Goal: Task Accomplishment & Management: Complete application form

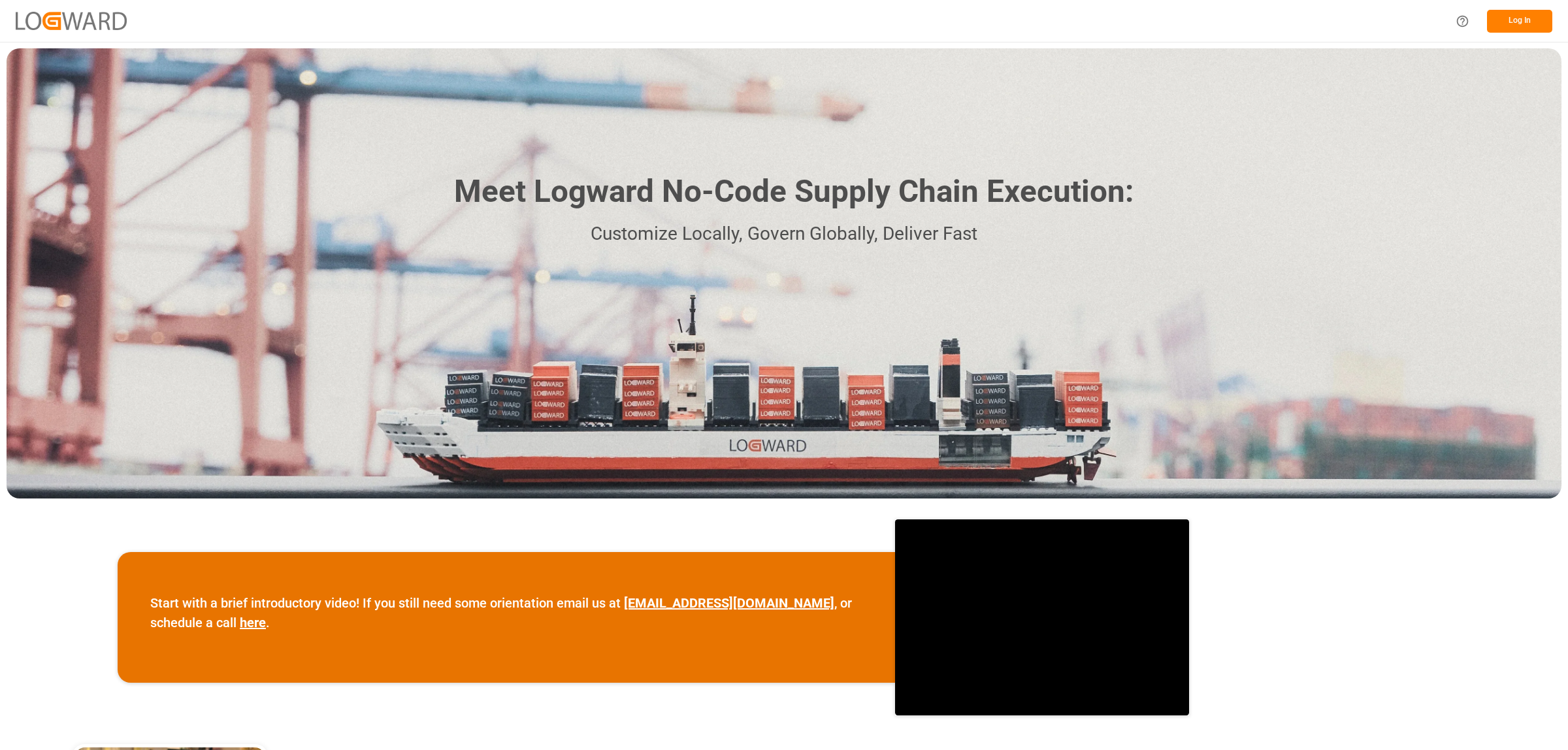
click at [1511, 26] on button "Log In" at bounding box center [1520, 22] width 66 height 23
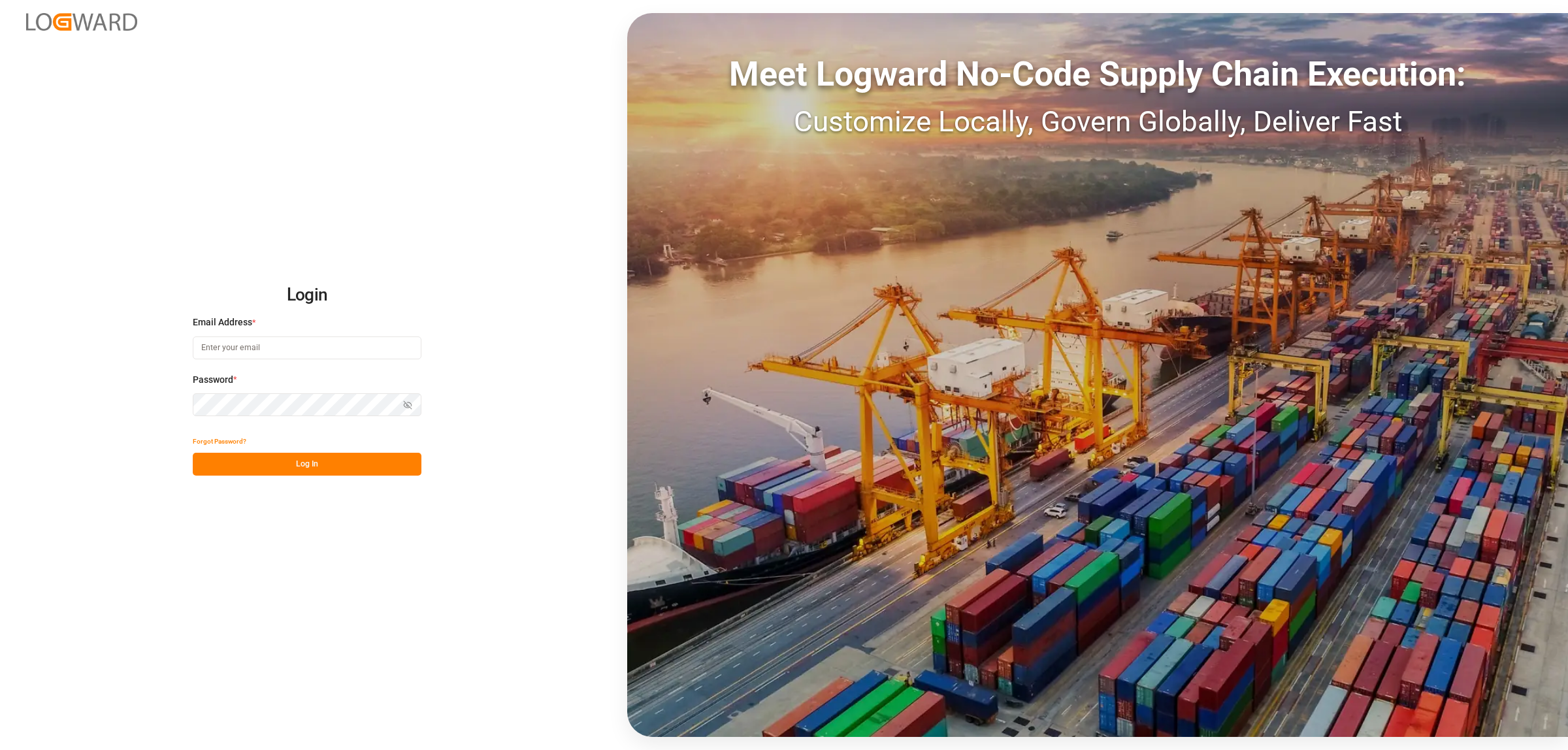
type input "[PERSON_NAME][EMAIL_ADDRESS][PERSON_NAME][DOMAIN_NAME]"
click at [370, 473] on button "Log In" at bounding box center [307, 464] width 229 height 23
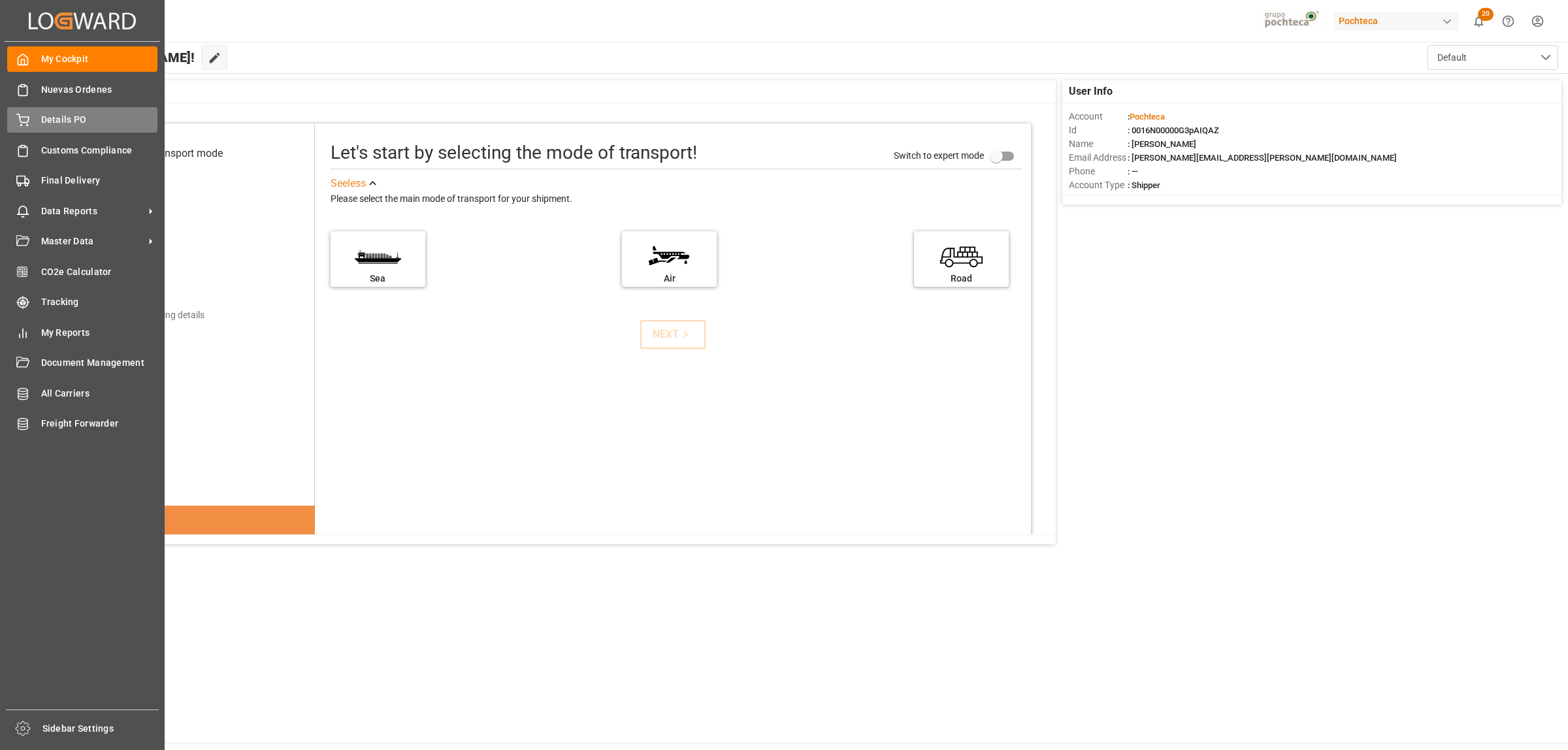
click at [56, 118] on span "Details PO" at bounding box center [100, 120] width 117 height 14
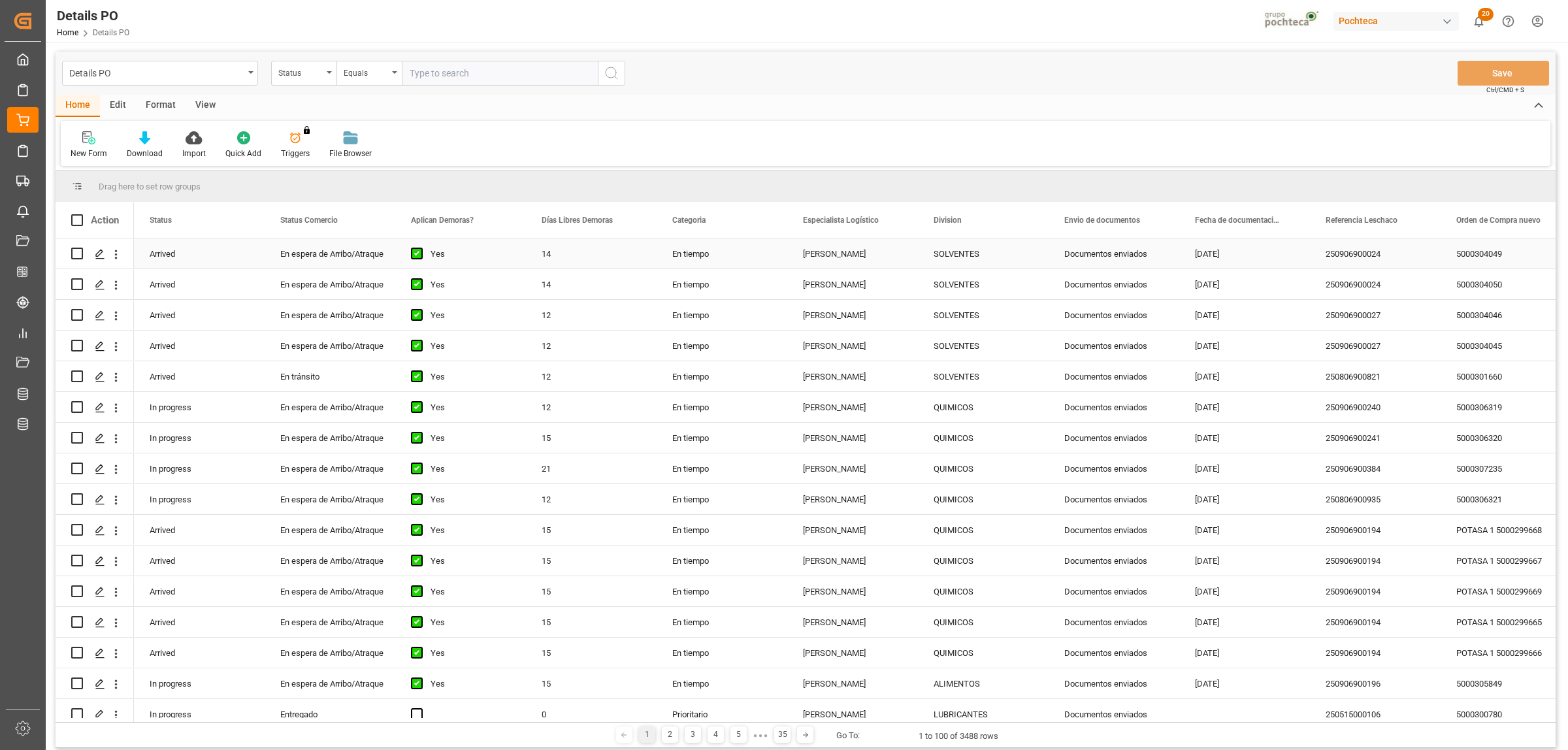
click at [1333, 257] on div "250906900024" at bounding box center [1375, 253] width 131 height 30
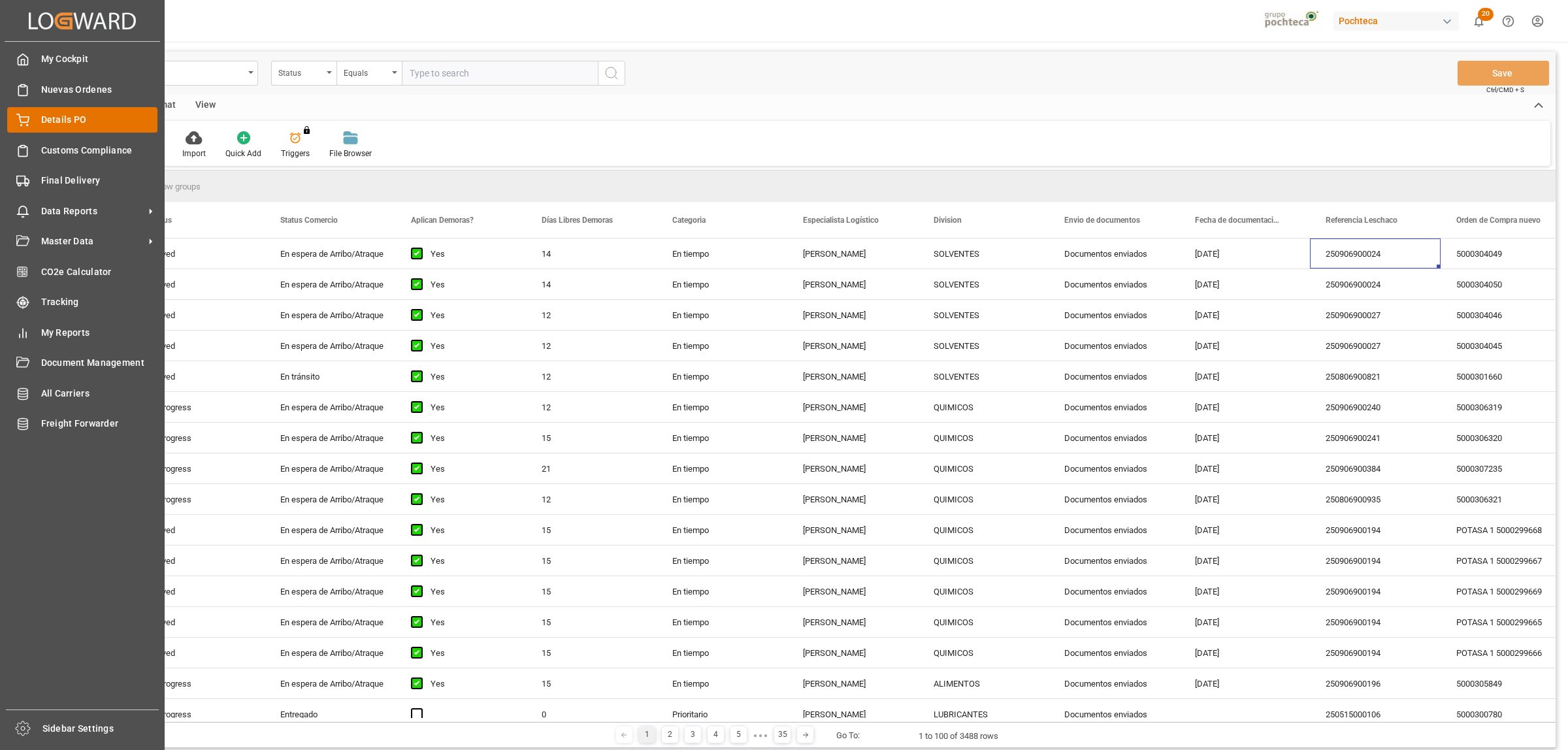
click at [66, 124] on span "Details PO" at bounding box center [100, 120] width 117 height 14
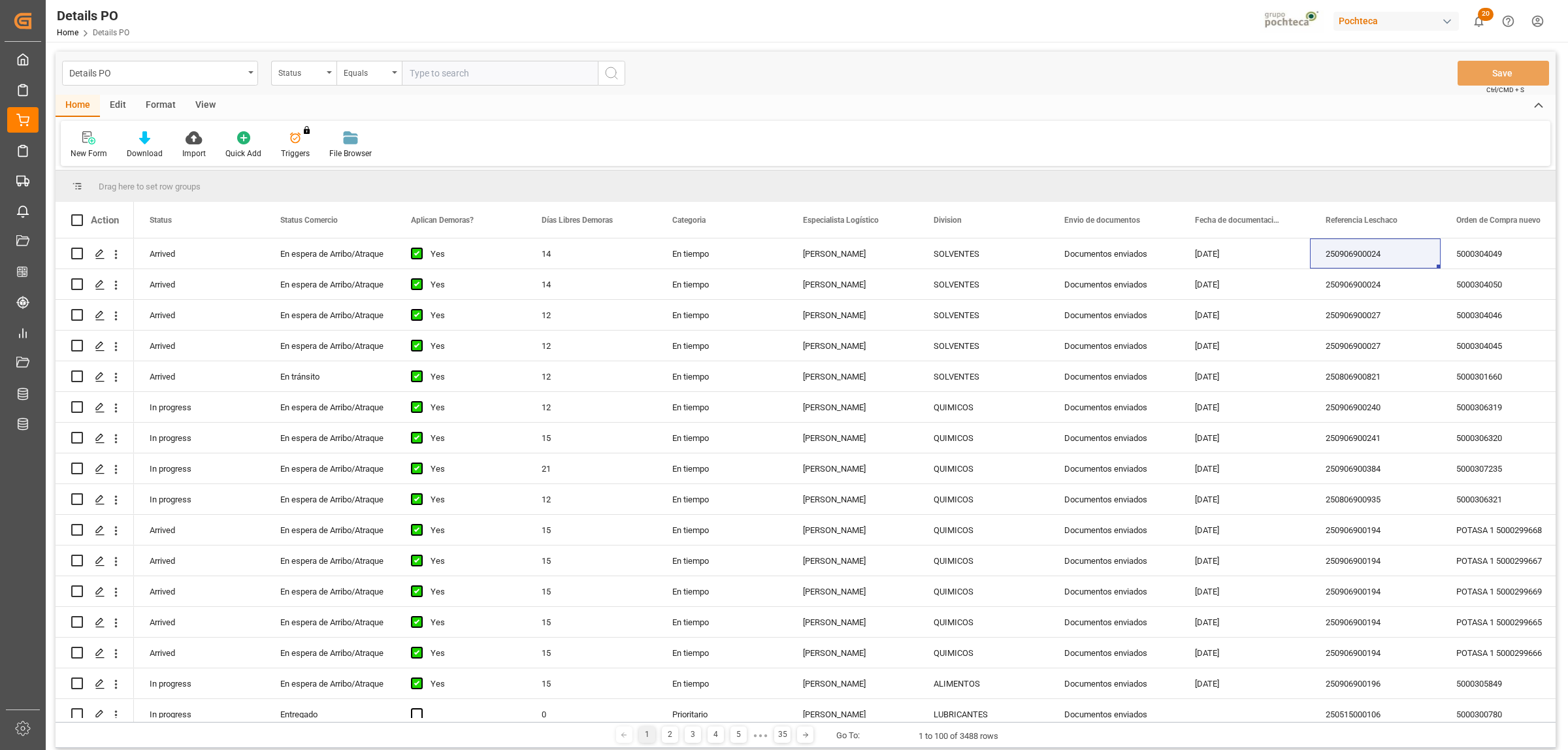
click at [163, 105] on div "Format" at bounding box center [160, 105] width 50 height 22
click at [87, 144] on icon at bounding box center [89, 138] width 12 height 13
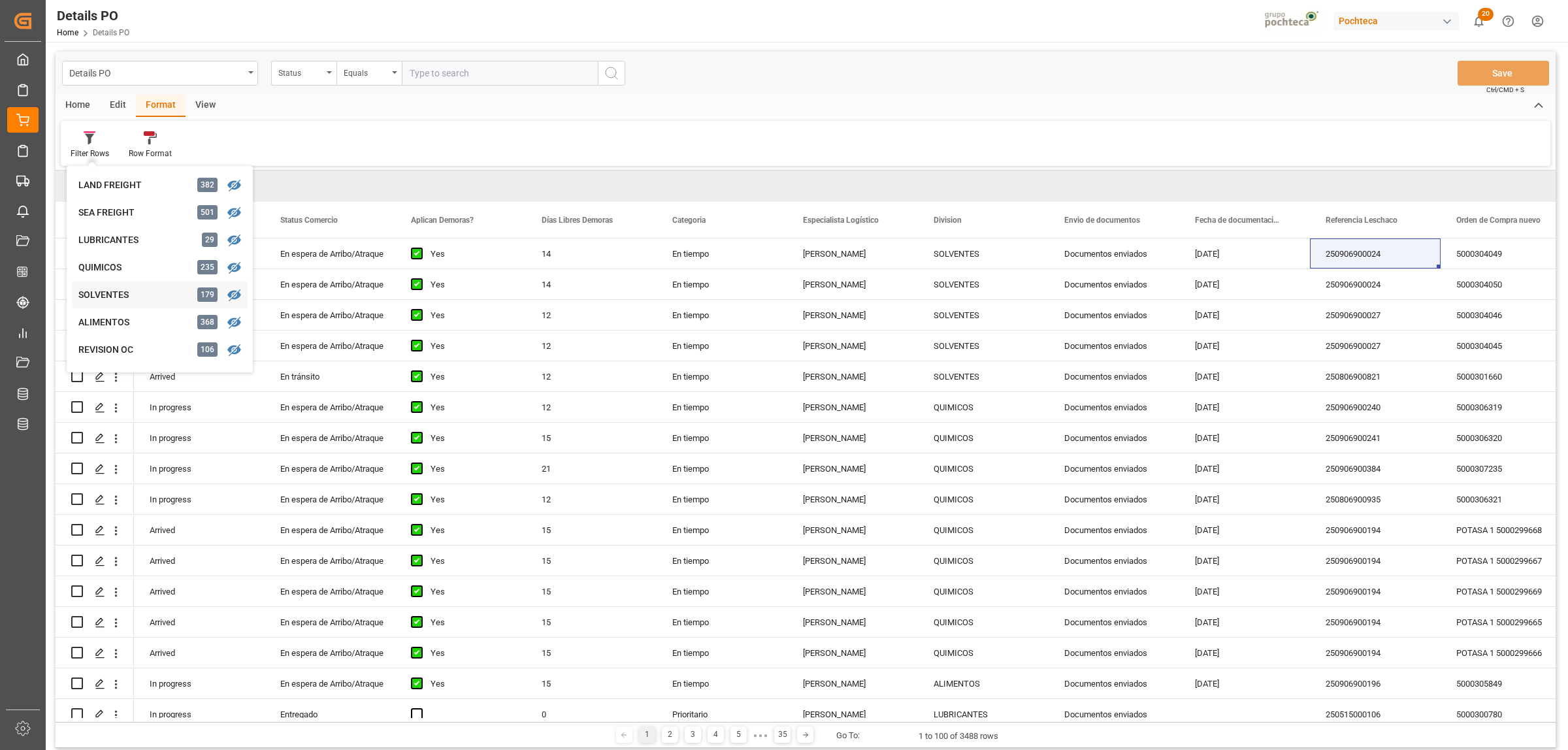
click at [121, 293] on div "Details PO Status Equals Save Ctrl/CMD + S Home Edit Format View Filter Rows LA…" at bounding box center [805, 400] width 1500 height 697
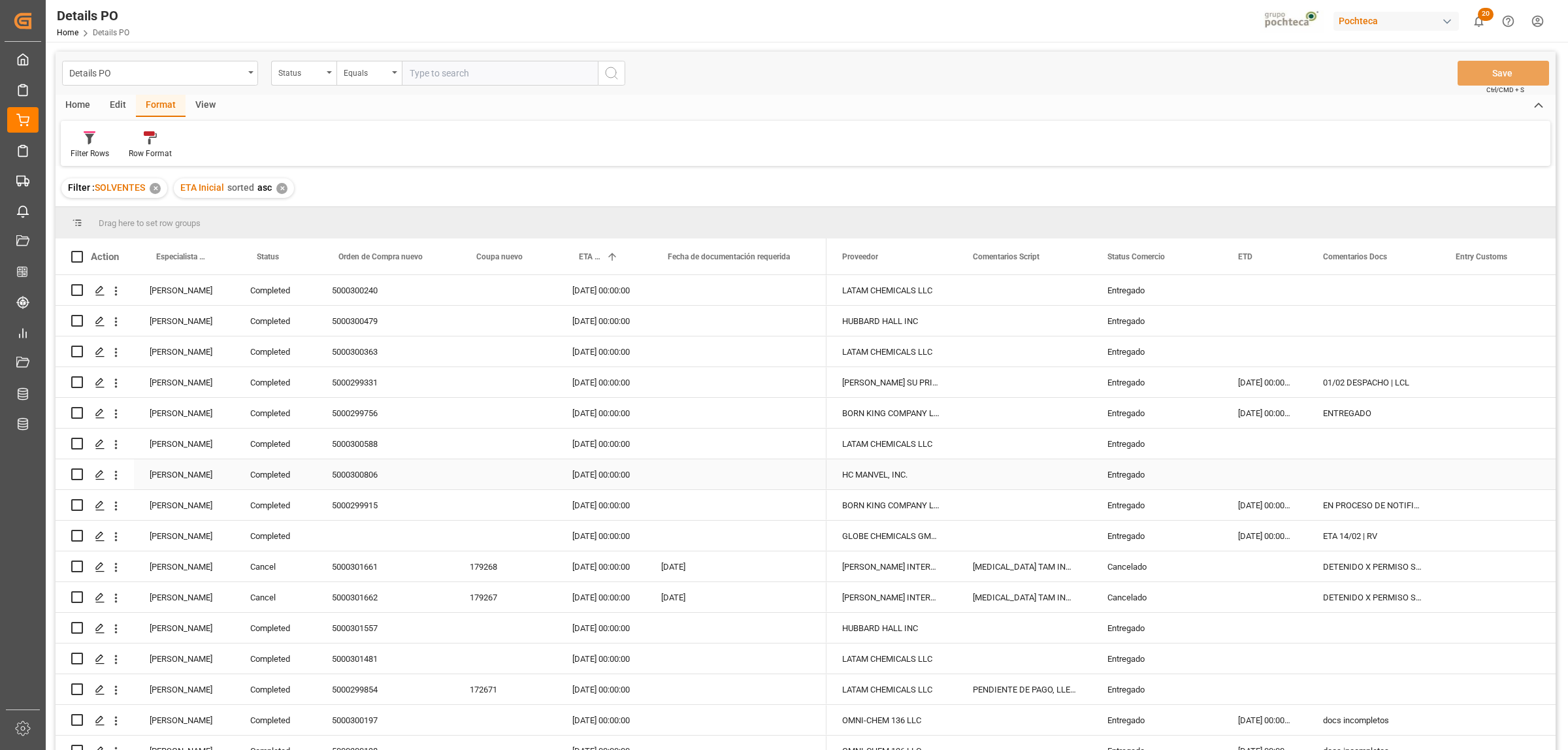
click at [167, 479] on div "[PERSON_NAME]" at bounding box center [184, 475] width 100 height 30
click at [214, 256] on span at bounding box center [213, 257] width 12 height 12
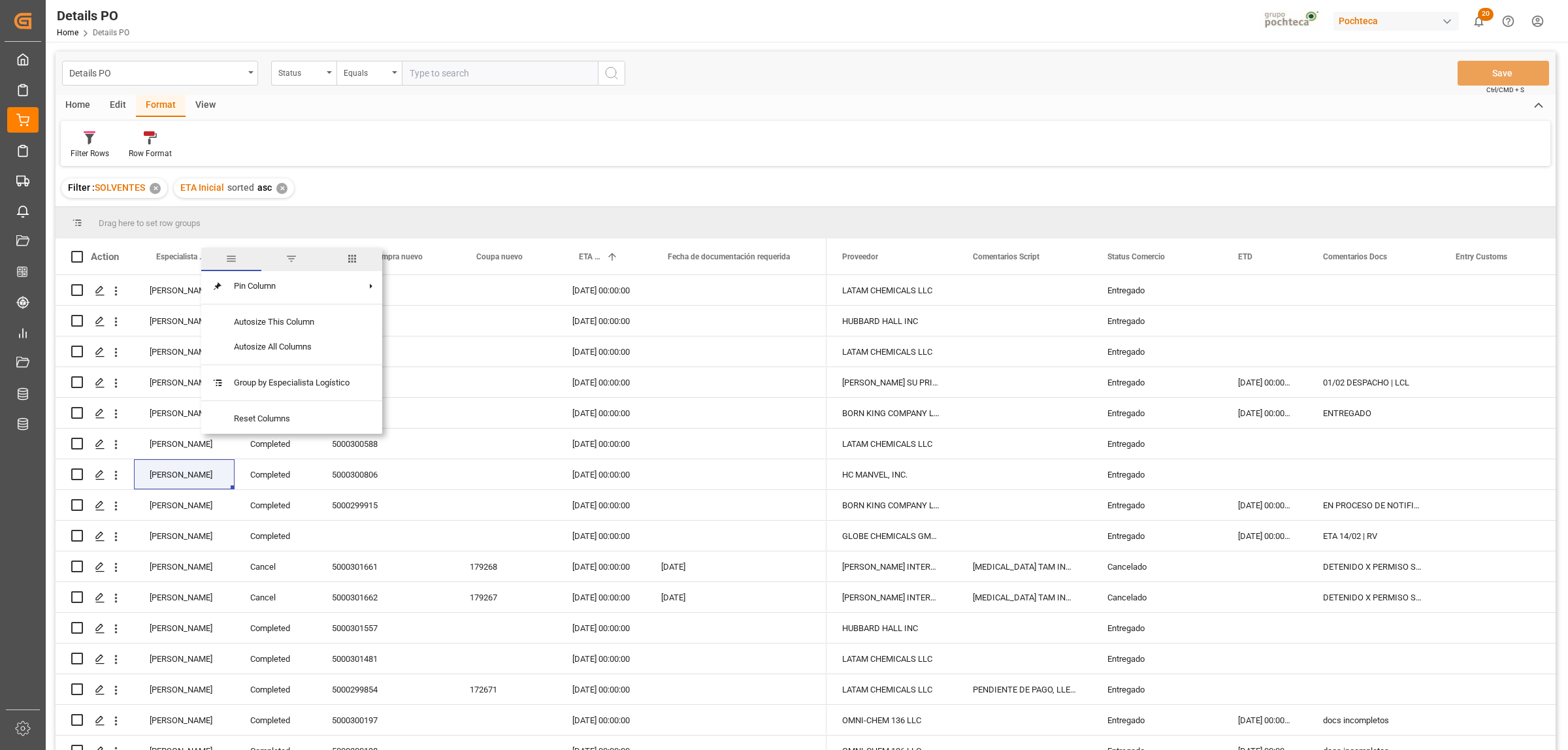
click at [295, 259] on span "filter" at bounding box center [292, 258] width 12 height 12
type input "[PERSON_NAME]"
click at [278, 365] on button "Apply" at bounding box center [290, 368] width 25 height 13
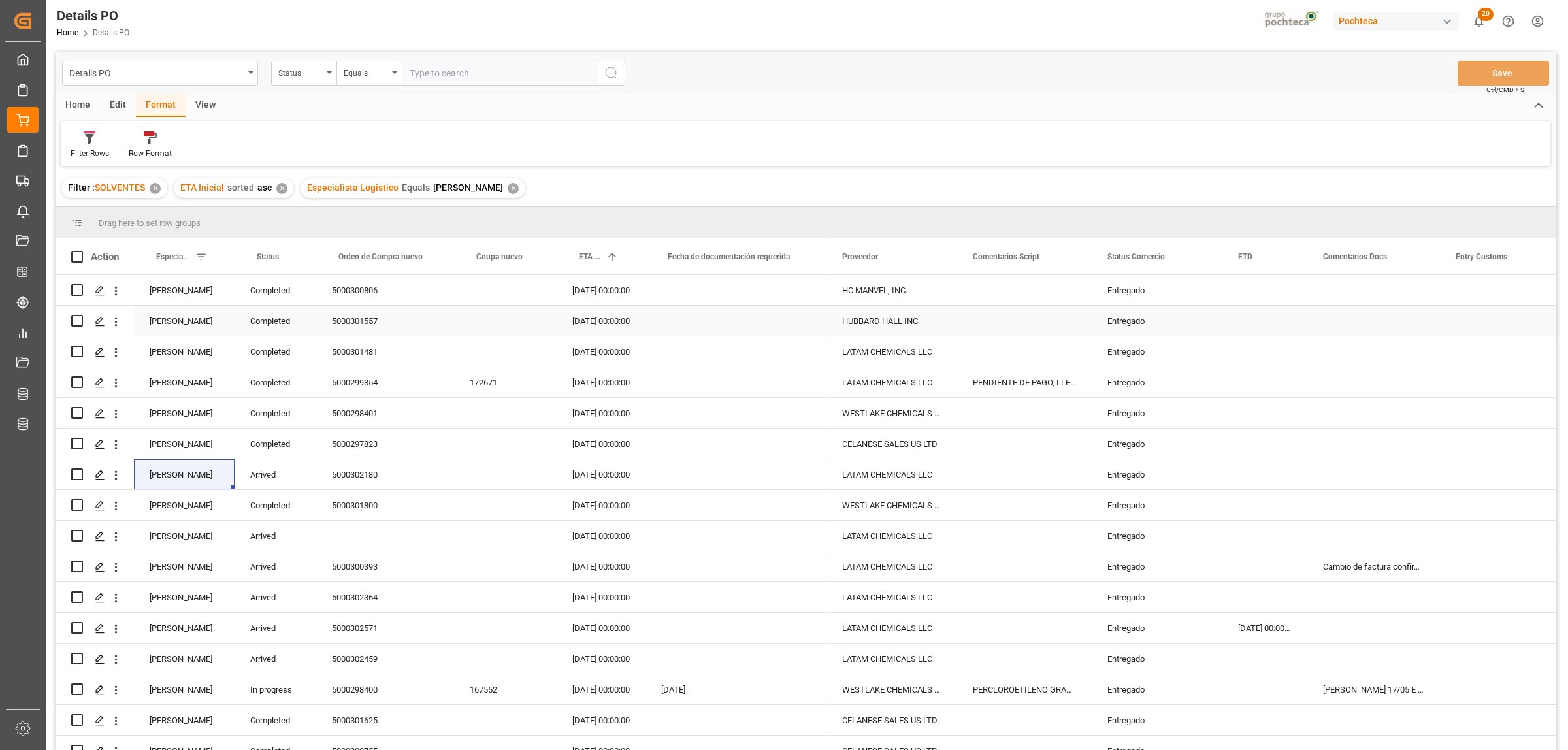
click at [1121, 323] on div "Entregado" at bounding box center [1157, 322] width 100 height 30
click at [1206, 258] on span at bounding box center [1201, 257] width 12 height 12
click at [1322, 289] on span "Filtering operator" at bounding box center [1318, 295] width 12 height 12
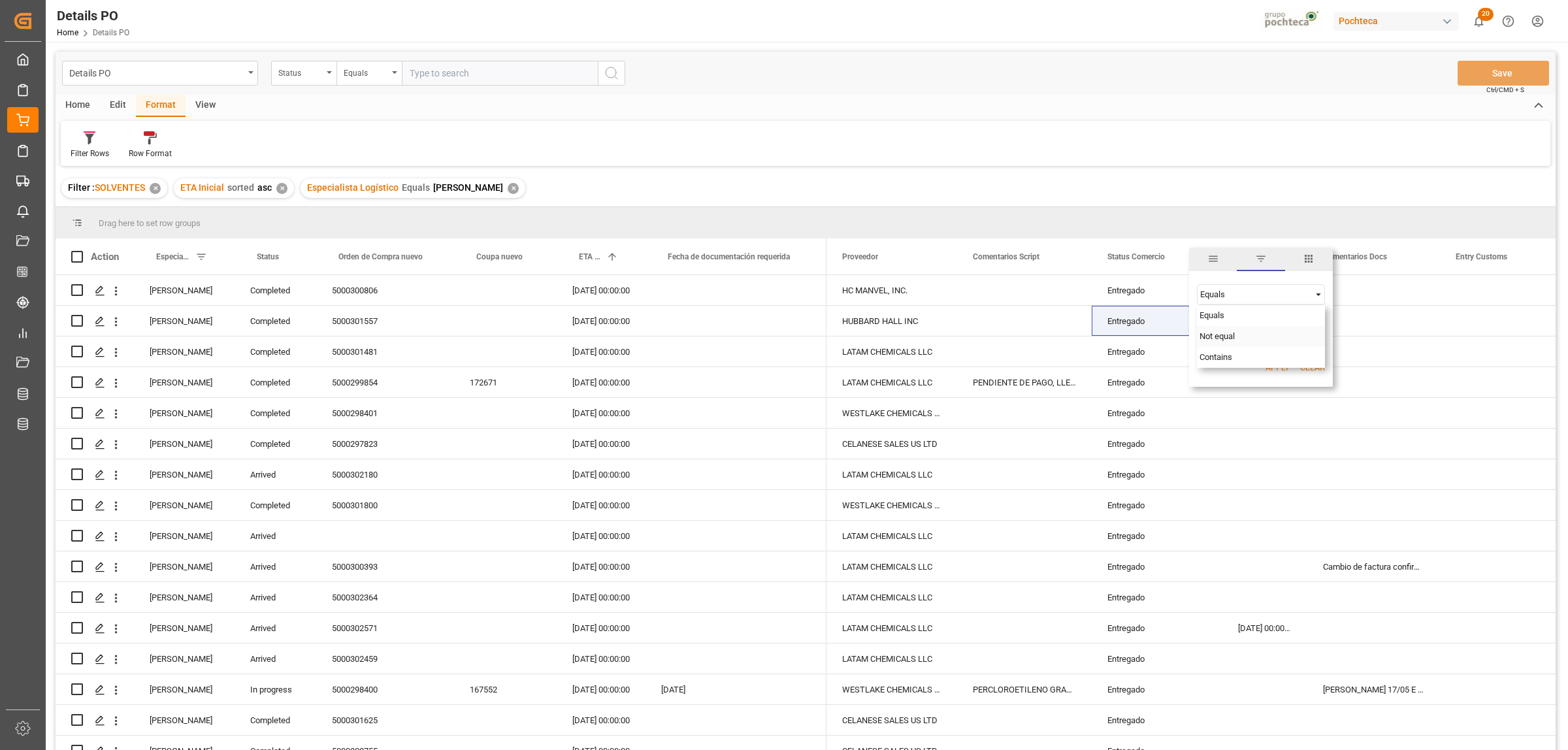
click at [1229, 337] on span "Not equal" at bounding box center [1217, 336] width 35 height 10
click at [1225, 333] on input "Filter Value" at bounding box center [1261, 328] width 128 height 26
paste input "Entregado"
type input "Entregado"
click at [1275, 362] on button "Apply" at bounding box center [1278, 368] width 25 height 13
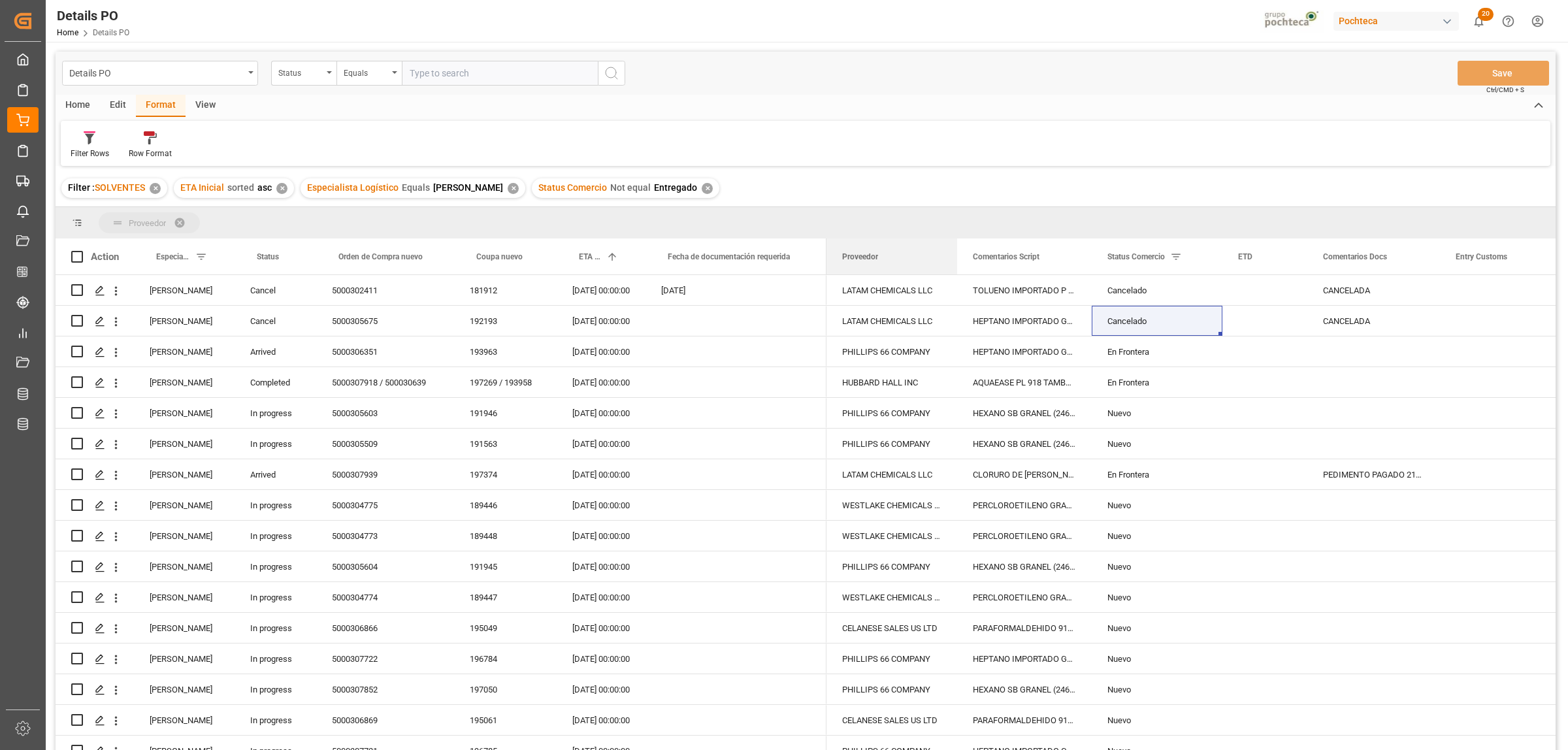
drag, startPoint x: 856, startPoint y: 257, endPoint x: 836, endPoint y: 222, distance: 40.3
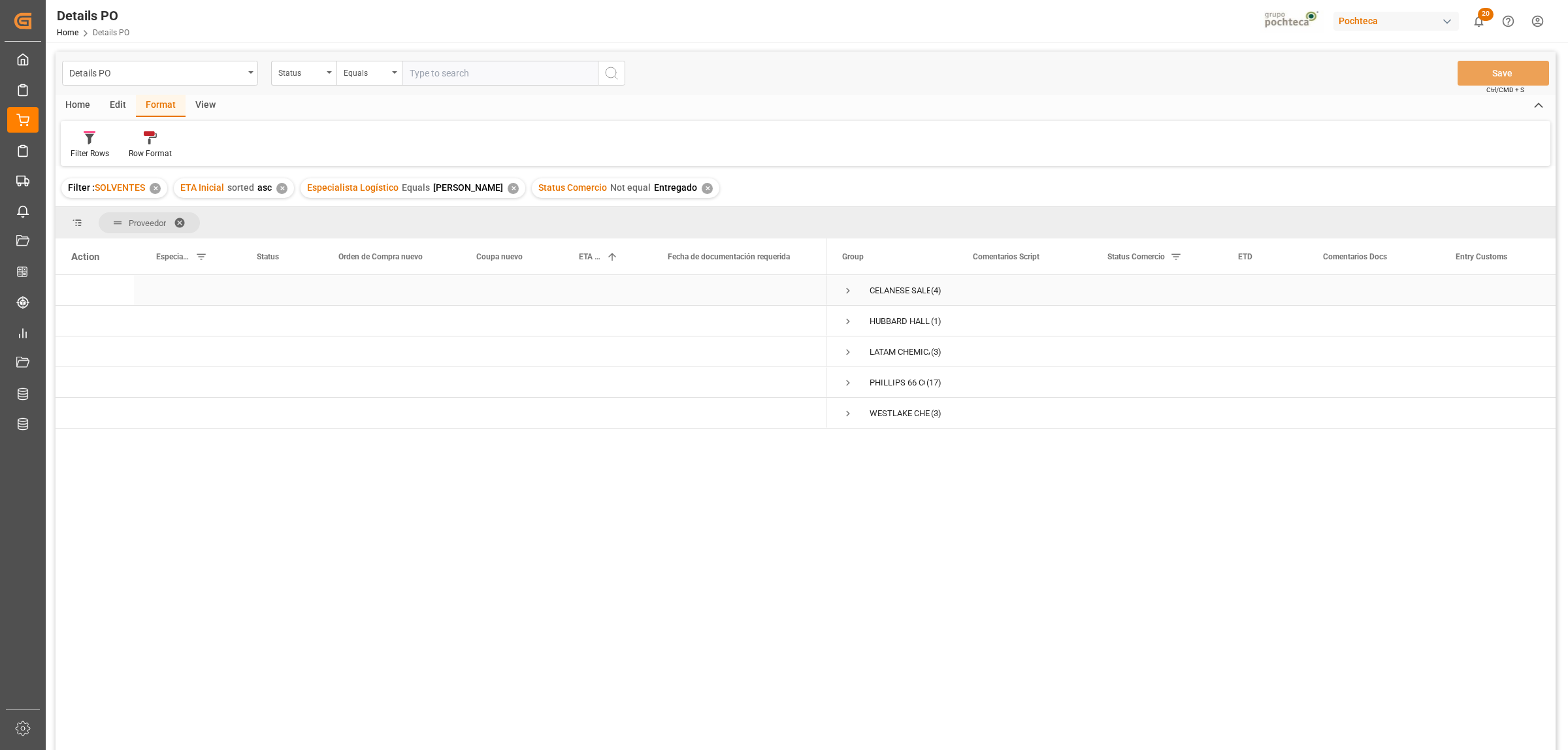
click at [844, 292] on span "Press SPACE to select this row." at bounding box center [848, 291] width 12 height 12
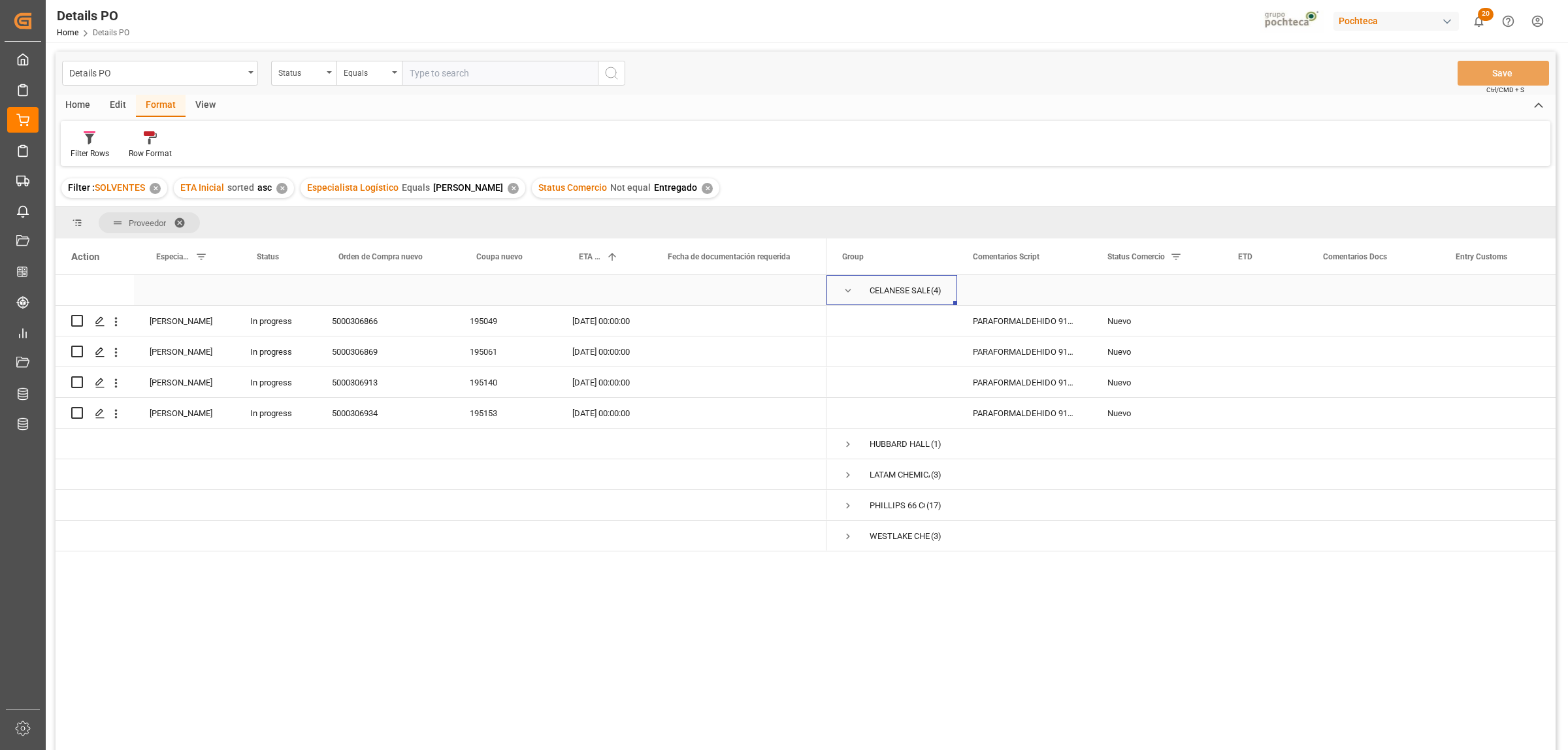
click at [850, 289] on span "Press SPACE to select this row." at bounding box center [848, 291] width 12 height 12
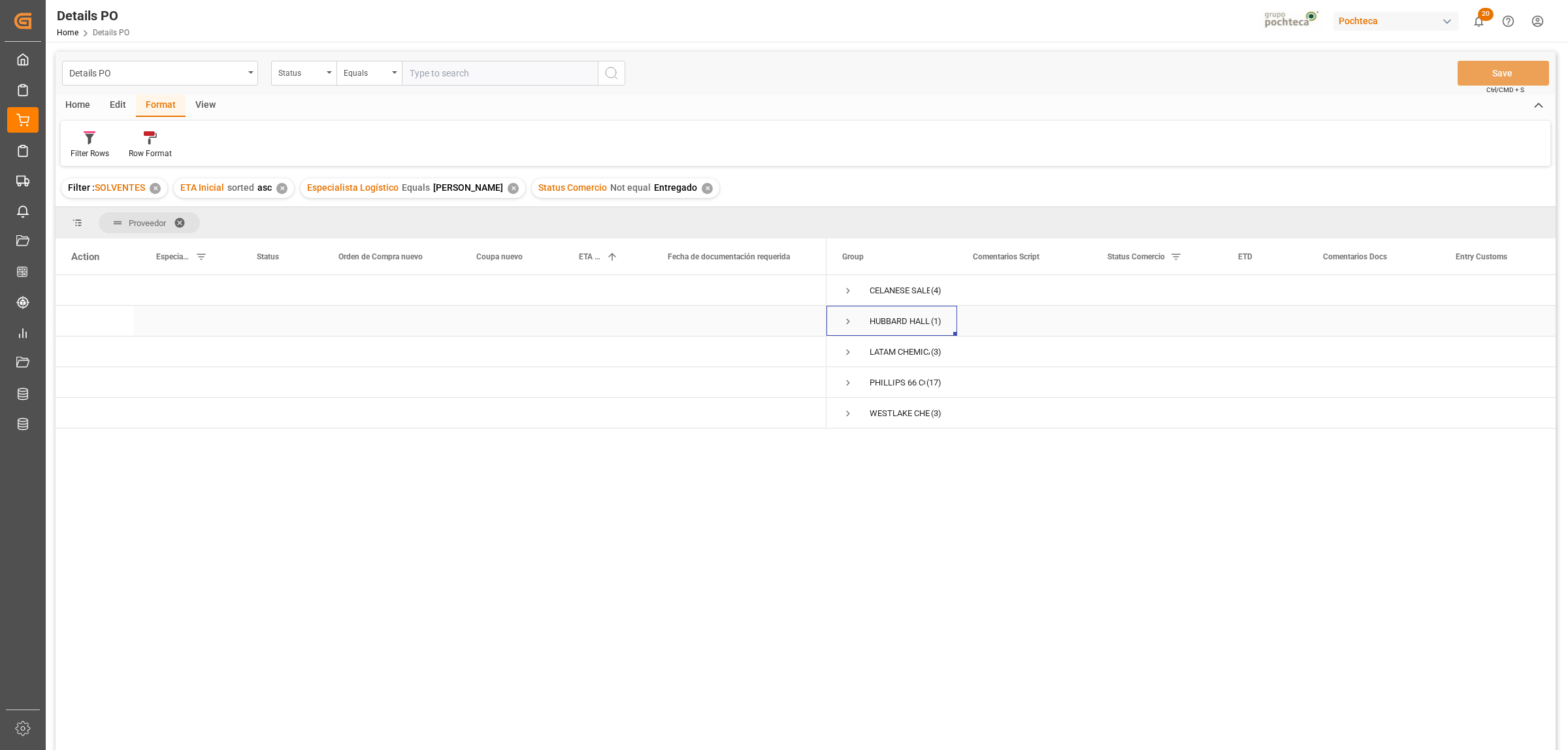
click at [850, 321] on span "Press SPACE to select this row." at bounding box center [848, 321] width 12 height 12
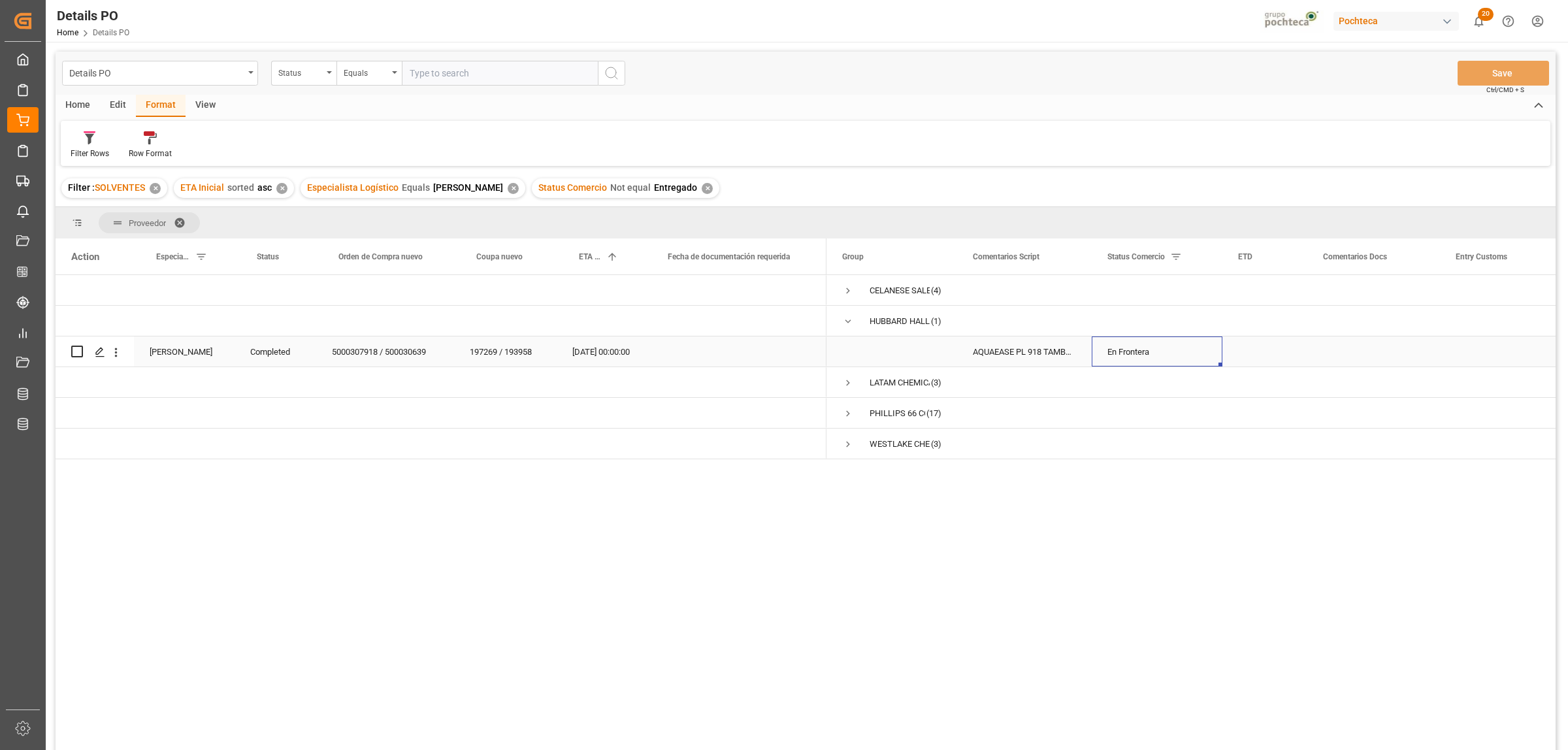
click at [1138, 349] on div "En Frontera" at bounding box center [1157, 352] width 100 height 30
click at [1204, 366] on icon "open menu" at bounding box center [1199, 360] width 16 height 16
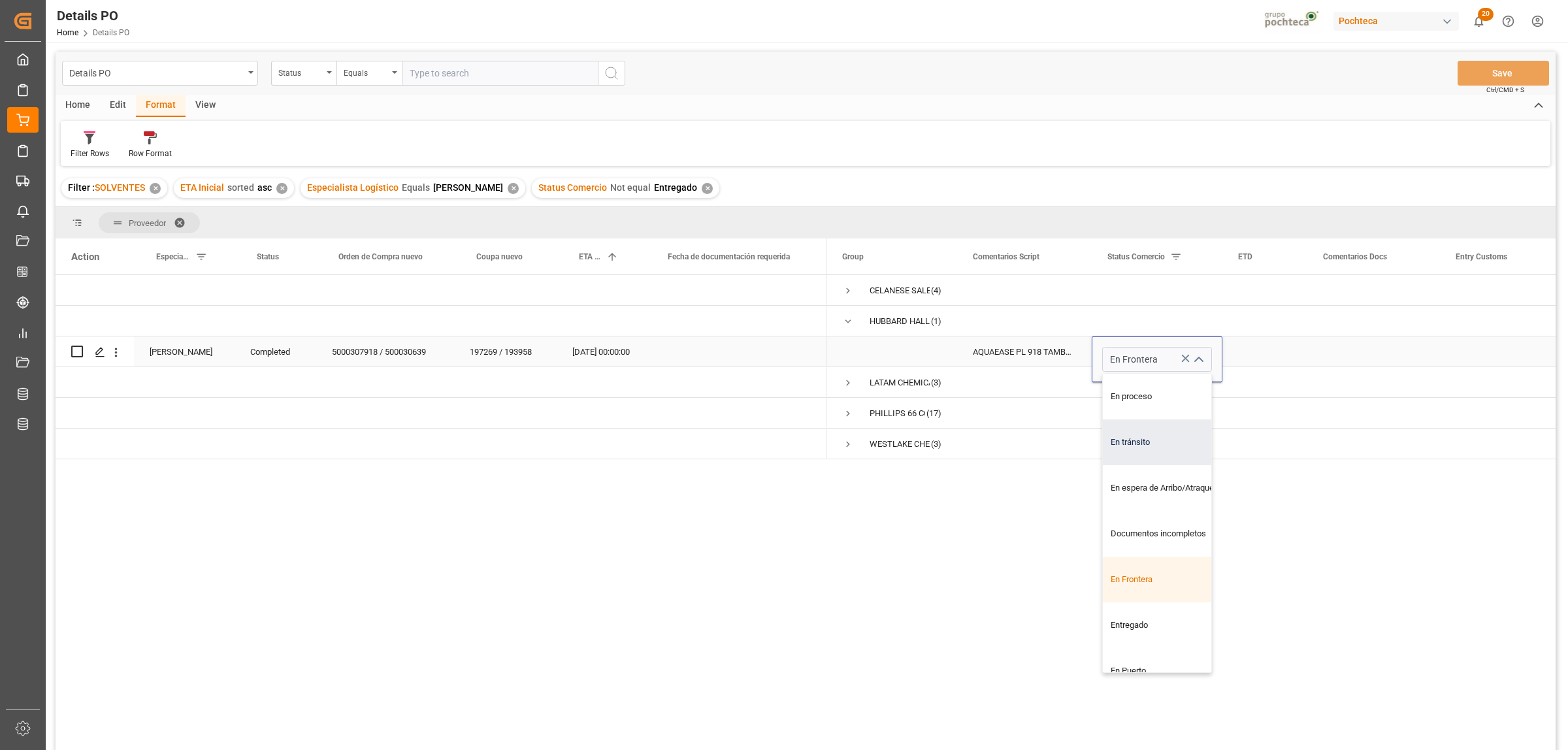
click at [1152, 443] on div "En tránsito" at bounding box center [1165, 442] width 124 height 45
type input "En tránsito"
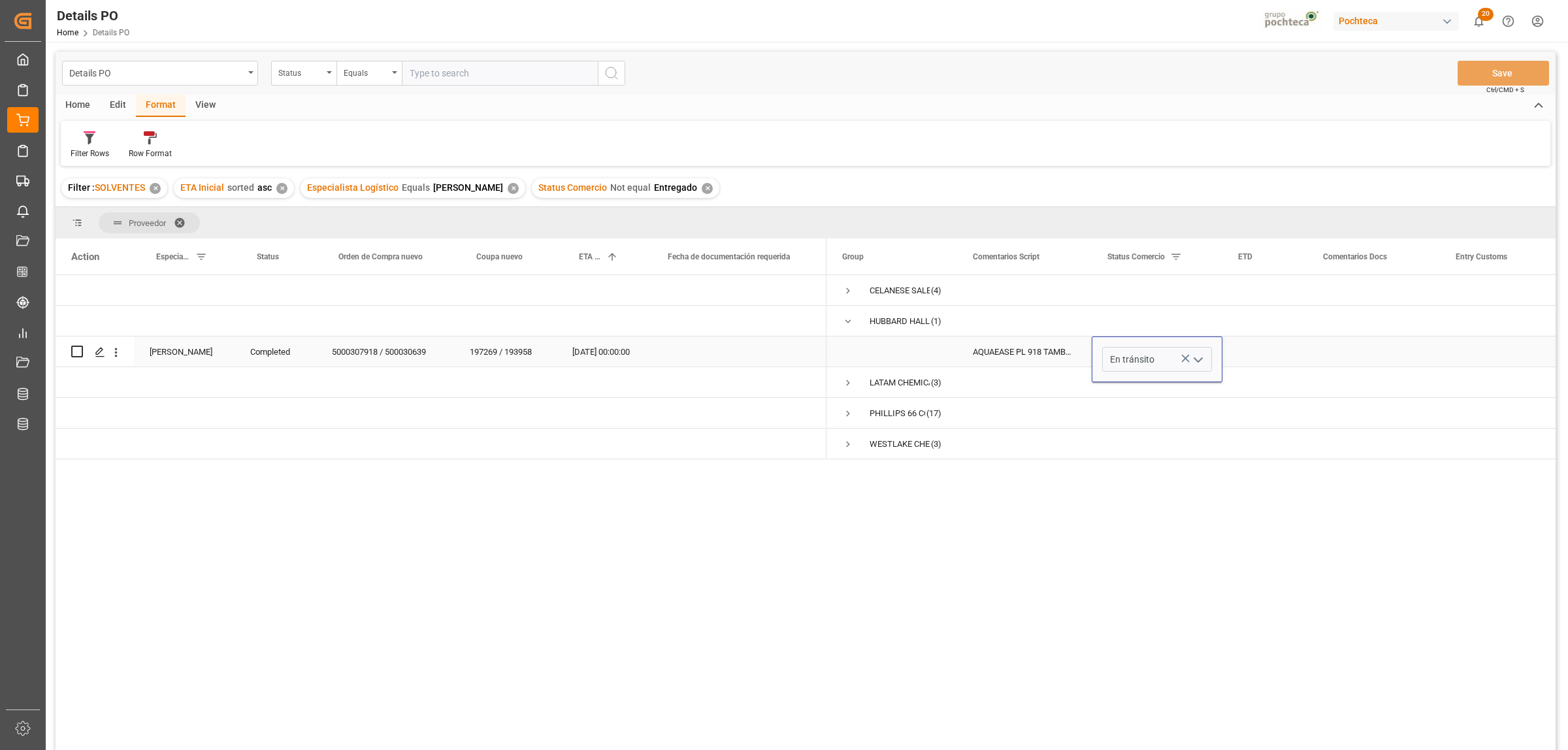
click at [1334, 352] on div "Press SPACE to select this row." at bounding box center [1374, 352] width 133 height 30
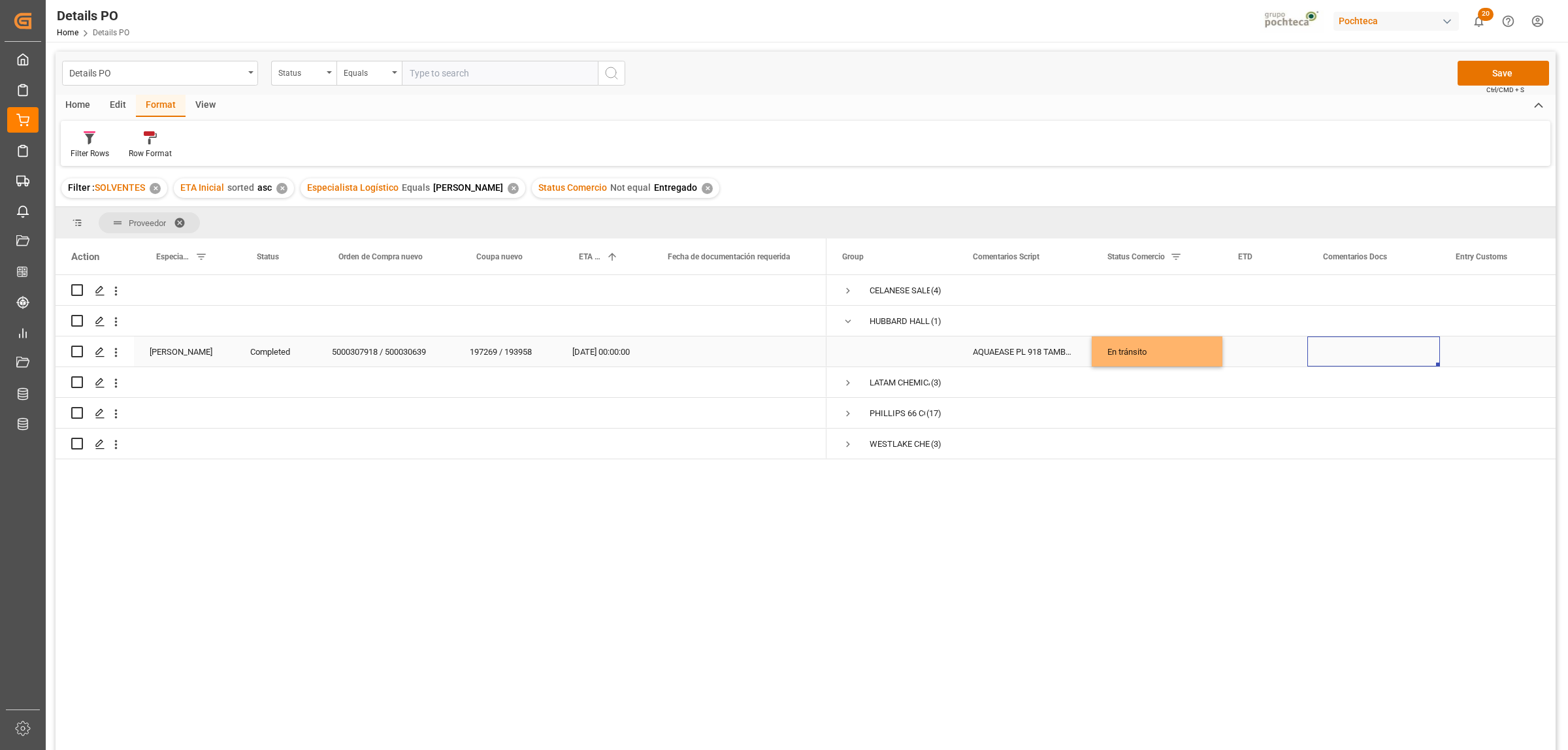
click at [1362, 351] on div "Press SPACE to select this row." at bounding box center [1374, 352] width 133 height 30
click at [1359, 354] on input "Press SPACE to select this row." at bounding box center [1373, 359] width 112 height 25
click at [1338, 332] on div "Press SPACE to select this row." at bounding box center [1355, 321] width 133 height 30
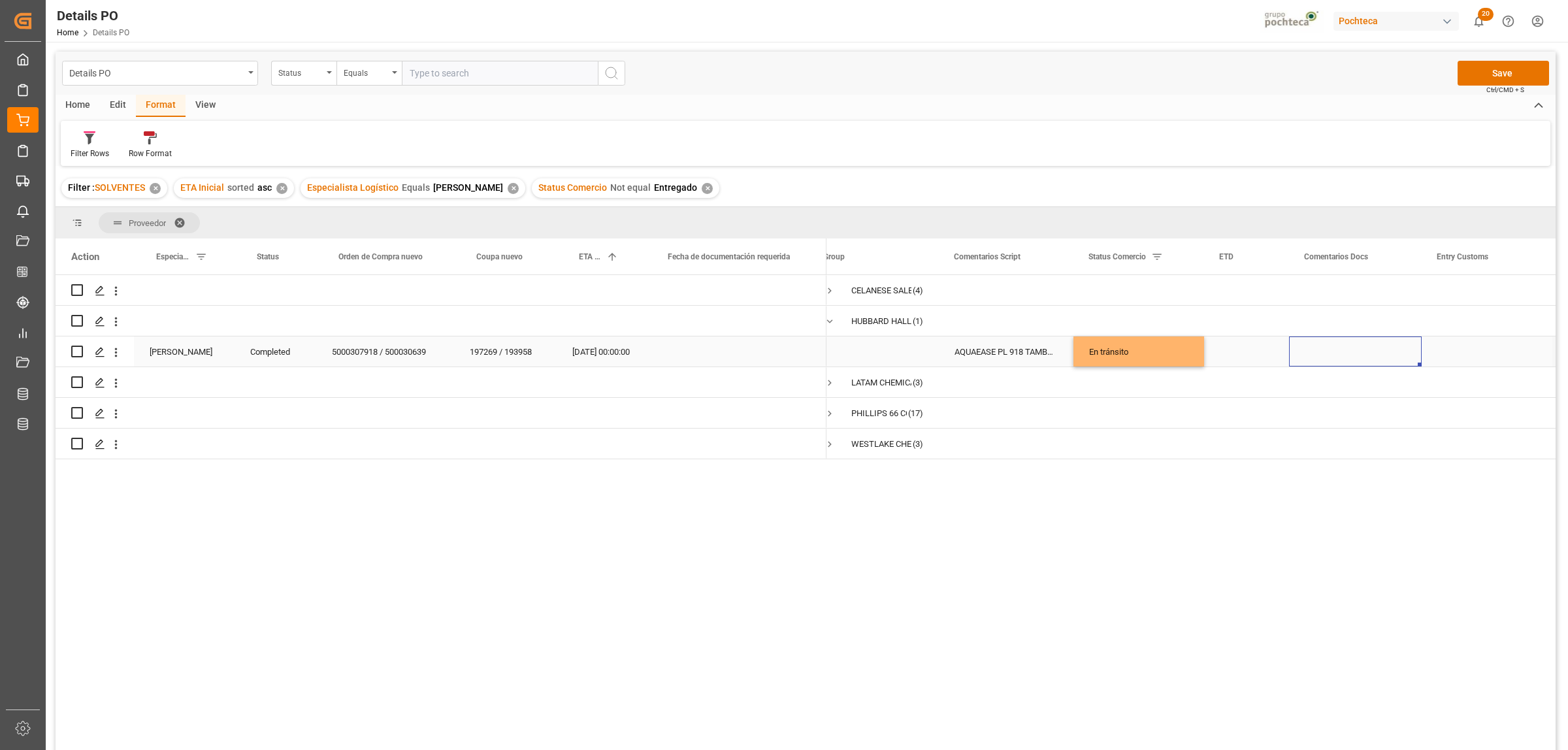
click at [1325, 358] on div "Press SPACE to select this row." at bounding box center [1355, 352] width 133 height 30
click at [1325, 358] on input "Press SPACE to select this row." at bounding box center [1355, 359] width 112 height 25
type input "E"
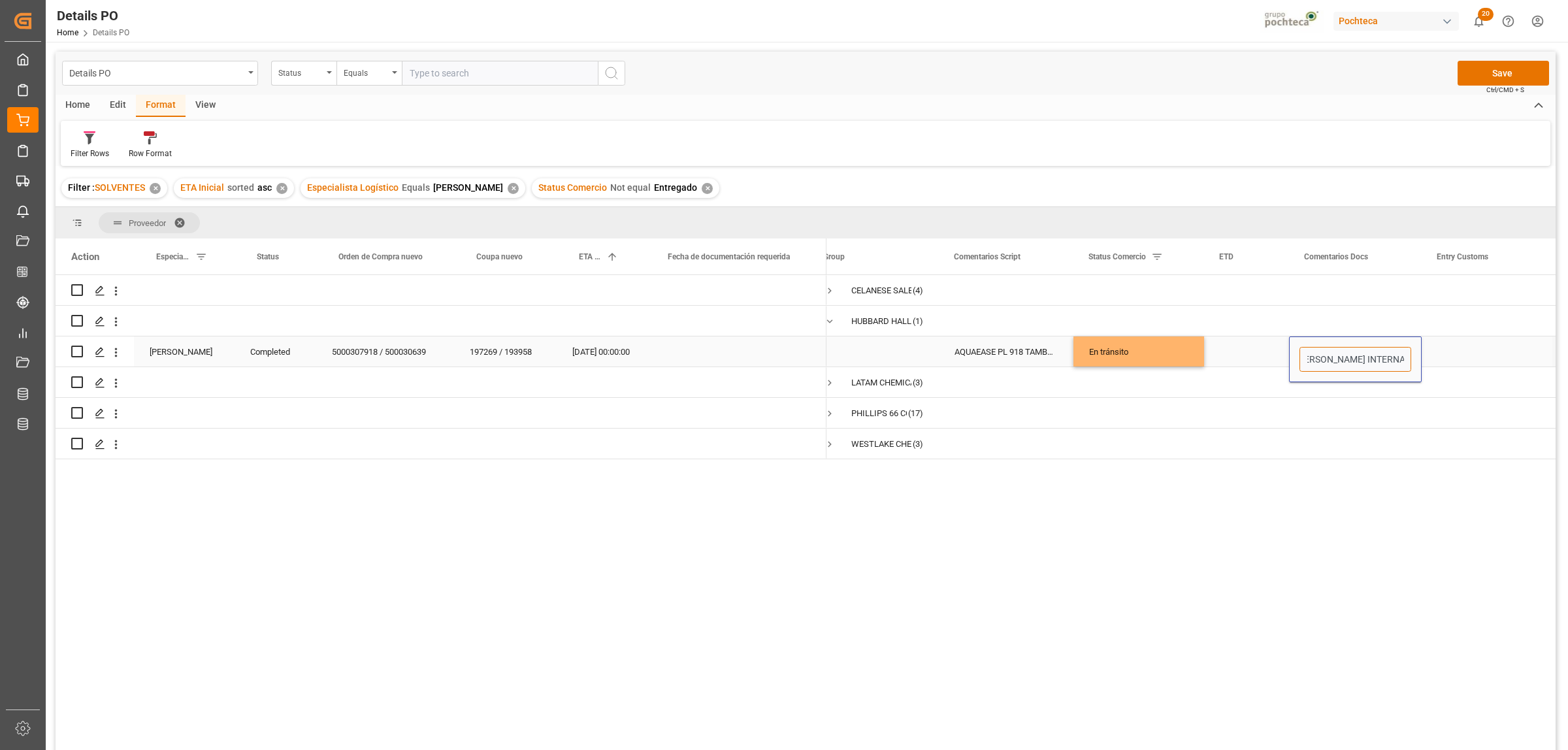
type input "PENDIENTE DE REMISIÓN POR FALTA [PERSON_NAME] INTERNACIONAL"
click at [1512, 347] on div "Press SPACE to select this row." at bounding box center [1486, 352] width 131 height 30
click at [1499, 73] on button "Save" at bounding box center [1503, 73] width 92 height 25
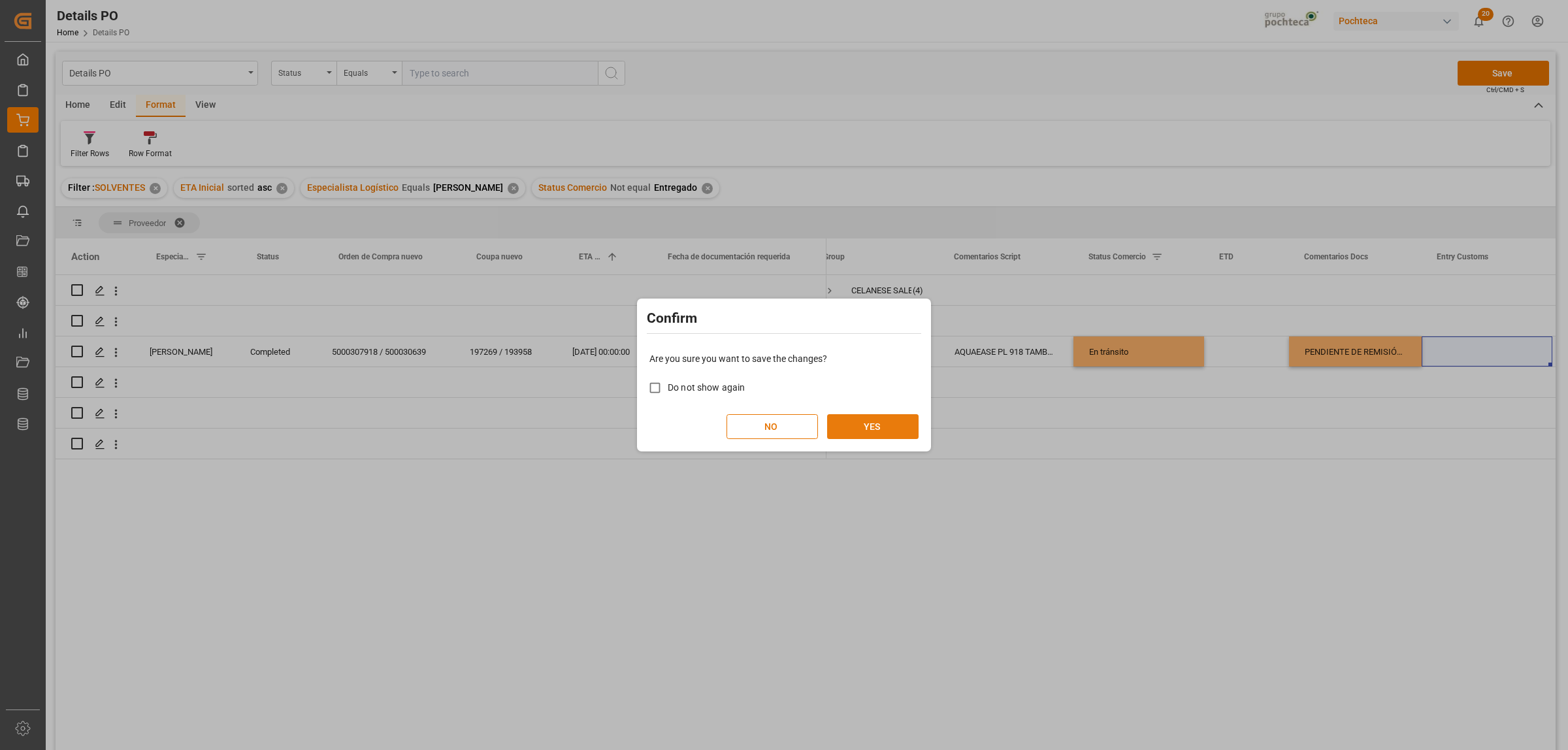
click at [876, 420] on button "YES" at bounding box center [872, 427] width 92 height 25
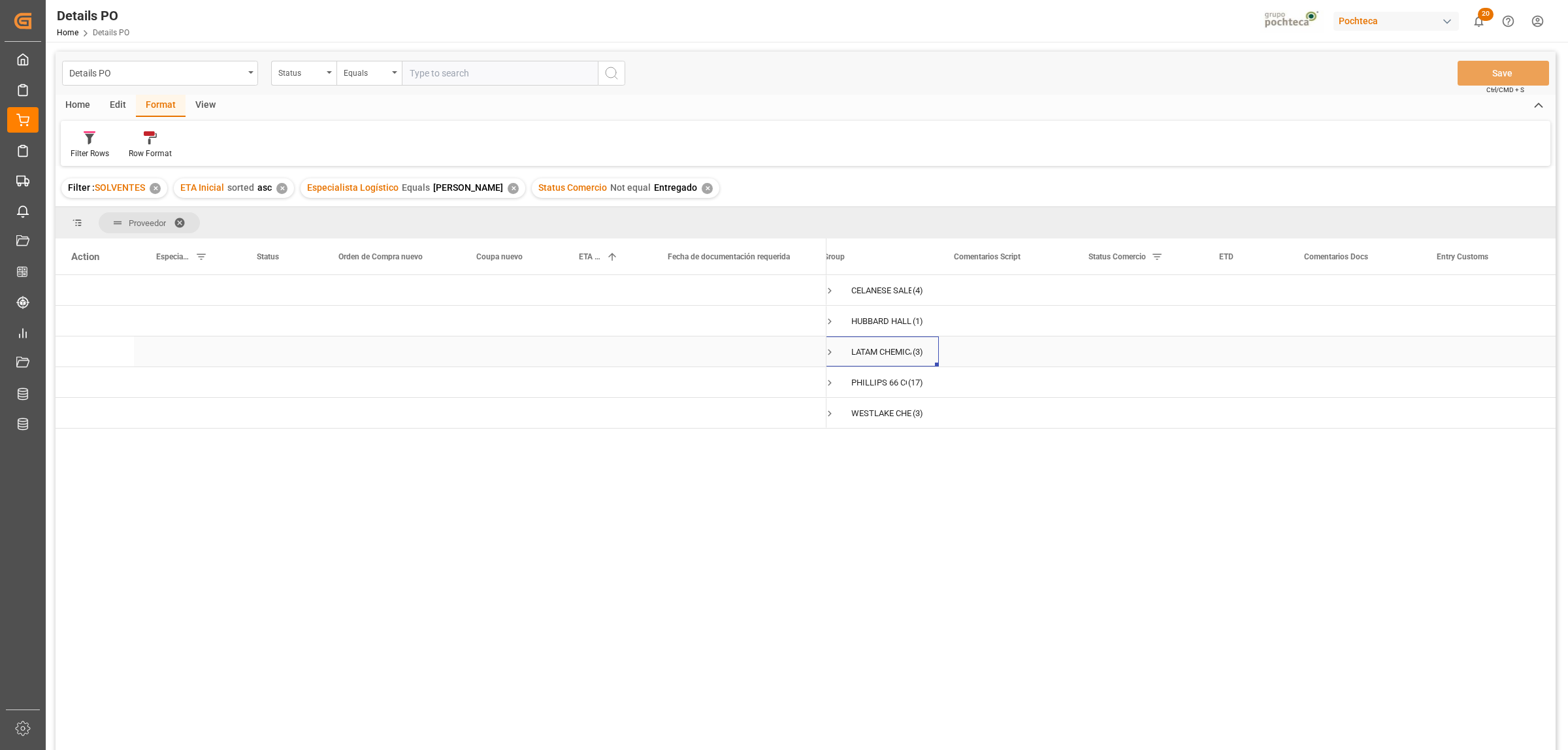
click at [830, 351] on span "Press SPACE to select this row." at bounding box center [830, 352] width 12 height 12
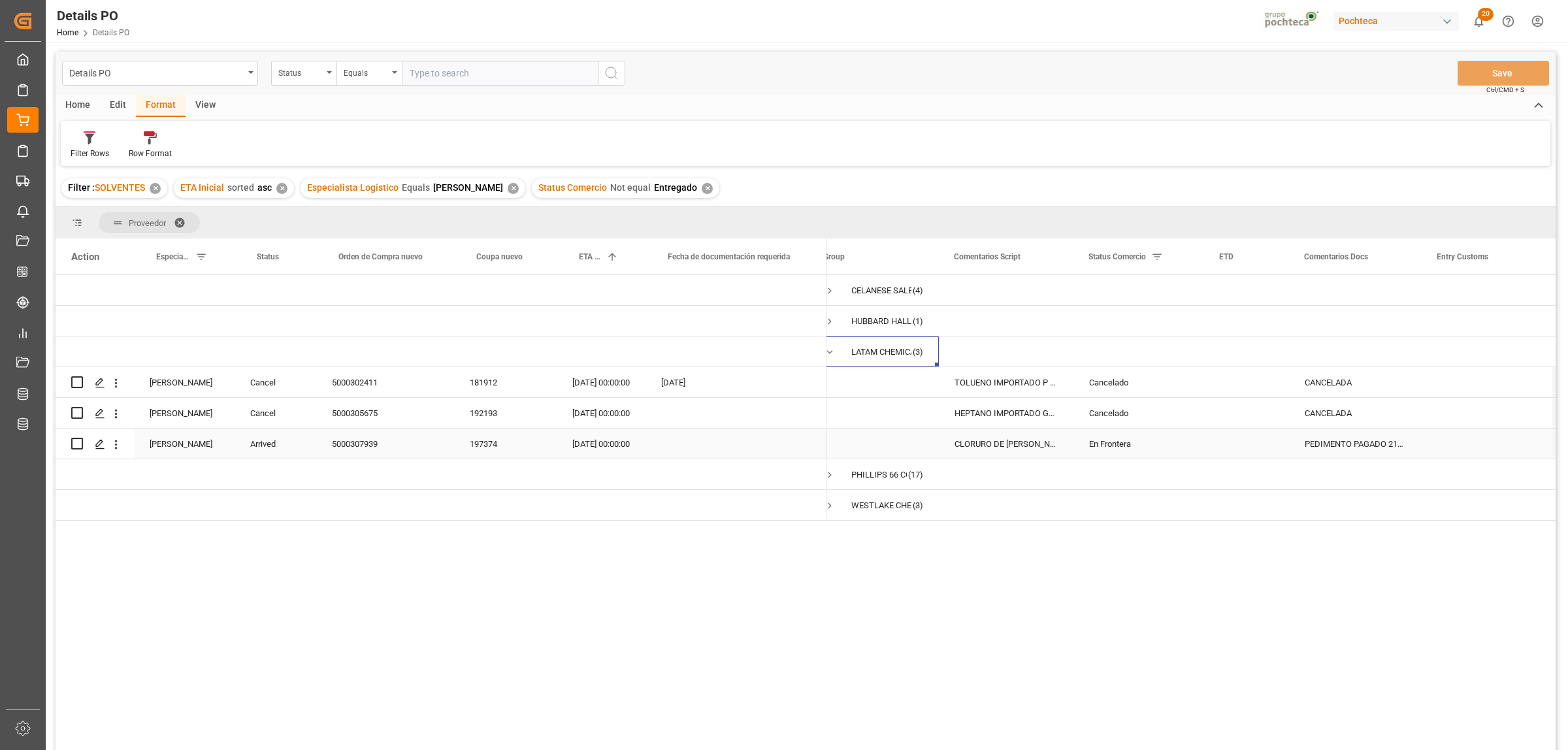
click at [377, 445] on div "5000307939" at bounding box center [385, 444] width 138 height 30
click at [1351, 440] on div "PEDIMENTO PAGADO 21/2025" at bounding box center [1355, 444] width 133 height 30
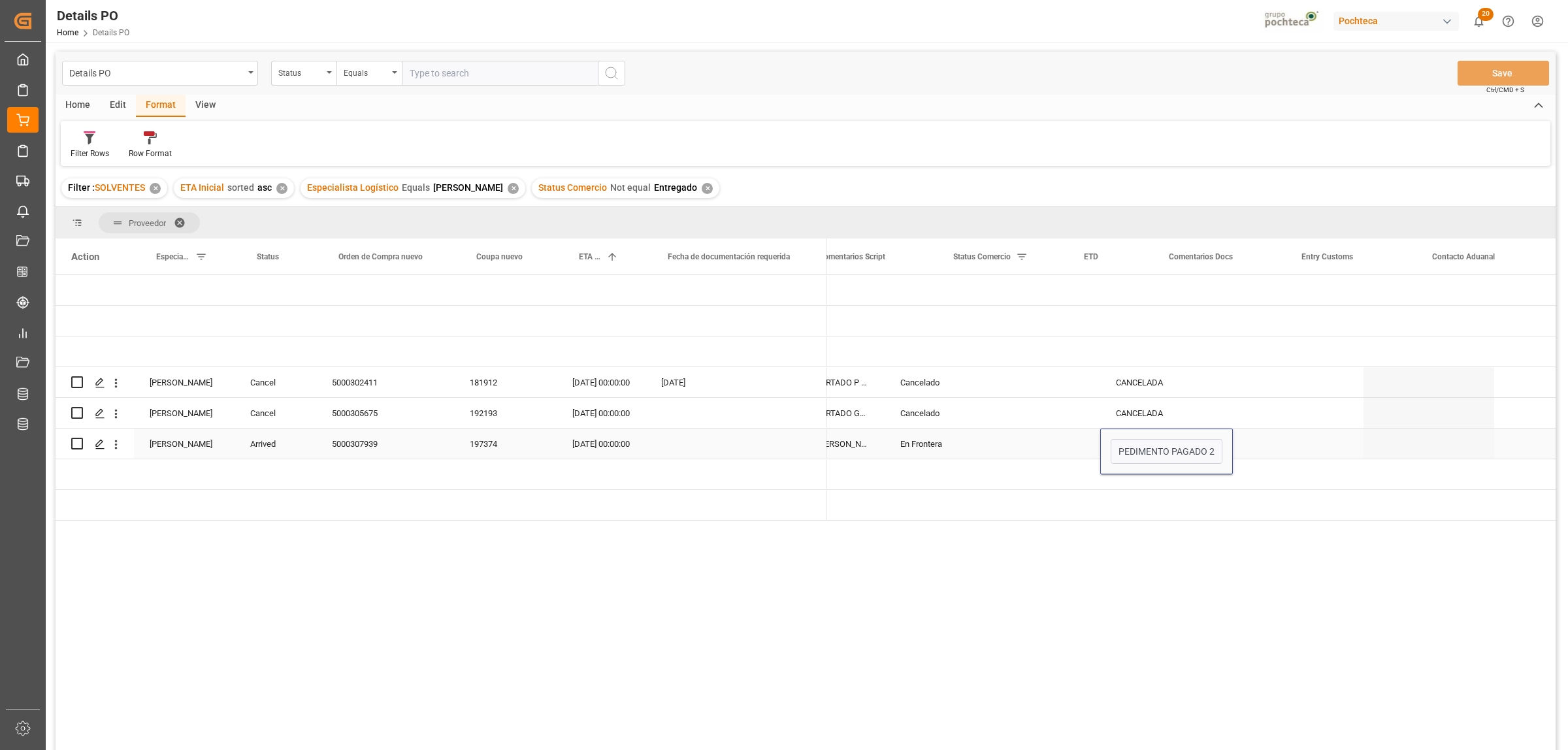
scroll to position [0, 247]
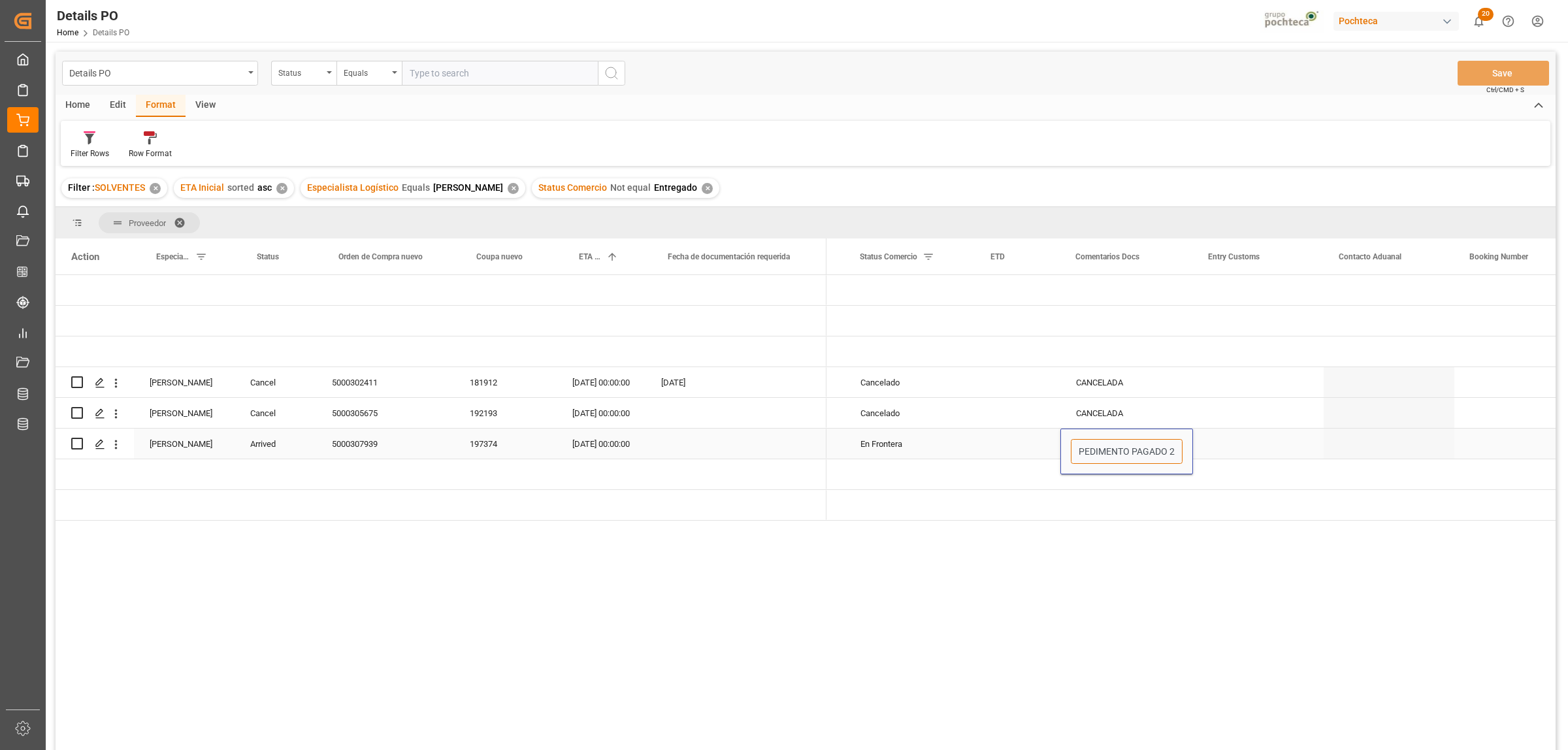
click at [1131, 454] on input "PEDIMENTO PAGADO 21/2025" at bounding box center [1126, 451] width 112 height 25
click at [1140, 450] on input "PEDIMENTO PAGADO 21/2025" at bounding box center [1126, 451] width 112 height 25
type input "CRUCE 25/08"
click at [1279, 446] on div "Press SPACE to select this row." at bounding box center [1258, 444] width 131 height 30
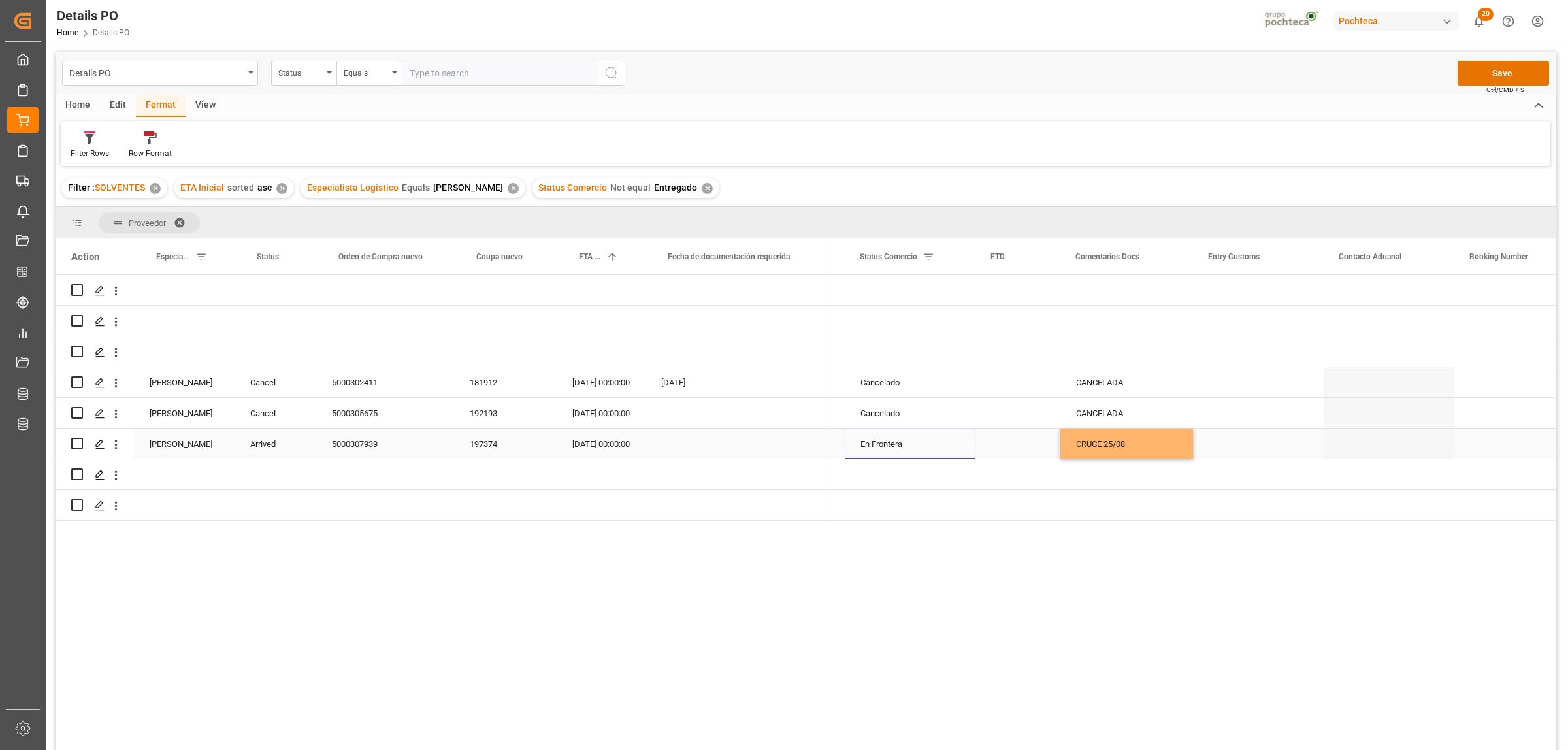
click at [869, 442] on div "En Frontera" at bounding box center [910, 445] width 100 height 30
click at [867, 446] on div "En Frontera" at bounding box center [910, 445] width 100 height 30
click at [950, 455] on icon "open menu" at bounding box center [951, 453] width 16 height 16
click at [905, 528] on div "En tránsito" at bounding box center [918, 534] width 124 height 45
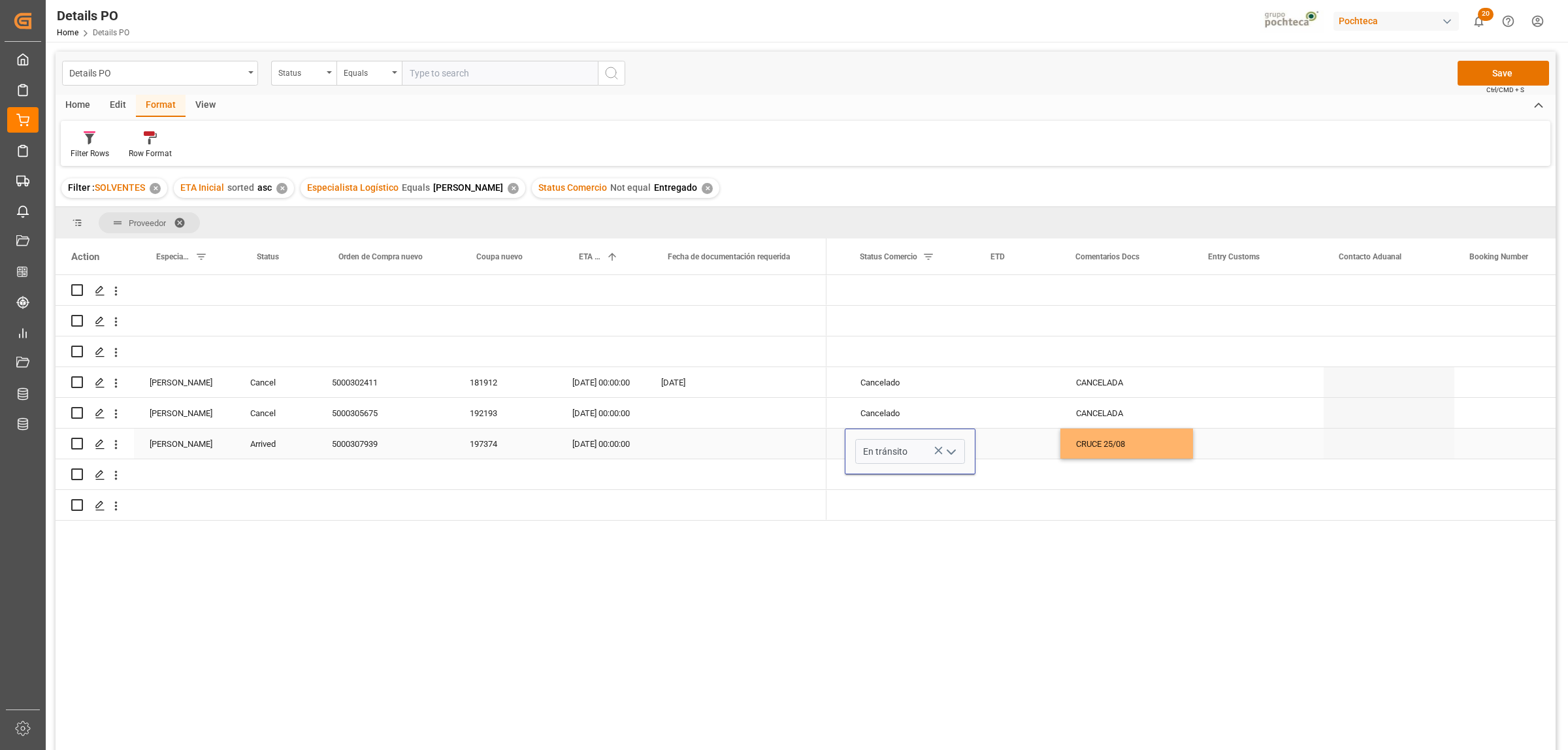
type input "En tránsito"
drag, startPoint x: 1240, startPoint y: 449, endPoint x: 1211, endPoint y: 494, distance: 53.5
click at [1241, 449] on div "Press SPACE to select this row." at bounding box center [1258, 444] width 131 height 30
click at [1507, 79] on button "Save" at bounding box center [1503, 73] width 92 height 25
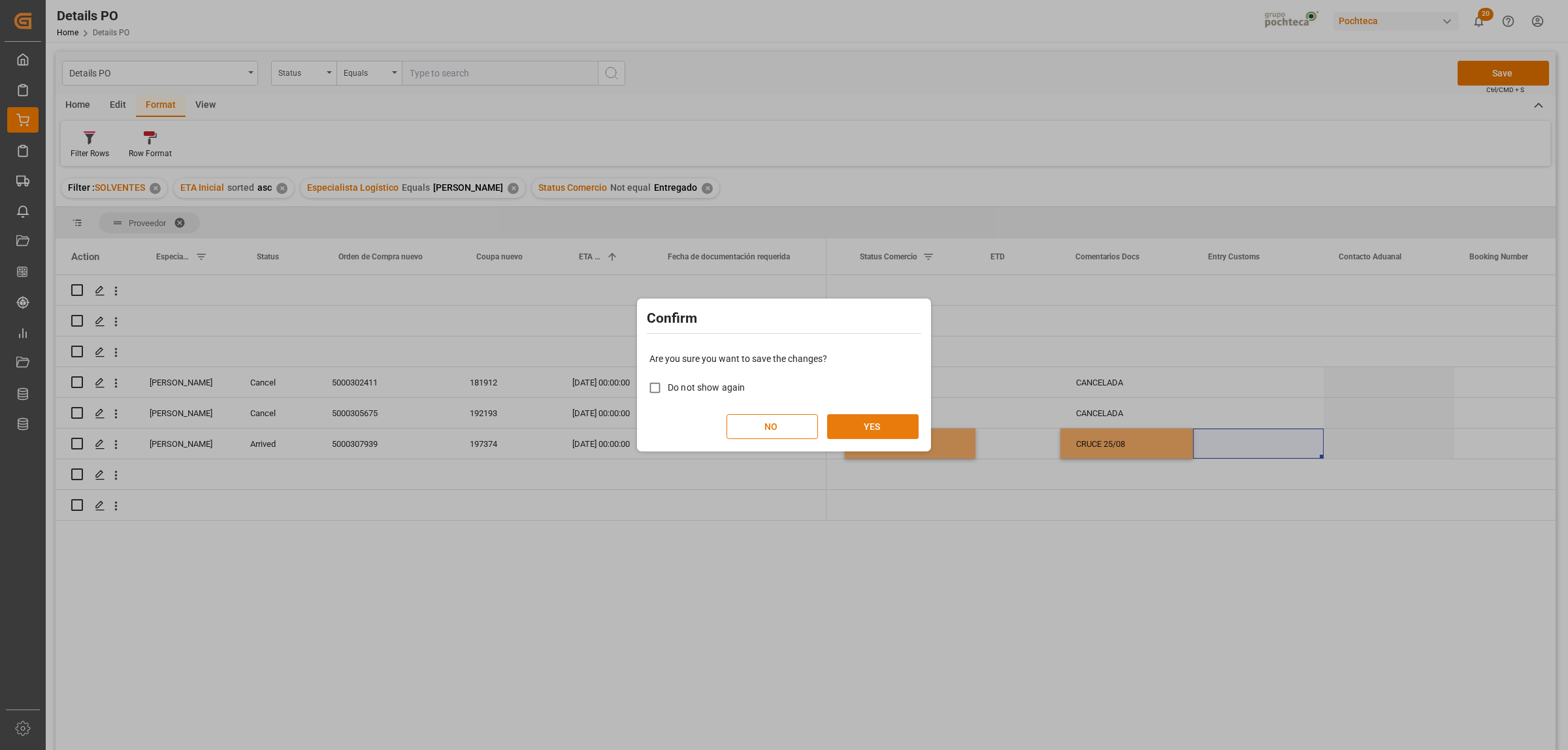
click at [876, 432] on button "YES" at bounding box center [872, 427] width 92 height 25
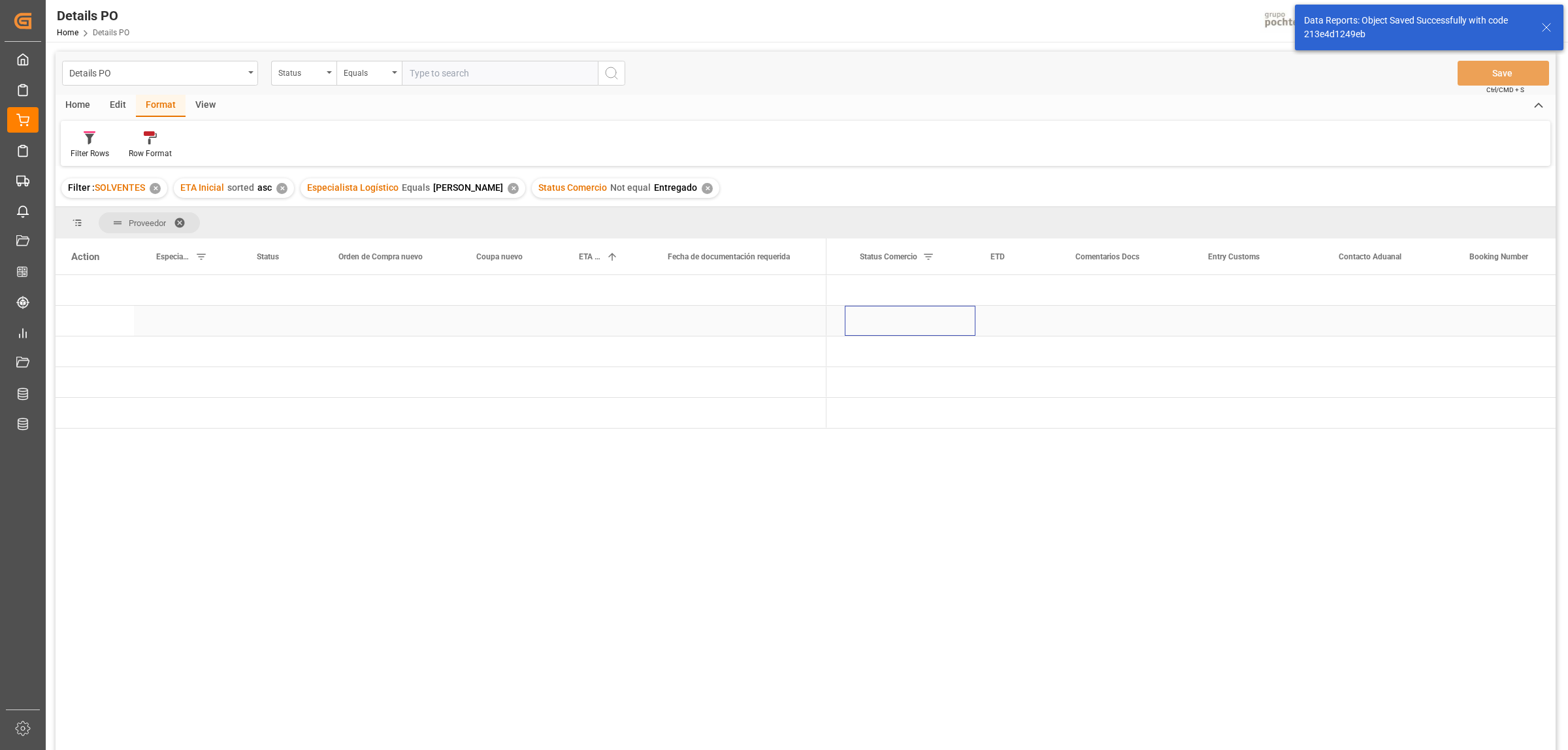
click at [888, 331] on div "Press SPACE to select this row." at bounding box center [910, 321] width 131 height 30
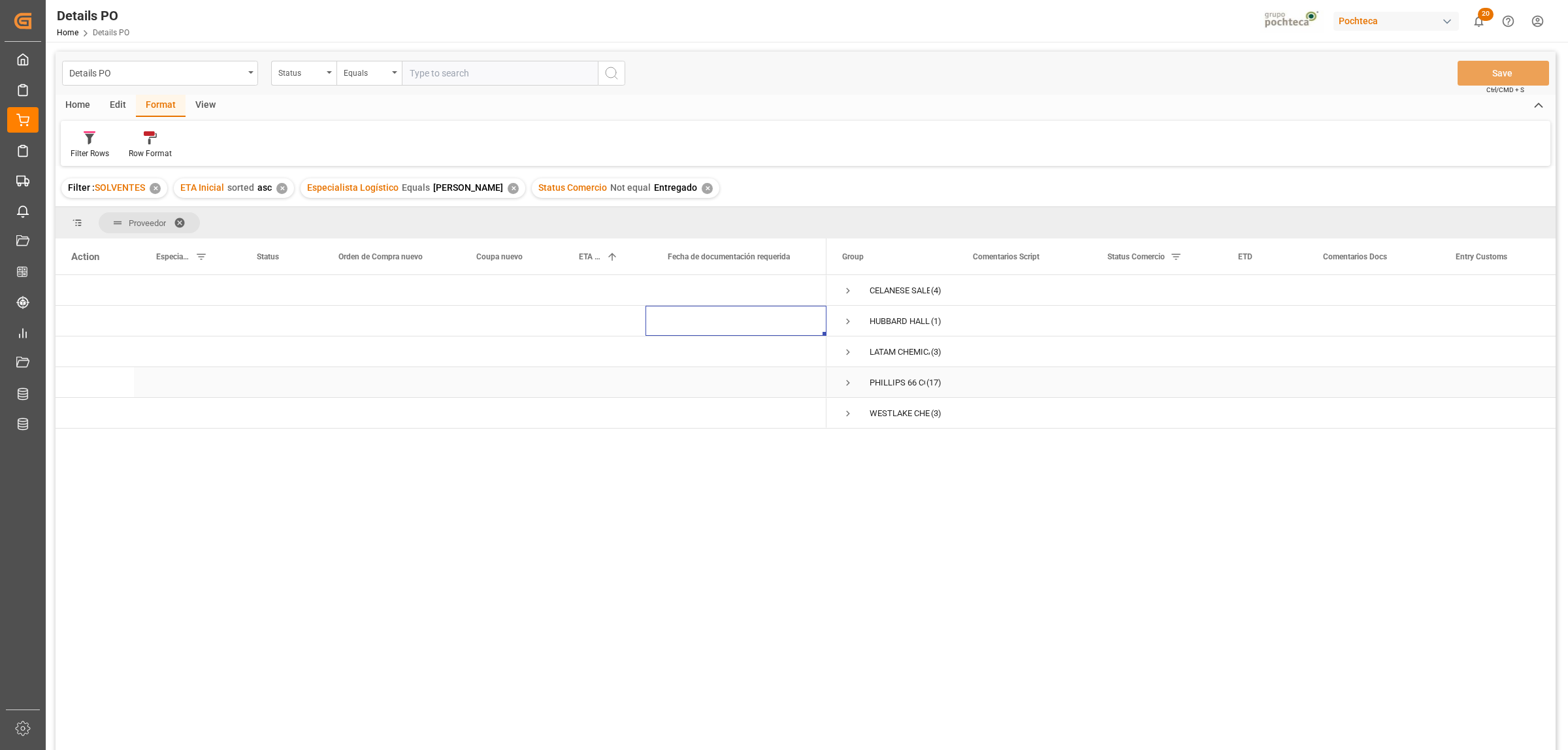
click at [850, 380] on span "Press SPACE to select this row." at bounding box center [848, 383] width 12 height 12
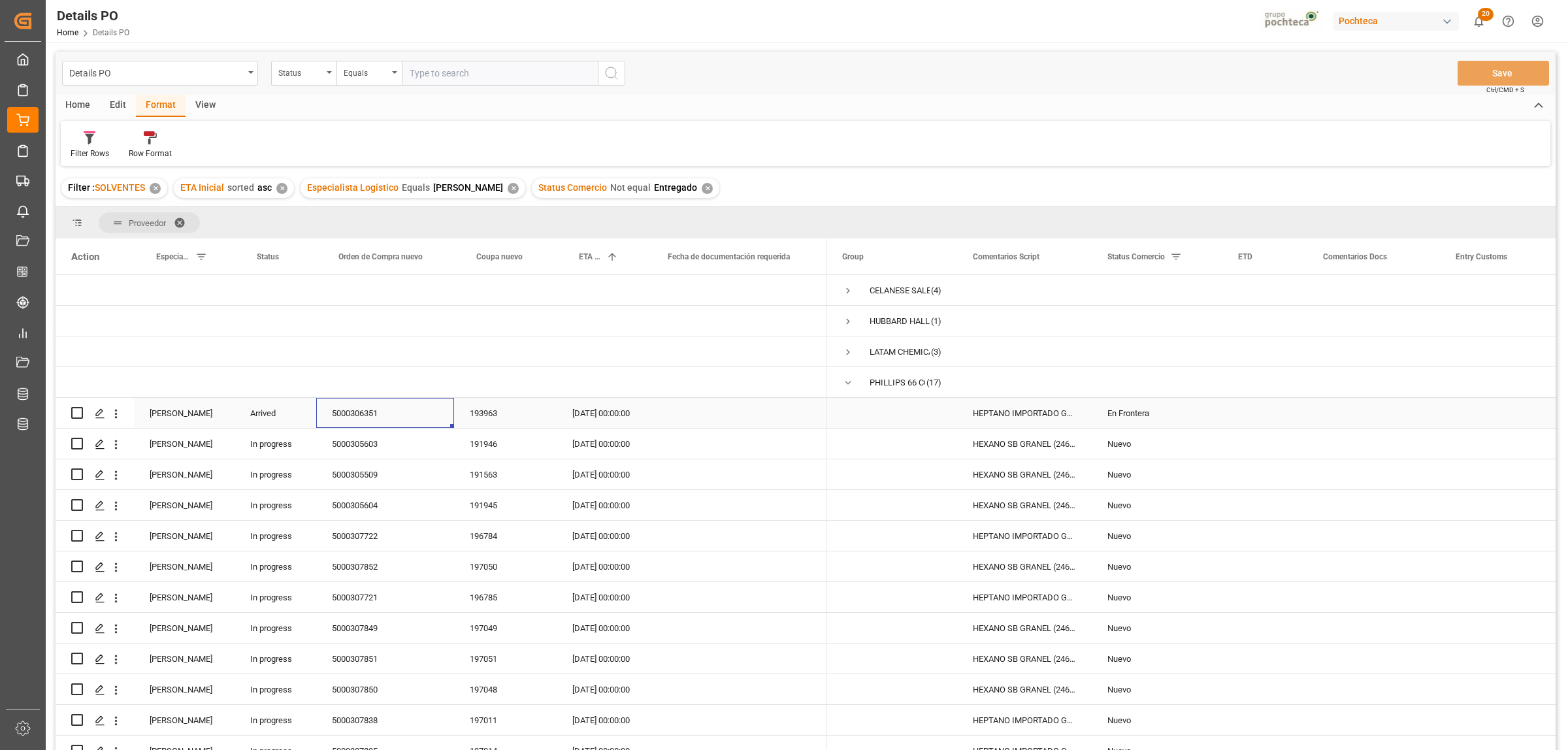
click at [351, 412] on div "5000306351" at bounding box center [385, 413] width 138 height 30
click at [1357, 406] on div "Press SPACE to select this row." at bounding box center [1374, 413] width 133 height 30
click at [1351, 419] on input "Press SPACE to select this row." at bounding box center [1373, 421] width 112 height 25
type input "P"
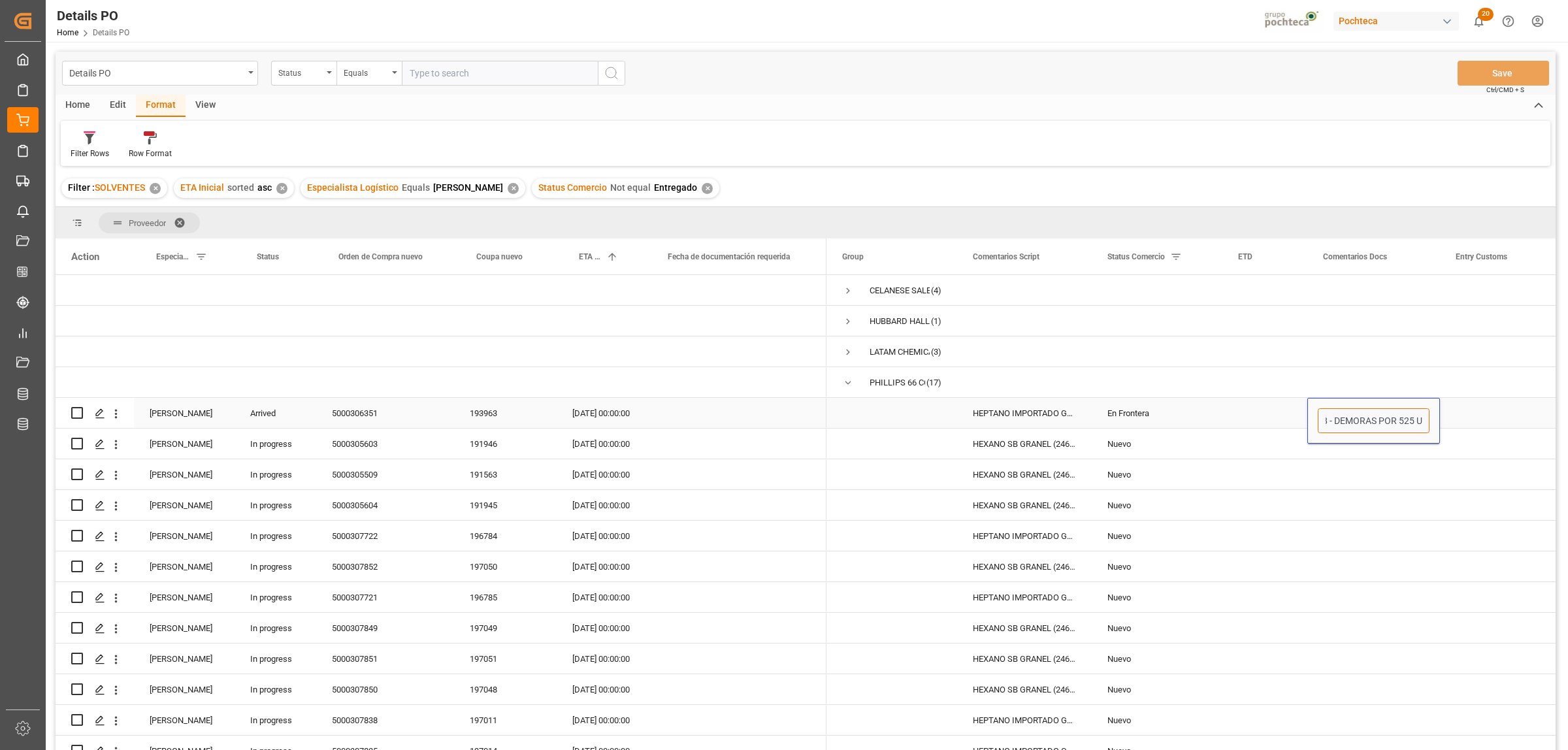
scroll to position [0, 66]
type input "PAGADO 25/08 - DEMORAS POR 525 USD"
click at [1365, 461] on div "Press SPACE to select this row." at bounding box center [1374, 475] width 133 height 30
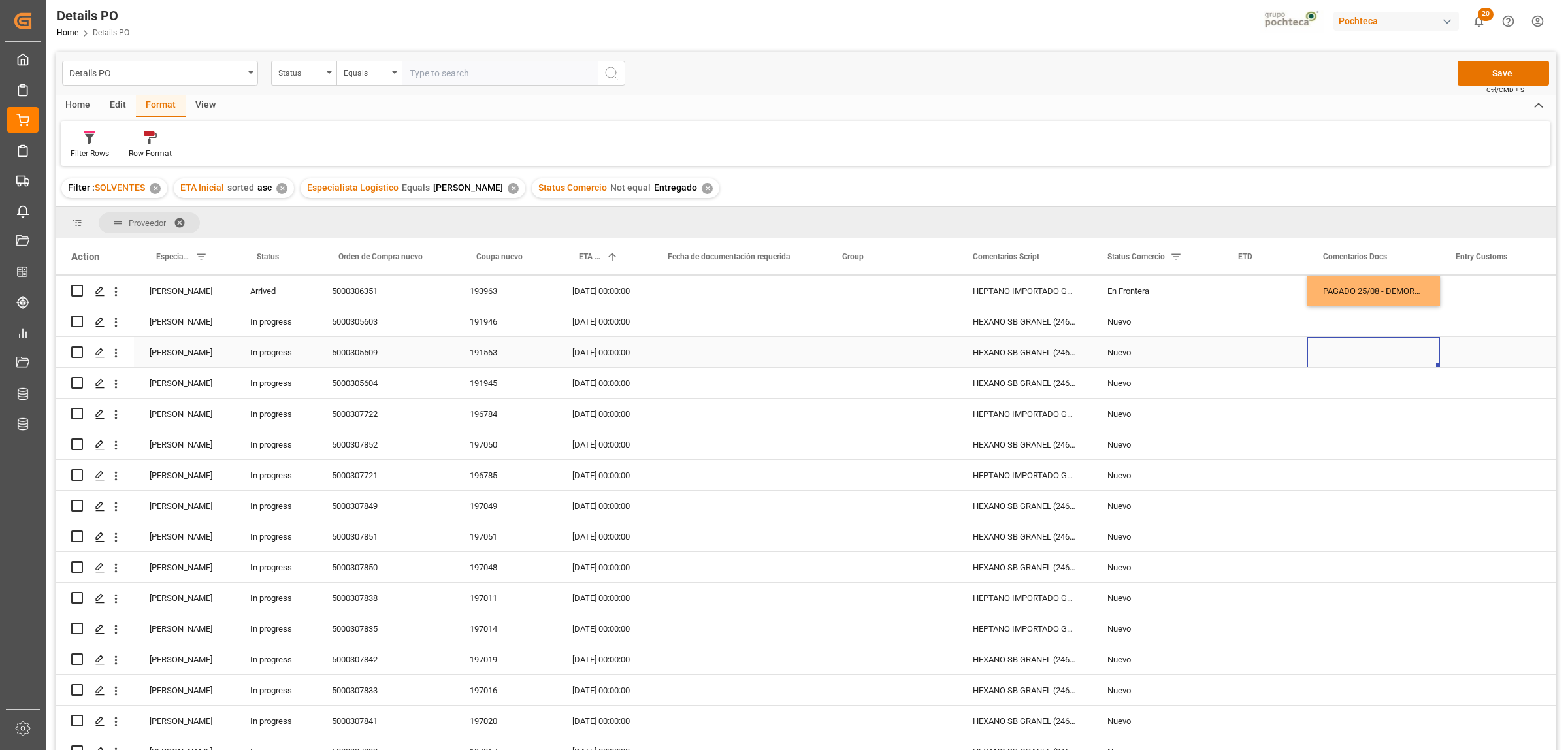
scroll to position [199, 0]
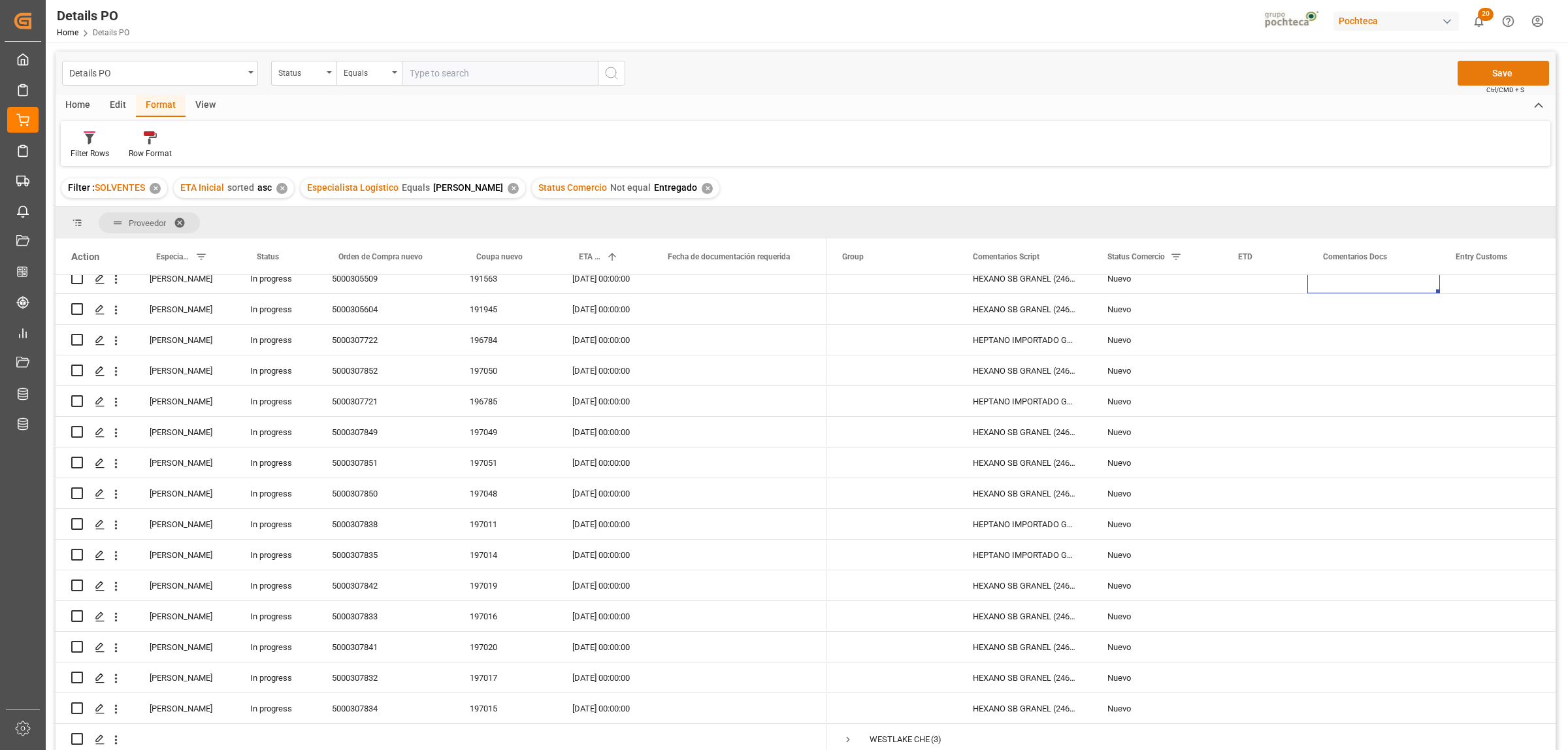
click at [1489, 74] on button "Save" at bounding box center [1503, 73] width 92 height 25
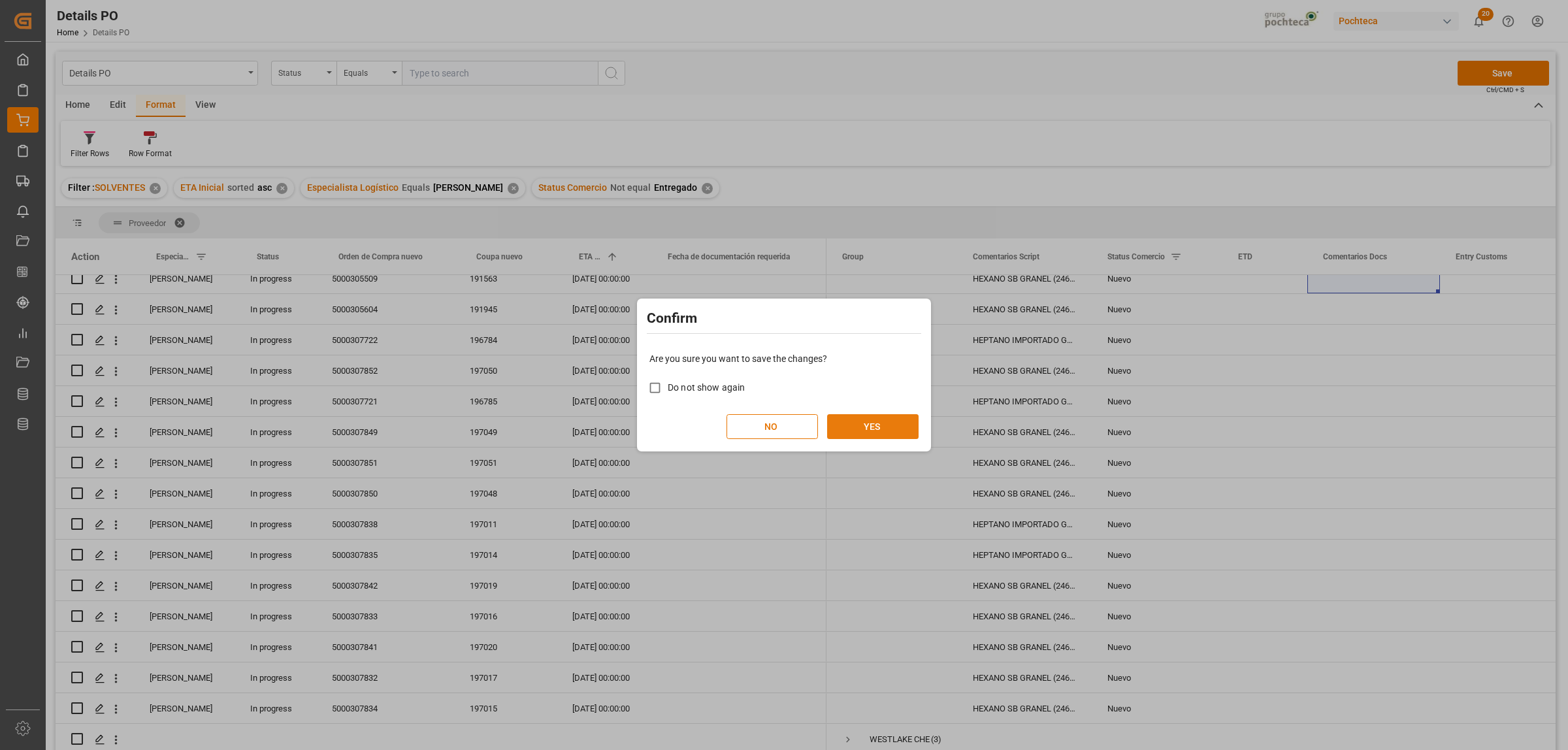
click at [890, 428] on button "YES" at bounding box center [872, 427] width 92 height 25
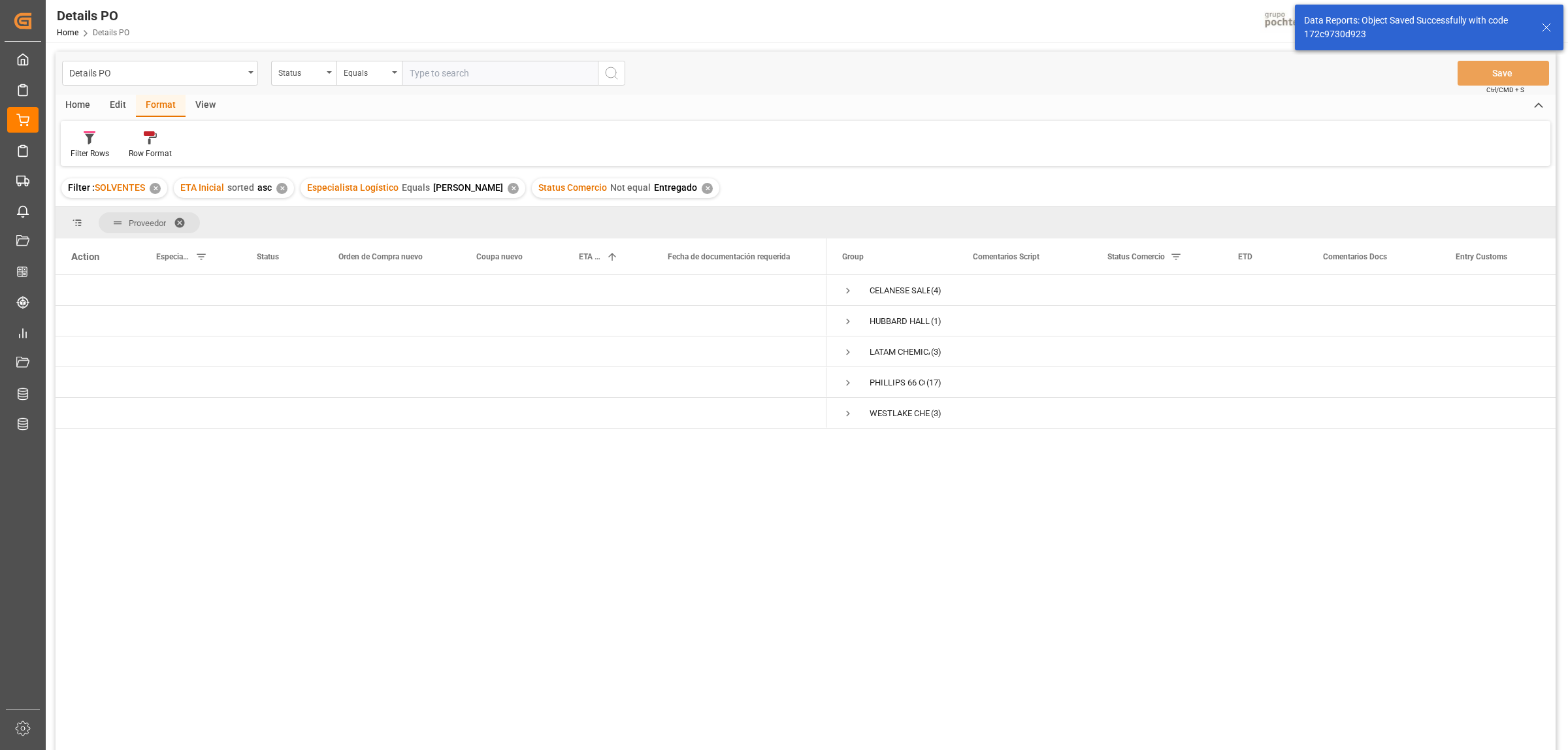
scroll to position [0, 0]
click at [846, 417] on span "Press SPACE to select this row." at bounding box center [848, 414] width 12 height 12
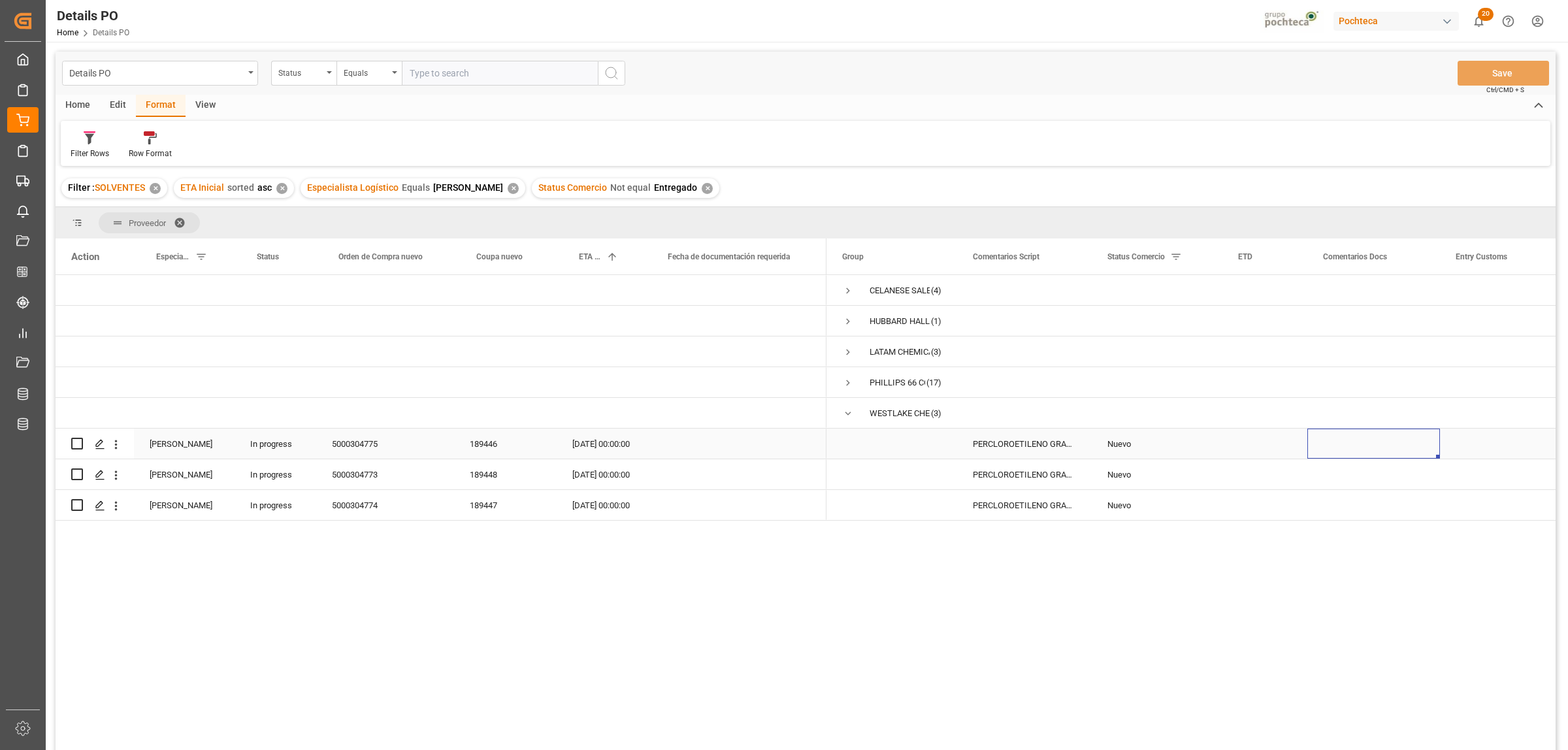
click at [1370, 445] on div "Press SPACE to select this row." at bounding box center [1374, 444] width 133 height 30
click at [1370, 445] on input "Press SPACE to select this row." at bounding box center [1373, 451] width 112 height 25
type input "1 ER SEM SEPTIEMBRE"
drag, startPoint x: 1421, startPoint y: 448, endPoint x: 1325, endPoint y: 442, distance: 96.2
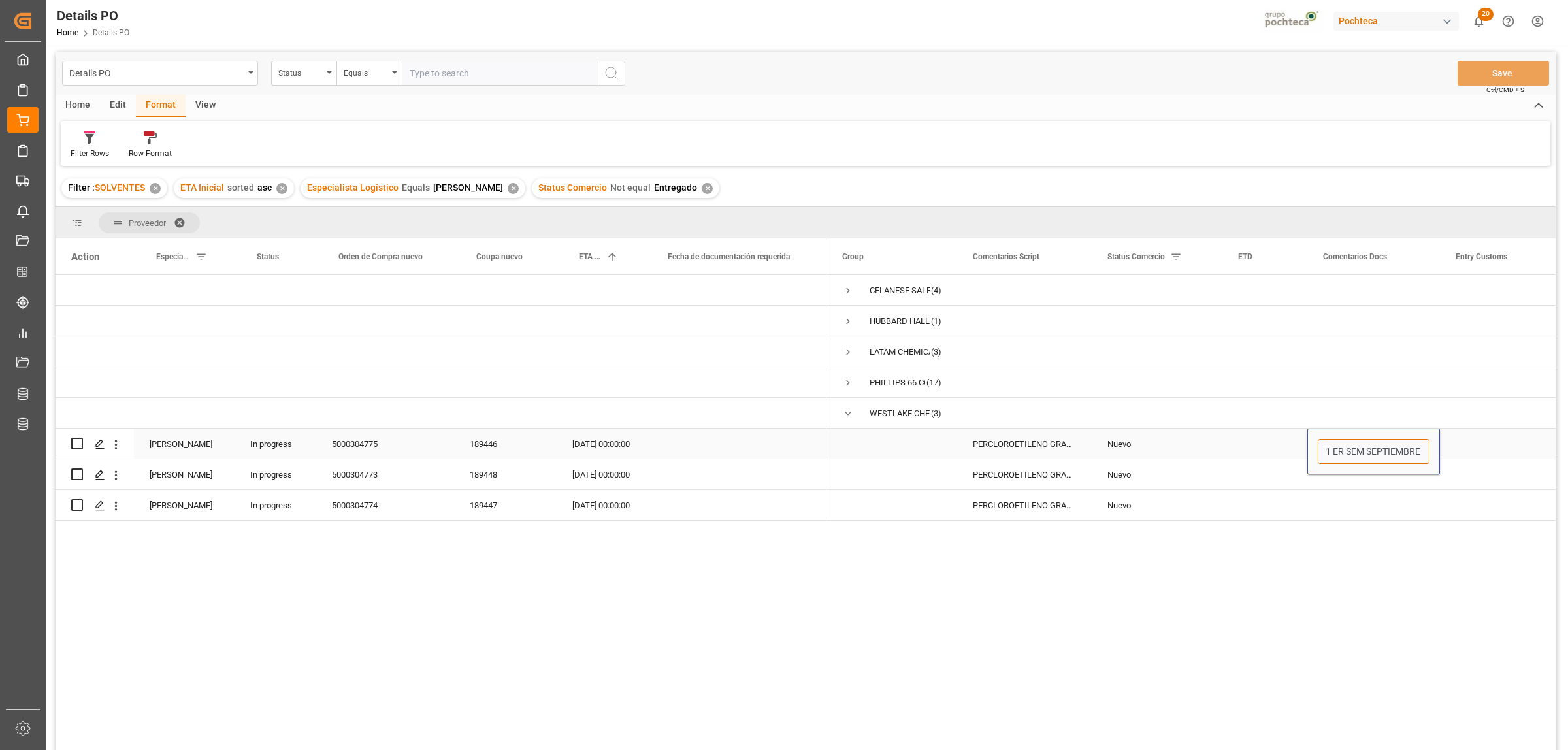
click at [1325, 442] on input "1 ER SEM SEPTIEMBRE" at bounding box center [1373, 451] width 112 height 25
click at [1510, 478] on div "Press SPACE to select this row." at bounding box center [1505, 475] width 131 height 30
click at [1389, 474] on div "Press SPACE to select this row." at bounding box center [1374, 475] width 133 height 30
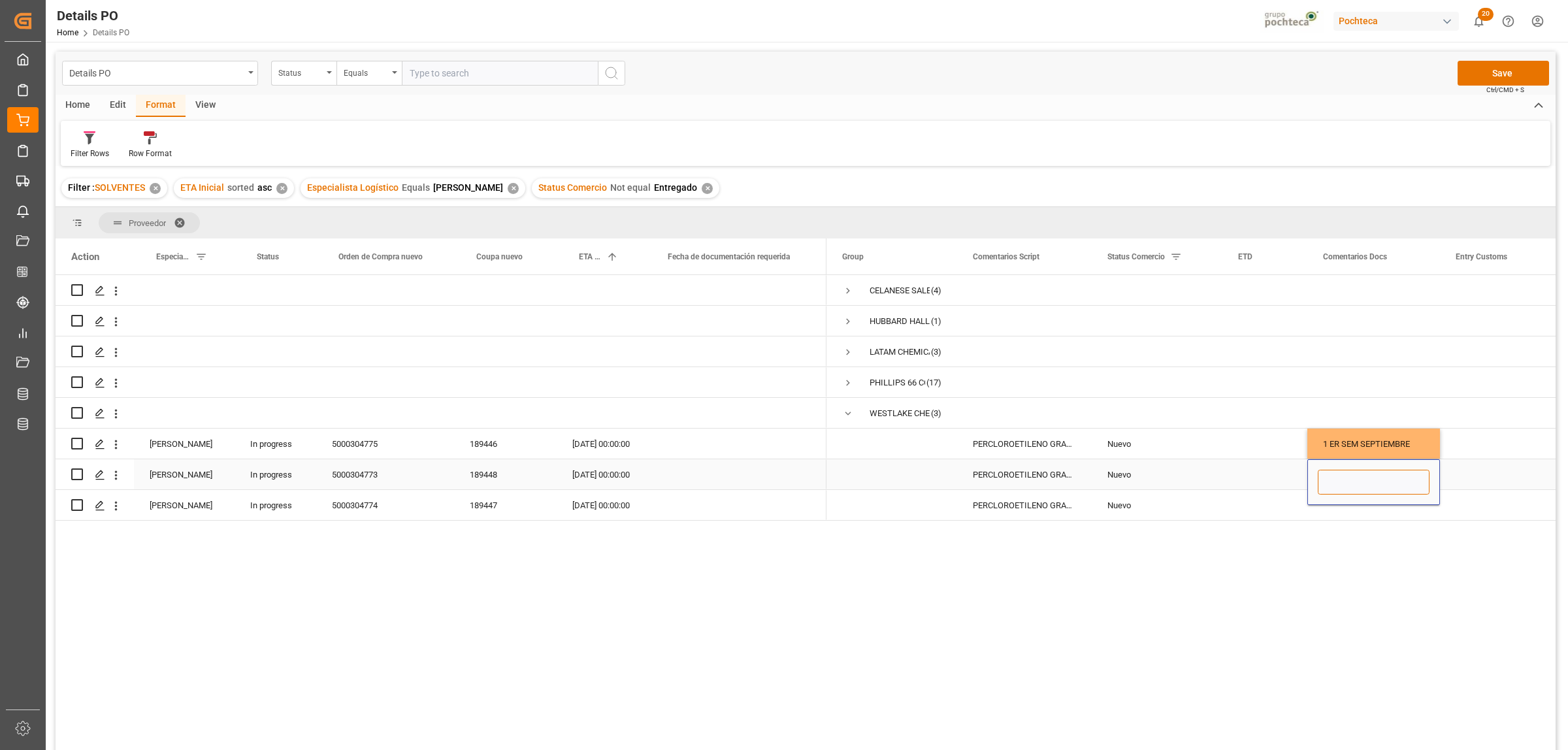
click at [1366, 481] on input "Press SPACE to select this row." at bounding box center [1373, 482] width 112 height 25
paste input "1 ER SEM SEPTIEMBRE"
click at [1330, 484] on input "1 ER SEM SEPTIEMBRE" at bounding box center [1373, 482] width 112 height 25
type input "2 DA SEM SEPTIEMBRE"
click at [1523, 479] on div "Press SPACE to select this row." at bounding box center [1505, 475] width 131 height 30
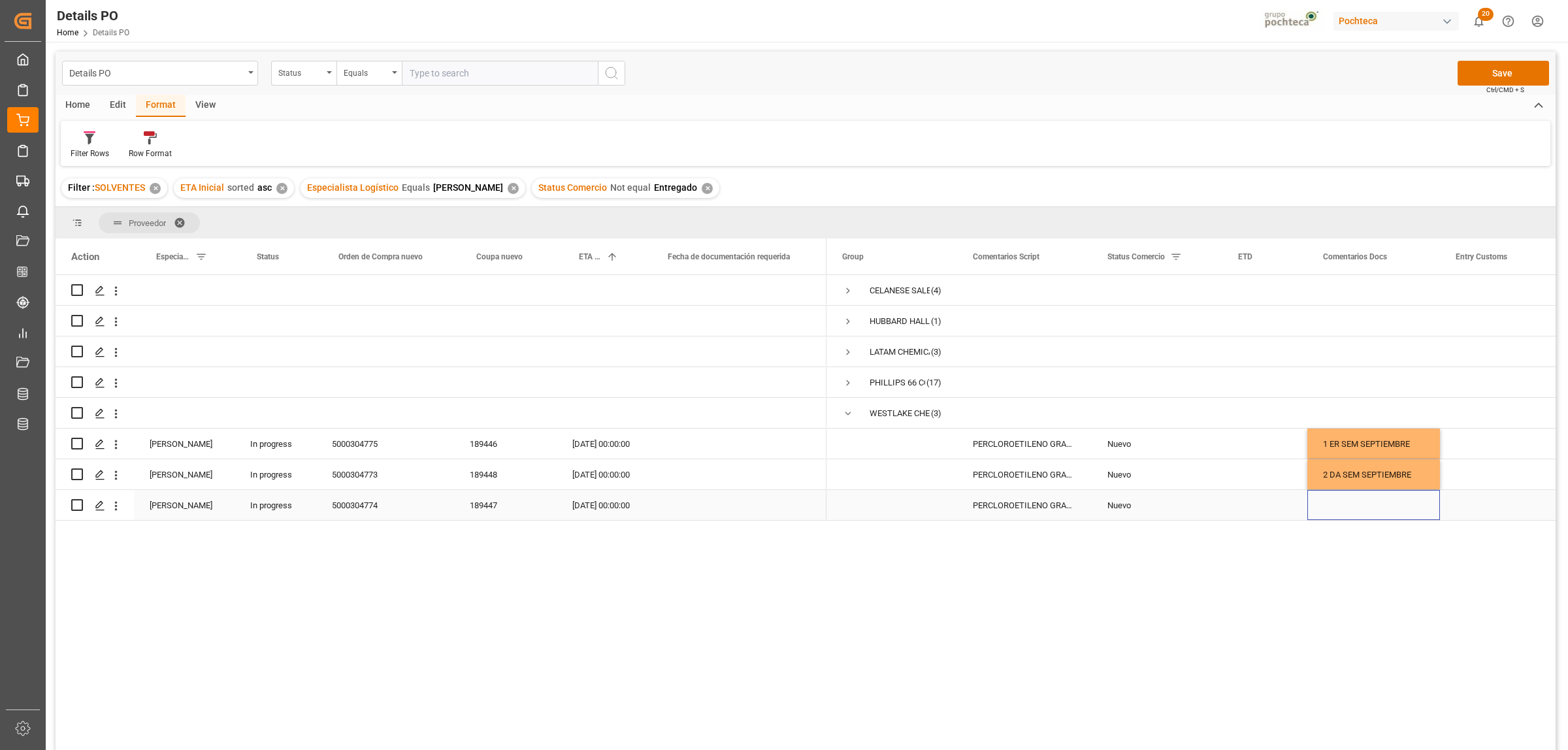
click at [1372, 499] on div "Press SPACE to select this row." at bounding box center [1374, 505] width 133 height 30
click at [1351, 497] on input "Press SPACE to select this row." at bounding box center [1373, 497] width 112 height 25
paste input "1 ER SEM SEPTIEMBRE"
click at [1328, 500] on input "1 ER SEM SEPTIEMBRE" at bounding box center [1373, 497] width 112 height 25
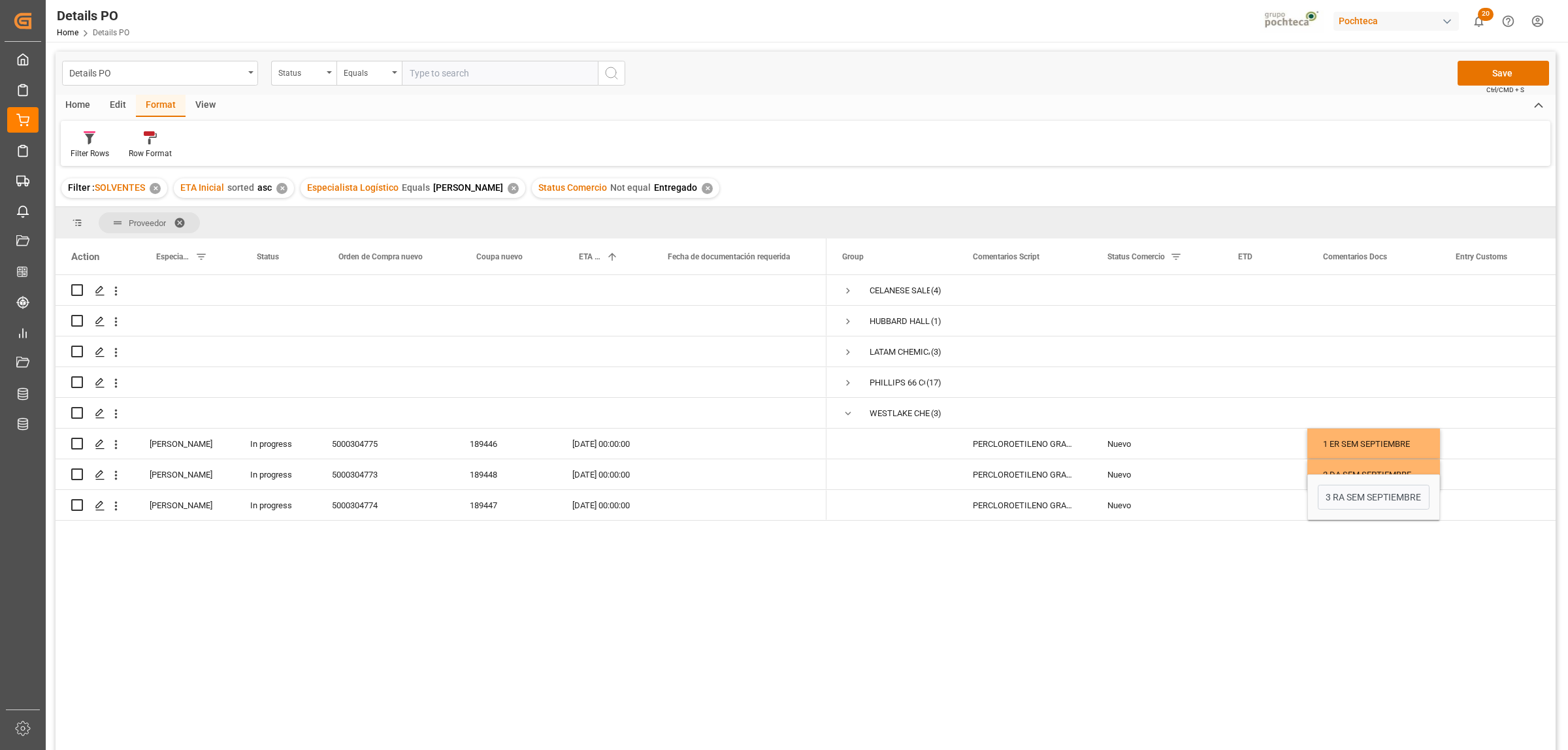
drag, startPoint x: 1199, startPoint y: 622, endPoint x: 1184, endPoint y: 622, distance: 15.0
click at [1199, 623] on div "CELANESE SALES US LTD (4) [PERSON_NAME] INC (1) LATAM CHEMICALS LLC (3) [PERSON…" at bounding box center [1191, 517] width 729 height 484
click at [1357, 494] on input "3 RA SEM SEPTIEMBRE" at bounding box center [1373, 497] width 112 height 25
click at [1367, 497] on input "3 RA SEM SEPTIEMBRE" at bounding box center [1373, 497] width 112 height 25
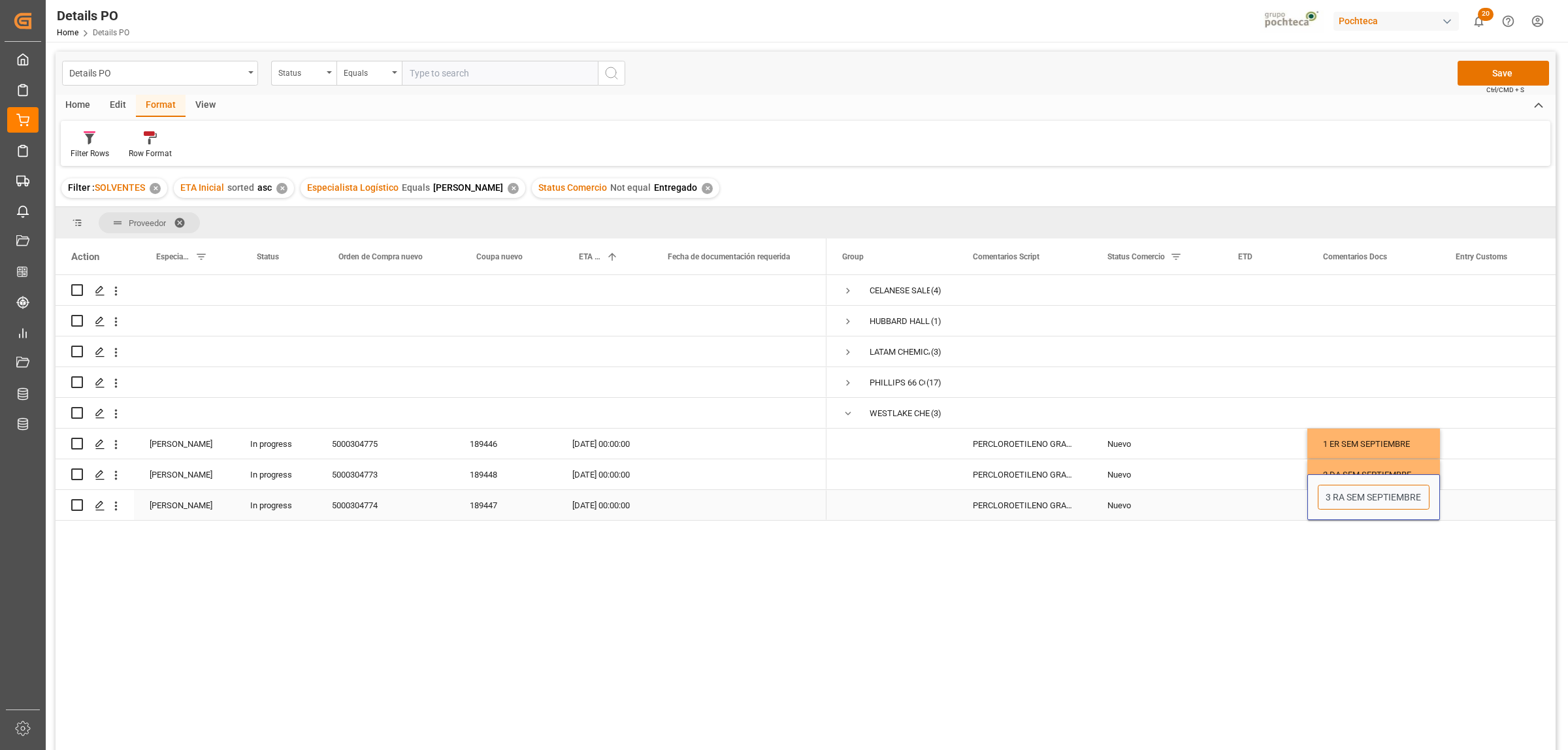
drag, startPoint x: 1367, startPoint y: 497, endPoint x: 1310, endPoint y: 494, distance: 57.1
click at [1310, 494] on div "3 RA SEM SEPTIEMBRE" at bounding box center [1374, 497] width 133 height 45
click at [1340, 507] on input "3 RA SEM SEPTIEMBRE" at bounding box center [1373, 497] width 112 height 25
drag, startPoint x: 1326, startPoint y: 495, endPoint x: 1367, endPoint y: 497, distance: 41.0
click at [1367, 497] on input "3 RA SEM SEPTIEMBRE" at bounding box center [1373, 497] width 112 height 25
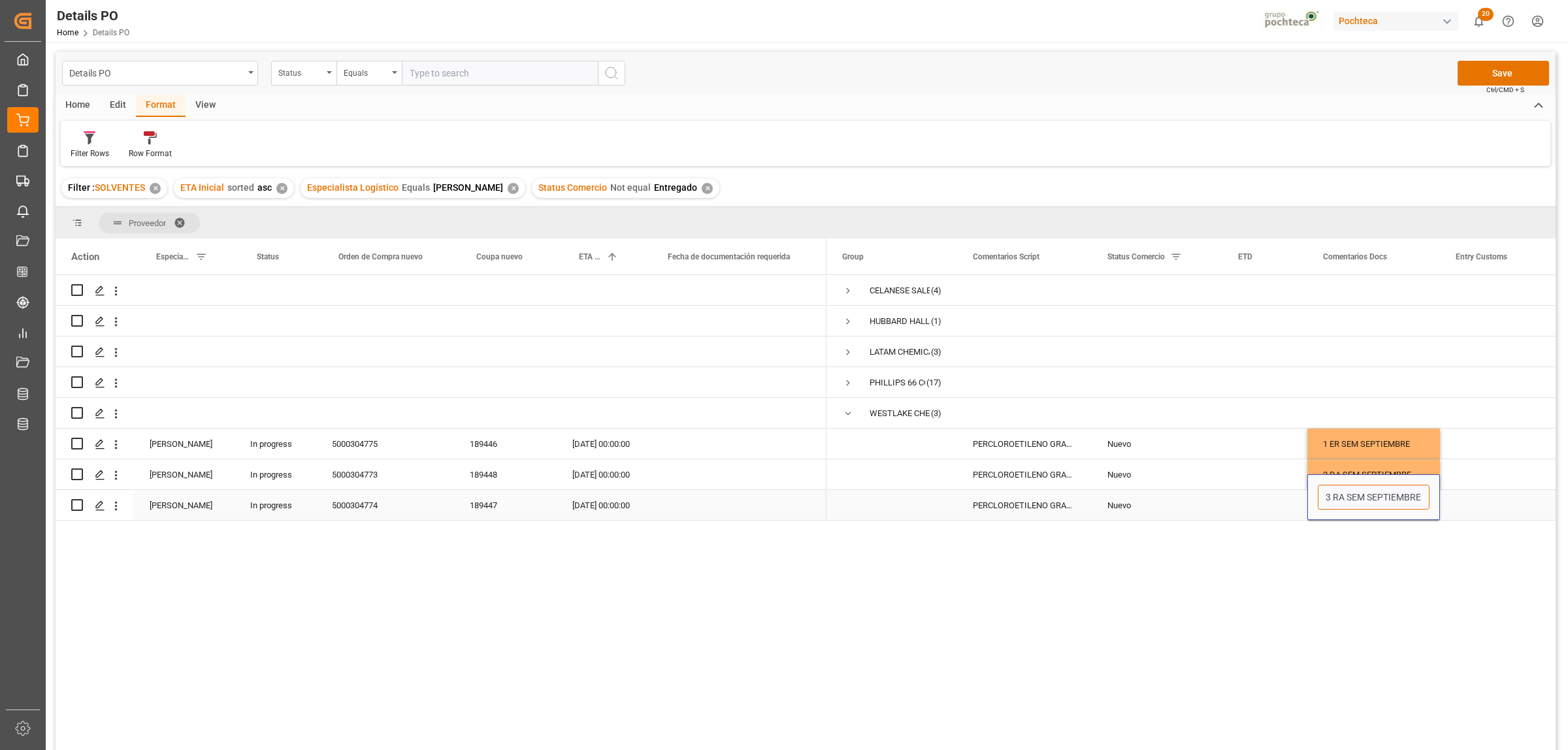
type input "SEPTIEMBRE"
click at [1447, 508] on div "Press SPACE to select this row." at bounding box center [1505, 505] width 131 height 30
click at [1374, 507] on div "SEPTIEMBRE" at bounding box center [1374, 505] width 133 height 30
drag, startPoint x: 1372, startPoint y: 442, endPoint x: 1372, endPoint y: 467, distance: 25.0
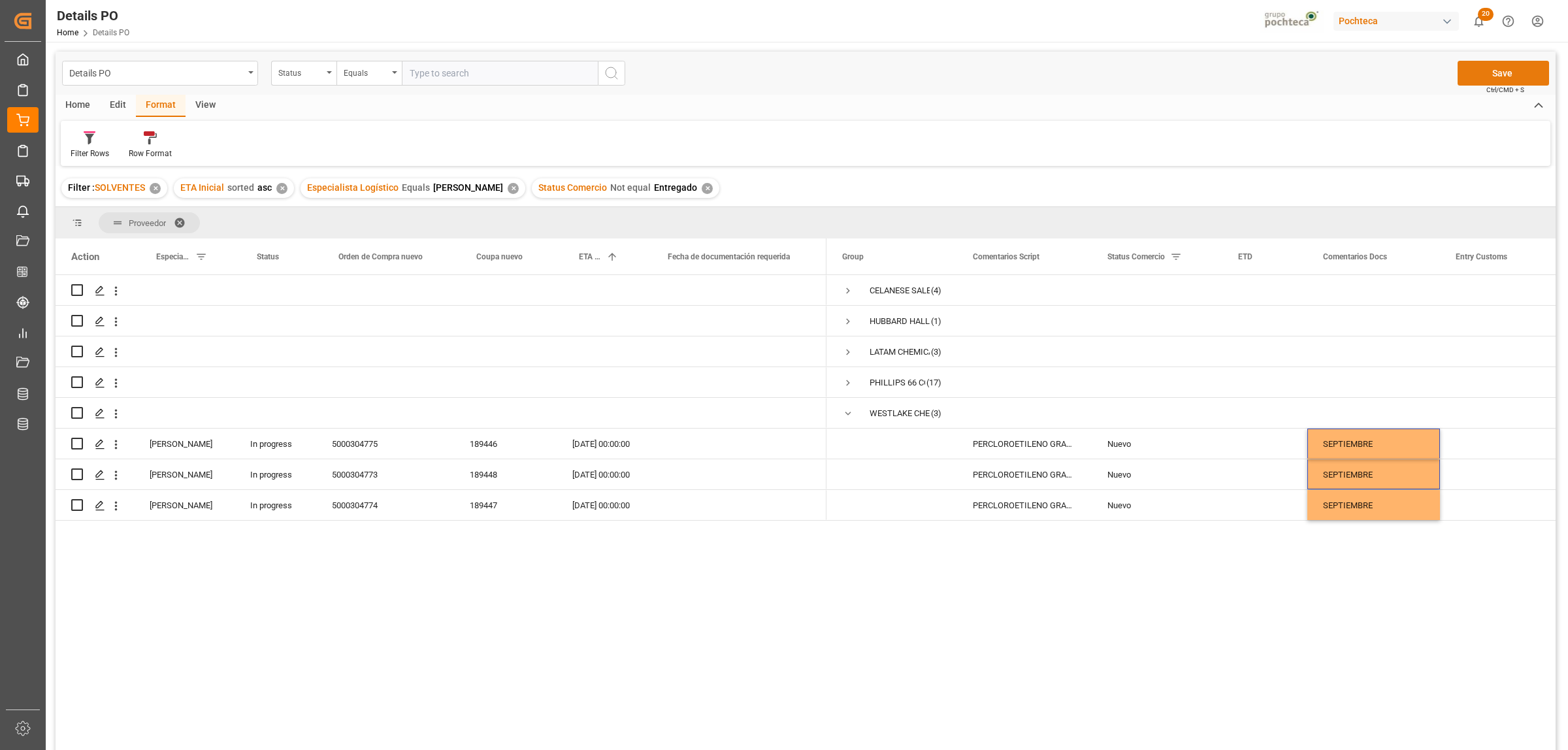
click at [1493, 79] on button "Save" at bounding box center [1503, 73] width 92 height 25
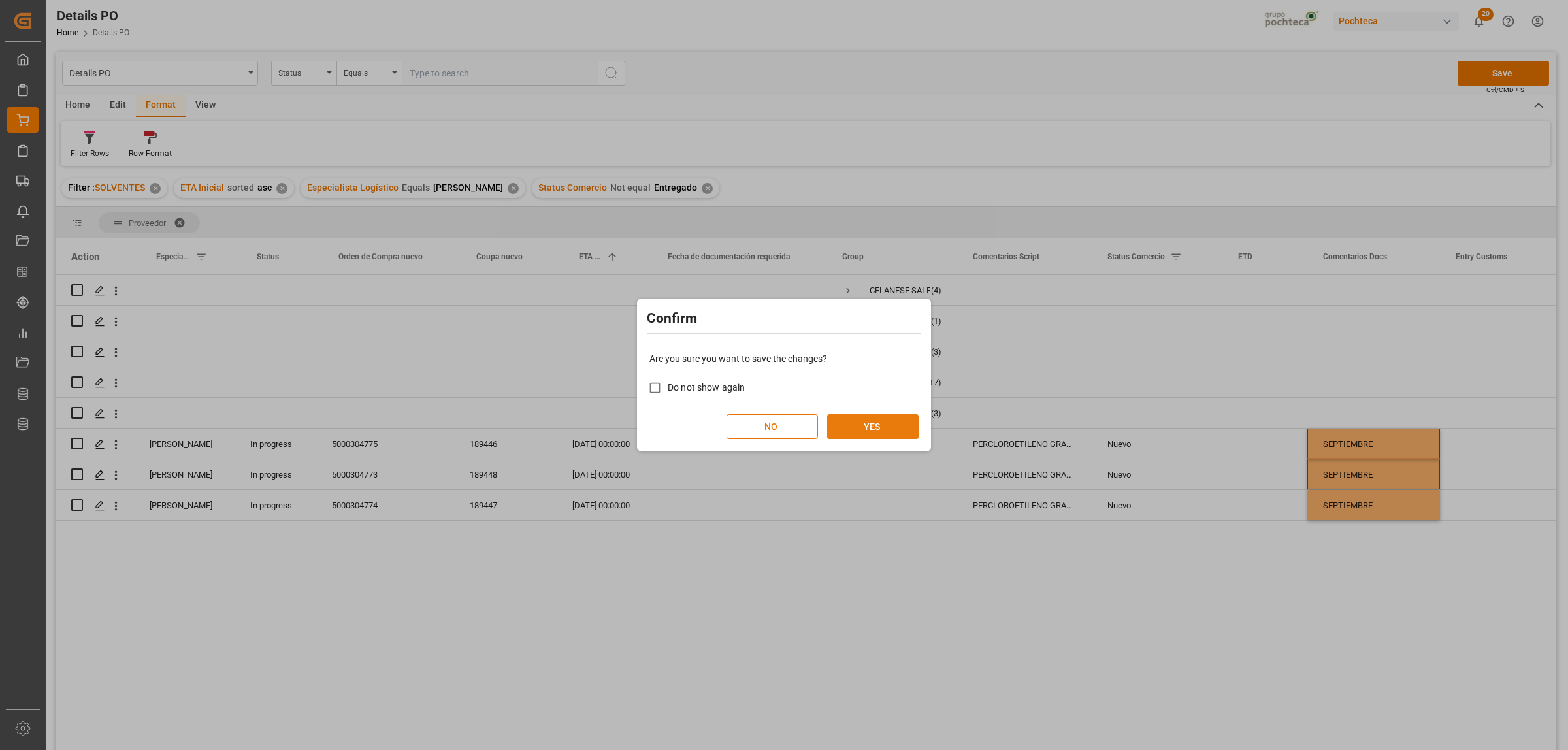
click at [903, 432] on button "YES" at bounding box center [872, 427] width 92 height 25
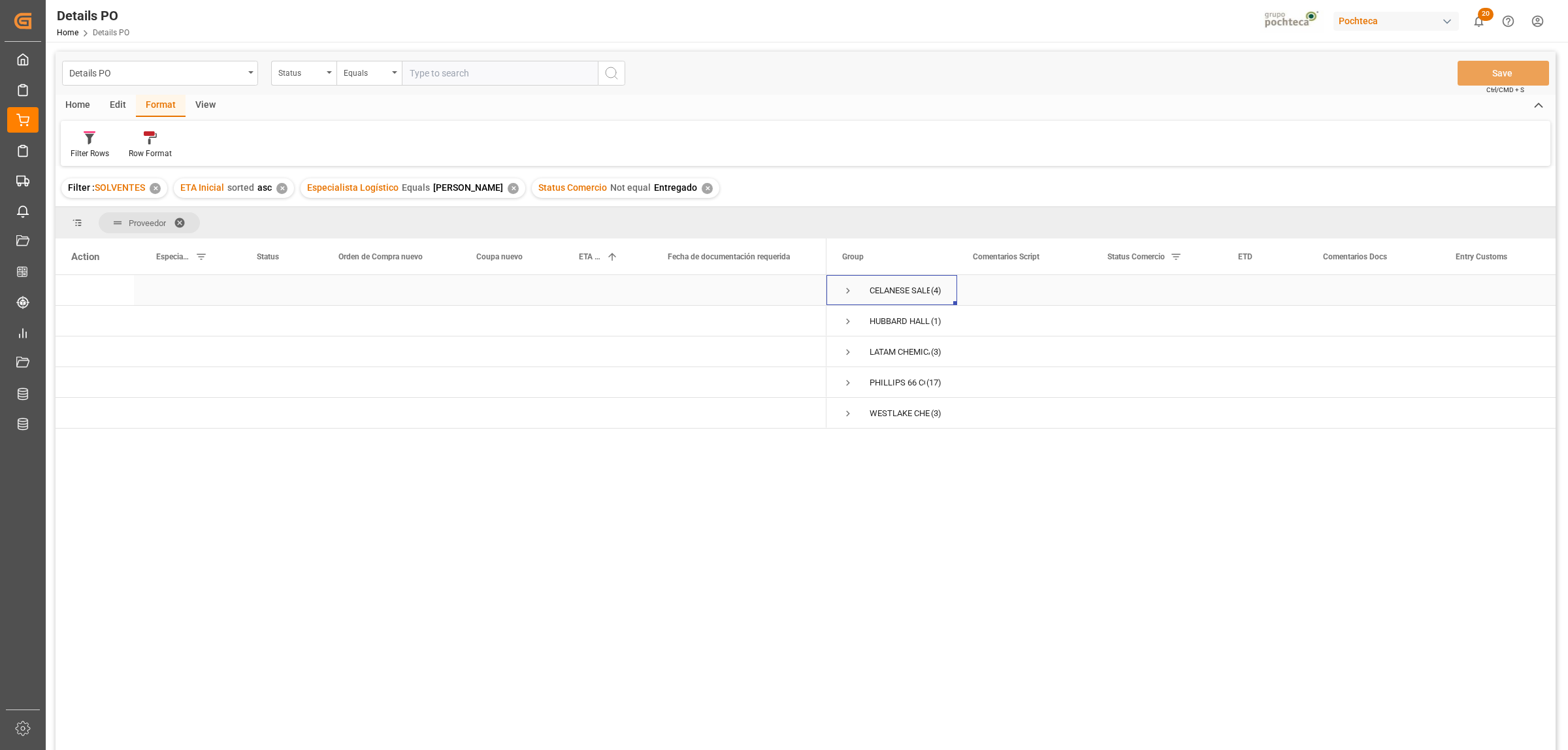
click at [846, 287] on span "Press SPACE to select this row." at bounding box center [848, 291] width 12 height 12
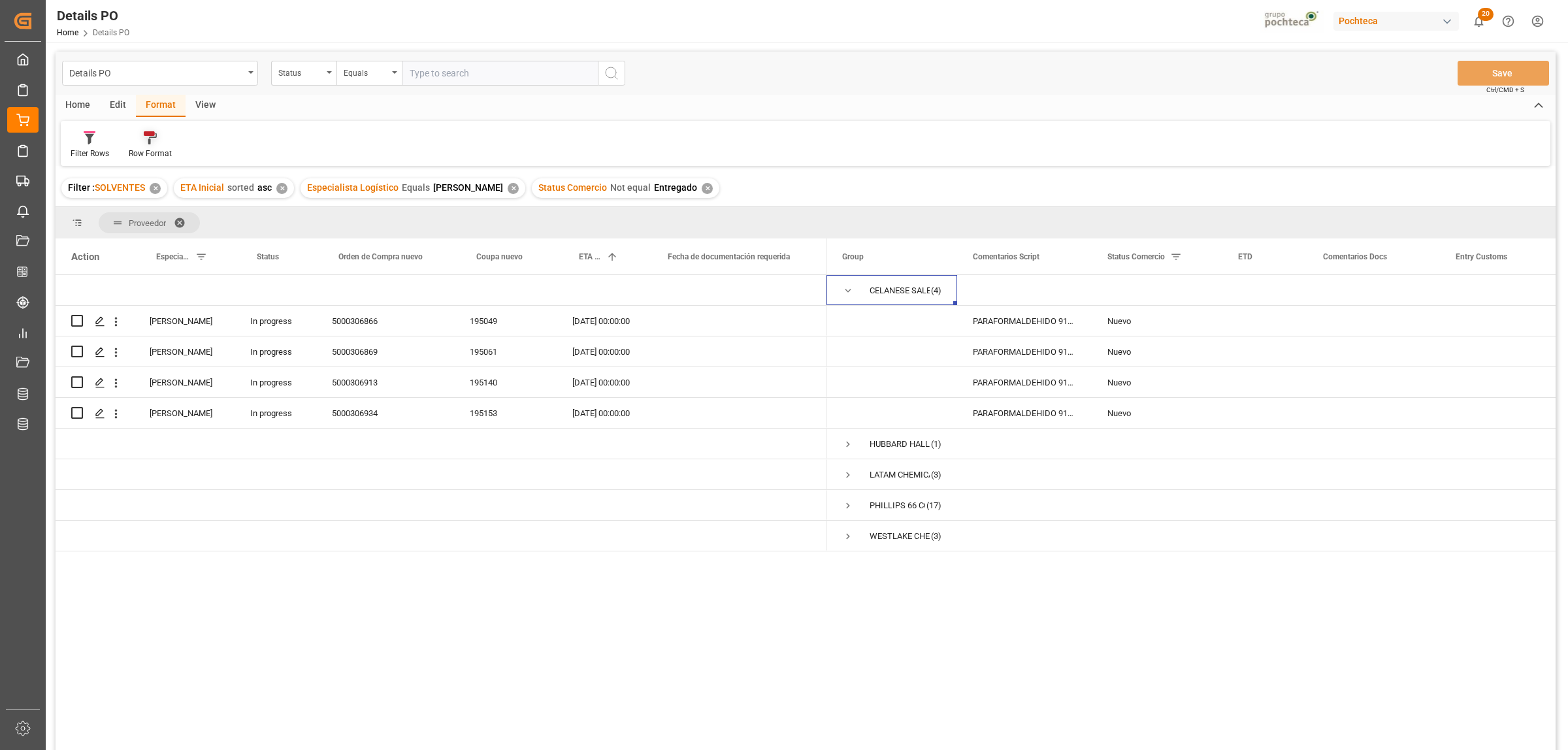
click at [148, 139] on icon at bounding box center [150, 138] width 13 height 13
click at [165, 178] on div "Details PO Status Equals Save Ctrl/CMD + S Home Edit Format View Filter Rows Ro…" at bounding box center [805, 419] width 1500 height 733
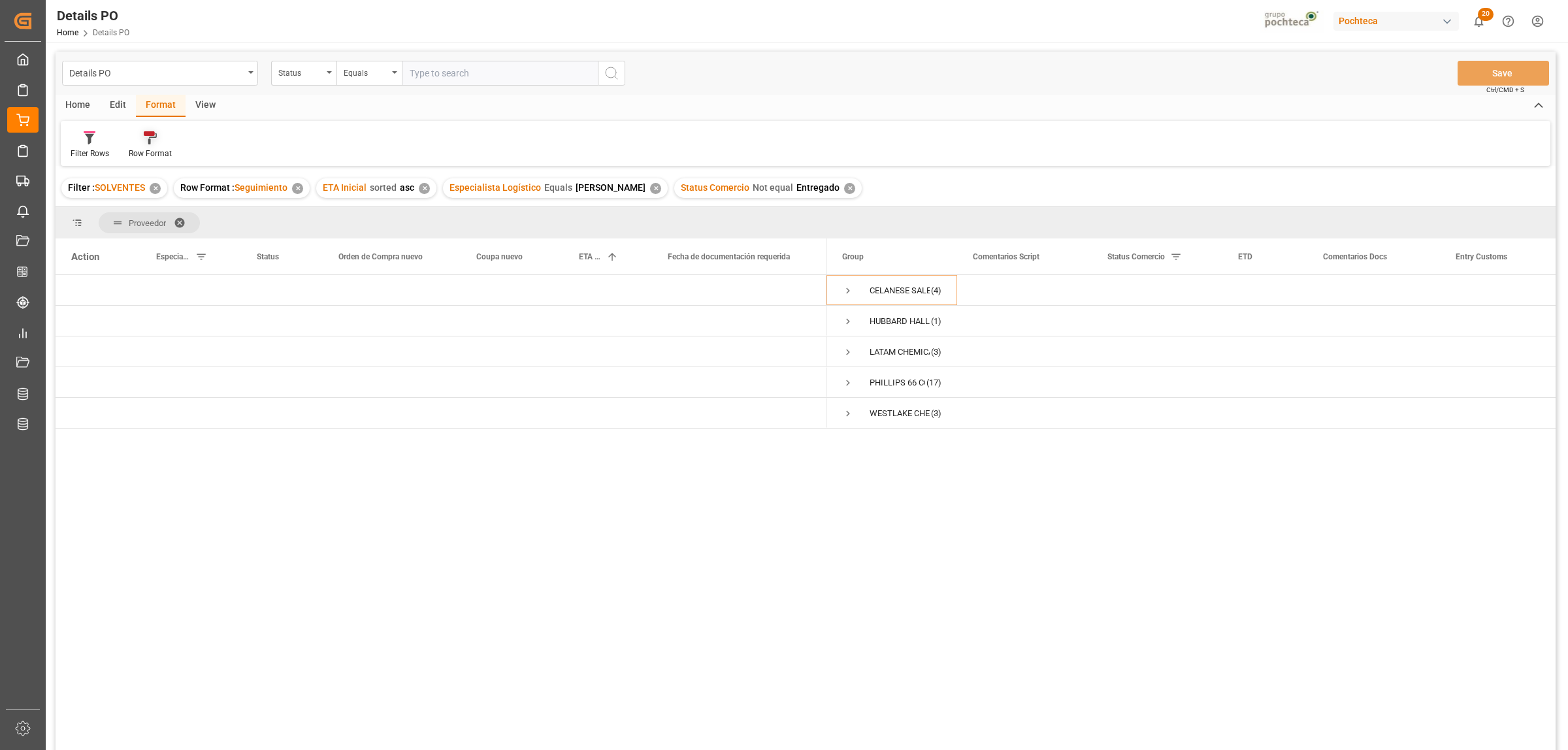
click at [149, 139] on icon at bounding box center [153, 139] width 9 height 11
click at [846, 288] on span "Press SPACE to select this row." at bounding box center [848, 291] width 12 height 12
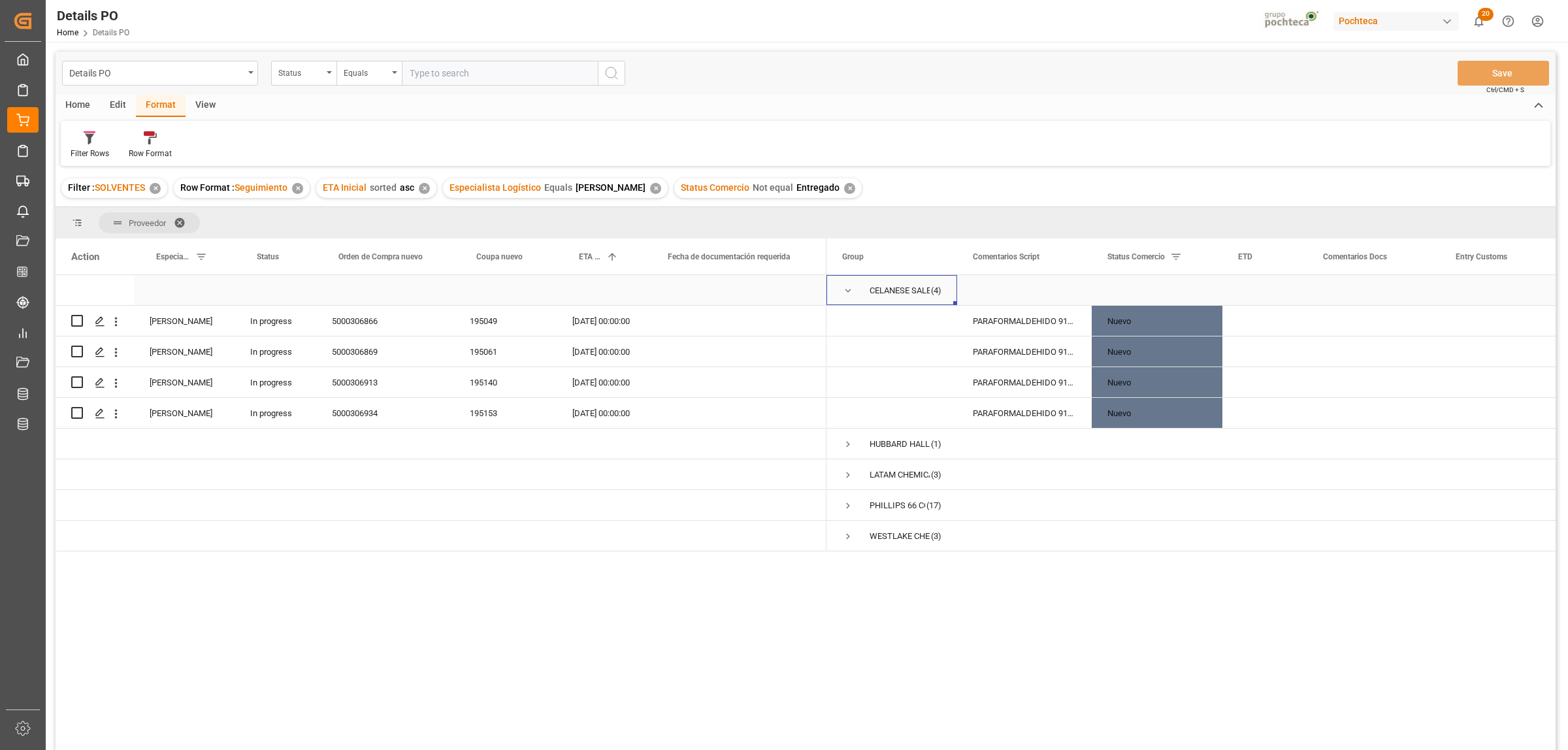
click at [846, 288] on span "Press SPACE to select this row." at bounding box center [848, 291] width 12 height 12
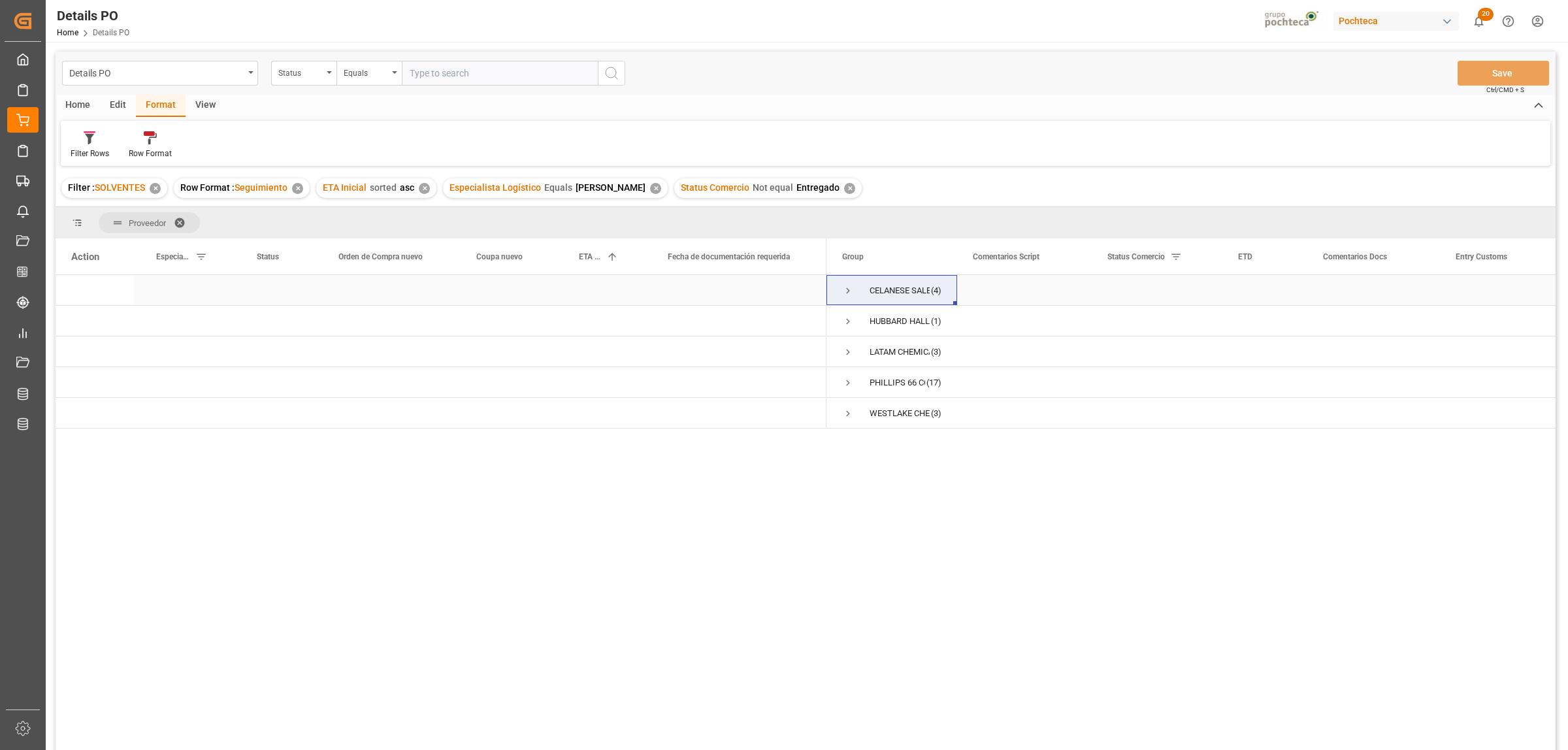
click at [845, 289] on span "Press SPACE to select this row." at bounding box center [848, 291] width 12 height 12
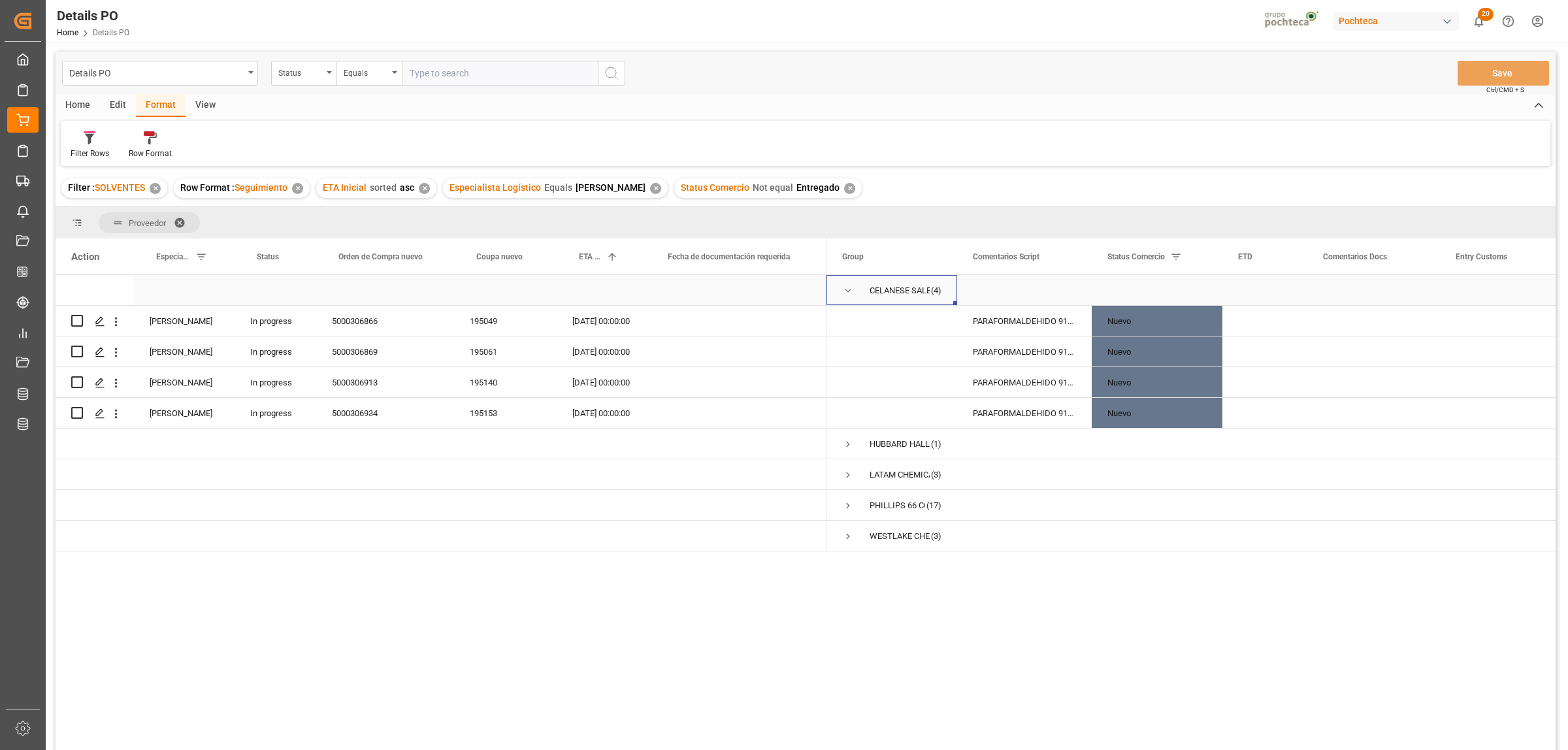
click at [845, 289] on span "Press SPACE to select this row." at bounding box center [848, 291] width 12 height 12
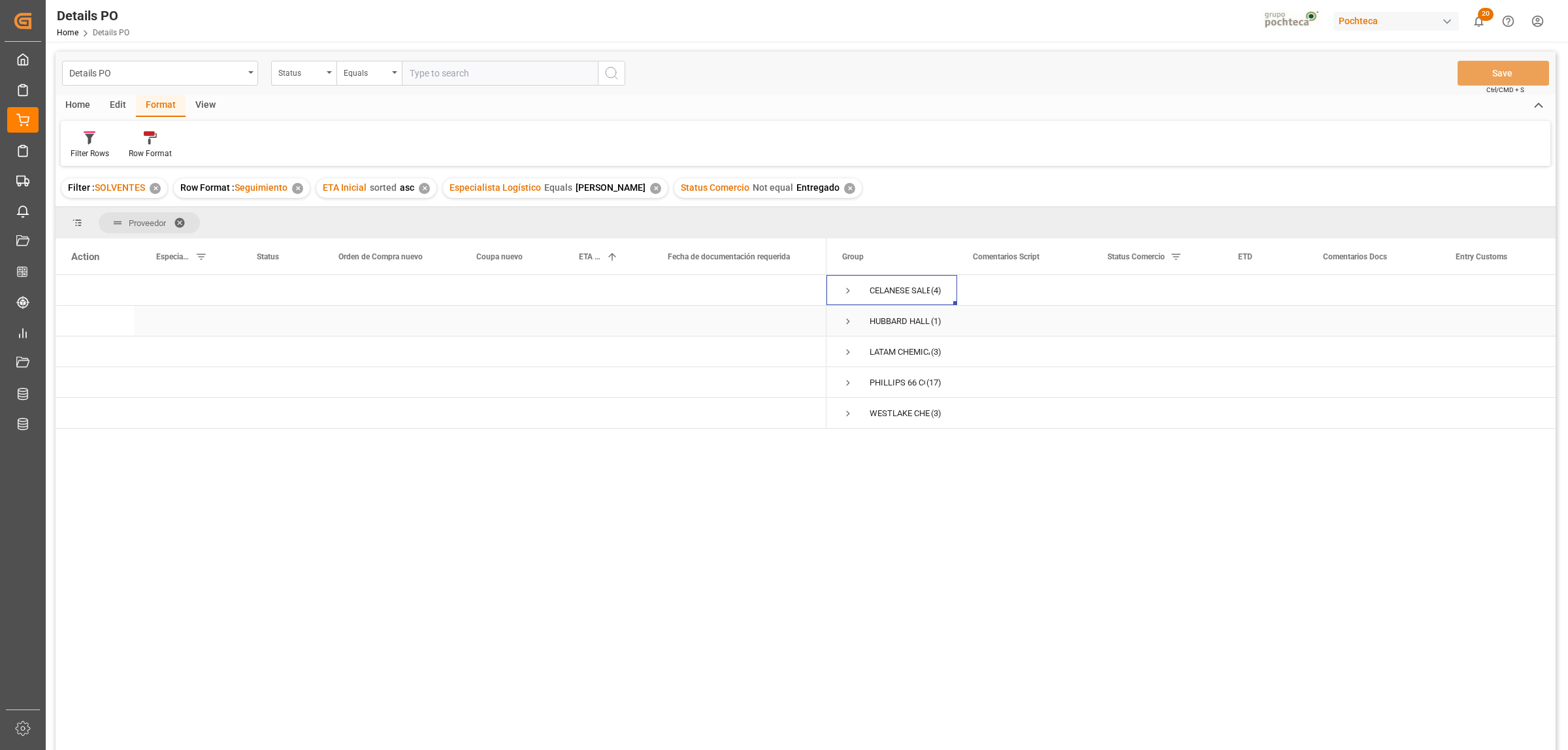
click at [849, 321] on span "Press SPACE to select this row." at bounding box center [848, 321] width 12 height 12
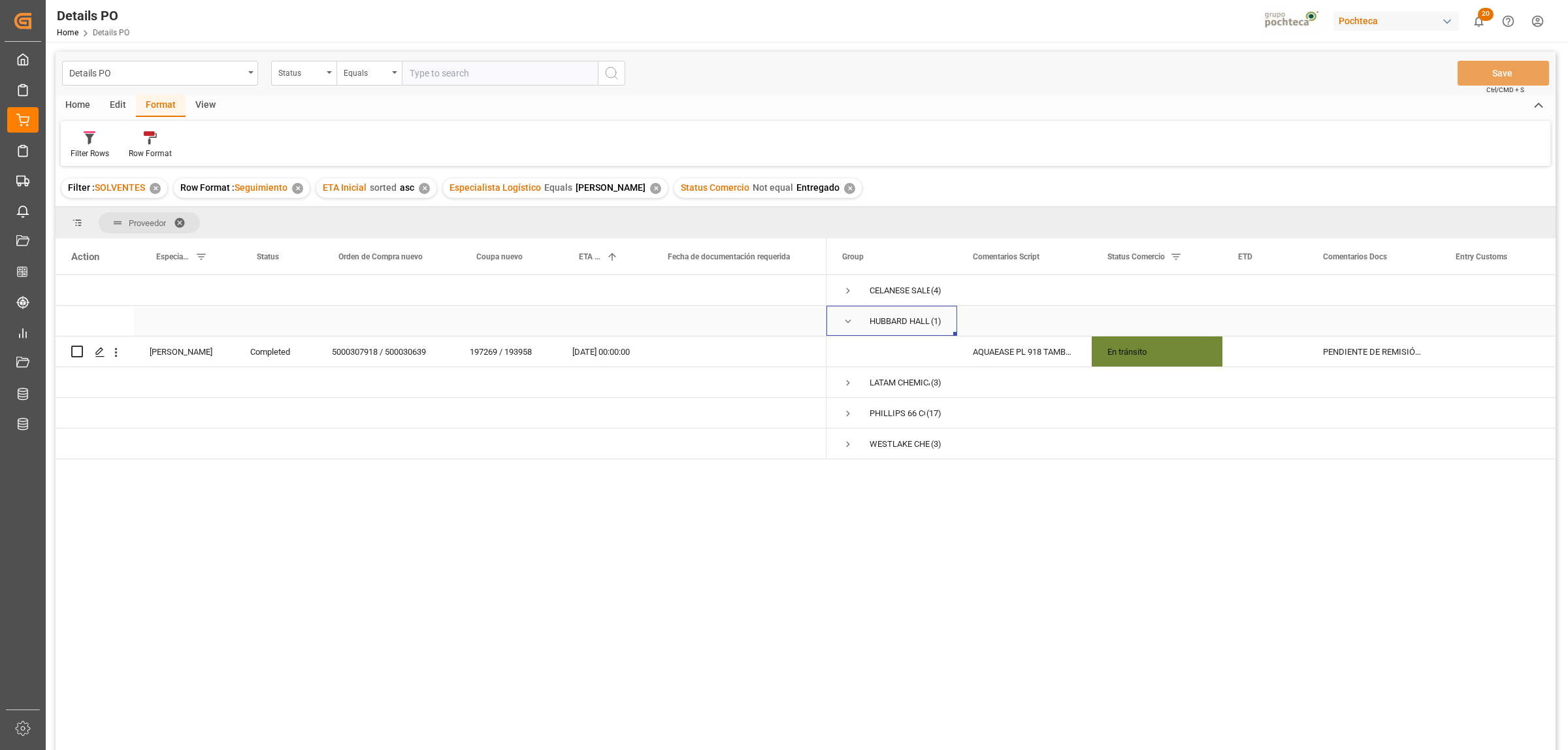
click at [846, 319] on span "Press SPACE to select this row." at bounding box center [848, 321] width 12 height 12
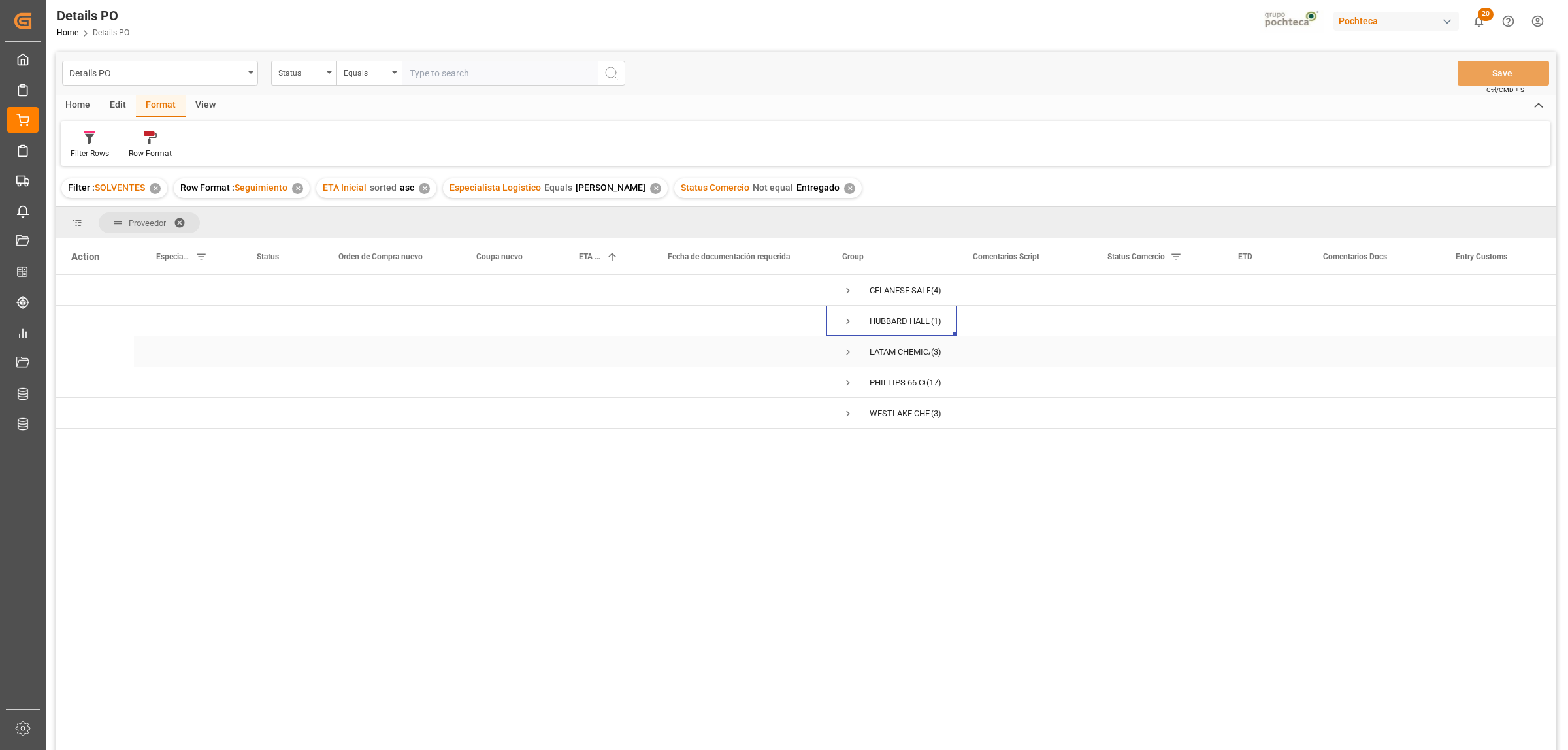
click at [844, 352] on span "Press SPACE to select this row." at bounding box center [848, 352] width 12 height 12
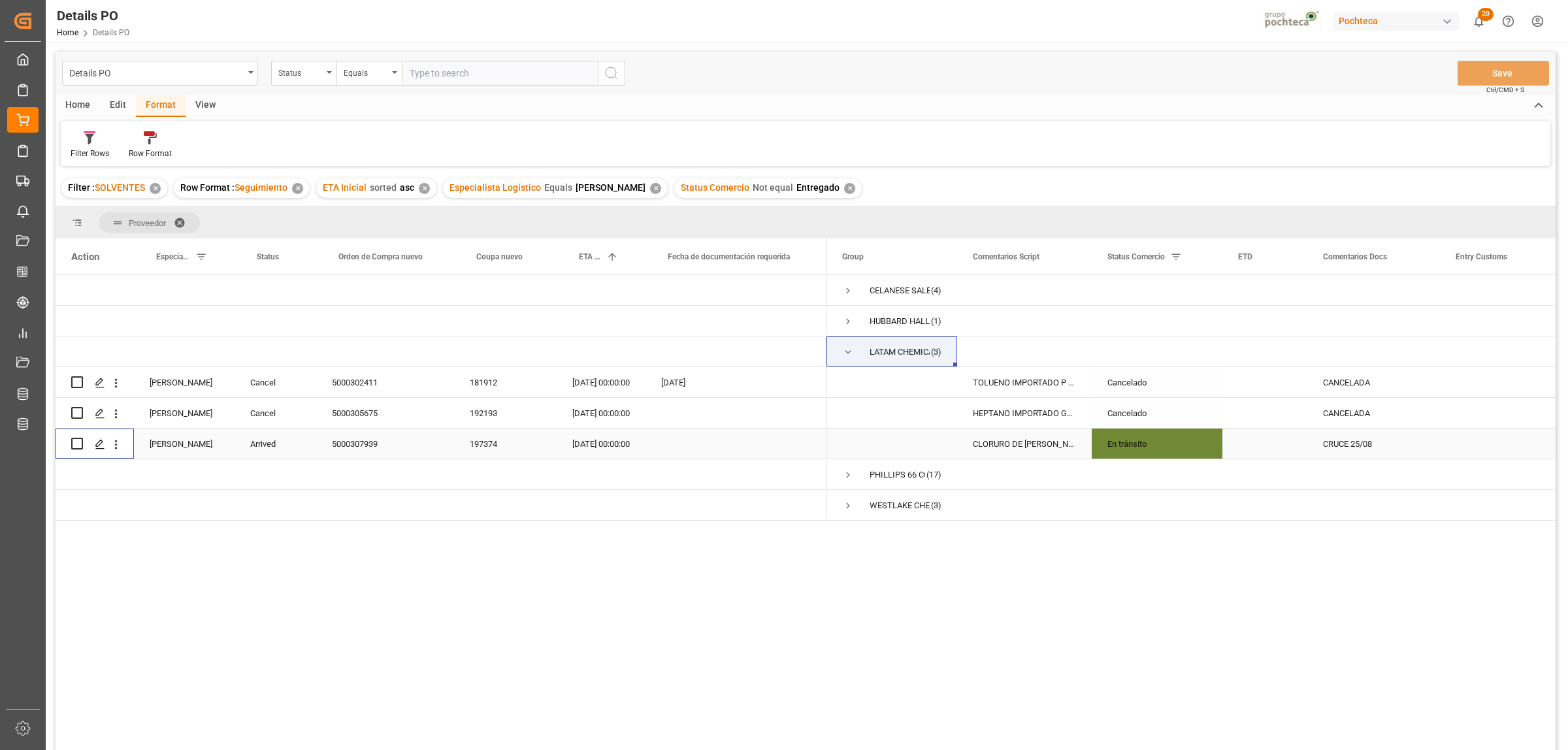
click at [77, 440] on input "Press Space to toggle row selection (unchecked)" at bounding box center [77, 444] width 12 height 12
checkbox input "true"
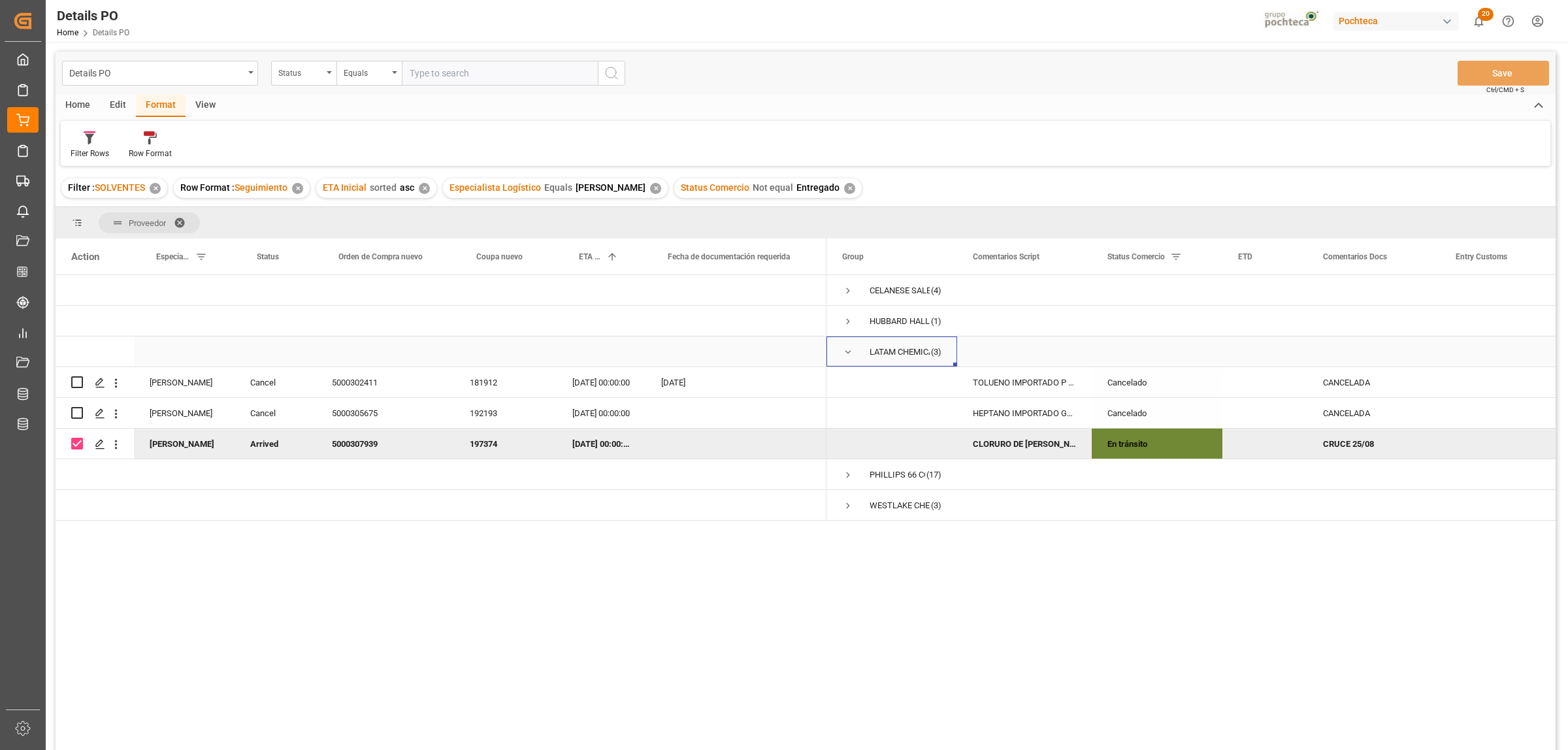
click at [846, 343] on span "Press SPACE to select this row." at bounding box center [848, 352] width 12 height 30
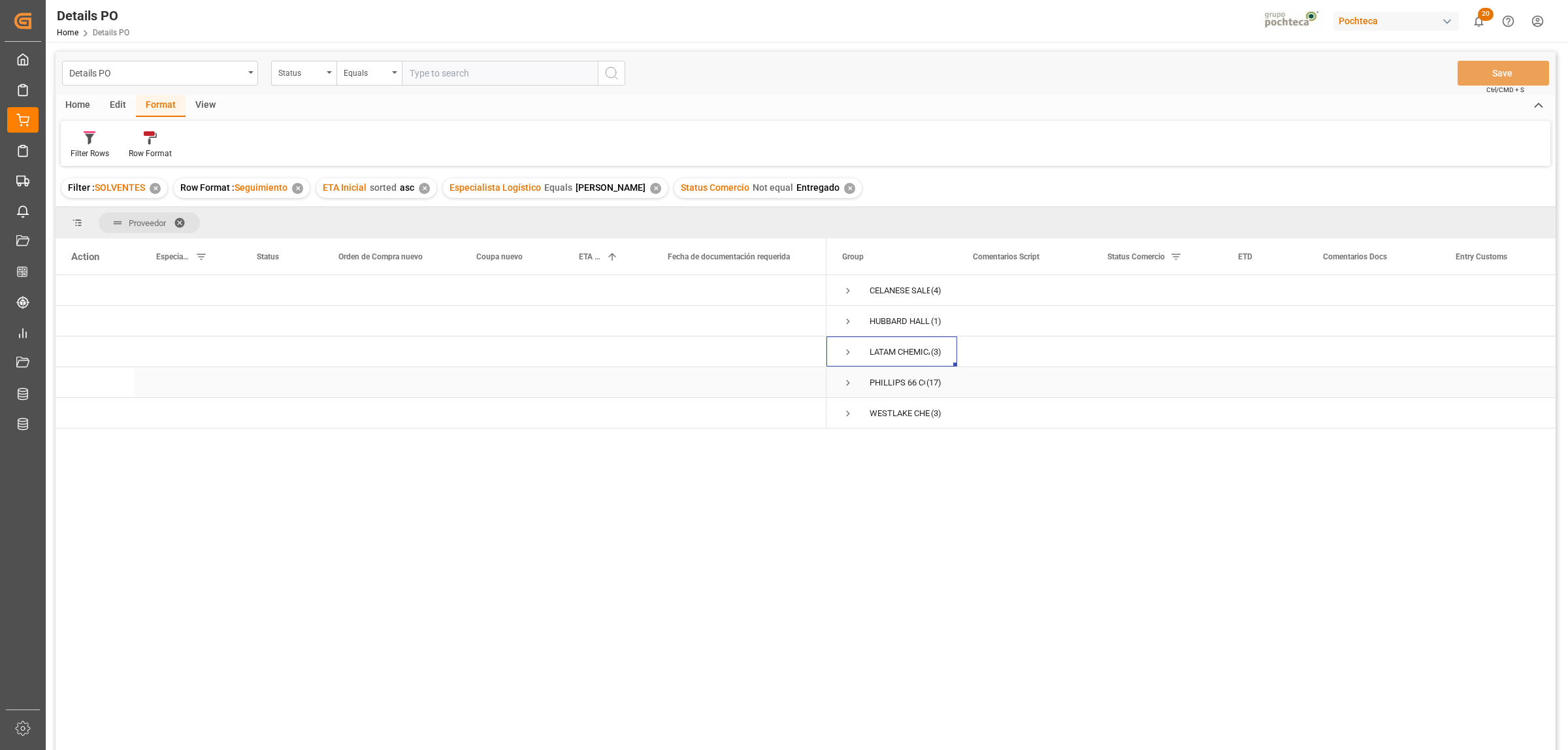
click at [846, 390] on span "Press SPACE to select this row." at bounding box center [848, 383] width 12 height 30
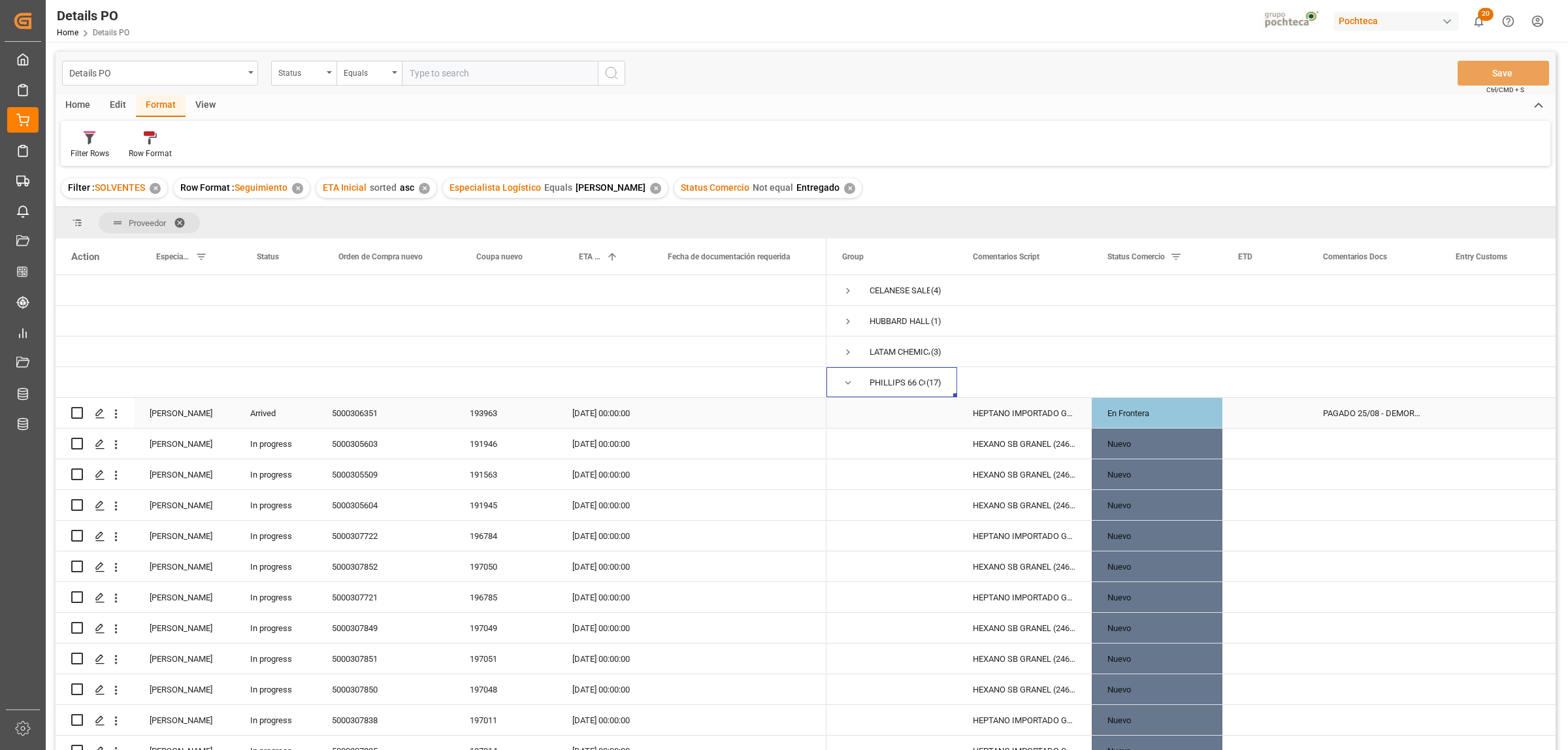
click at [75, 413] on input "Press Space to toggle row selection (unchecked)" at bounding box center [77, 413] width 12 height 12
checkbox input "true"
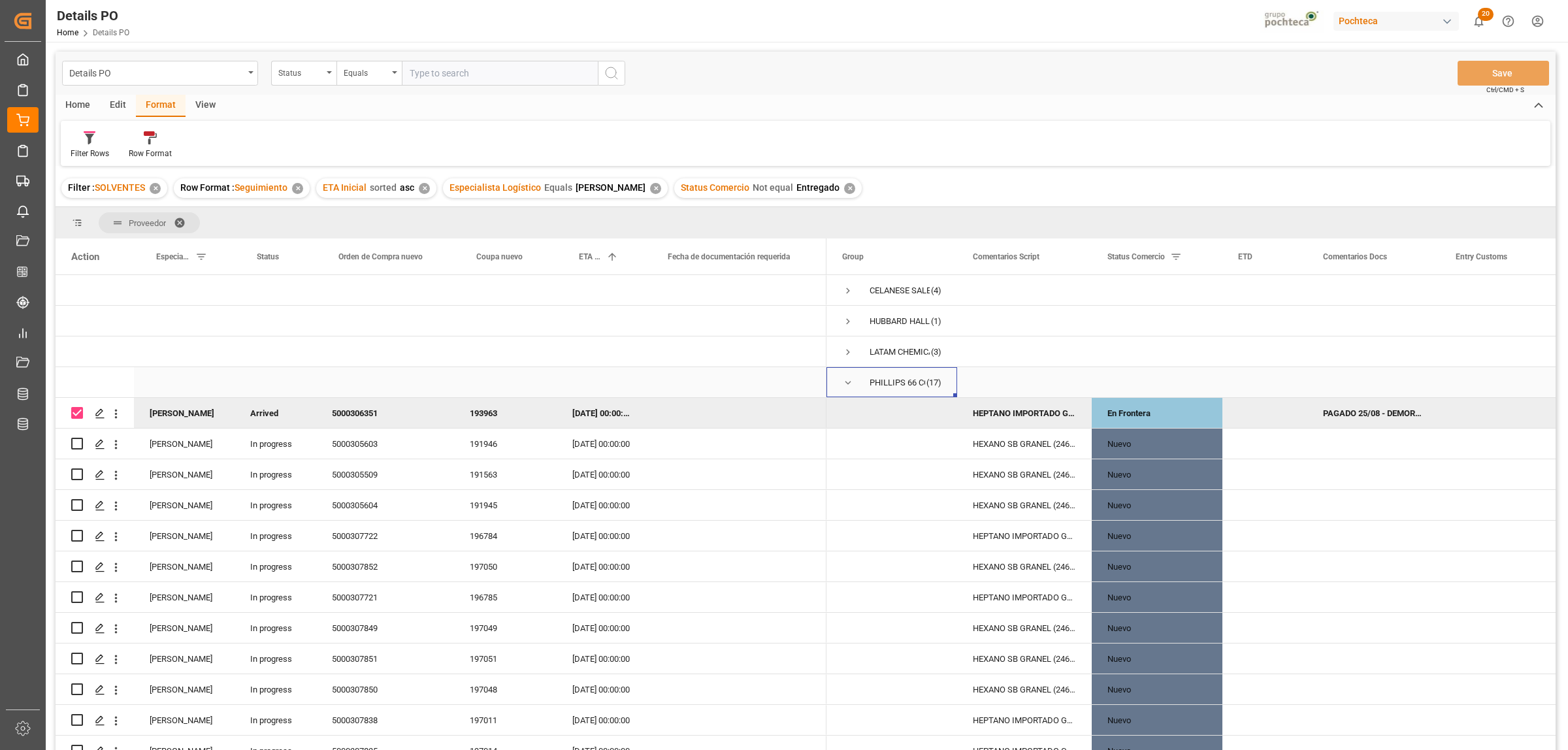
click at [845, 383] on span "Press SPACE to select this row." at bounding box center [848, 383] width 12 height 12
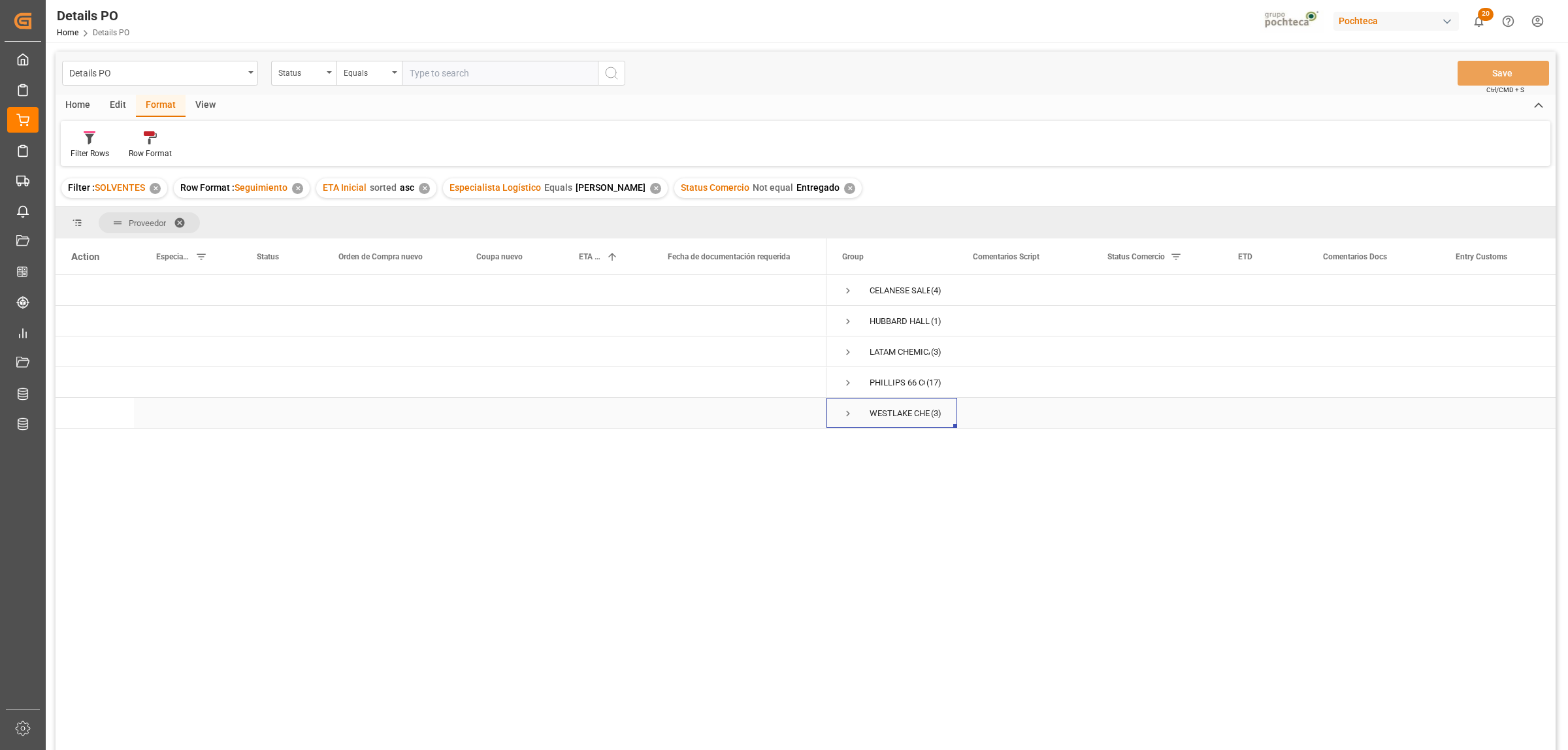
click at [845, 412] on span "Press SPACE to select this row." at bounding box center [848, 414] width 12 height 12
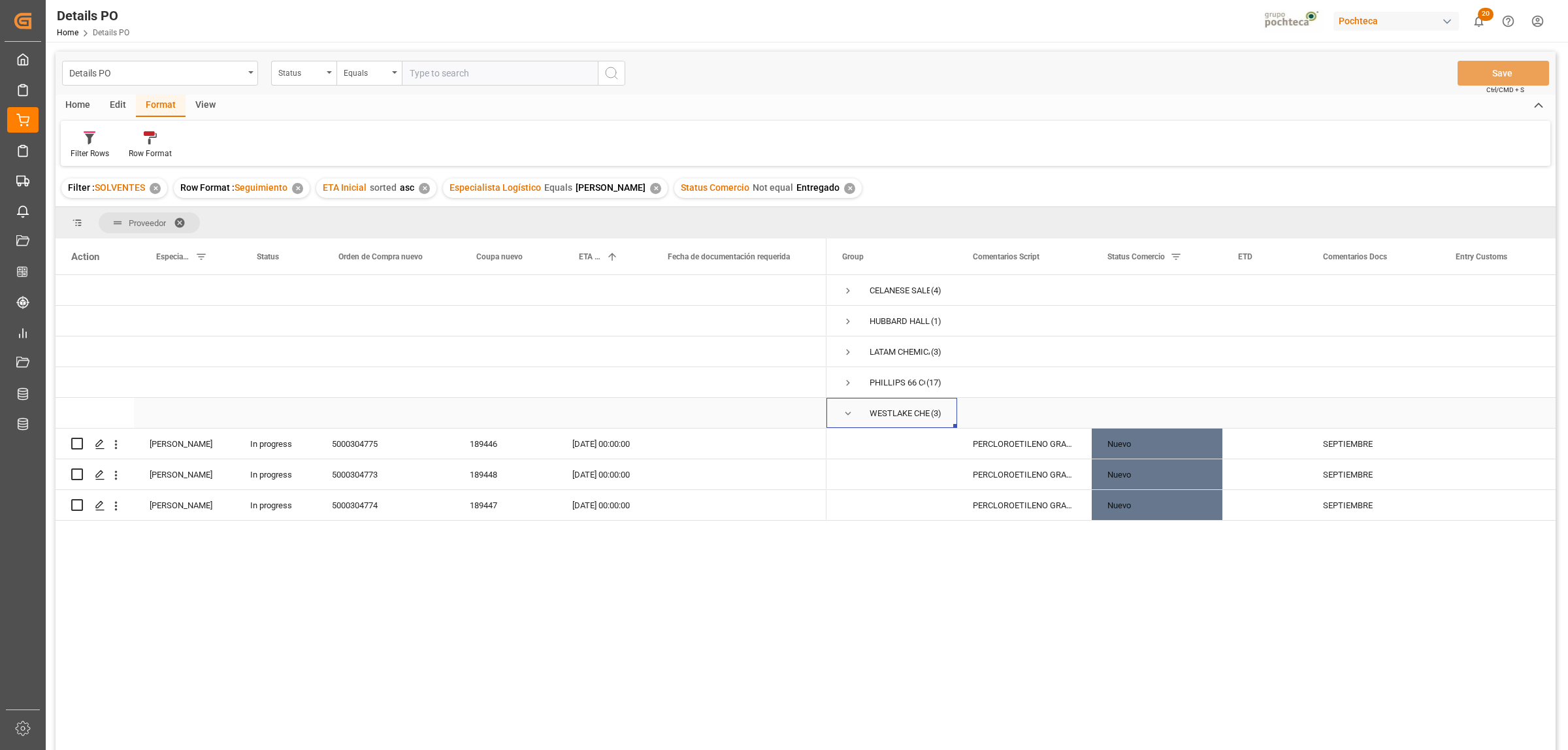
click at [845, 412] on span "Press SPACE to select this row." at bounding box center [848, 414] width 12 height 12
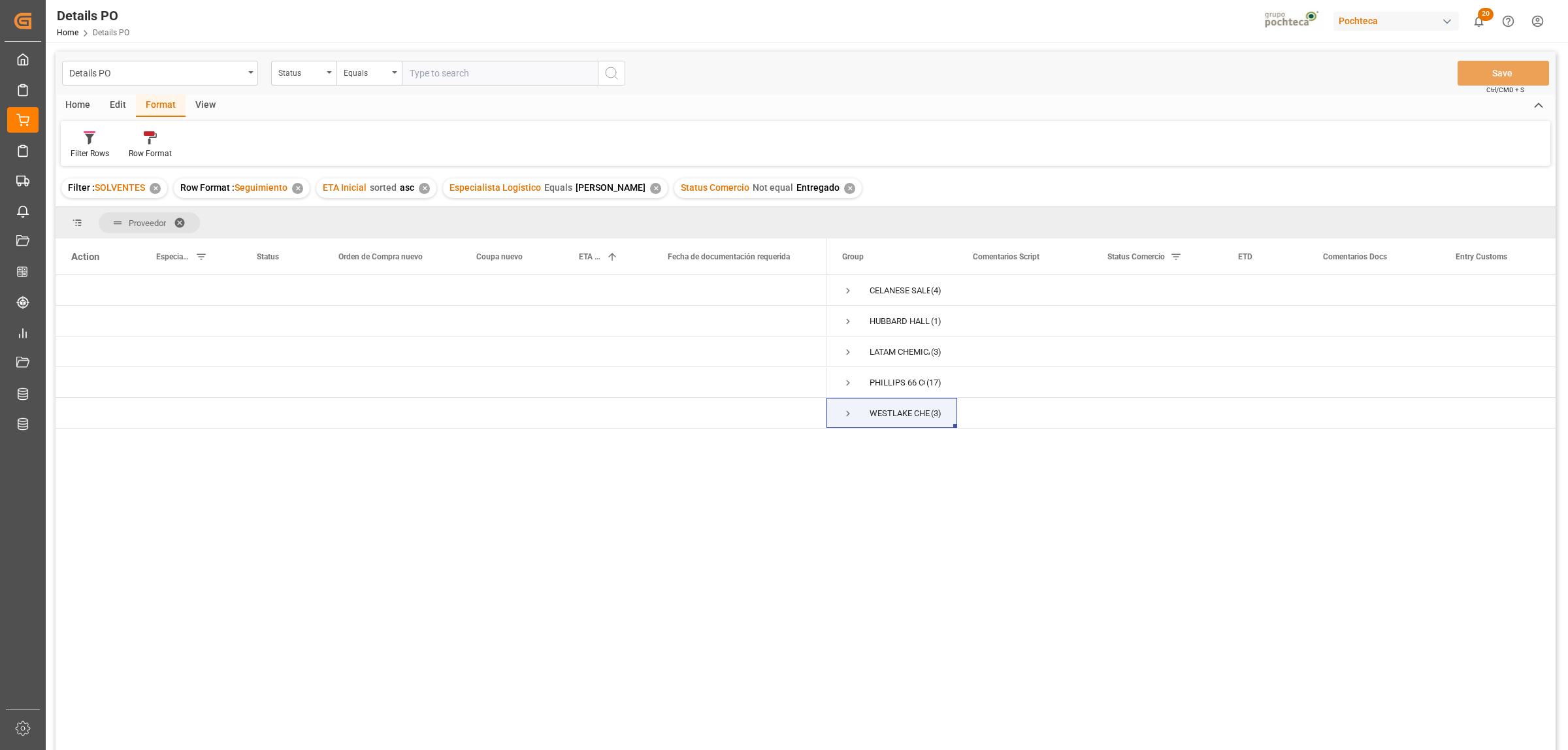
click at [1140, 531] on div "CELANESE SALES US LTD (4) [PERSON_NAME] INC (1) LATAM CHEMICALS LLC (3) [PERSON…" at bounding box center [1191, 517] width 729 height 484
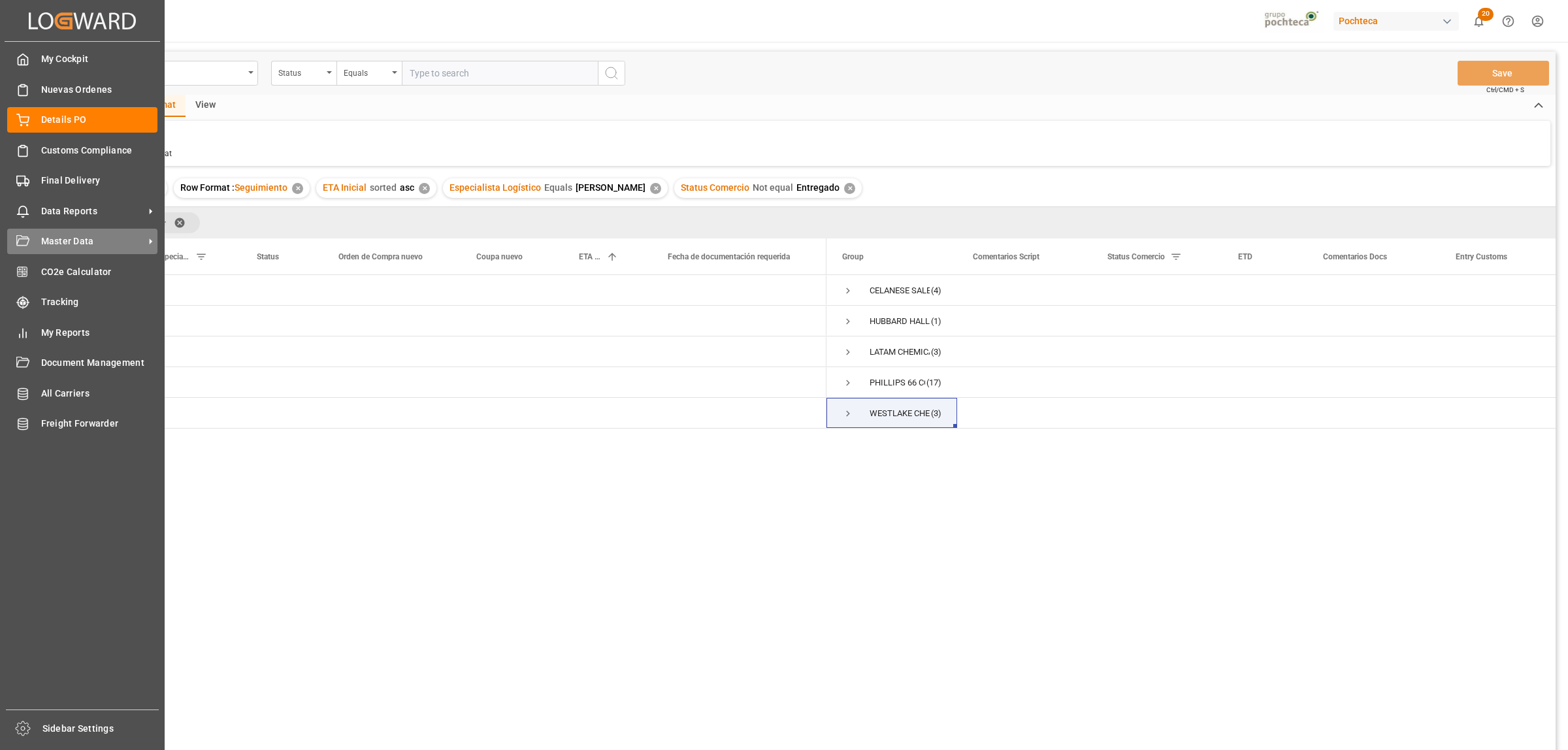
click at [43, 247] on span "Master Data" at bounding box center [92, 241] width 103 height 14
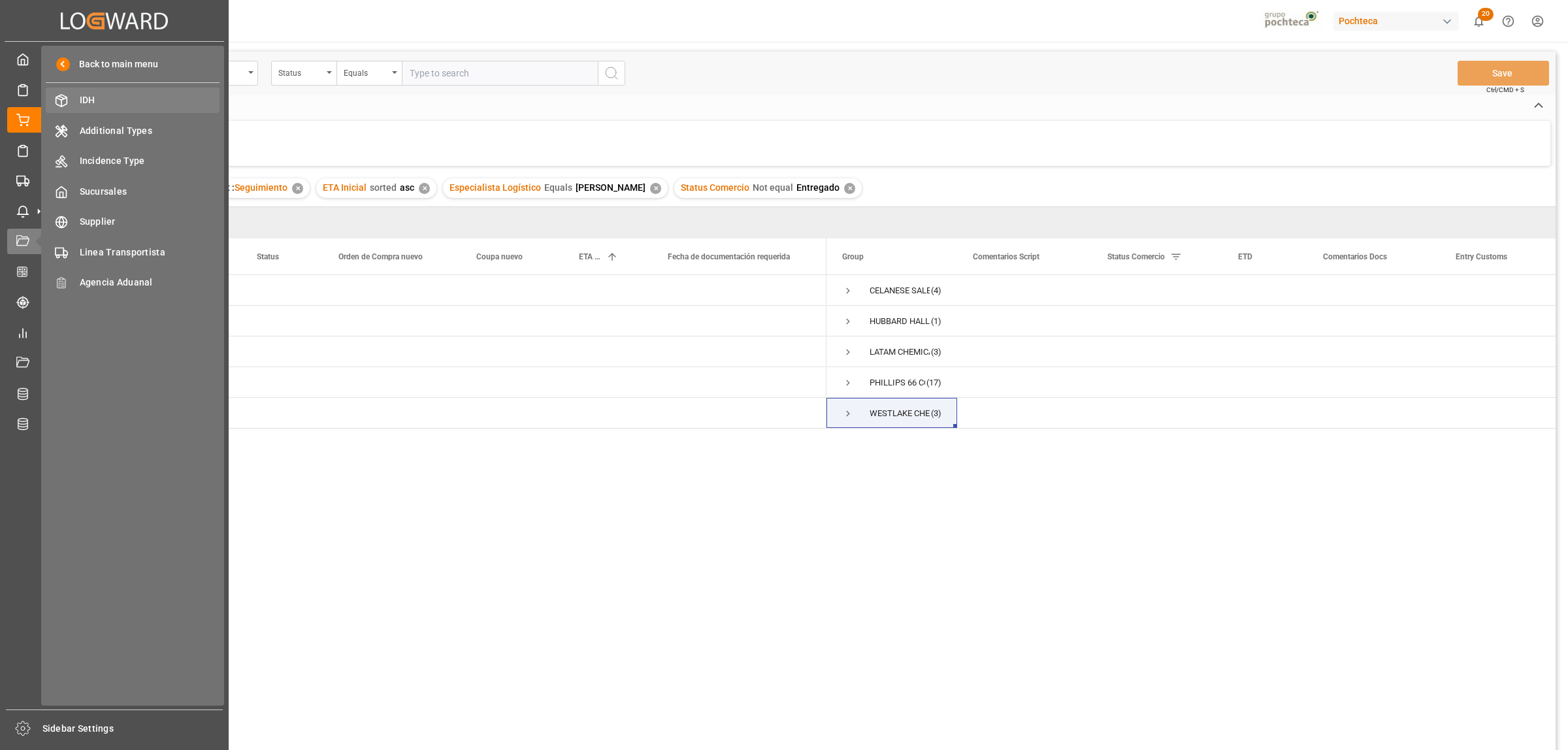
click at [99, 95] on span "IDH" at bounding box center [149, 100] width 141 height 14
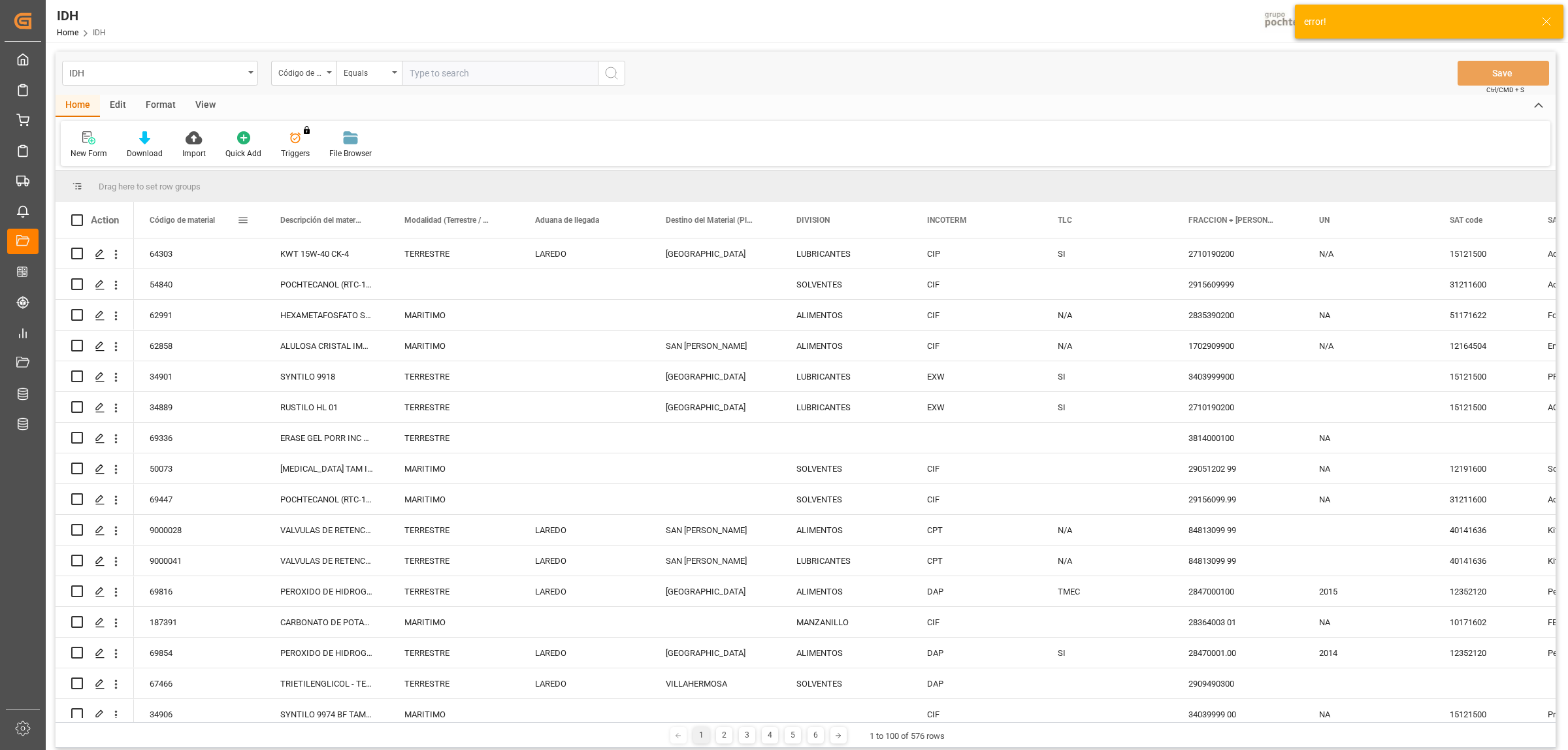
click at [237, 220] on span at bounding box center [243, 220] width 12 height 12
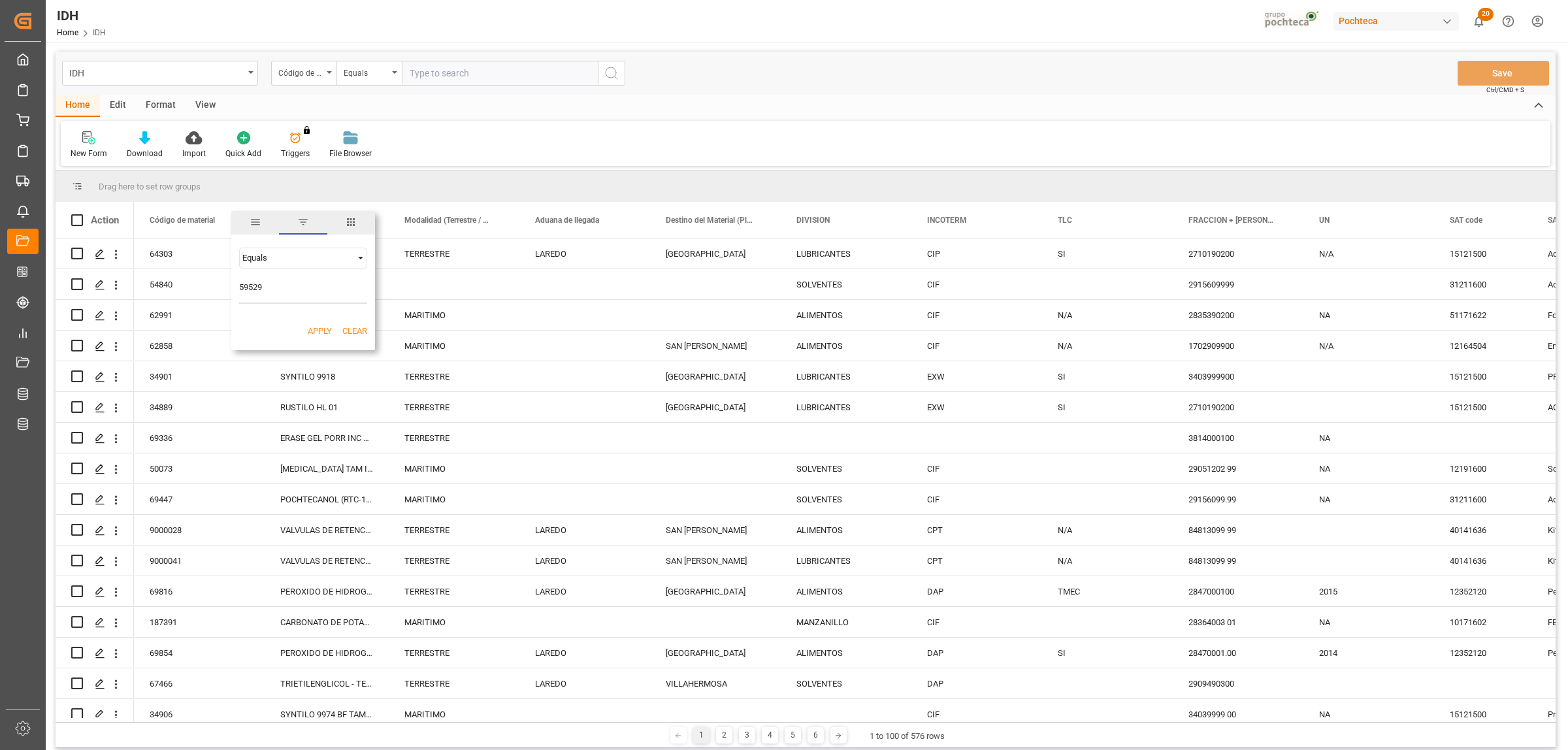
type input "59529"
click at [318, 328] on button "Apply" at bounding box center [320, 331] width 25 height 13
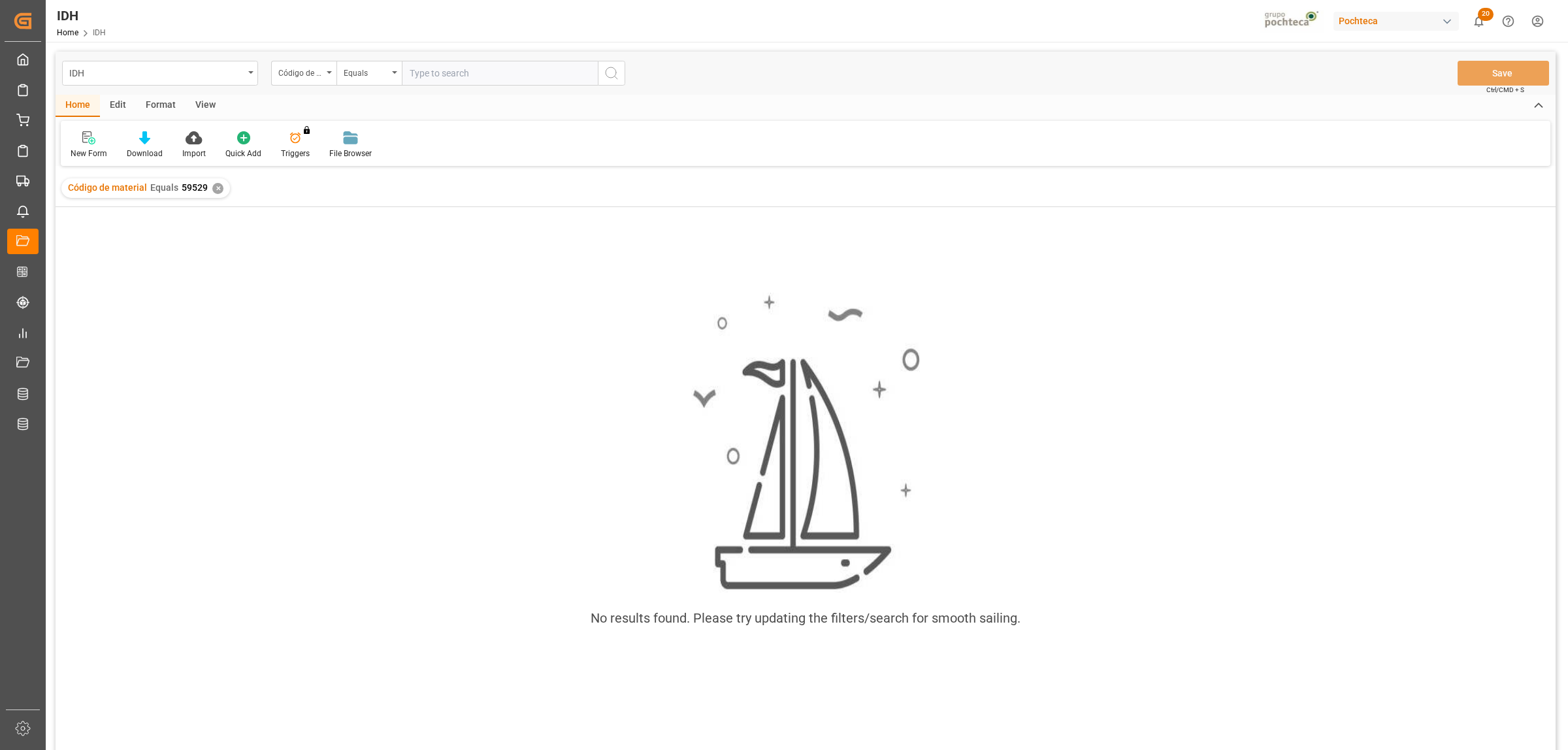
click at [212, 186] on div "✕" at bounding box center [217, 188] width 11 height 11
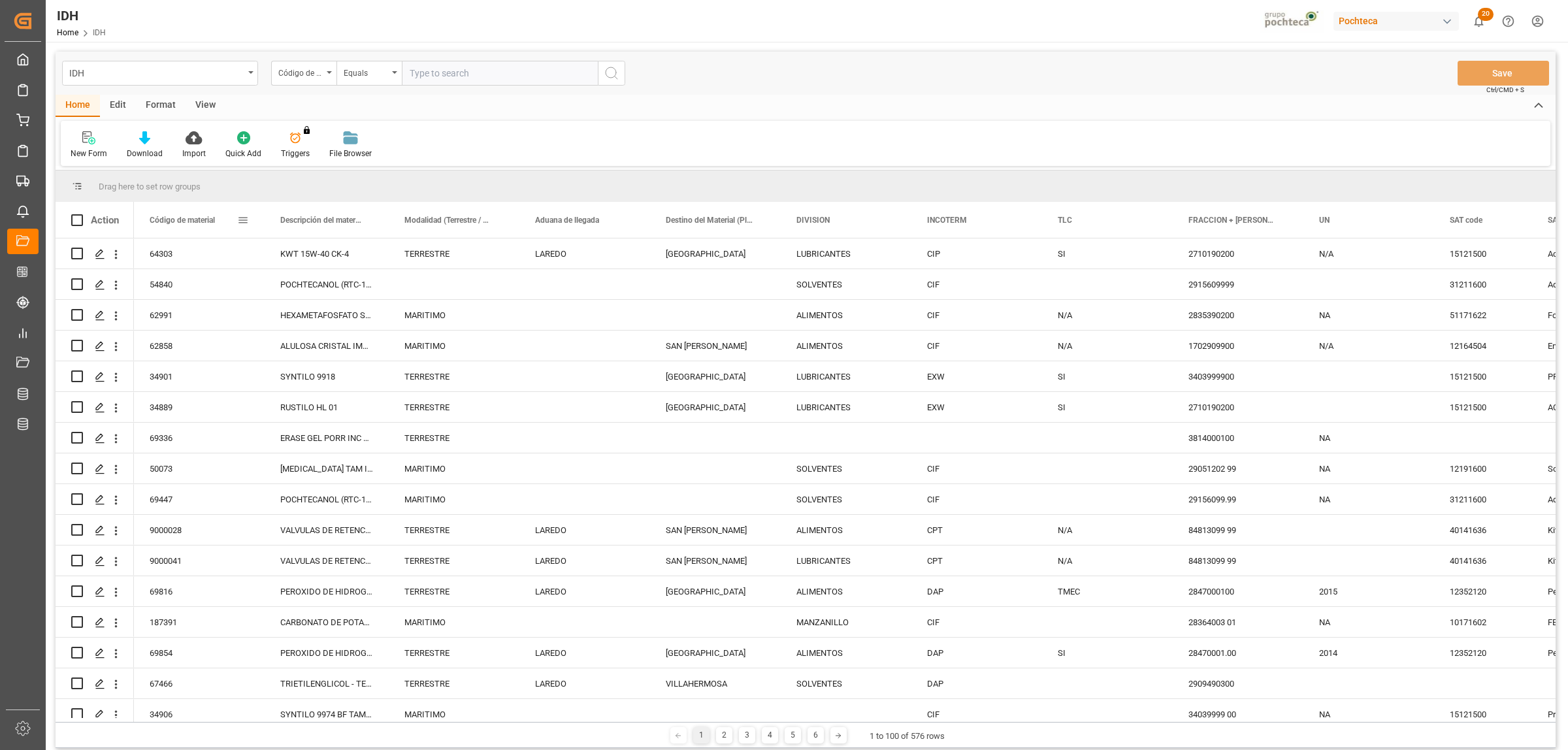
click at [244, 223] on span at bounding box center [243, 220] width 12 height 12
type input "92981"
click at [317, 337] on button "Apply" at bounding box center [320, 331] width 25 height 13
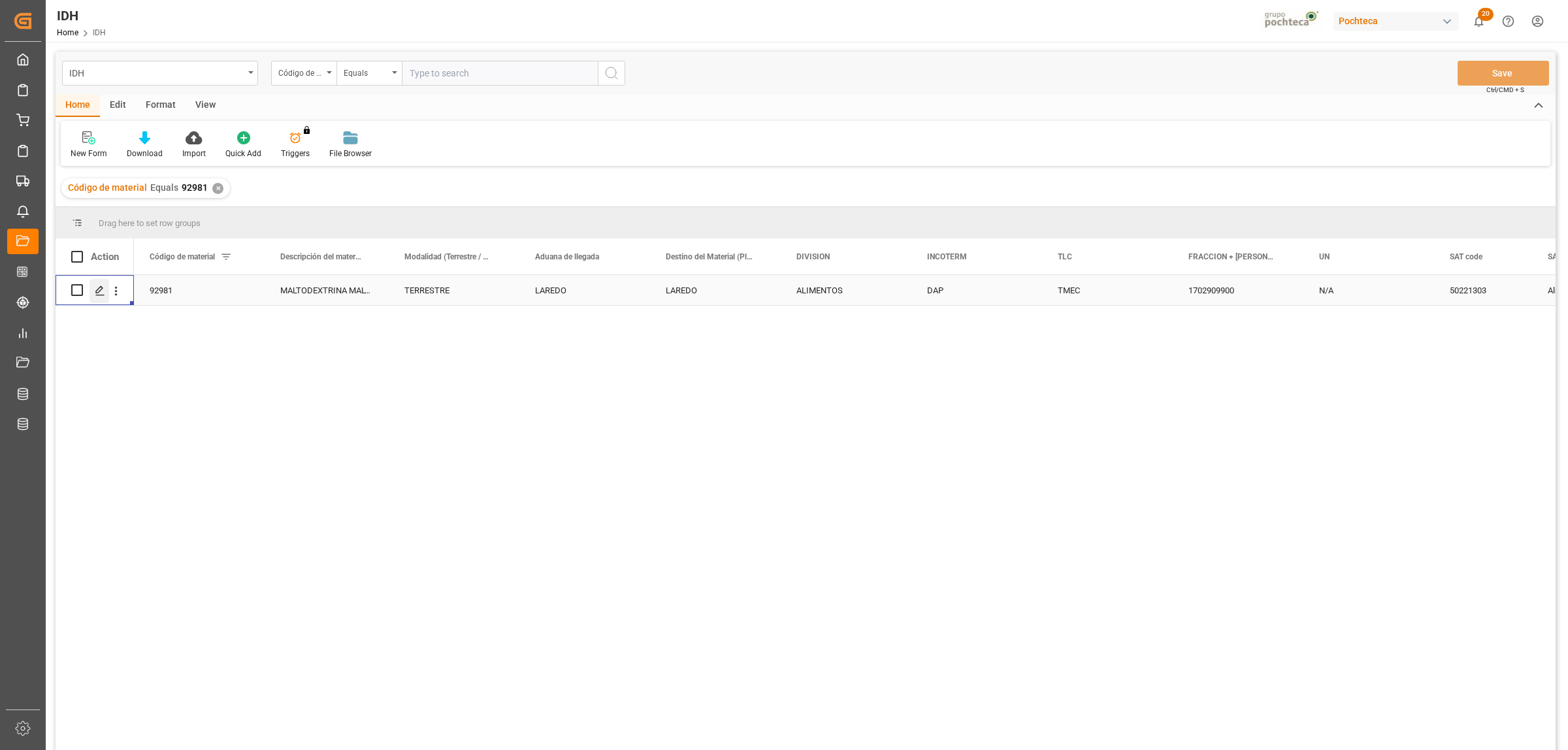
click at [95, 297] on div "Press SPACE to select this row." at bounding box center [99, 292] width 19 height 25
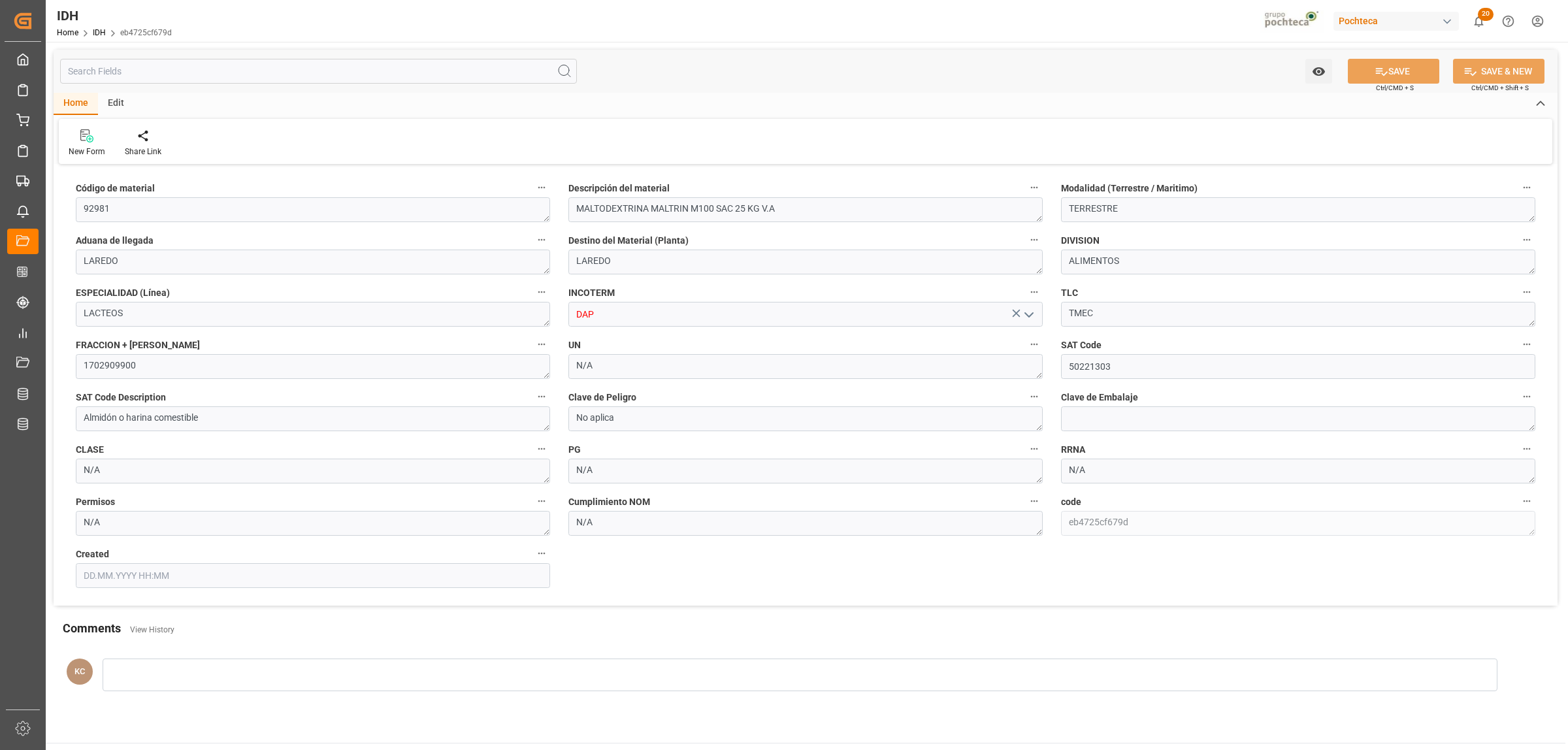
type input "[DATE] 14:55"
drag, startPoint x: 786, startPoint y: 208, endPoint x: 565, endPoint y: 214, distance: 221.1
click at [565, 214] on div "Descripción del material MALTODEXTRINA MALTRIN M100 SAC 25 KG V.A" at bounding box center [805, 201] width 493 height 52
click at [807, 137] on div "New Form Share Link" at bounding box center [805, 141] width 1494 height 45
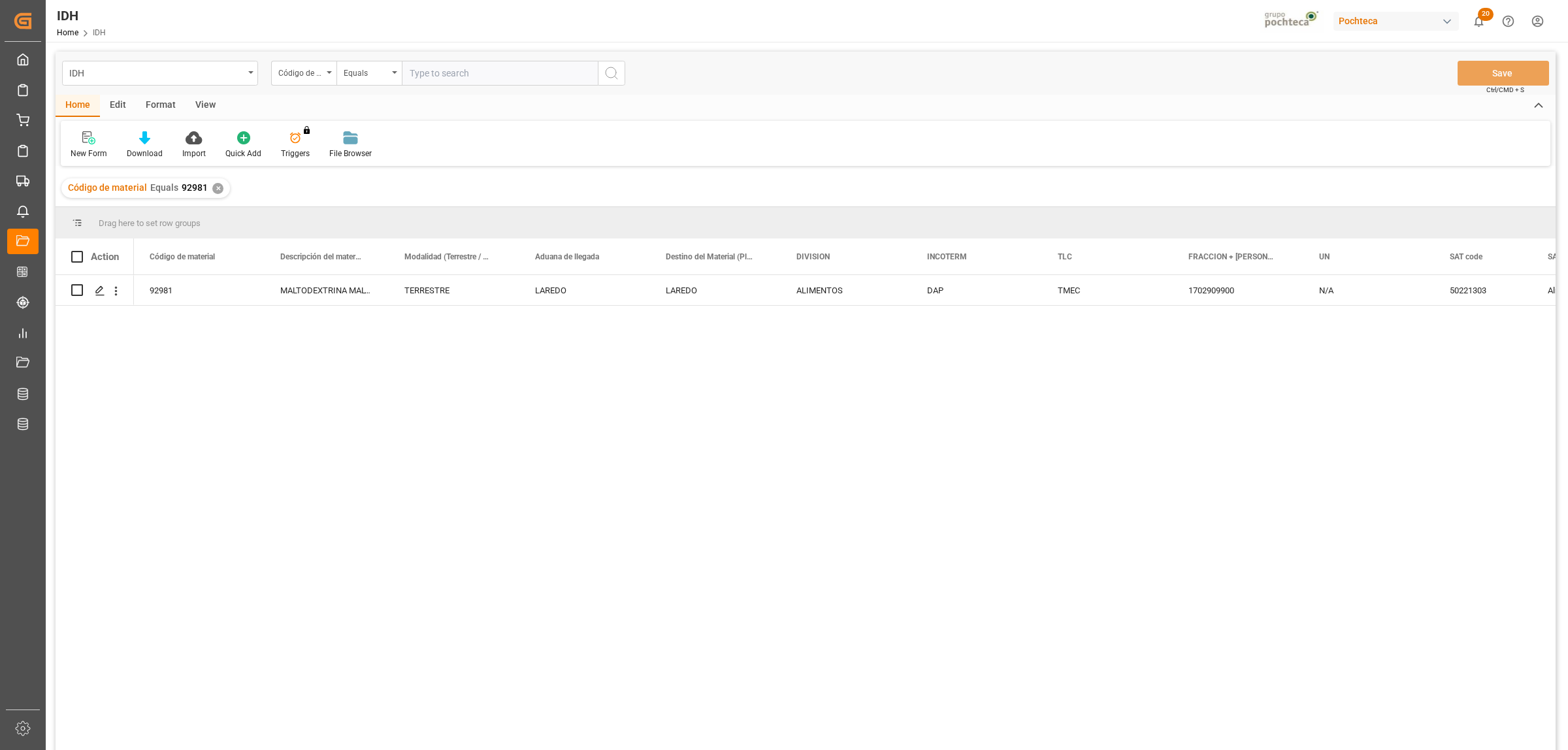
click at [216, 185] on div "✕" at bounding box center [217, 188] width 11 height 11
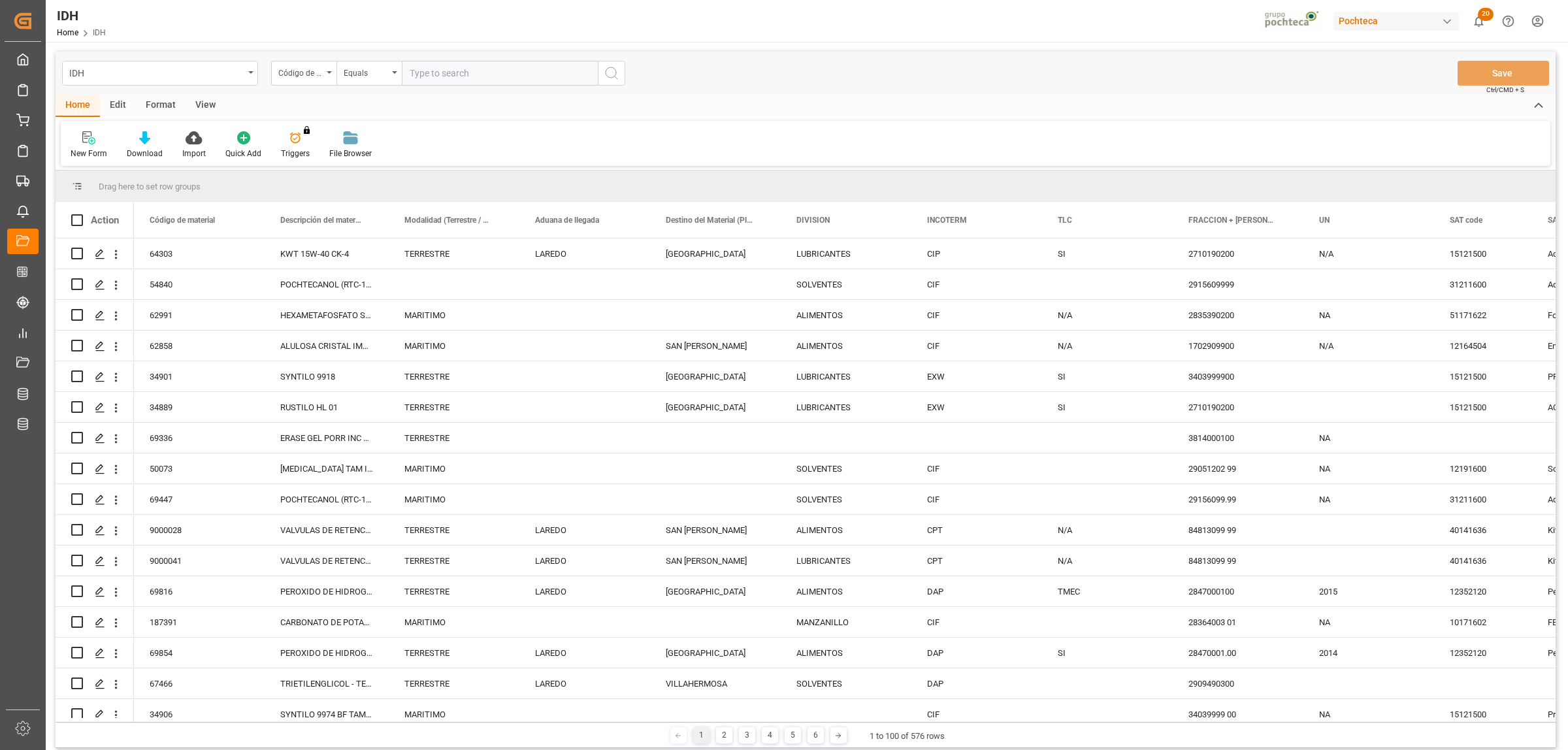
click at [87, 146] on div "New Form" at bounding box center [89, 145] width 56 height 29
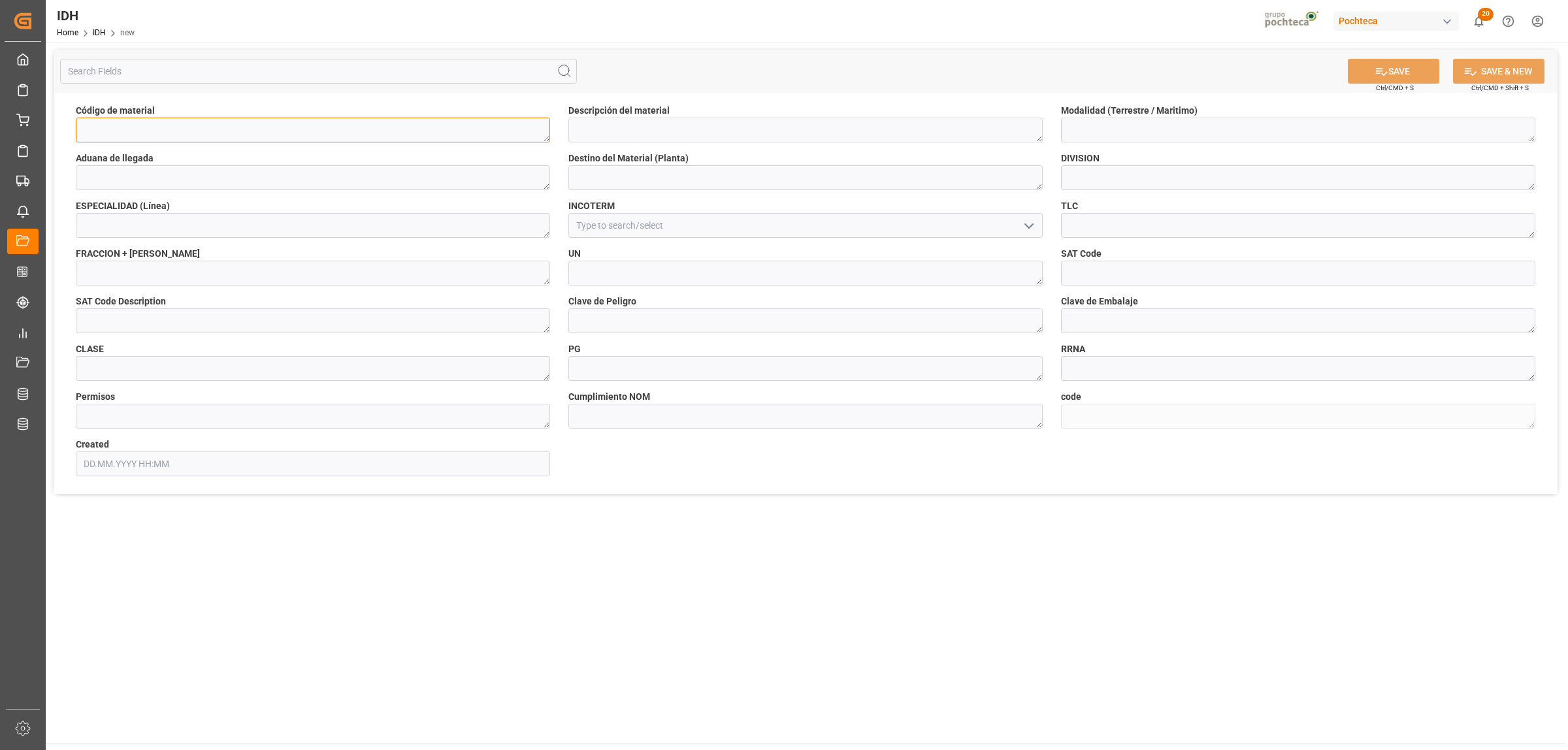
click at [187, 132] on textarea at bounding box center [312, 130] width 474 height 25
click at [190, 132] on textarea at bounding box center [312, 130] width 474 height 25
paste textarea "59529"
type textarea "59529"
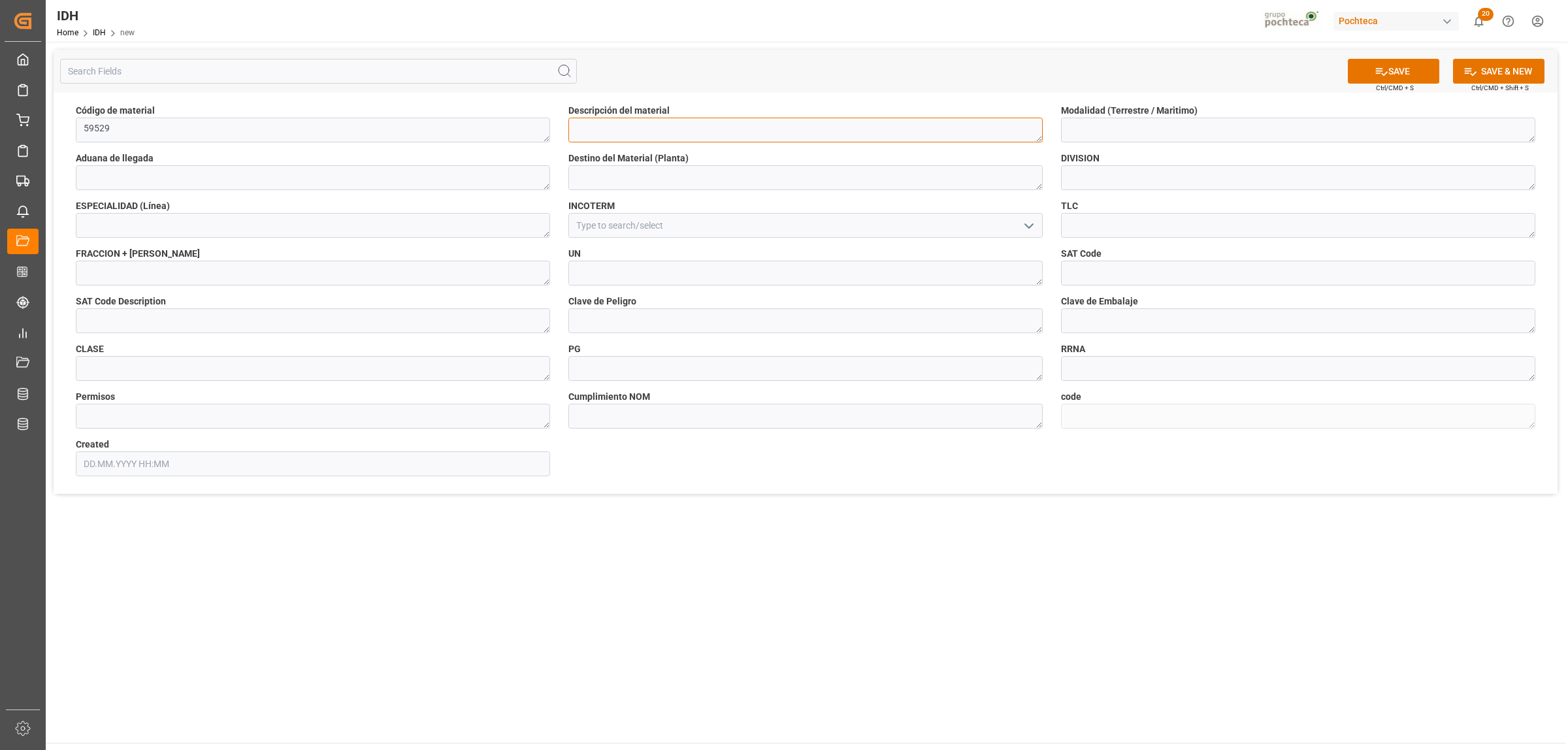
click at [603, 131] on textarea at bounding box center [805, 130] width 474 height 25
click at [808, 135] on textarea at bounding box center [805, 130] width 474 height 25
paste textarea "ALMIDON DE MAIZ B700 GP SAC 25 KG (59529"
type textarea "ALMIDON DE MAIZ B700 GP SAC 25 KG (59529"
click at [729, 178] on textarea at bounding box center [805, 178] width 474 height 25
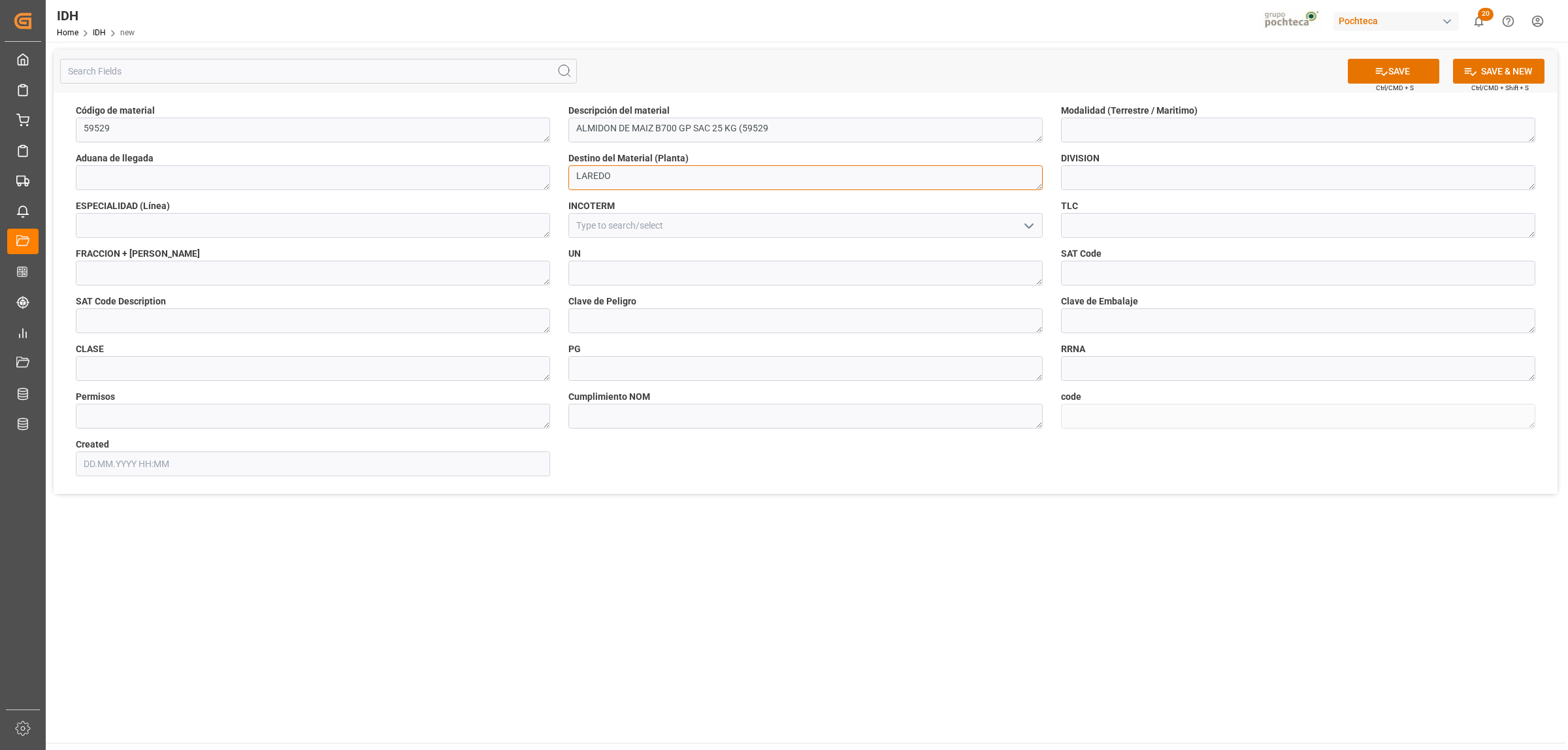
type textarea "LAREDO"
click at [1132, 124] on textarea at bounding box center [1297, 130] width 474 height 25
type textarea "TERRESTRE"
click at [1098, 174] on textarea at bounding box center [1297, 178] width 474 height 25
type textarea "ALIMENTOS"
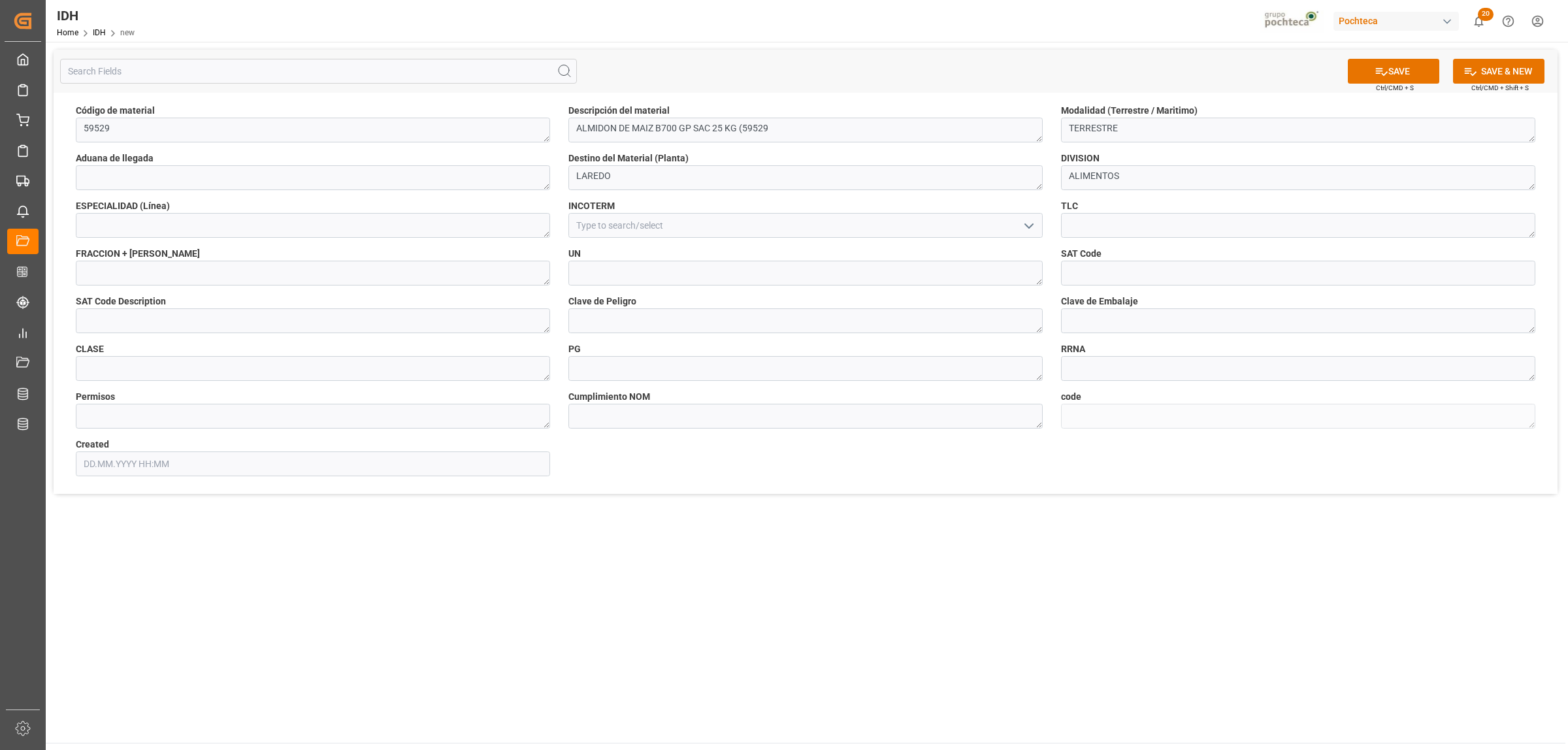
click at [1024, 229] on icon "open menu" at bounding box center [1029, 226] width 16 height 16
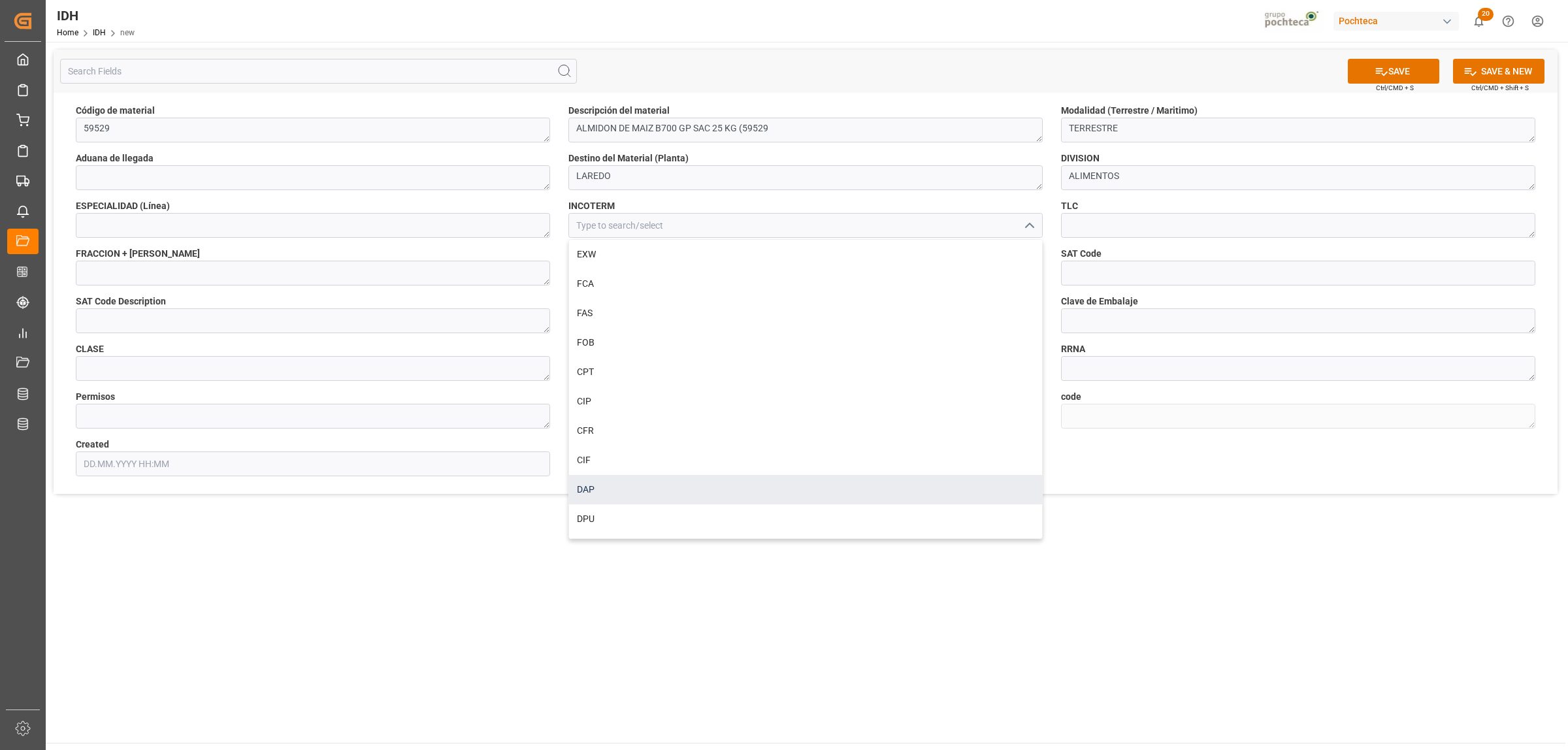
click at [635, 494] on div "DAP" at bounding box center [806, 489] width 473 height 30
type input "DAP"
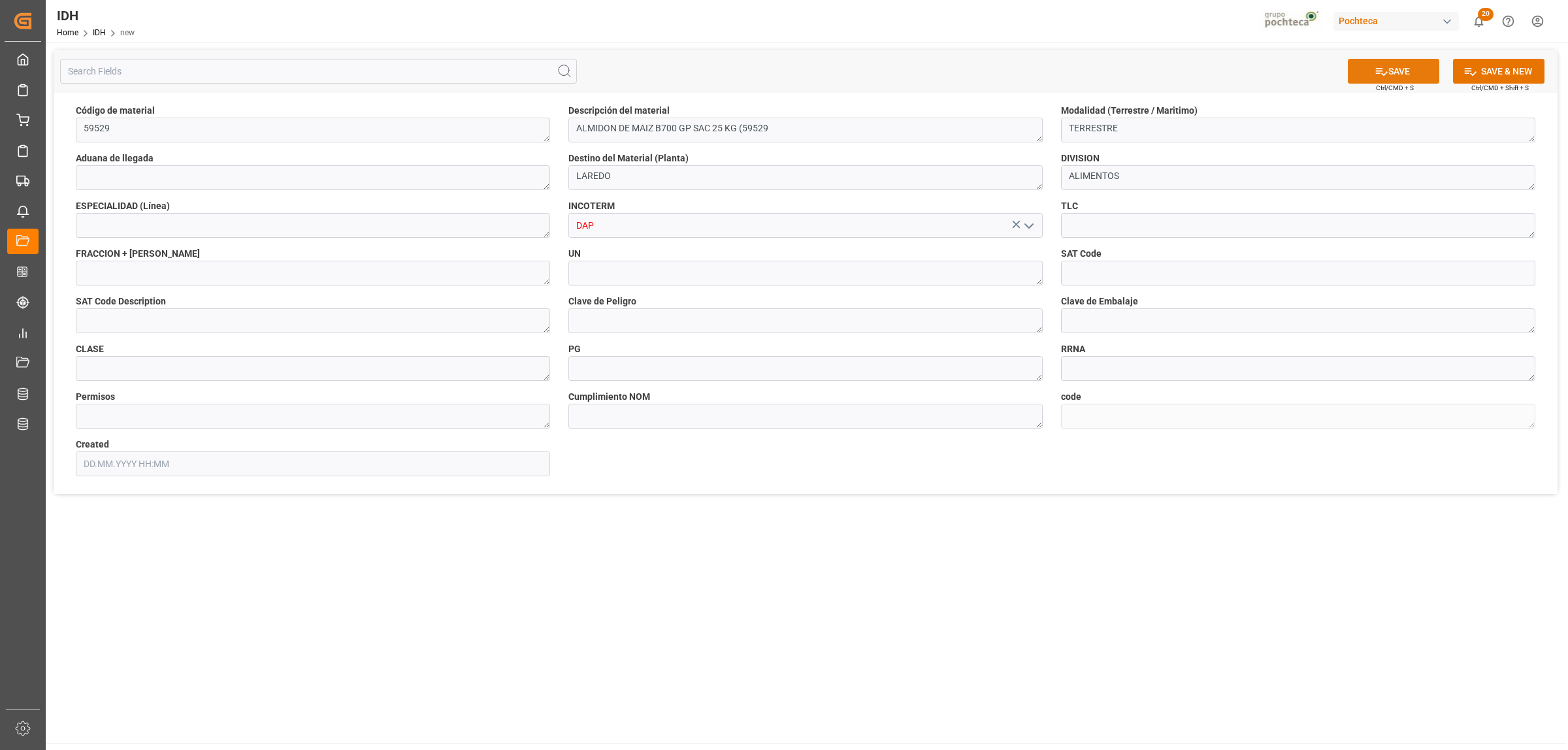
click at [1389, 76] on button "SAVE" at bounding box center [1393, 71] width 92 height 25
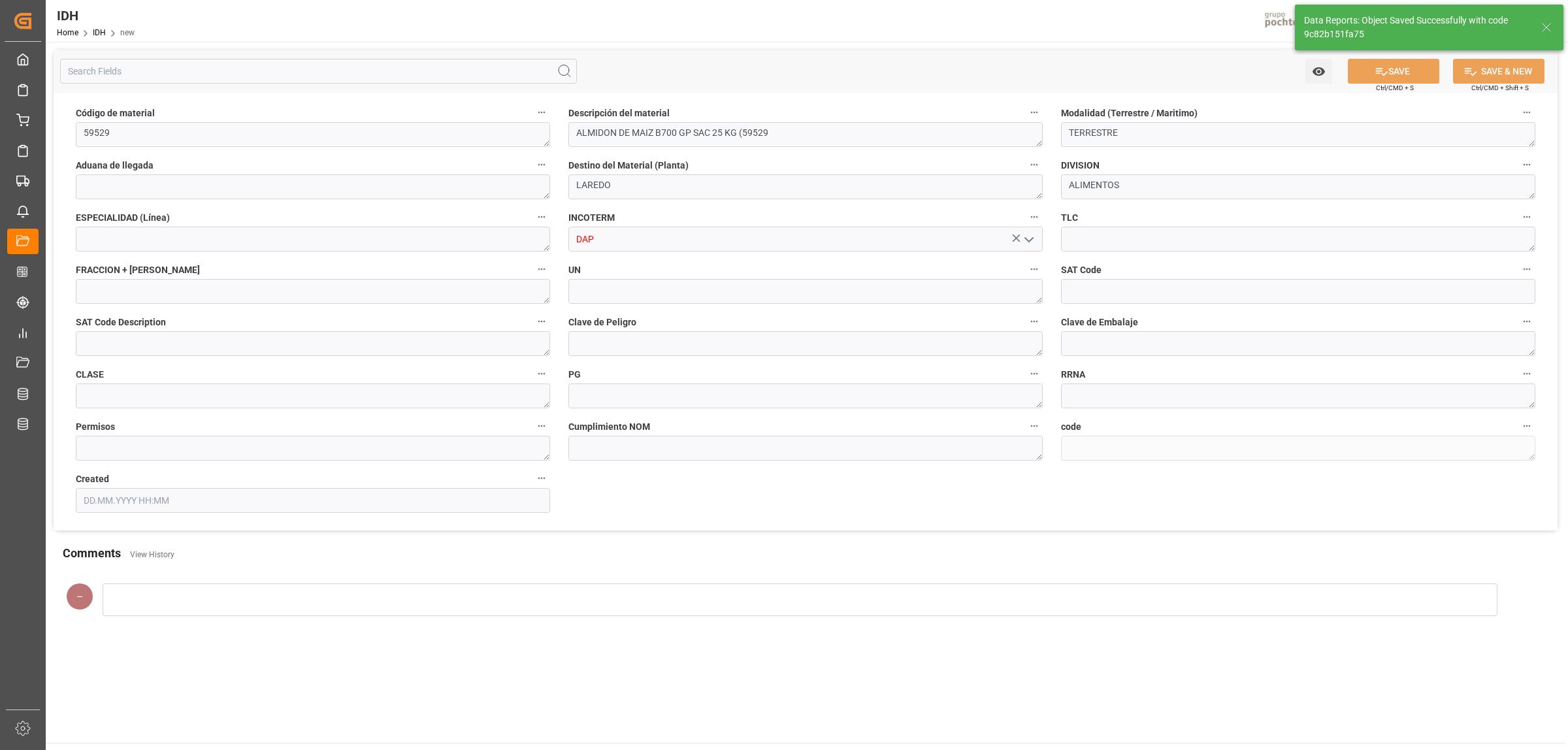
type textarea "9c82b151fa75"
type input "[DATE] 17:08"
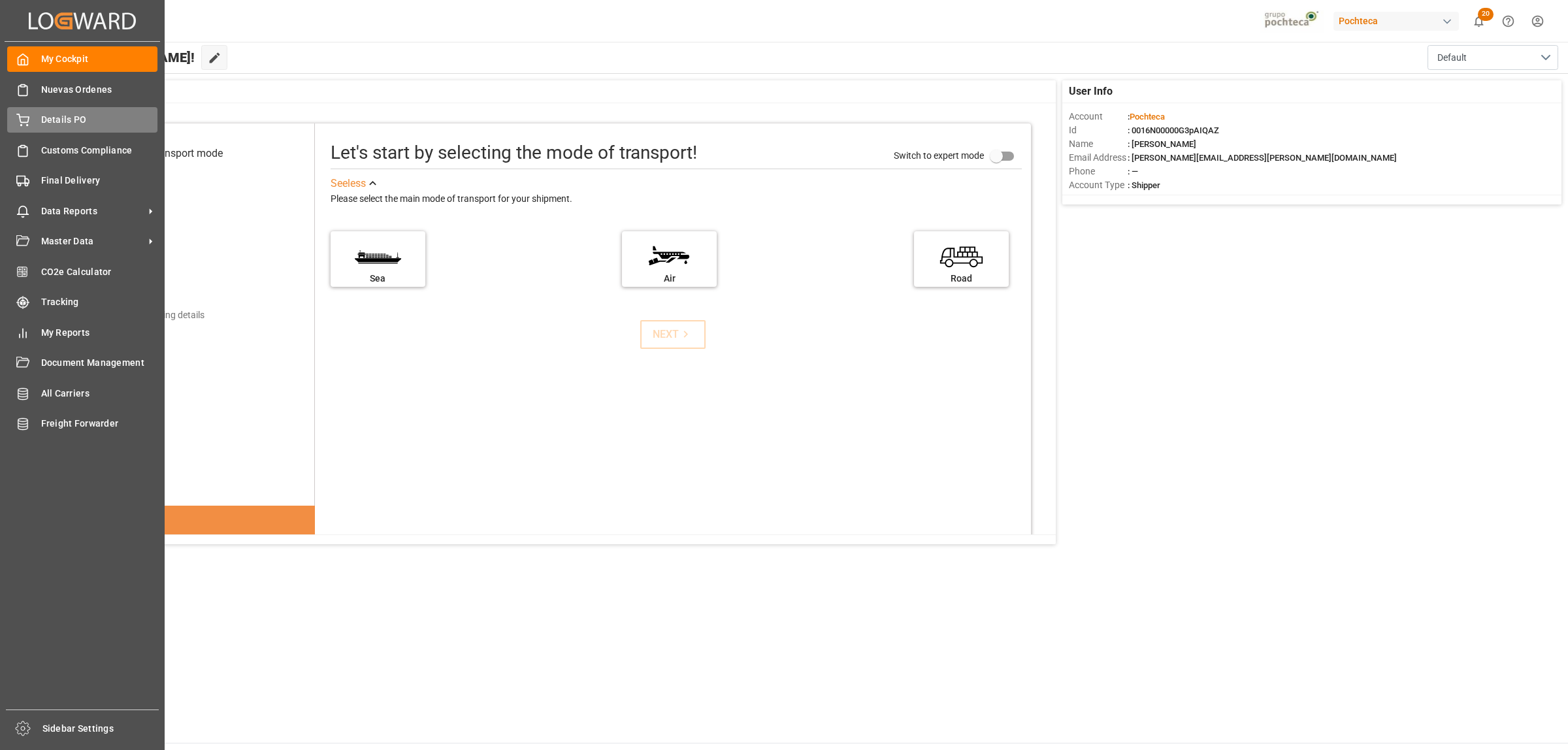
click at [46, 120] on span "Details PO" at bounding box center [100, 120] width 117 height 14
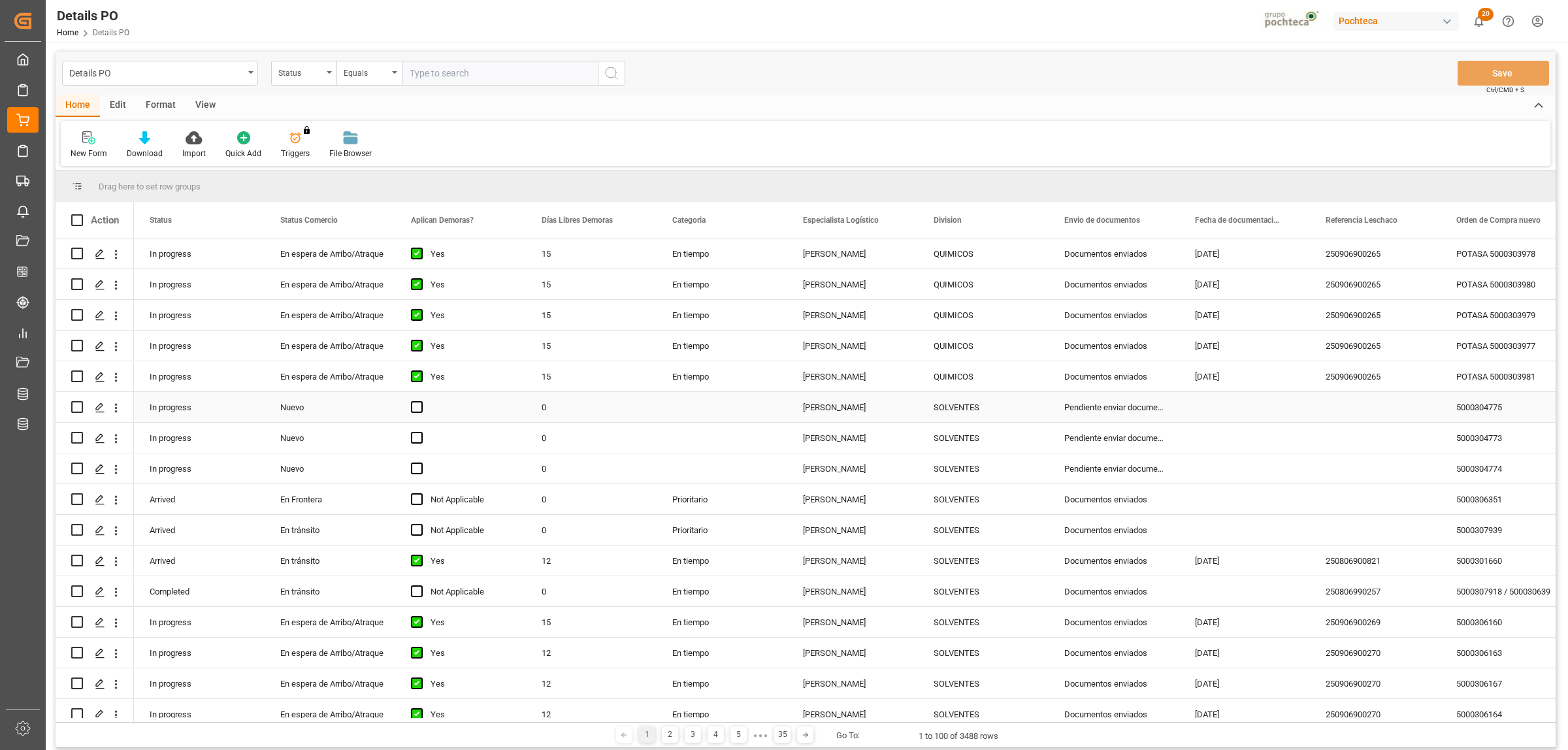
click at [1468, 411] on div "5000304775" at bounding box center [1505, 407] width 131 height 30
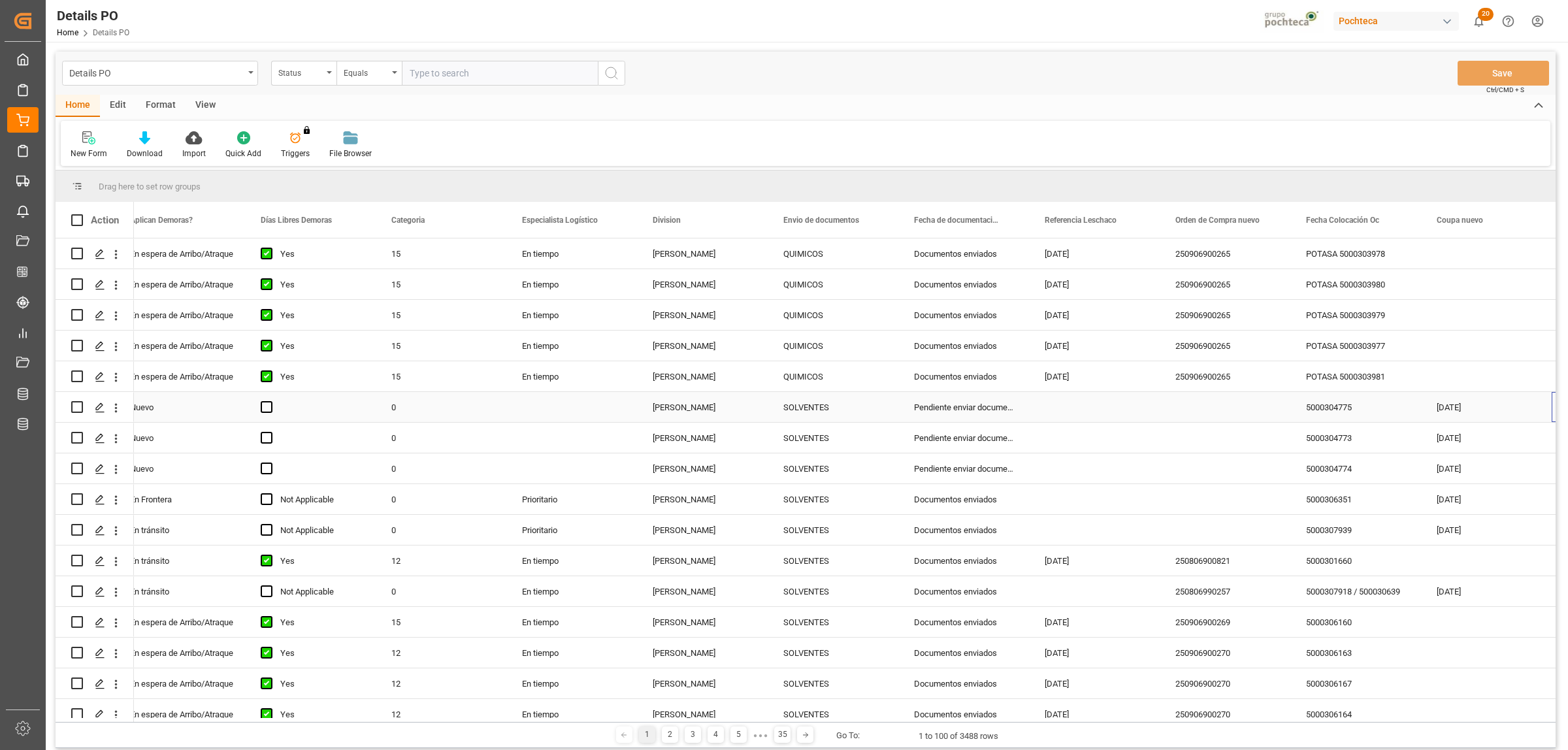
scroll to position [0, 281]
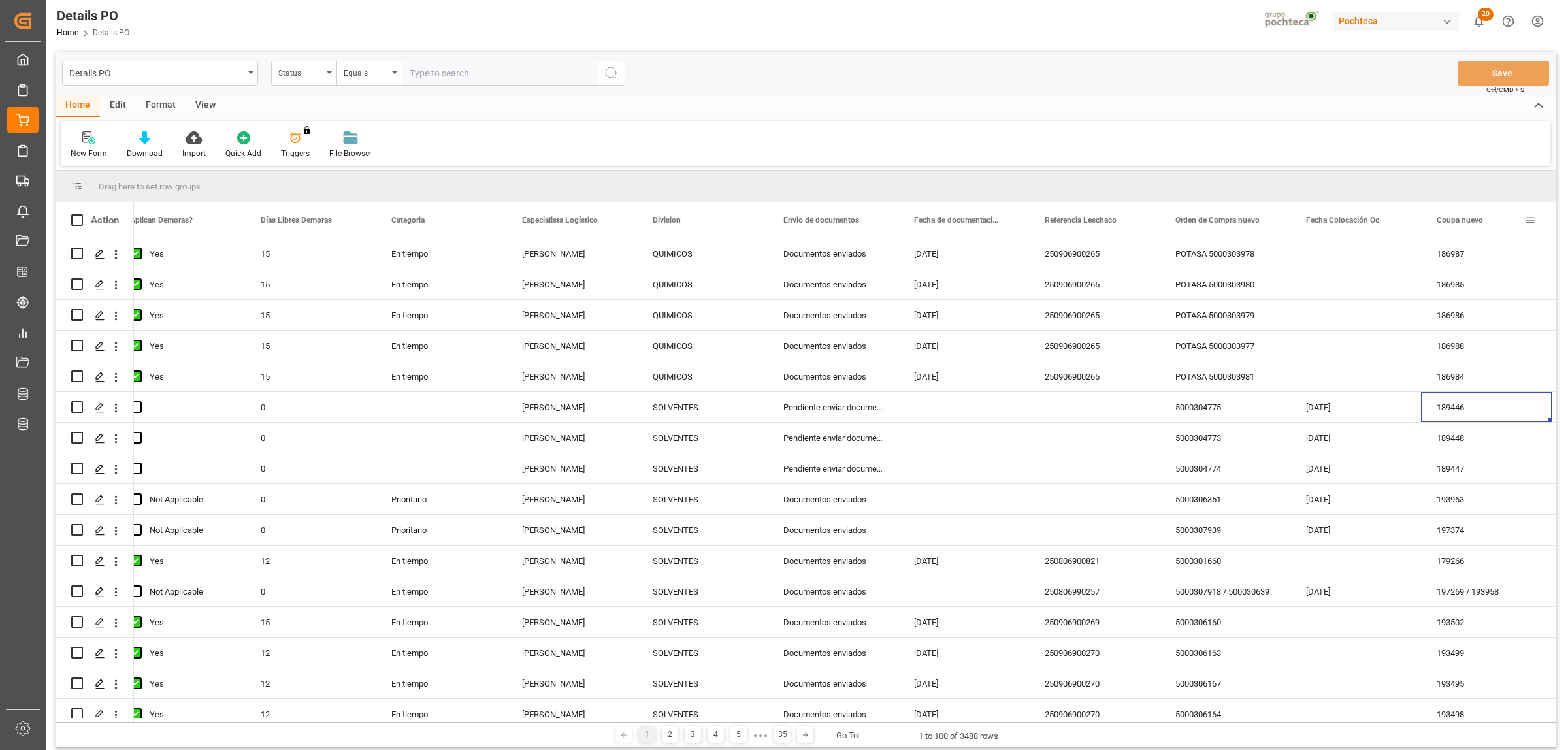
click at [1530, 221] on span at bounding box center [1530, 220] width 12 height 12
click at [1494, 219] on span "filter" at bounding box center [1486, 222] width 49 height 24
type input "195961"
click at [1499, 335] on button "Apply" at bounding box center [1501, 331] width 25 height 13
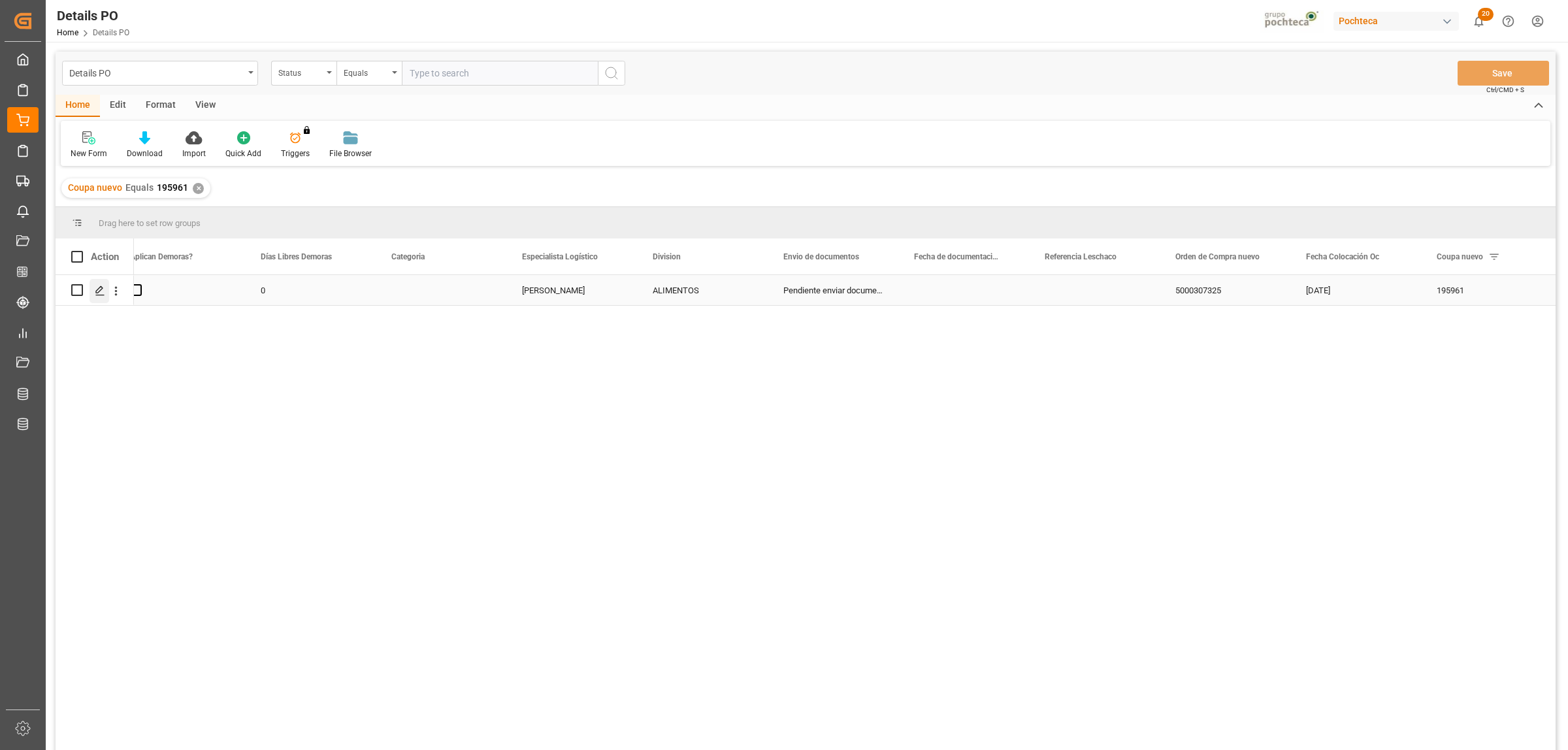
click at [95, 291] on icon "Press SPACE to select this row." at bounding box center [100, 291] width 10 height 10
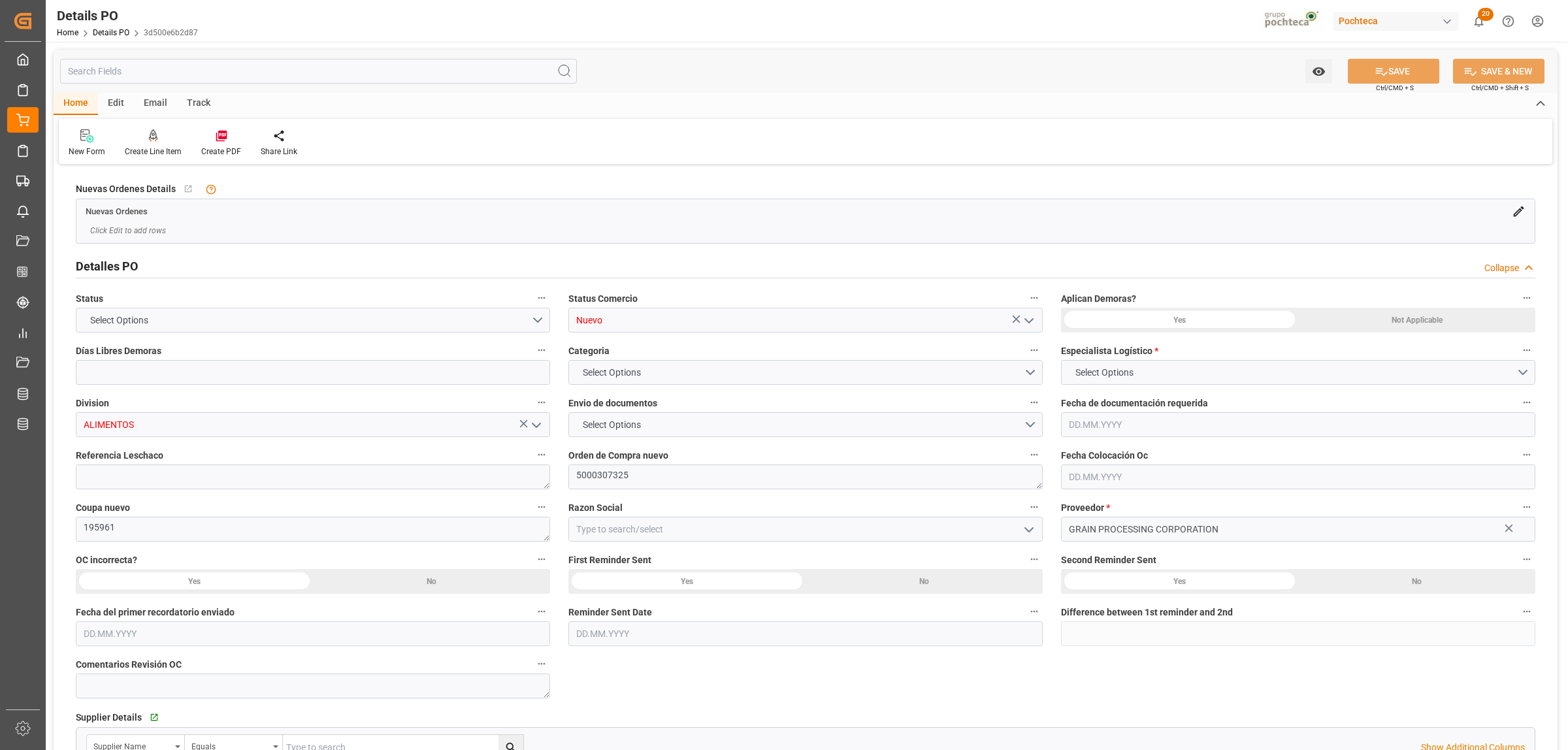
type input "0"
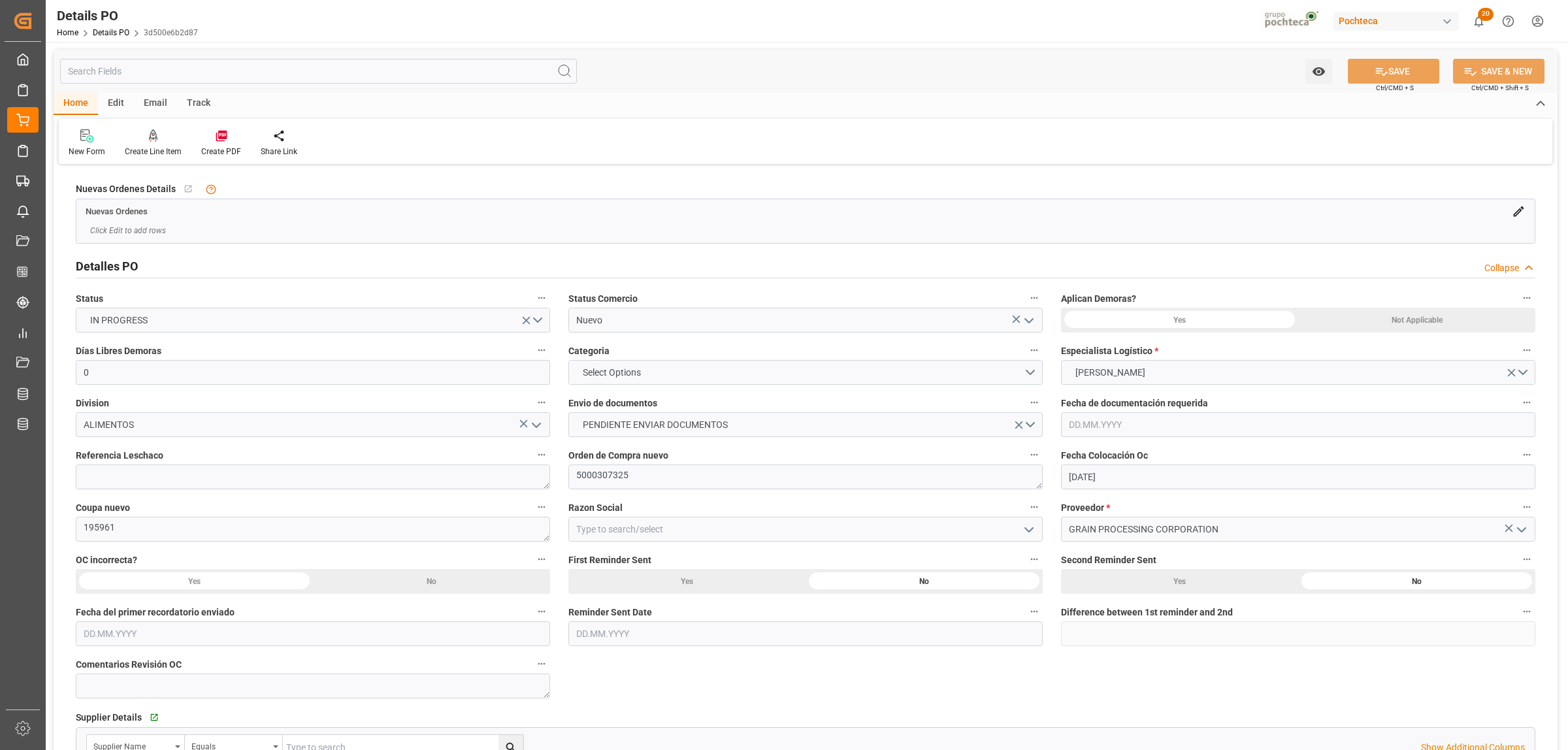
type input "05.08.2025"
click at [1023, 321] on icon "open menu" at bounding box center [1029, 321] width 16 height 16
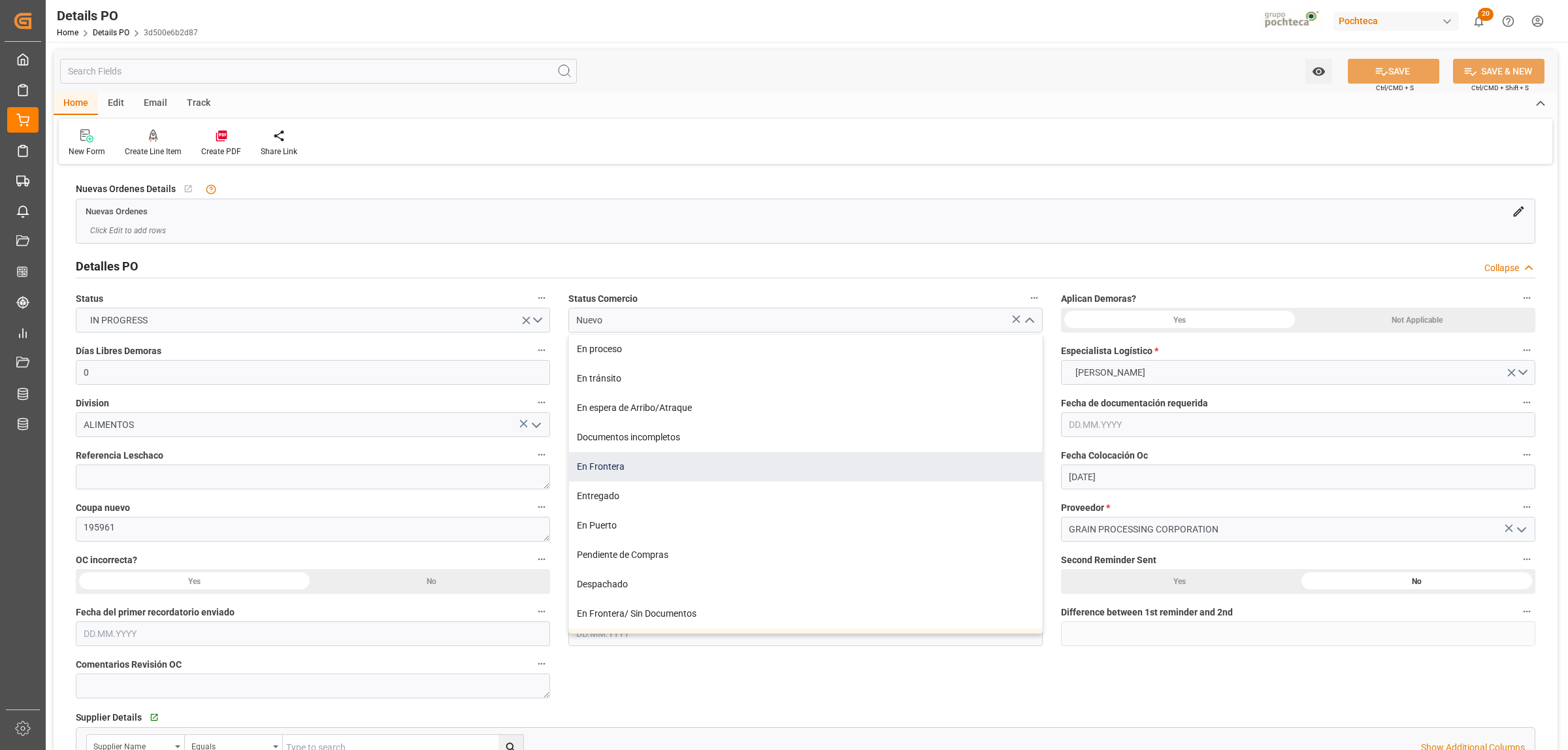
click at [615, 471] on div "En Frontera" at bounding box center [806, 467] width 473 height 30
type input "En Frontera"
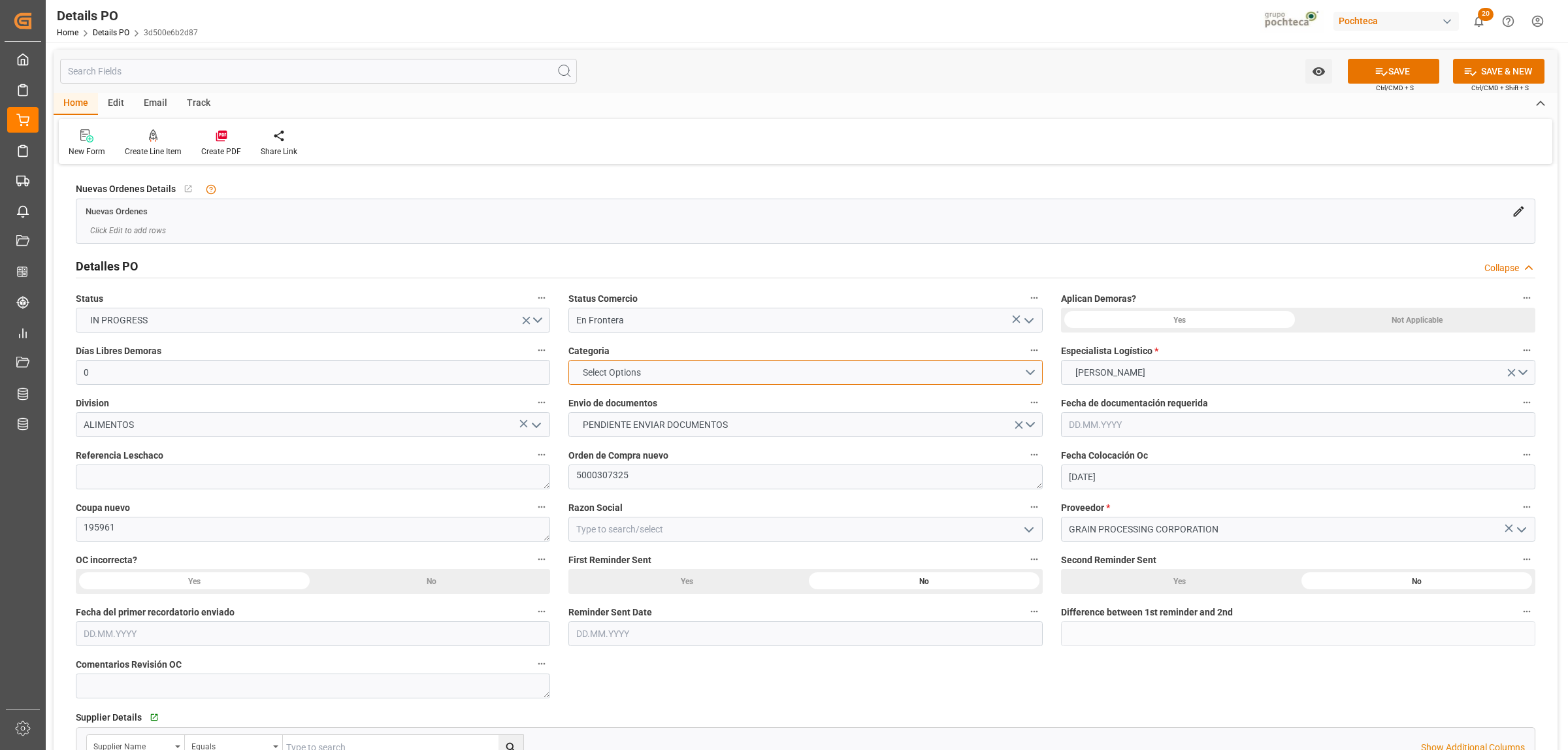
click at [1026, 374] on button "Select Options" at bounding box center [805, 372] width 474 height 25
click at [618, 405] on div "EN TIEMPO" at bounding box center [806, 404] width 473 height 27
click at [1028, 367] on button "EN TIEMPO" at bounding box center [805, 372] width 474 height 25
click at [652, 376] on div "PRIORITARIO" at bounding box center [806, 376] width 473 height 27
click at [1033, 432] on button "PENDIENTE ENVIAR DOCUMENTOS" at bounding box center [805, 424] width 474 height 25
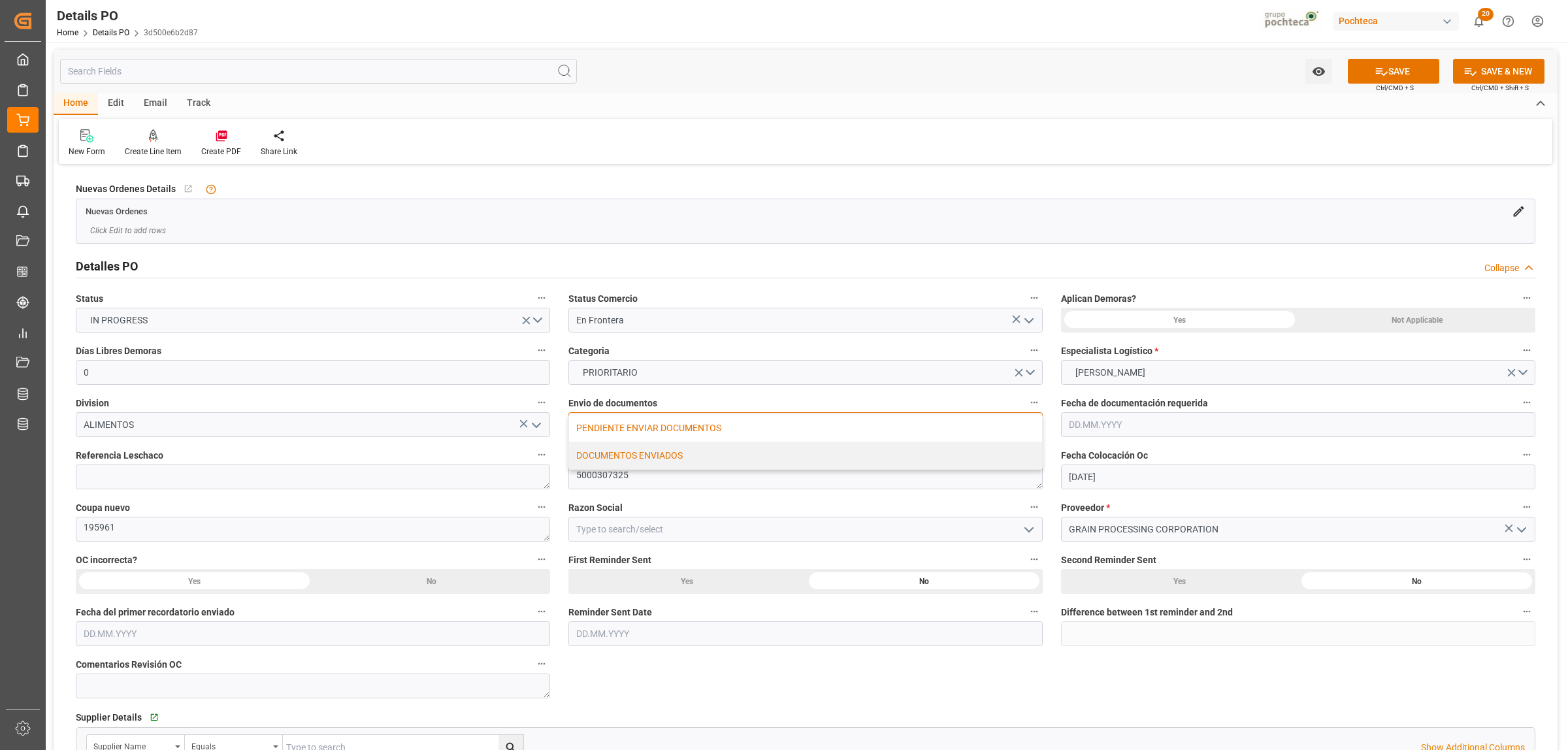
click at [639, 455] on div "DOCUMENTOS ENVIADOS" at bounding box center [806, 455] width 473 height 27
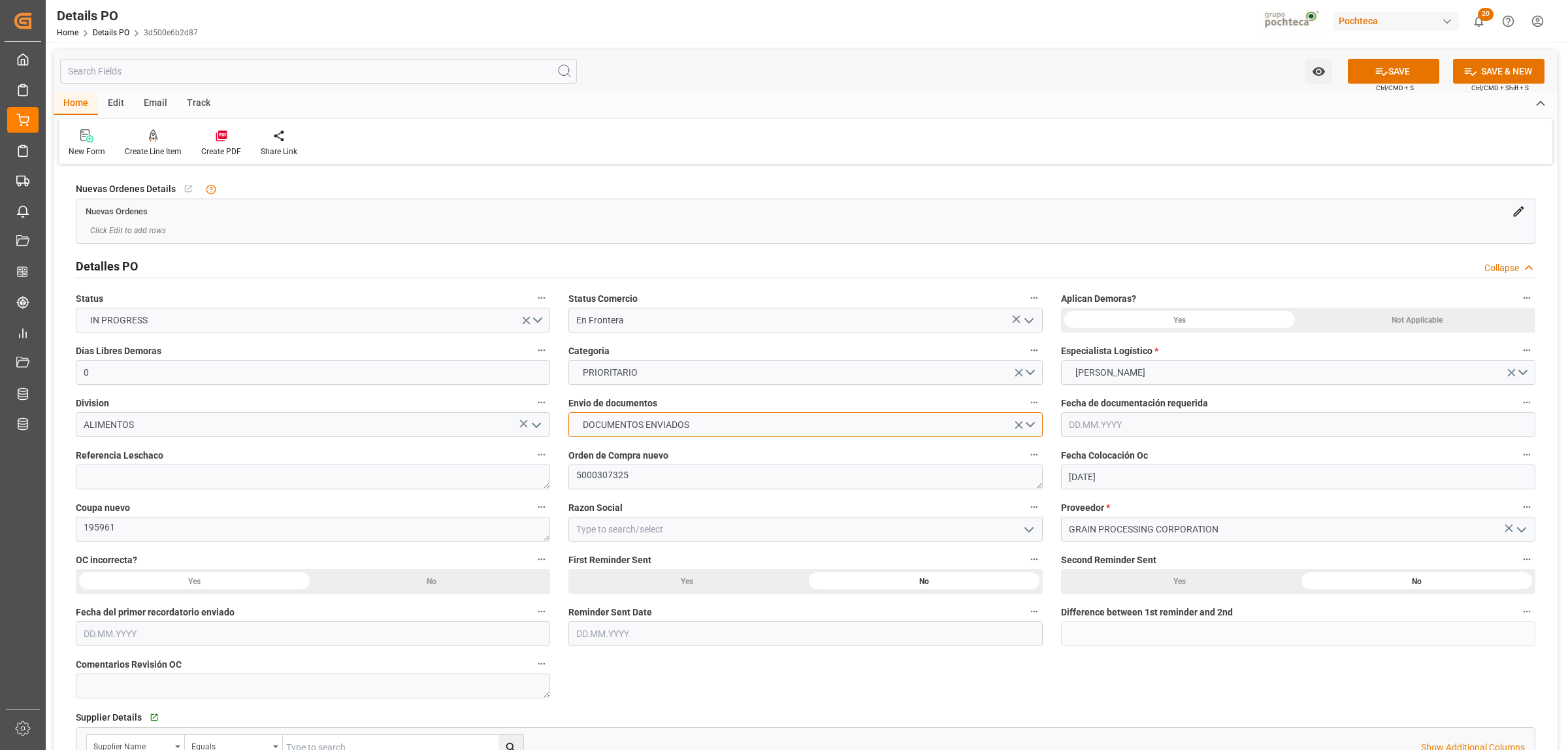
scroll to position [82, 0]
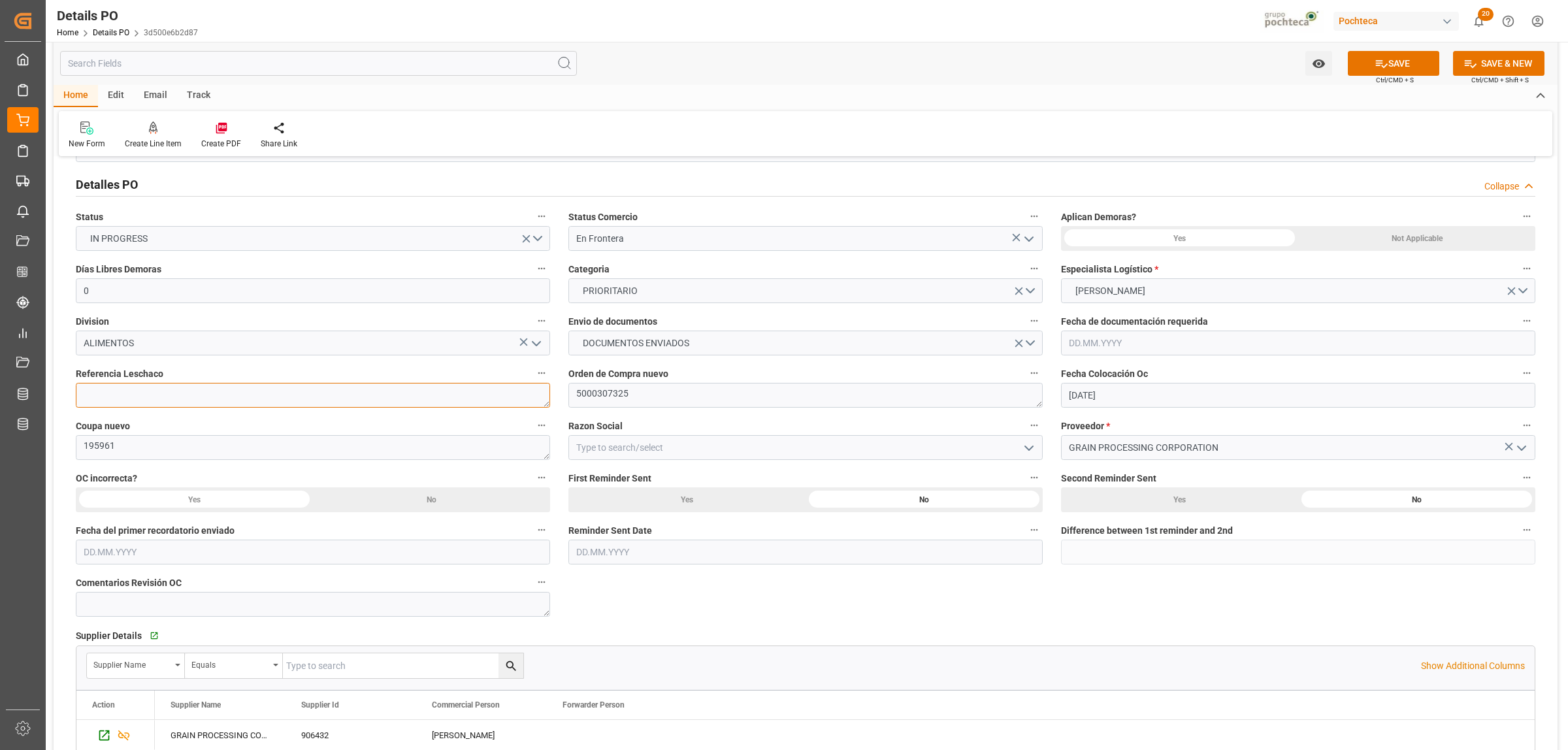
click at [266, 398] on textarea at bounding box center [312, 396] width 474 height 25
paste textarea "250906990038"
type textarea "250906990038"
click at [1031, 448] on polyline "open menu" at bounding box center [1029, 448] width 8 height 4
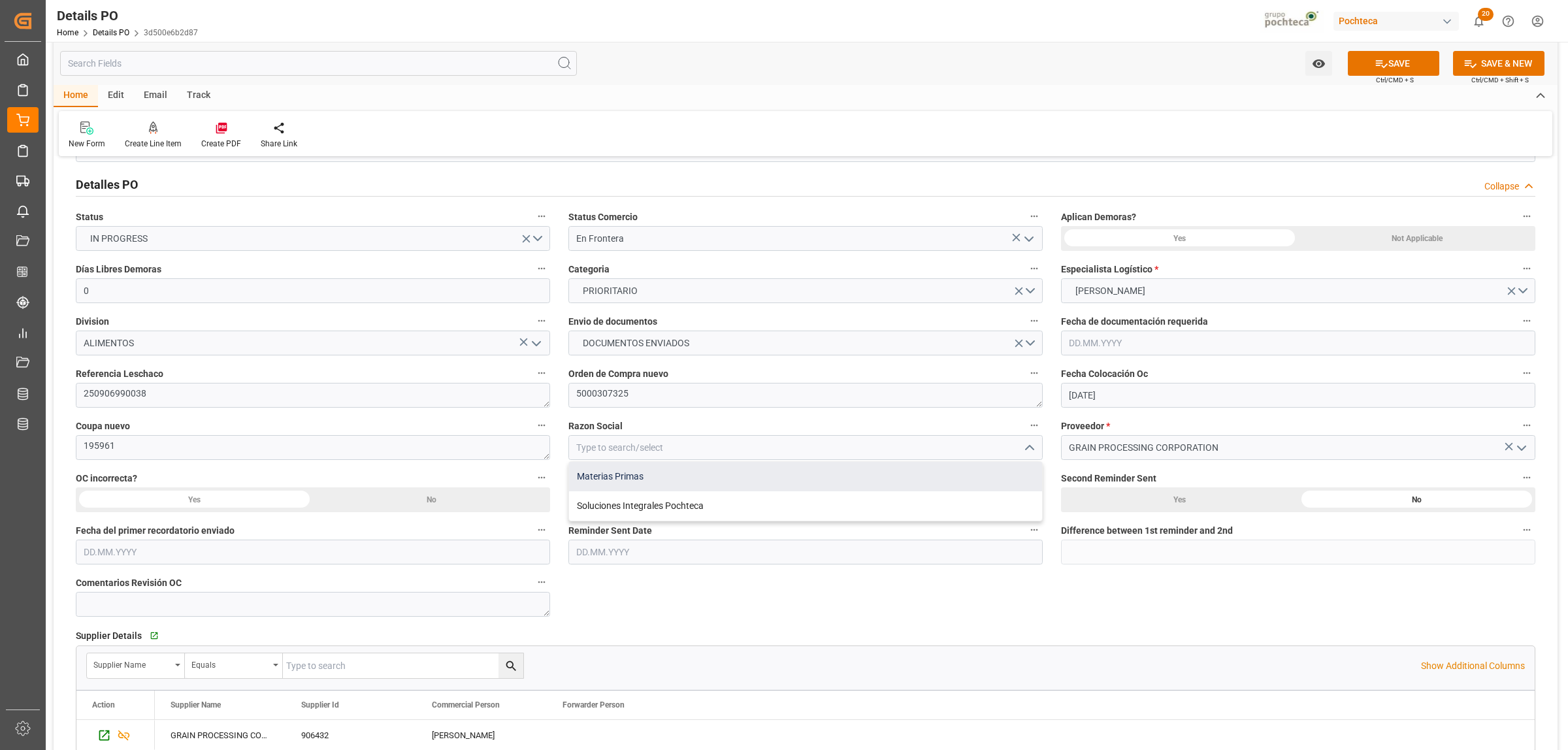
click at [635, 479] on div "Materias Primas" at bounding box center [806, 476] width 473 height 30
type input "Materias Primas"
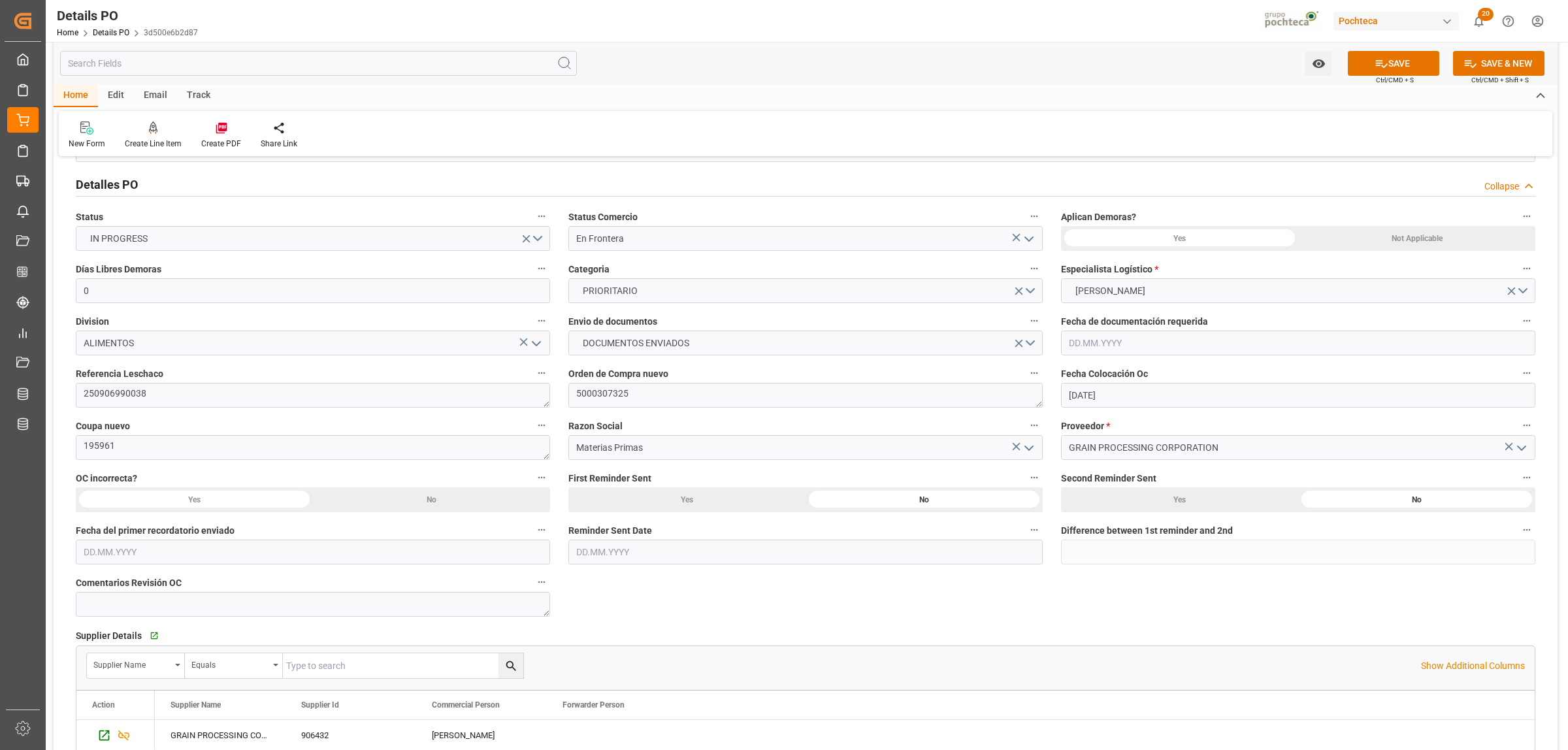
click at [1399, 246] on div "Not Applicable" at bounding box center [1416, 238] width 237 height 25
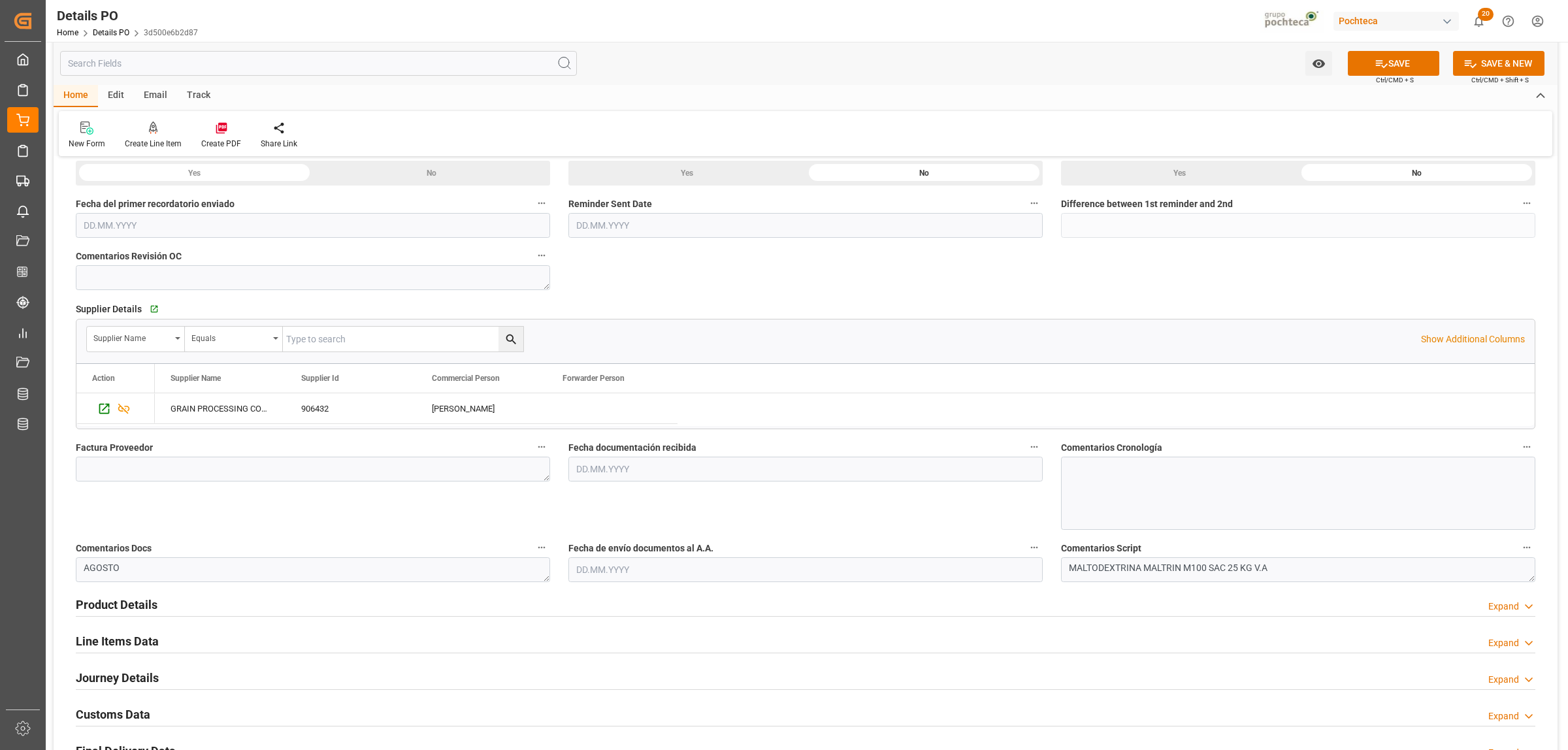
scroll to position [490, 0]
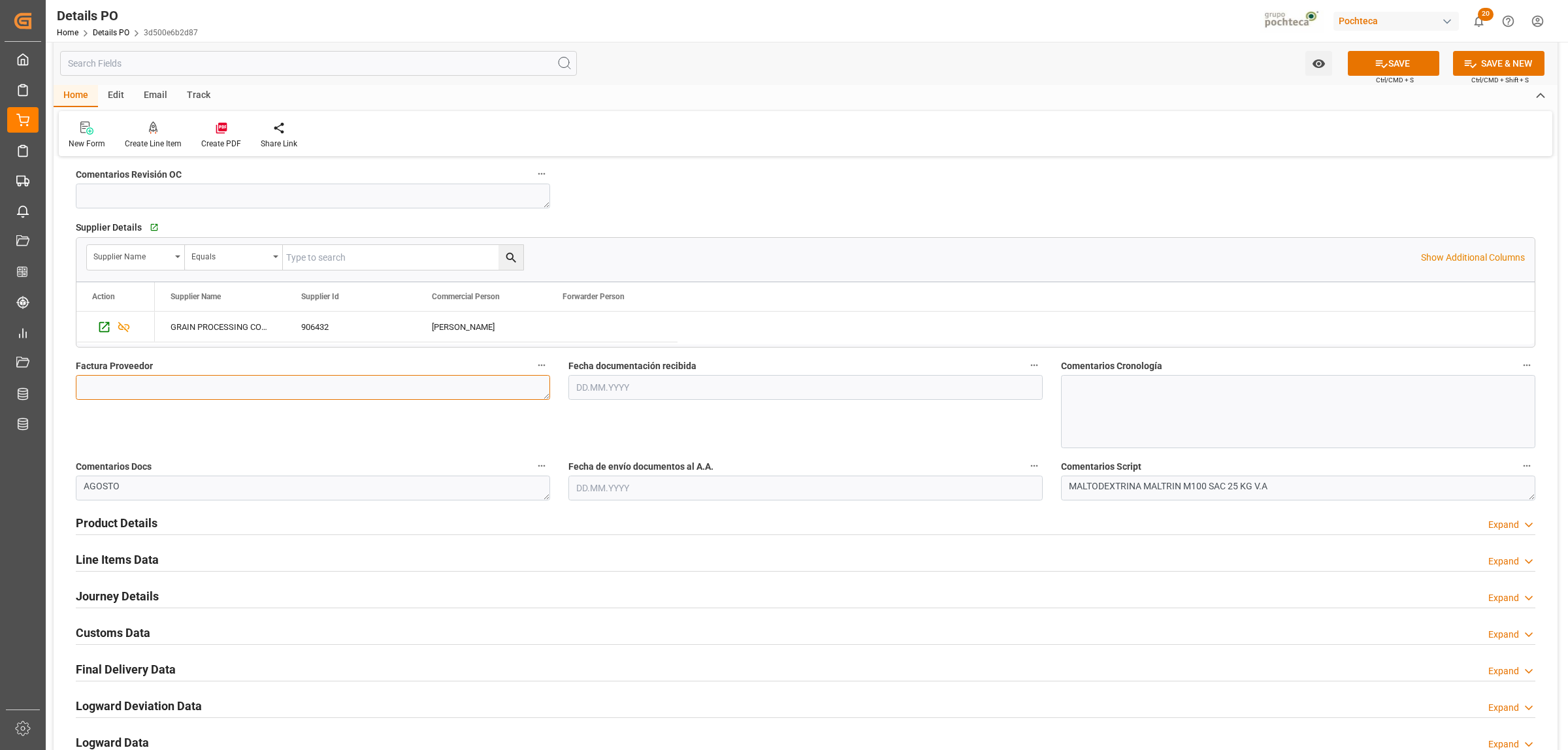
click at [220, 383] on textarea at bounding box center [312, 388] width 474 height 25
paste textarea "010436454"
type textarea "010436454"
click at [624, 391] on input "text" at bounding box center [805, 388] width 474 height 25
click at [614, 461] on div "28 29 30 31 1 2 3" at bounding box center [662, 467] width 178 height 25
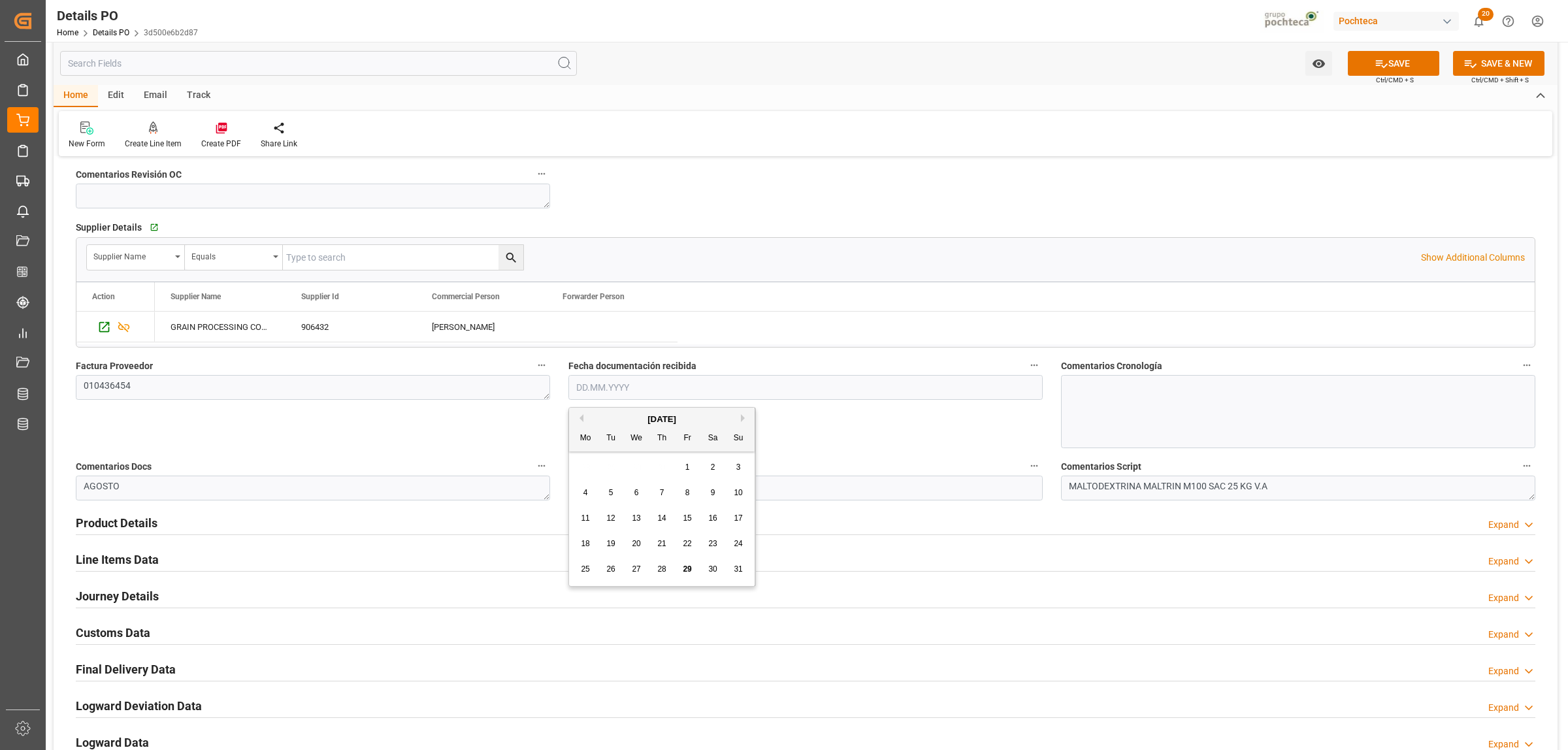
click at [686, 570] on span "29" at bounding box center [687, 569] width 9 height 9
type input "29.08.2025"
click at [629, 486] on input "text" at bounding box center [805, 488] width 474 height 25
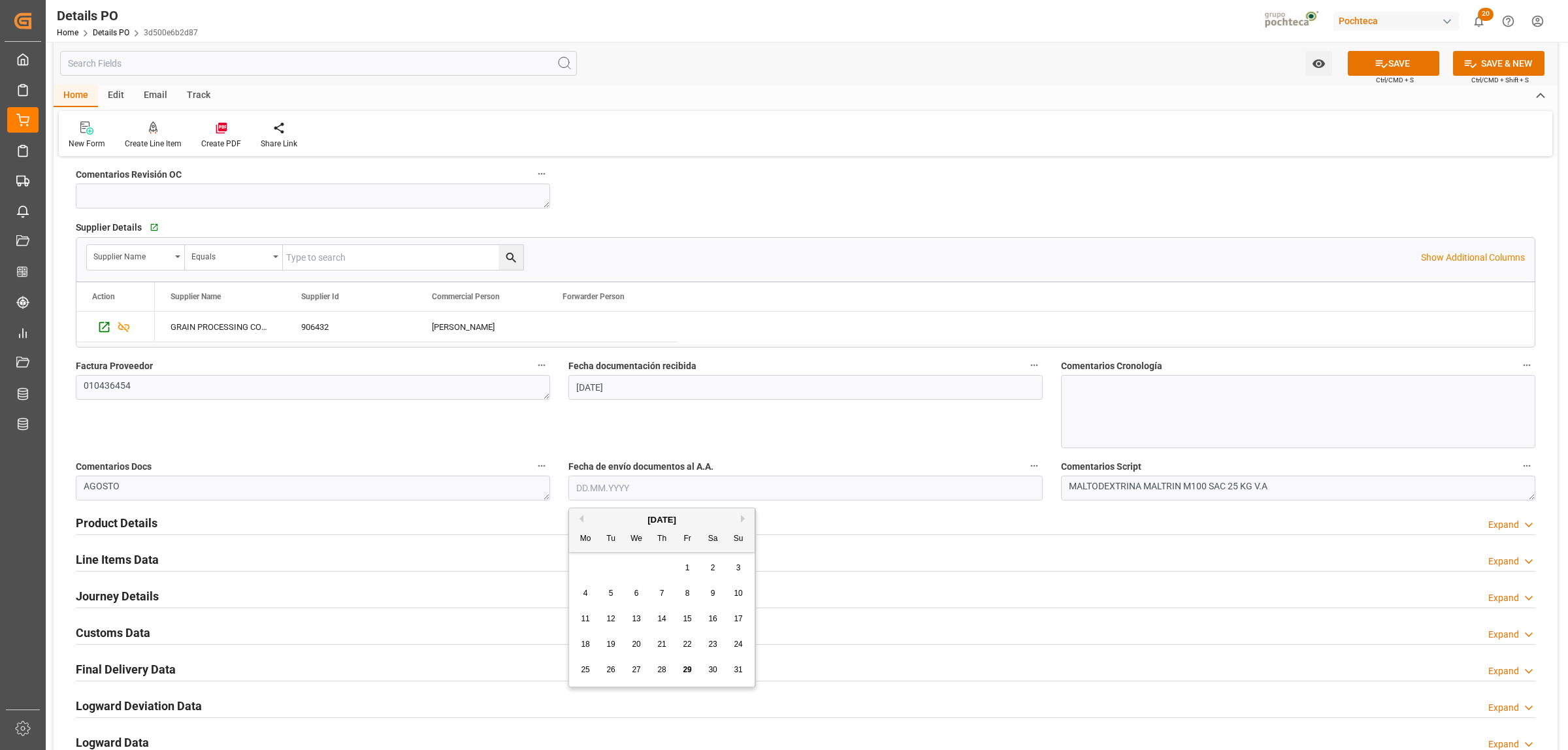
click at [605, 560] on div "28 29 30 31 1 2 3" at bounding box center [662, 568] width 178 height 25
click at [688, 665] on div "29" at bounding box center [688, 671] width 17 height 16
type input "29.08.2025"
click at [118, 527] on h2 "Product Details" at bounding box center [116, 523] width 82 height 17
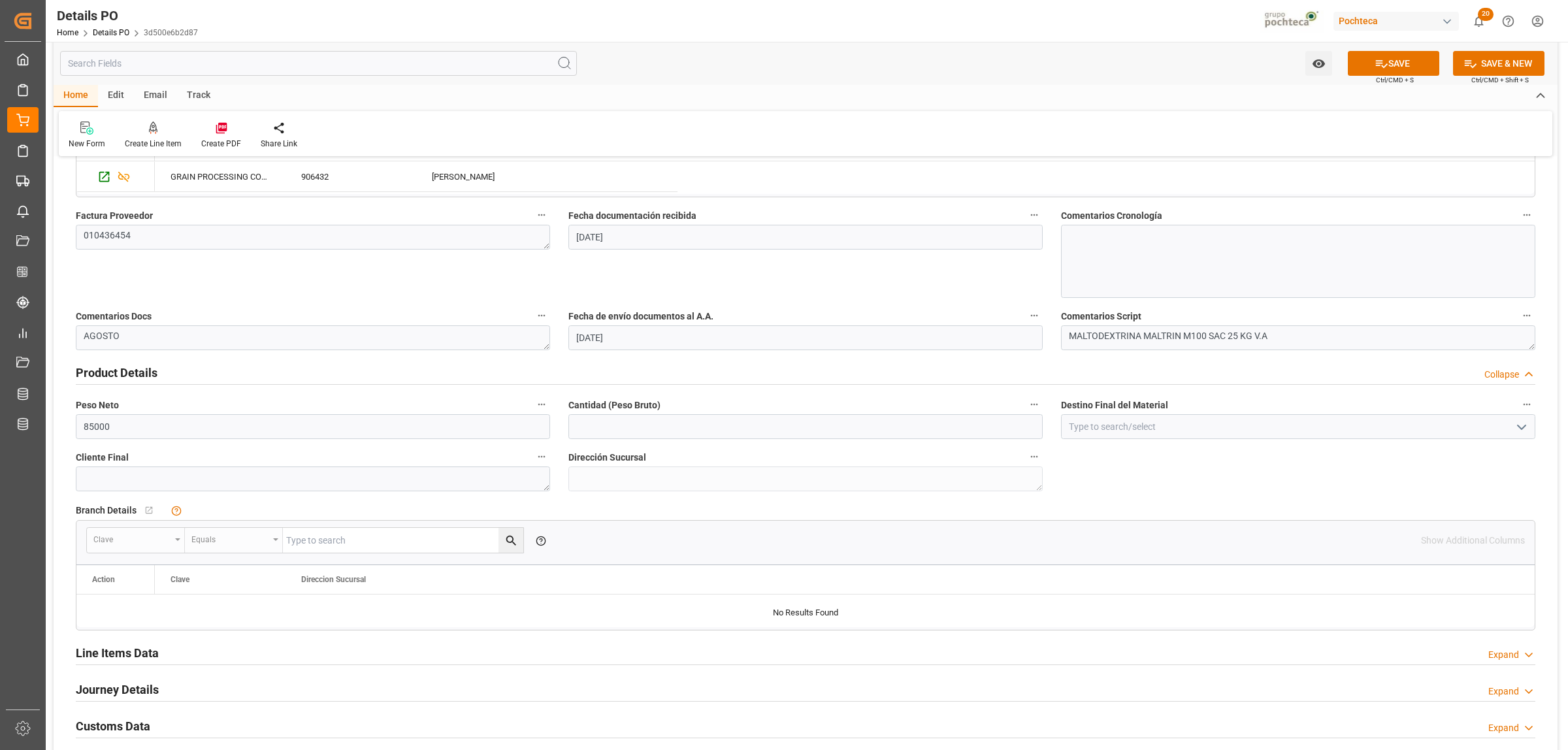
scroll to position [653, 0]
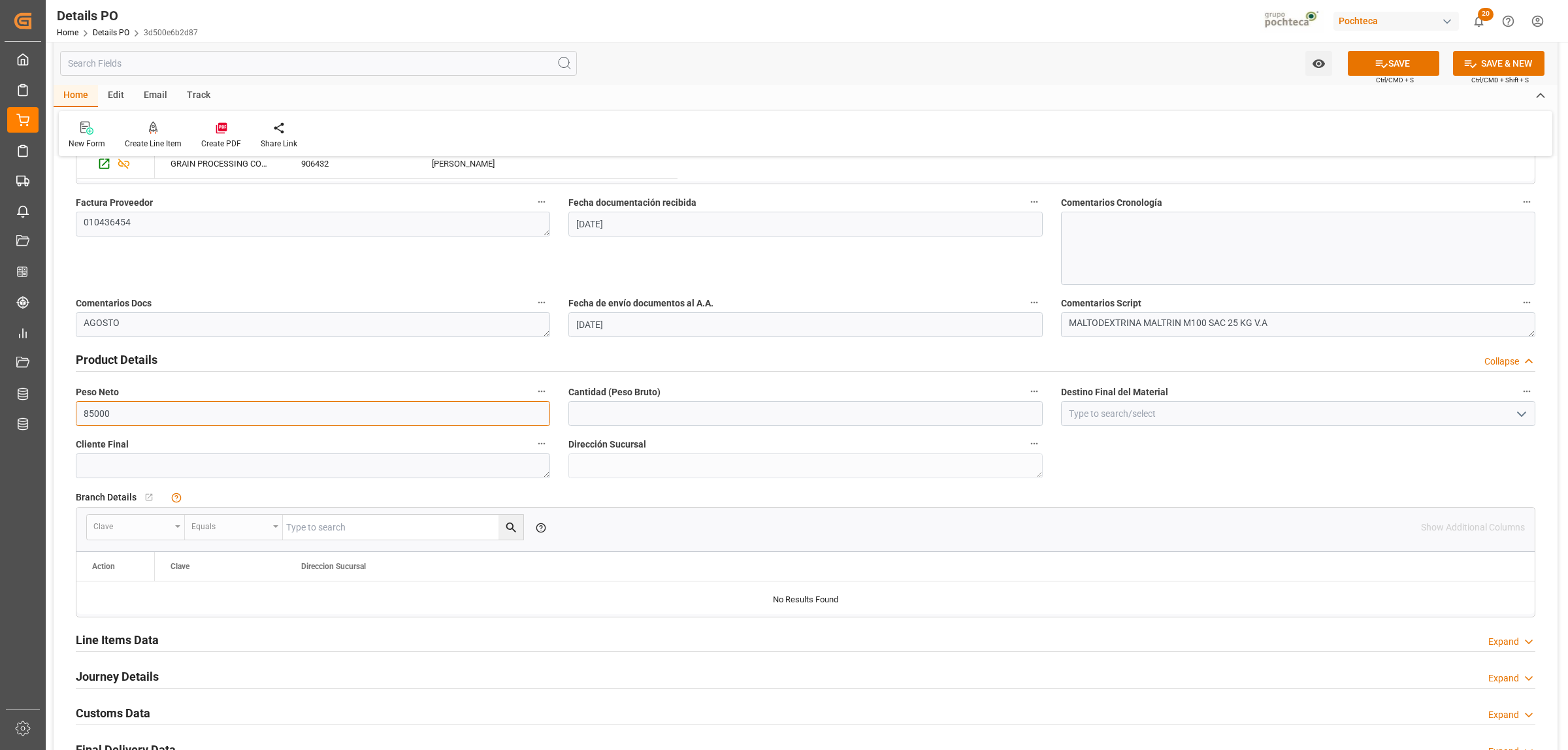
drag, startPoint x: 102, startPoint y: 417, endPoint x: 72, endPoint y: 417, distance: 30.0
click at [72, 417] on div "Peso Neto 85000" at bounding box center [312, 404] width 493 height 52
click at [258, 419] on input "86000" at bounding box center [312, 414] width 474 height 25
drag, startPoint x: 111, startPoint y: 411, endPoint x: 60, endPoint y: 412, distance: 51.0
click at [60, 412] on div "Nuevas Ordenes Details   No child Object linked Nuevas Ordenes Click Edit to ad…" at bounding box center [805, 239] width 1504 height 1450
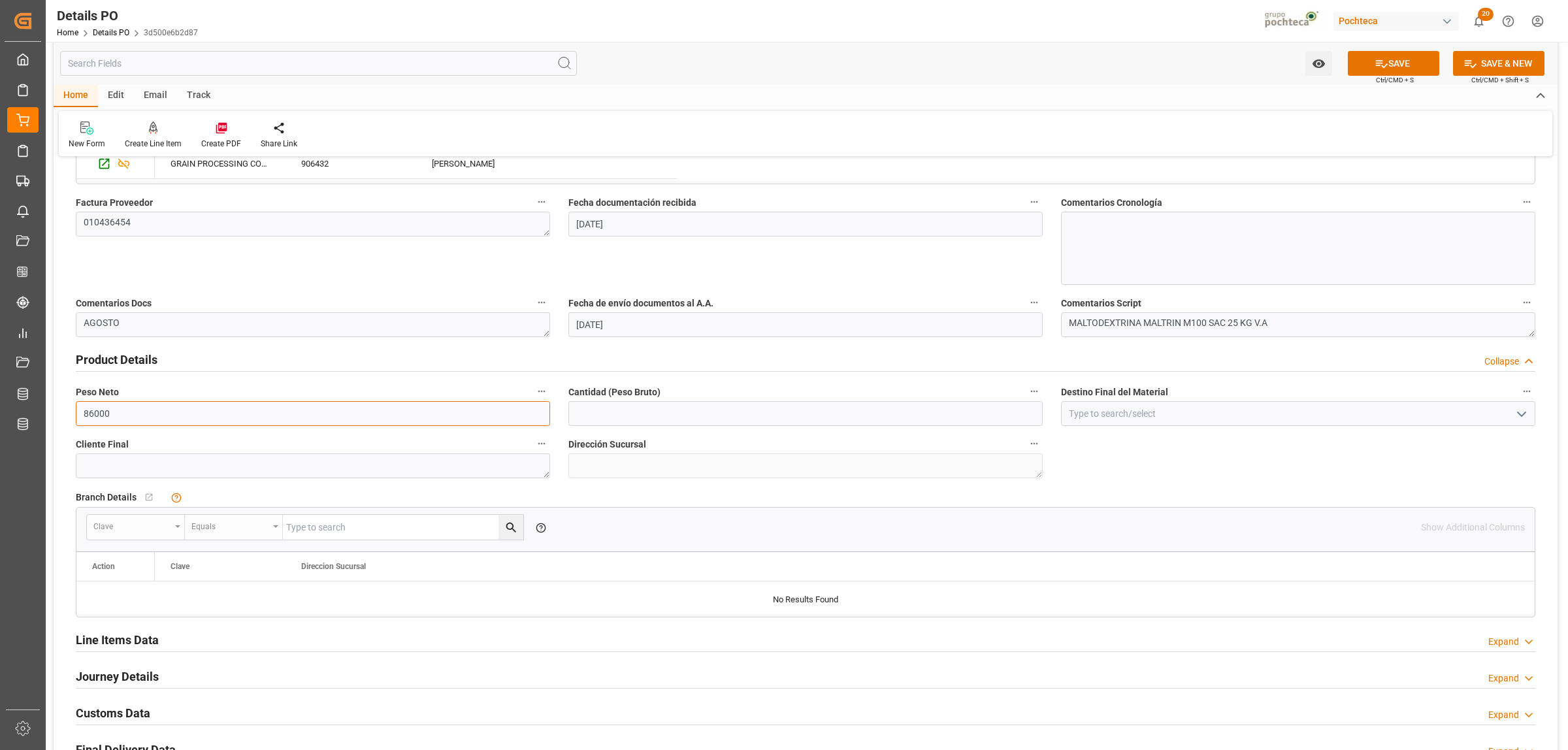
type input "86000"
click at [680, 418] on input "text" at bounding box center [805, 414] width 474 height 25
paste input "86000"
type input "86000"
click at [1108, 417] on input at bounding box center [1297, 414] width 474 height 25
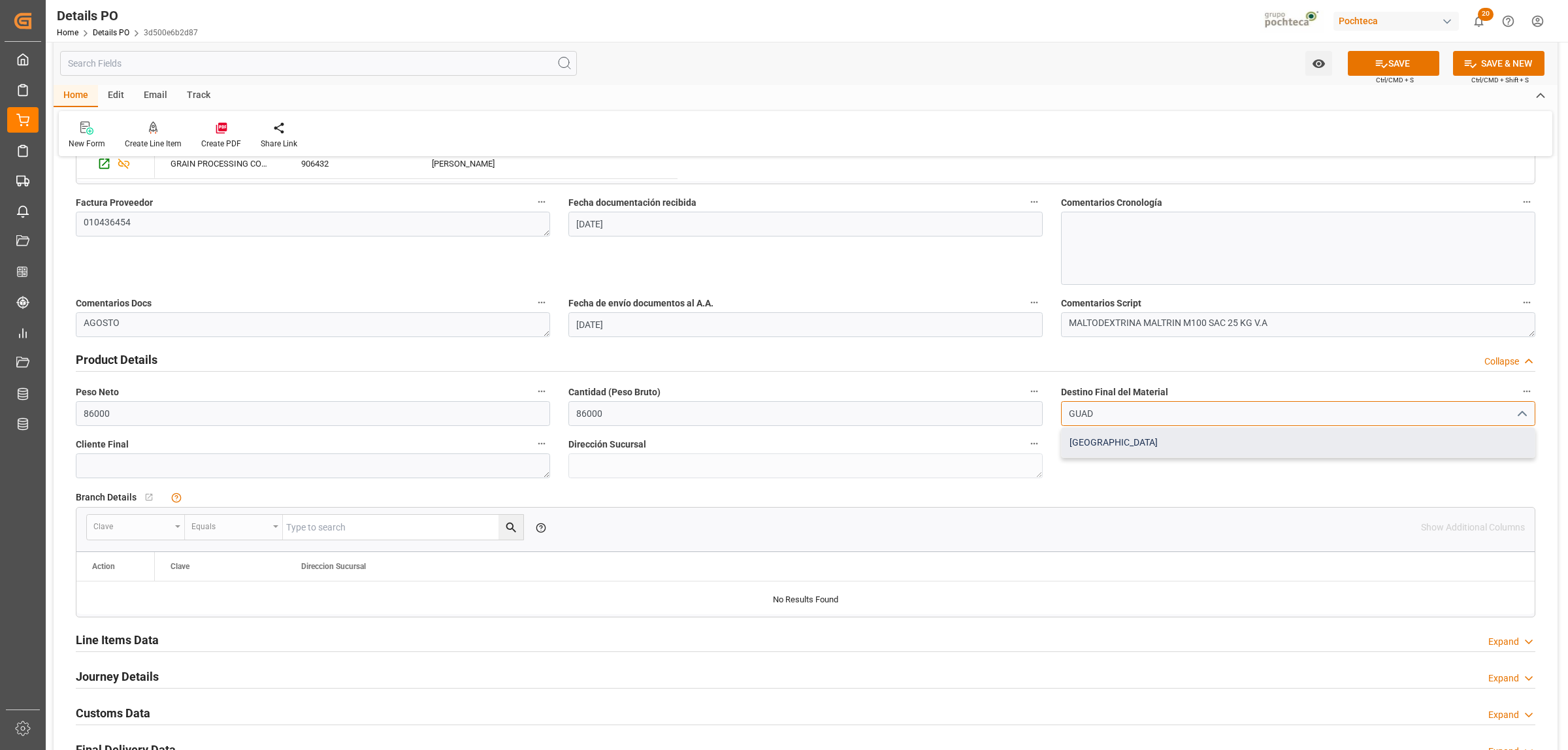
click at [1088, 440] on div "Guadalajara" at bounding box center [1298, 442] width 473 height 30
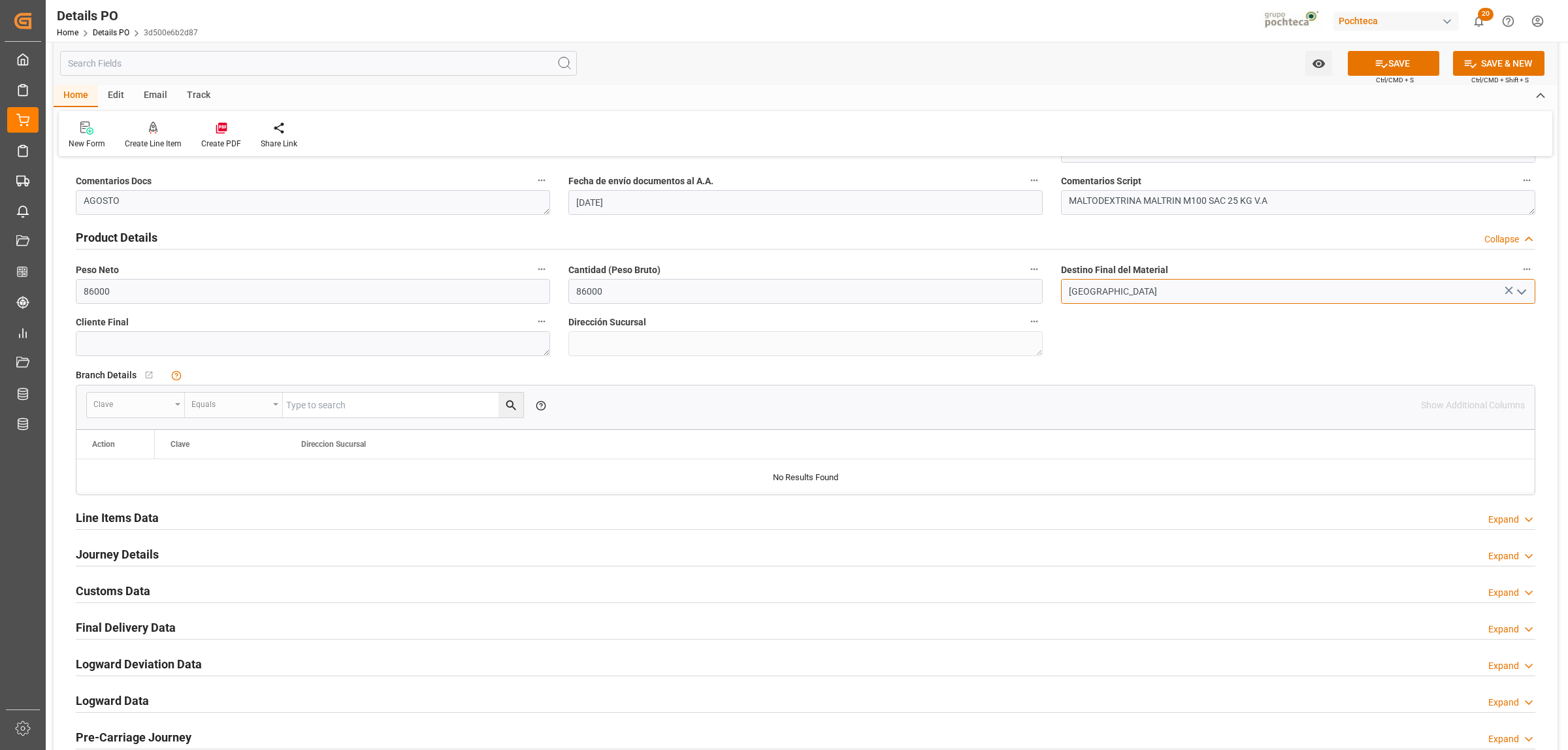
scroll to position [817, 0]
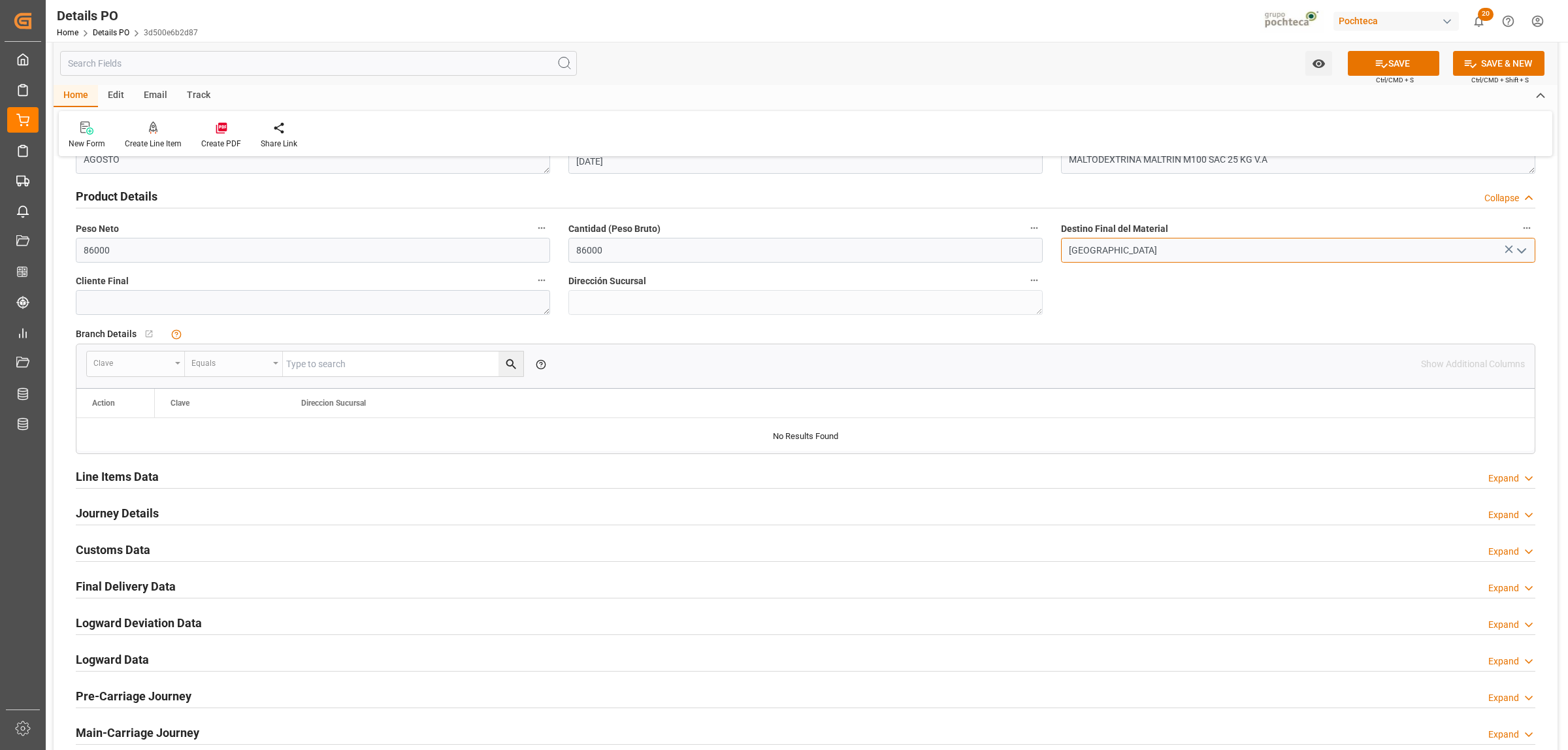
type input "Guadalajara"
click at [141, 510] on h2 "Journey Details" at bounding box center [117, 513] width 83 height 17
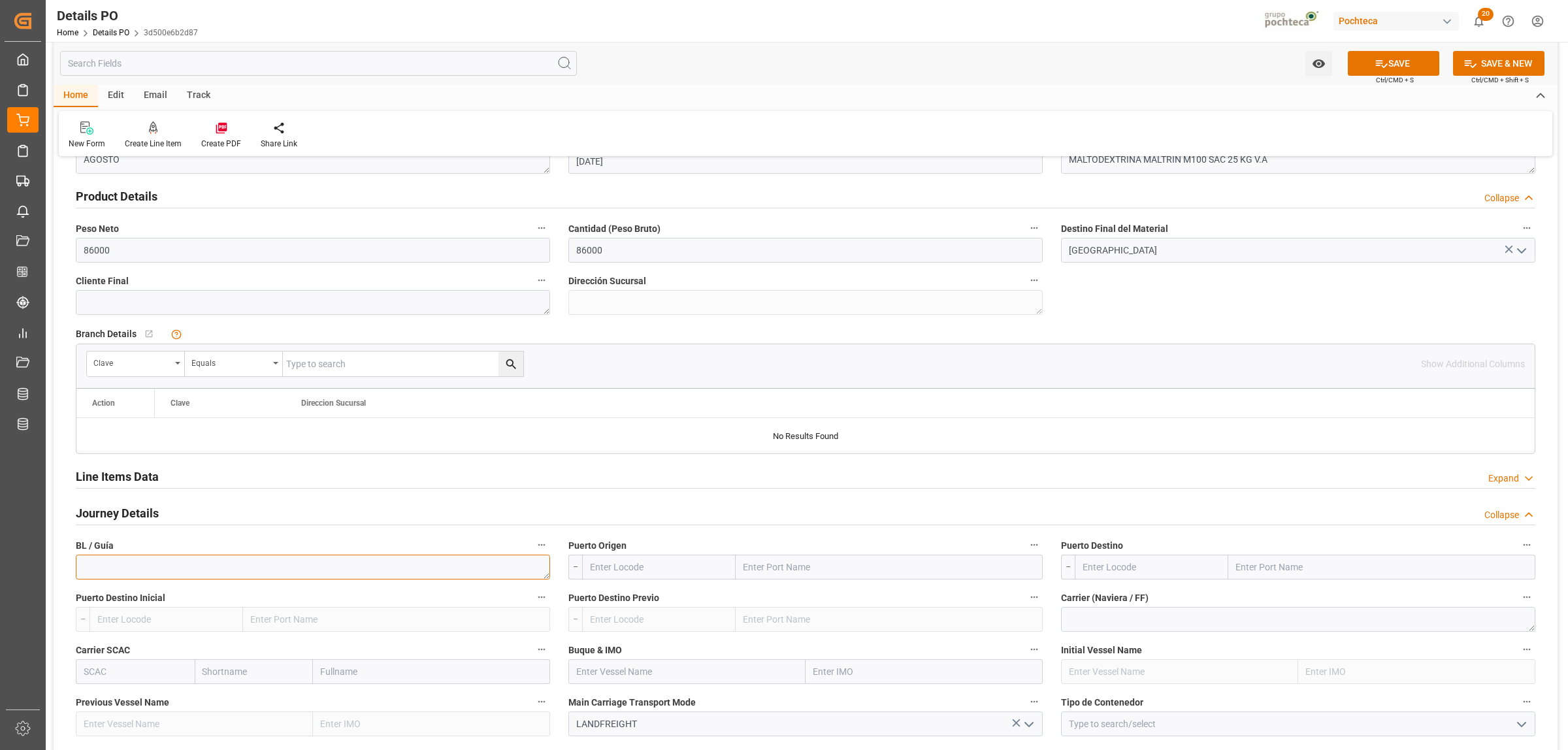
click at [317, 570] on textarea at bounding box center [312, 567] width 474 height 25
paste textarea "32259100000713317"
type textarea "32259100000713317"
click at [778, 572] on input "text" at bounding box center [890, 567] width 307 height 25
type input "LAREDO"
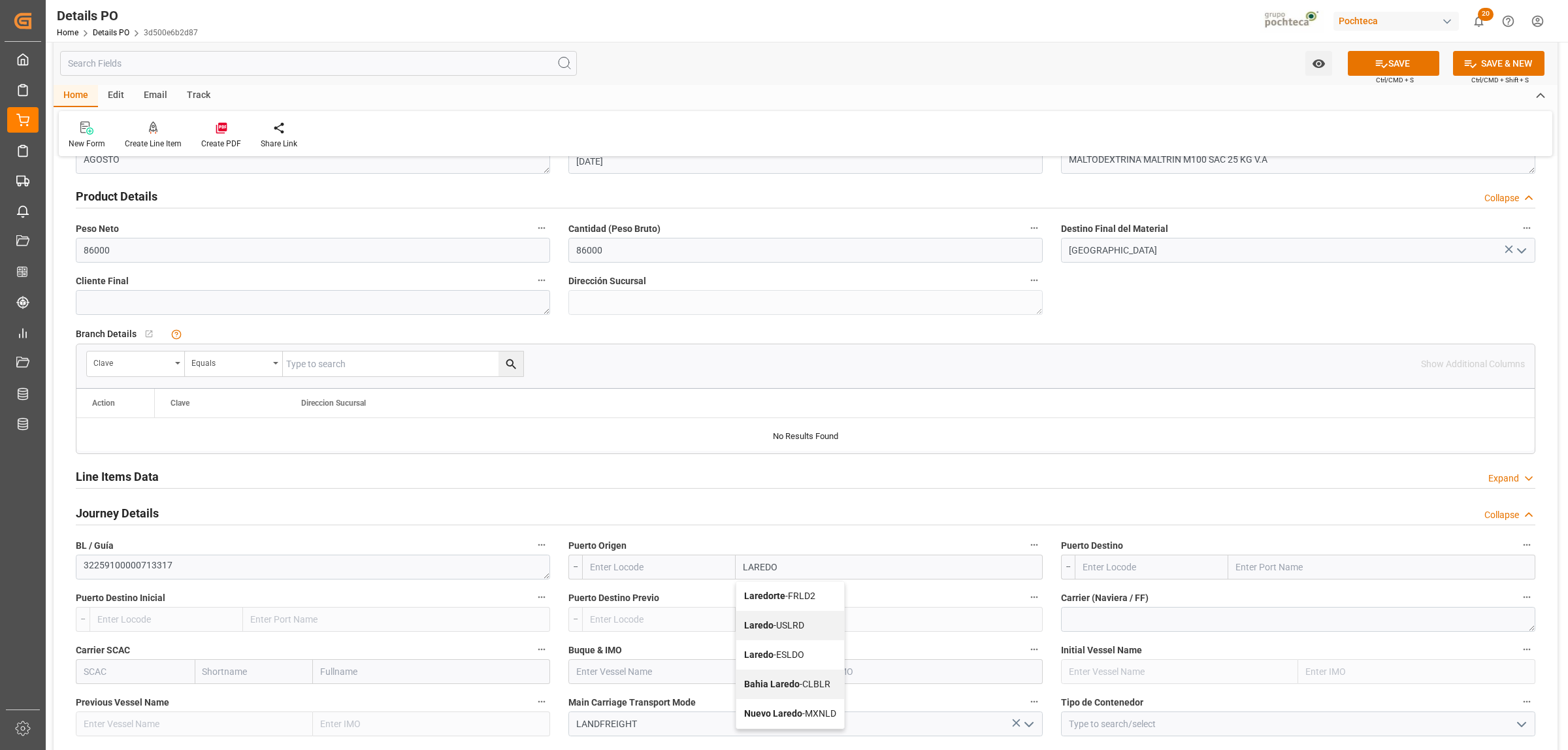
click at [765, 628] on b "Laredo" at bounding box center [758, 625] width 30 height 10
type input "USLRD"
type input "Laredo"
click at [1232, 572] on input "text" at bounding box center [1382, 567] width 307 height 25
type input "NUEVO LAREDO"
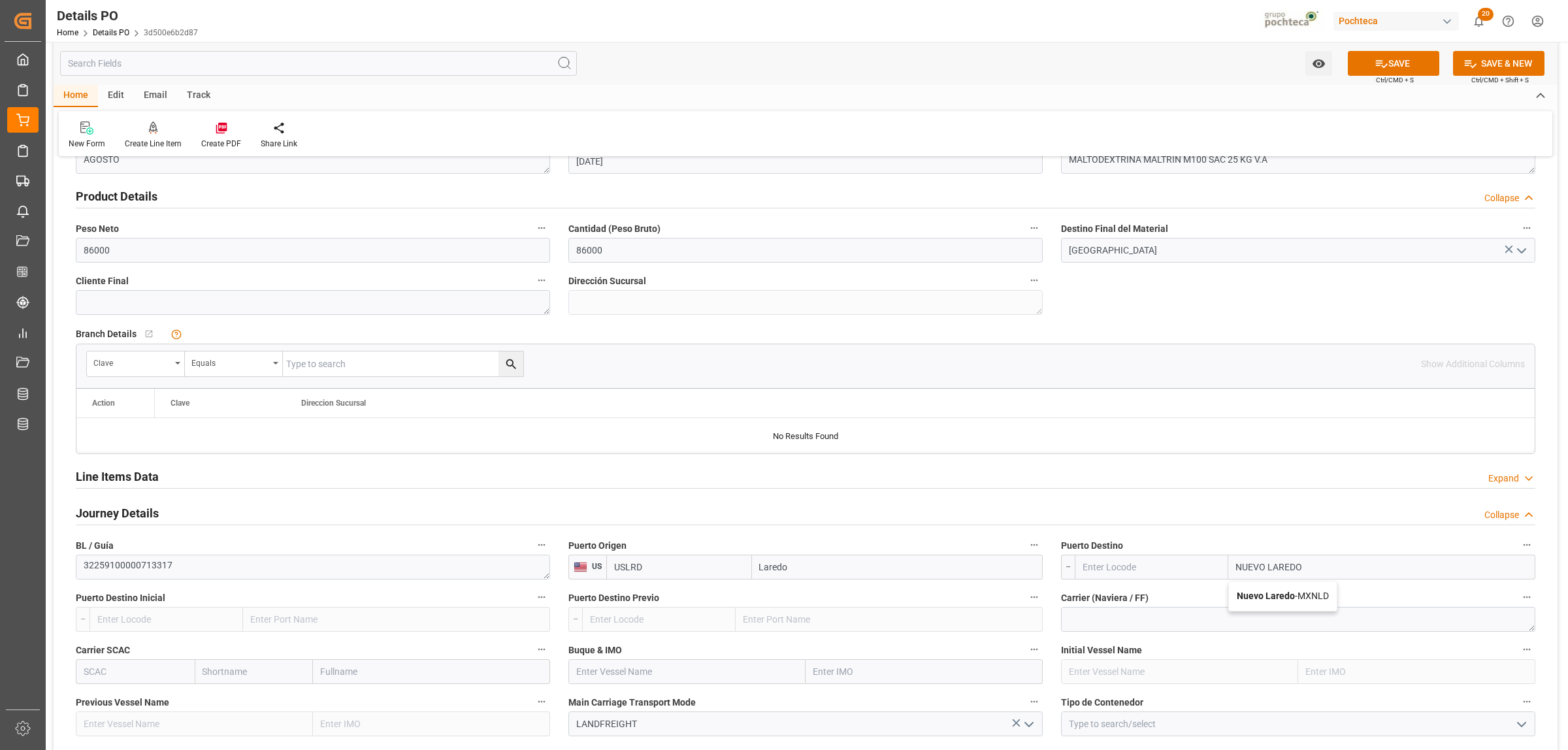
click at [1262, 605] on div "Nuevo Laredo - MXNLD" at bounding box center [1282, 596] width 108 height 30
type input "MXNLD"
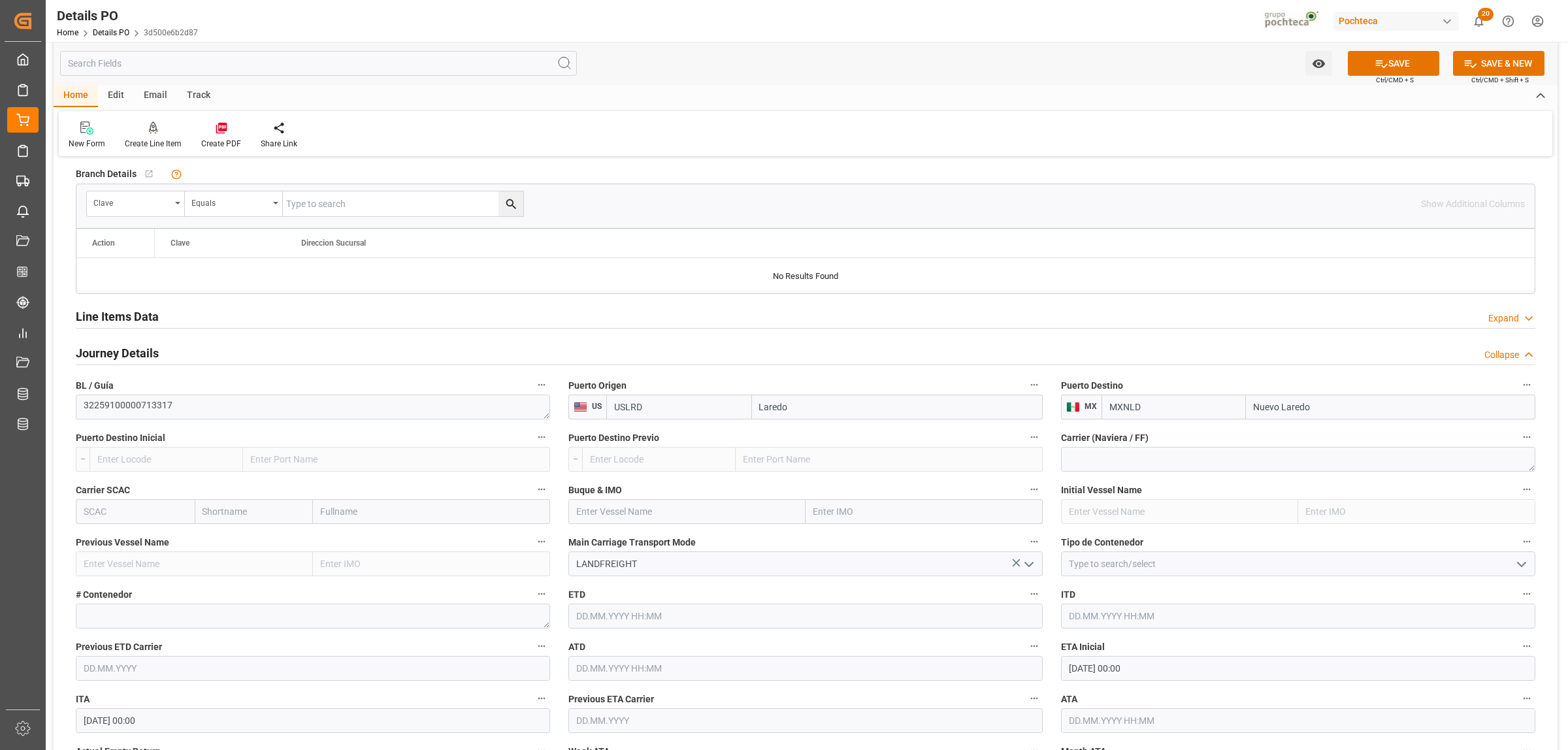
scroll to position [1062, 0]
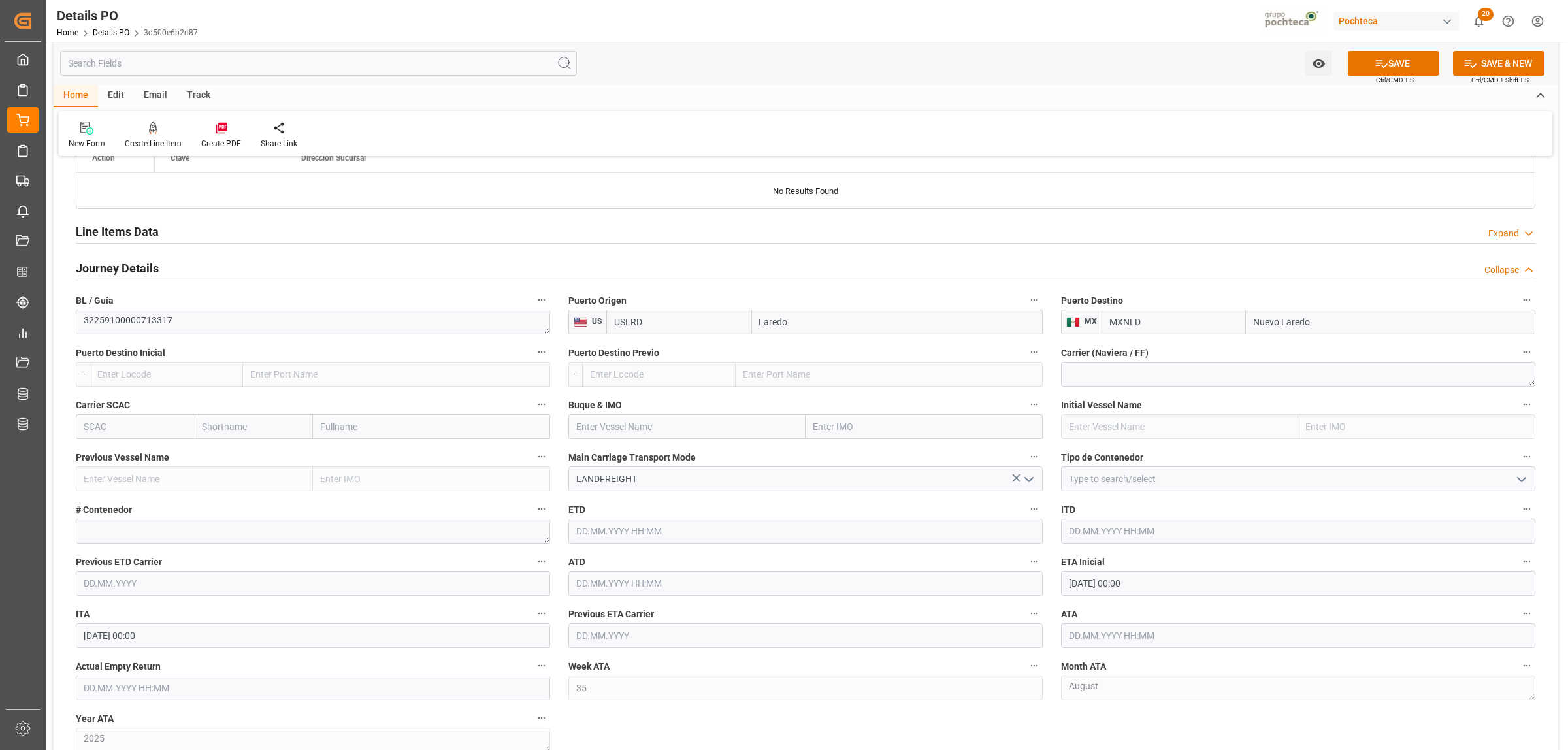
type input "Nuevo Laredo"
click at [1523, 479] on icon "open menu" at bounding box center [1522, 480] width 16 height 16
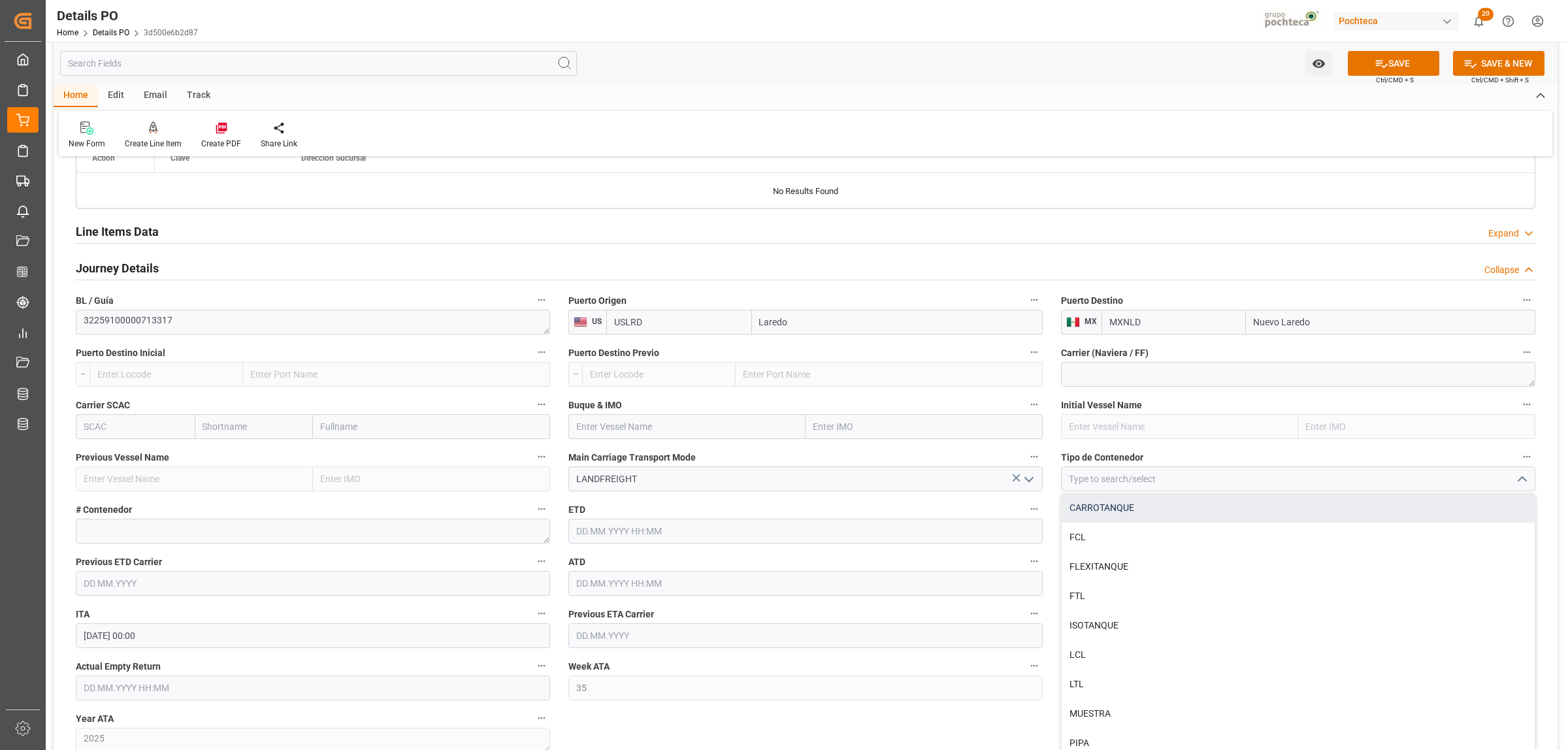
click at [1118, 513] on div "CARROTANQUE" at bounding box center [1298, 508] width 473 height 30
type input "CARROTANQUE"
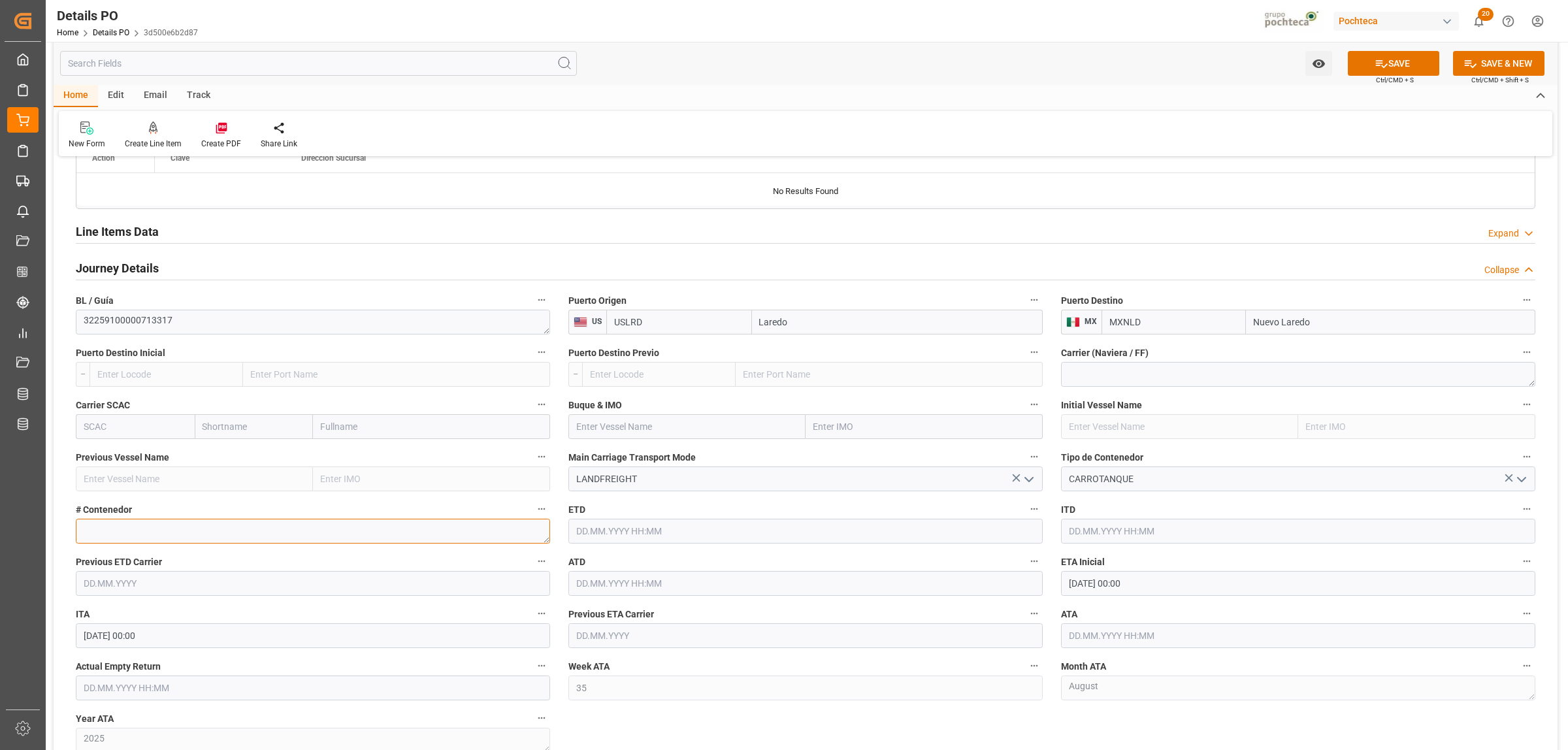
click at [135, 533] on textarea at bounding box center [312, 531] width 474 height 25
paste textarea "GACX62877"
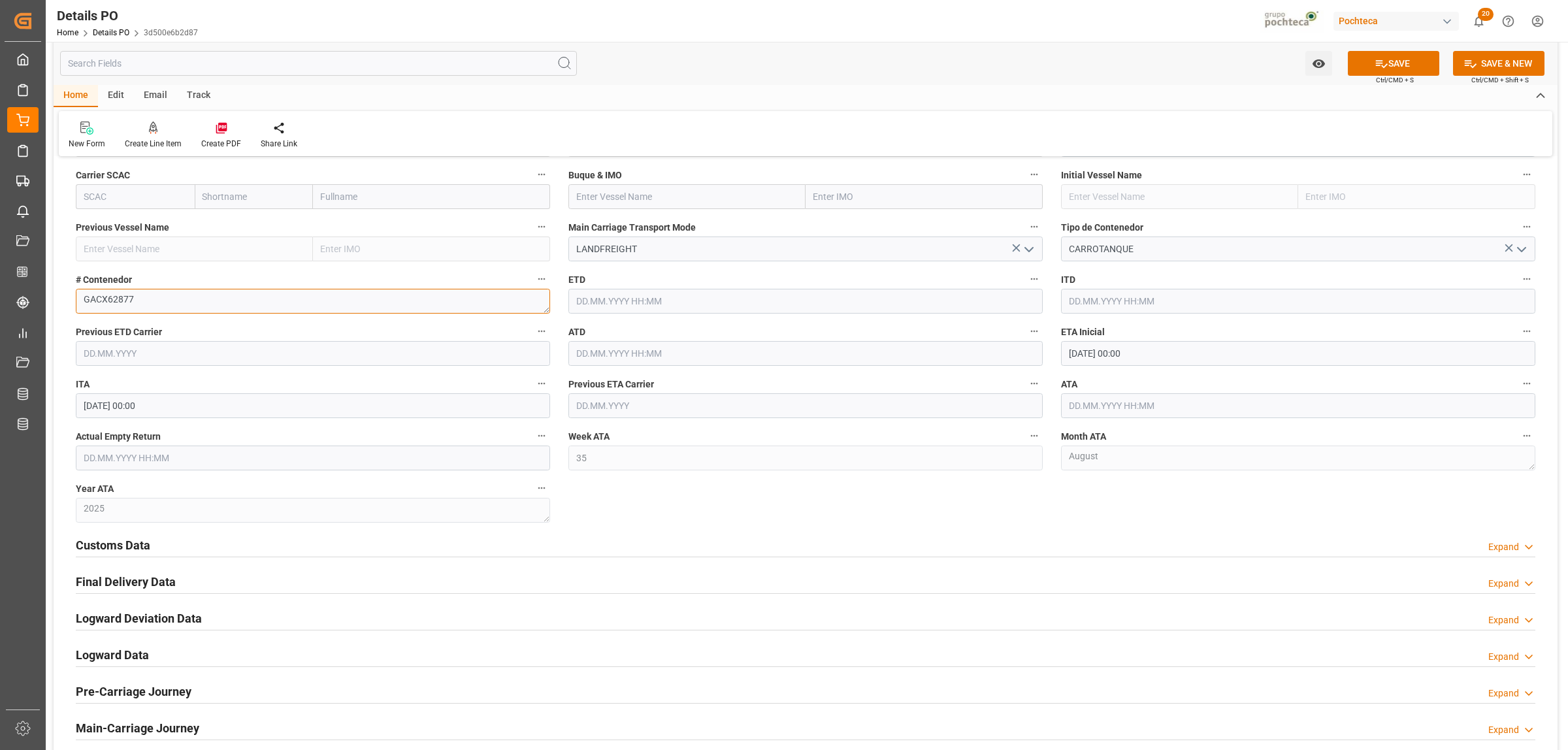
scroll to position [1307, 0]
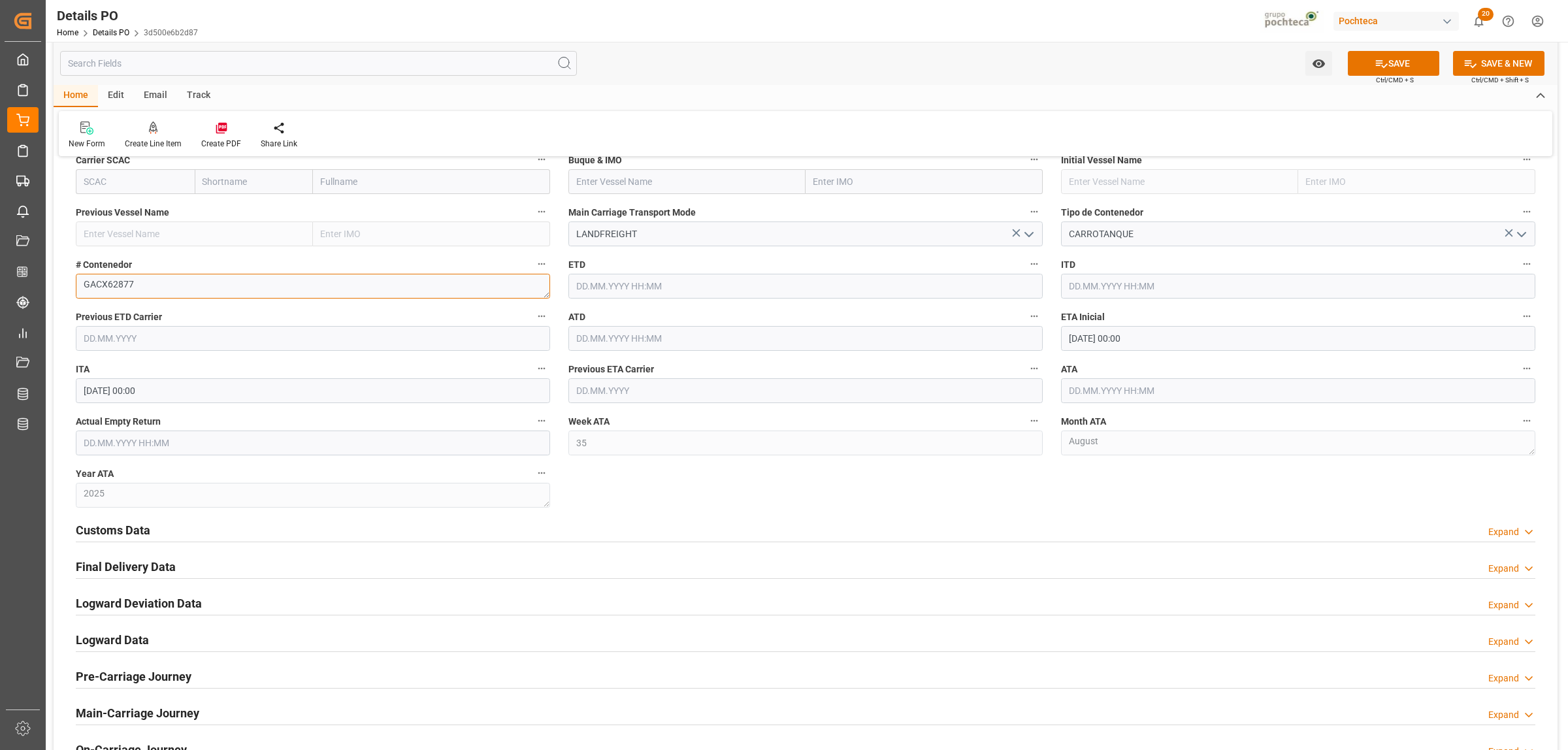
type textarea "GACX62877"
click at [1139, 335] on input "26.08.2025 00:00" at bounding box center [1297, 339] width 474 height 25
click at [1131, 522] on span "27" at bounding box center [1129, 521] width 9 height 9
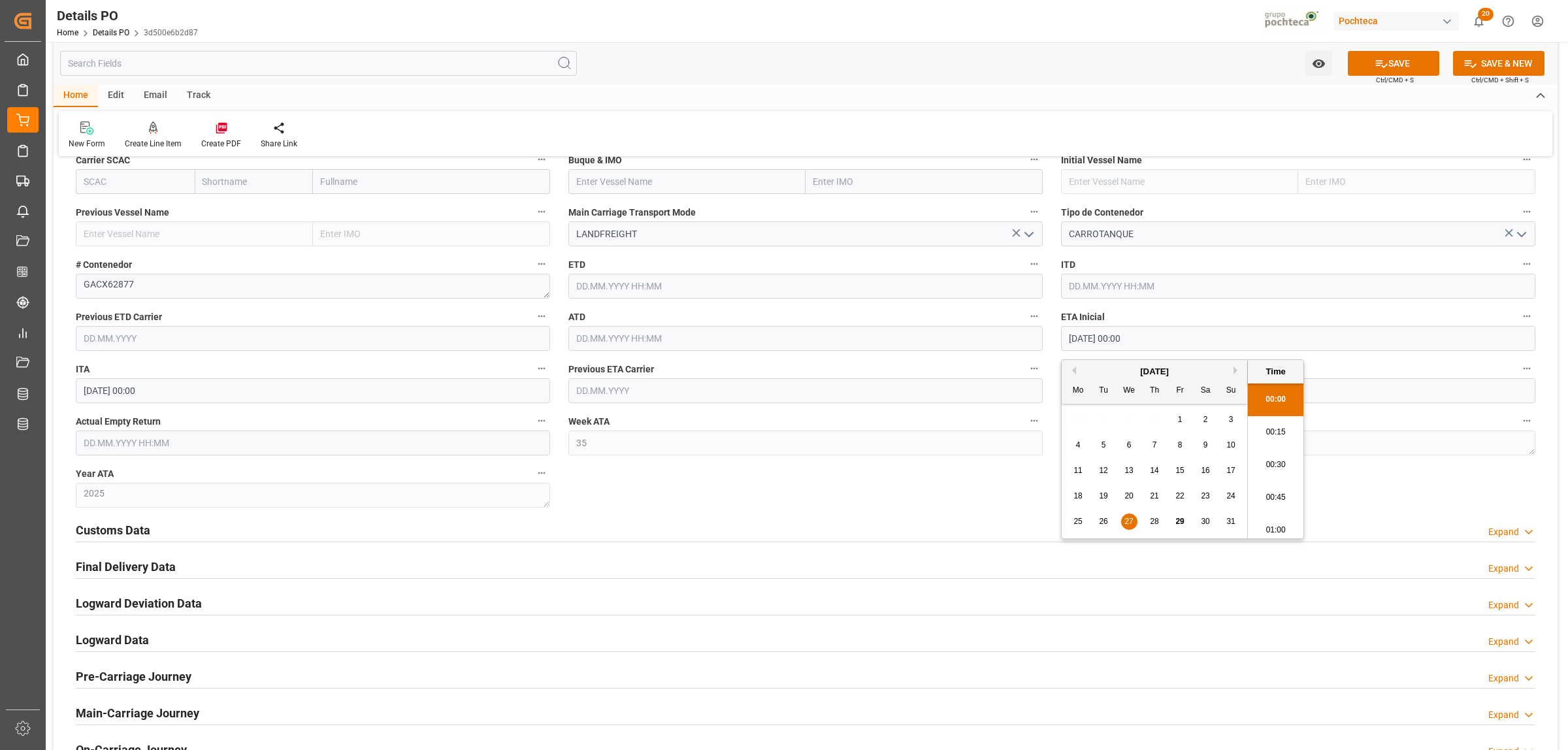
click at [1158, 520] on span "28" at bounding box center [1155, 521] width 9 height 9
type input "28.08.2025 00:00"
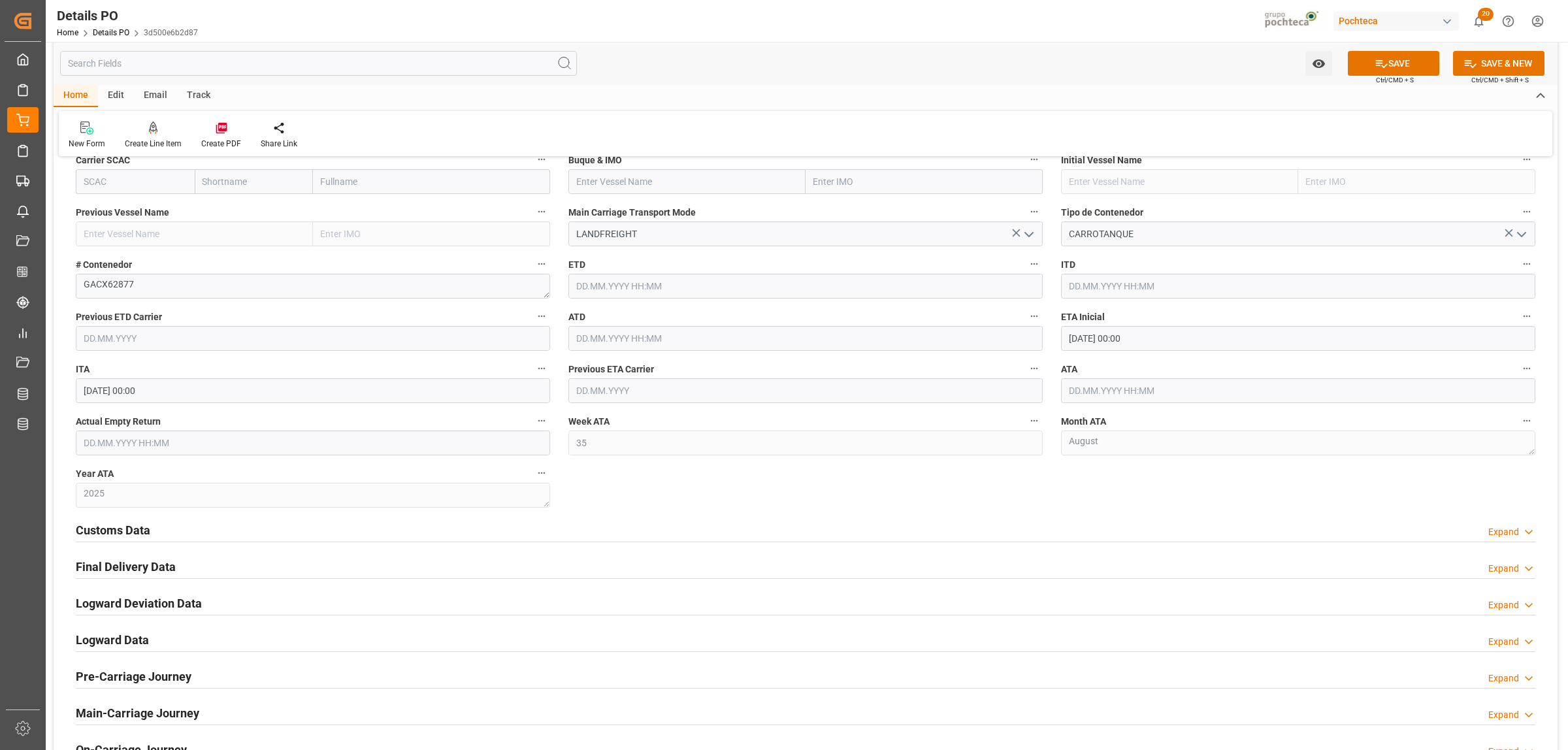
click at [103, 531] on h2 "Customs Data" at bounding box center [113, 531] width 74 height 17
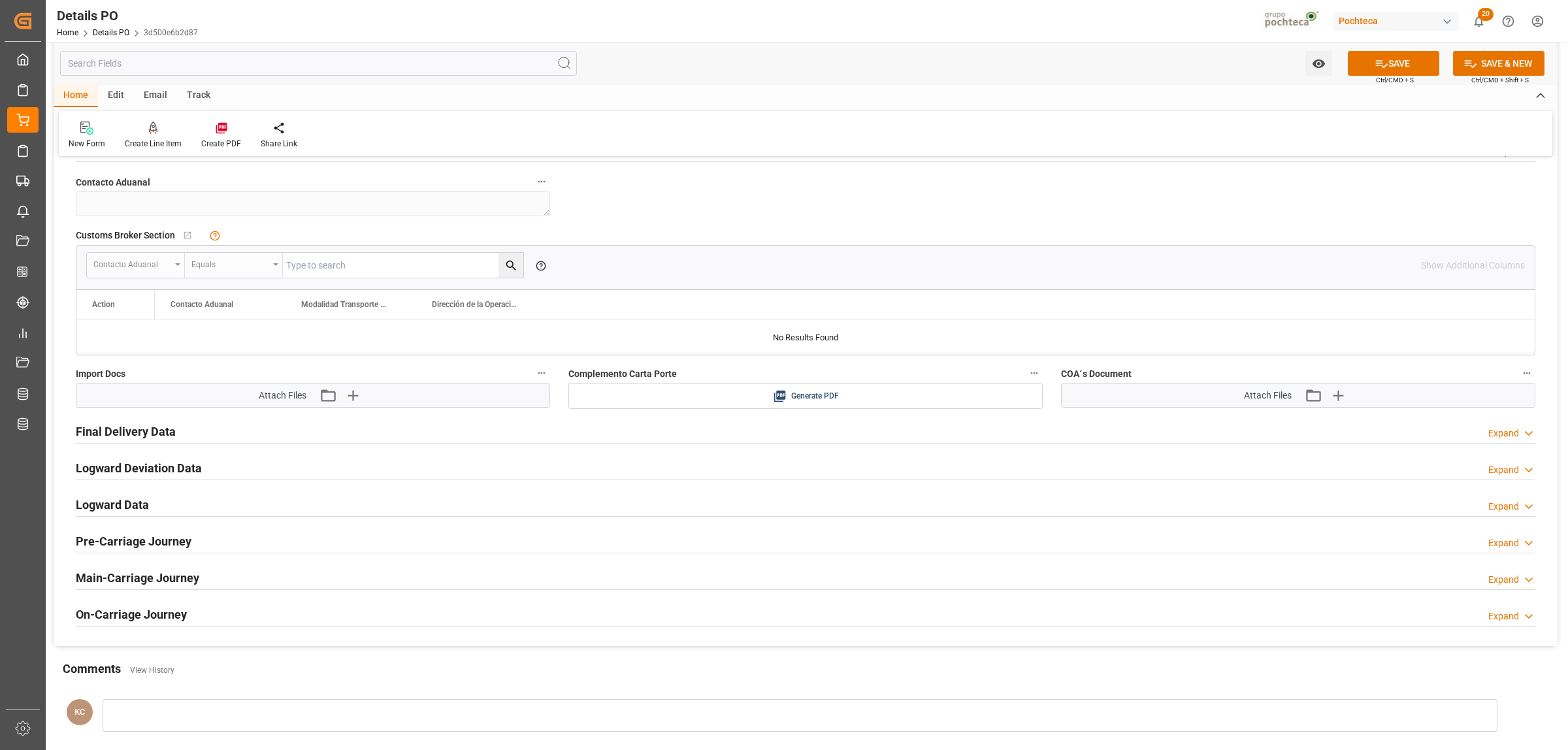
scroll to position [1716, 0]
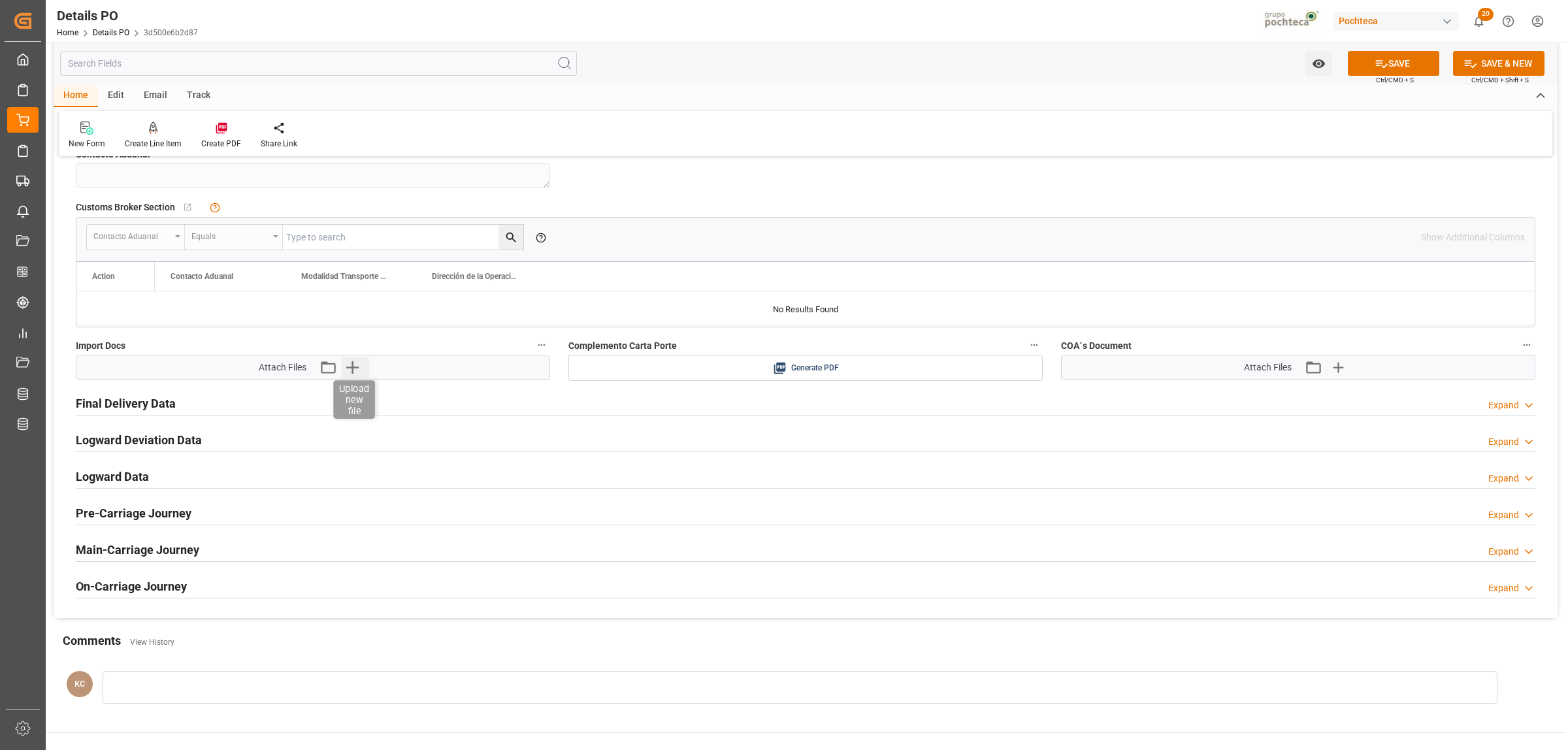
click at [353, 367] on icon "button" at bounding box center [352, 367] width 12 height 12
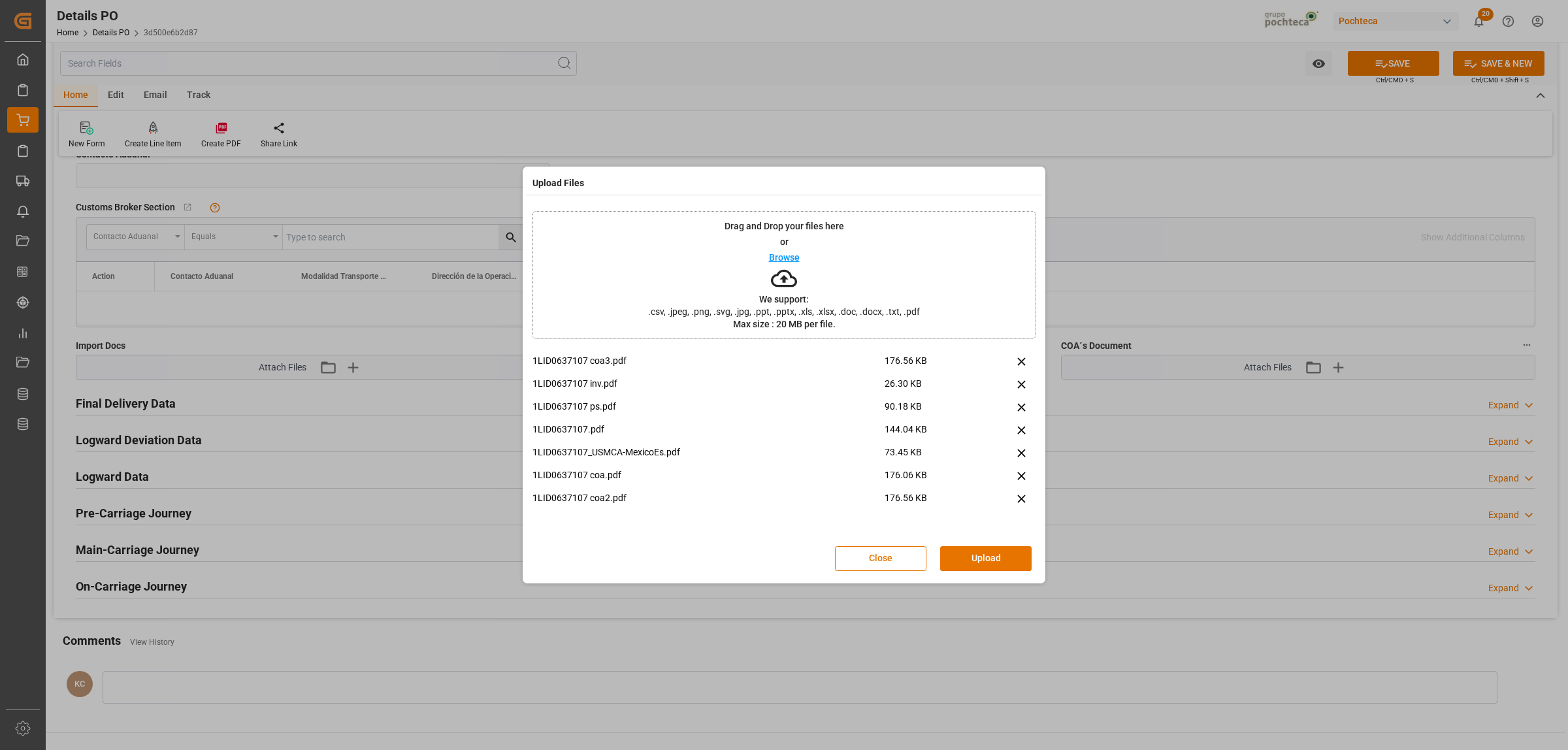
click at [978, 572] on div "Close Upload" at bounding box center [784, 559] width 503 height 43
click at [978, 567] on button "Upload" at bounding box center [986, 559] width 92 height 25
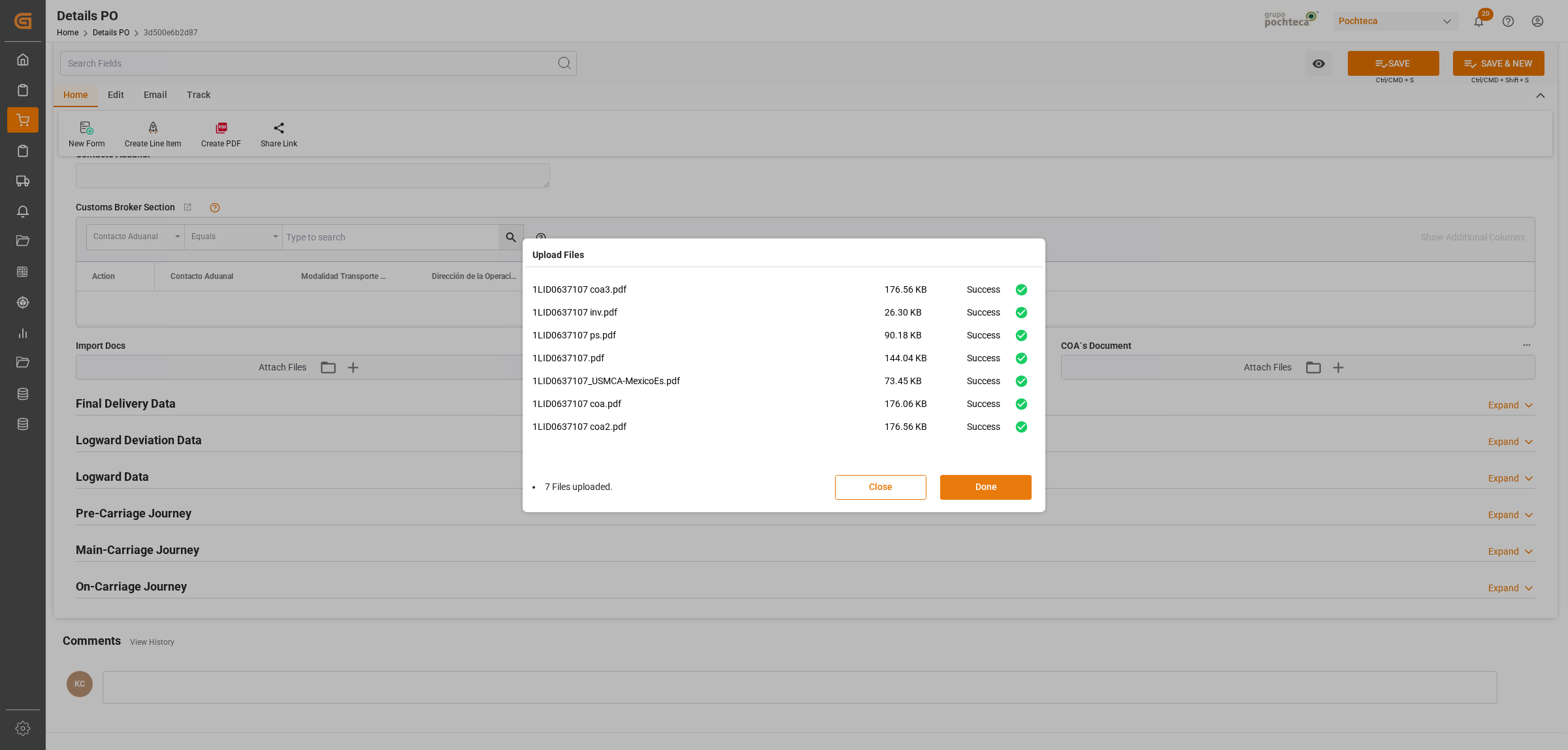
click at [973, 492] on button "Done" at bounding box center [986, 487] width 92 height 25
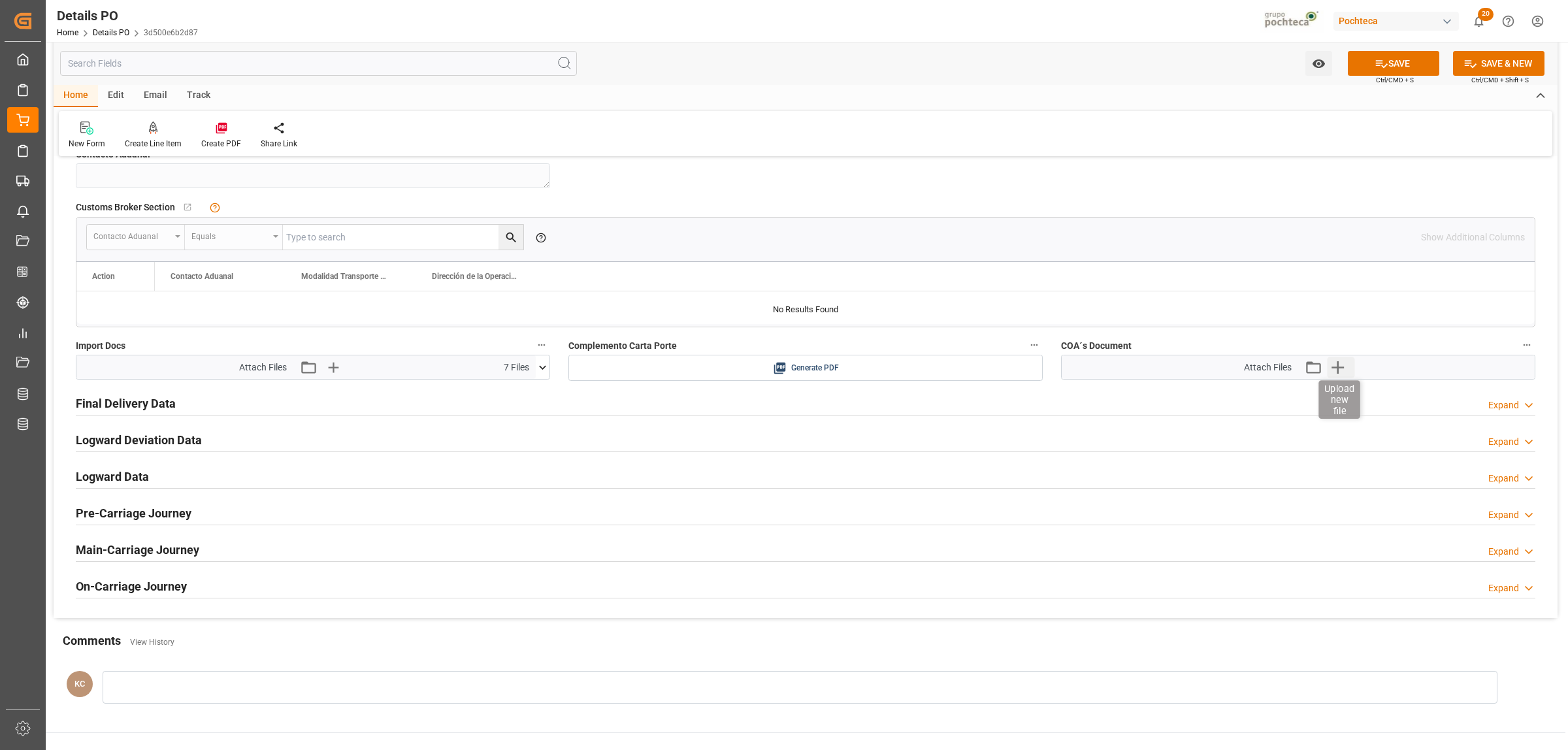
click at [1336, 363] on icon "button" at bounding box center [1338, 367] width 21 height 21
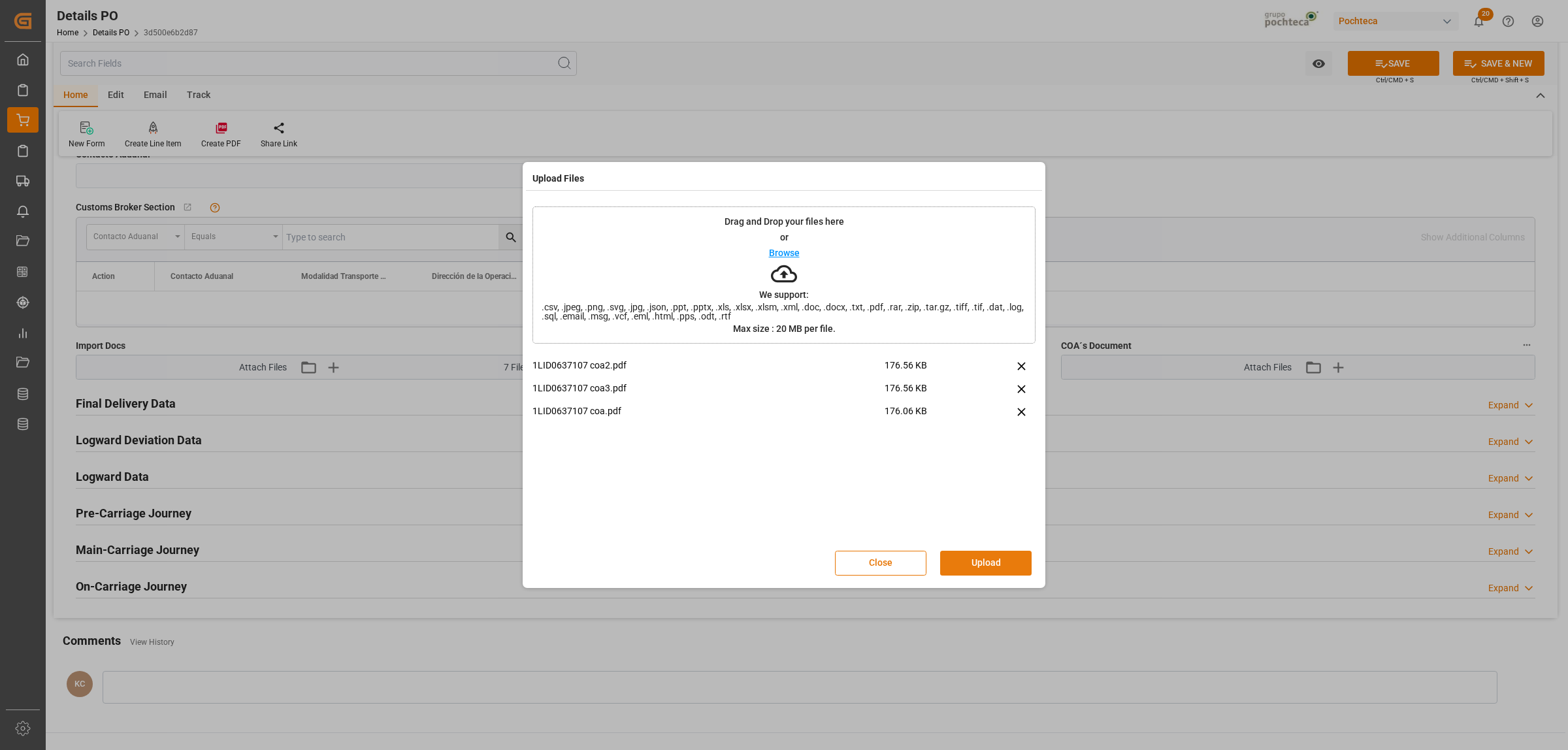
click at [985, 563] on button "Upload" at bounding box center [986, 563] width 92 height 25
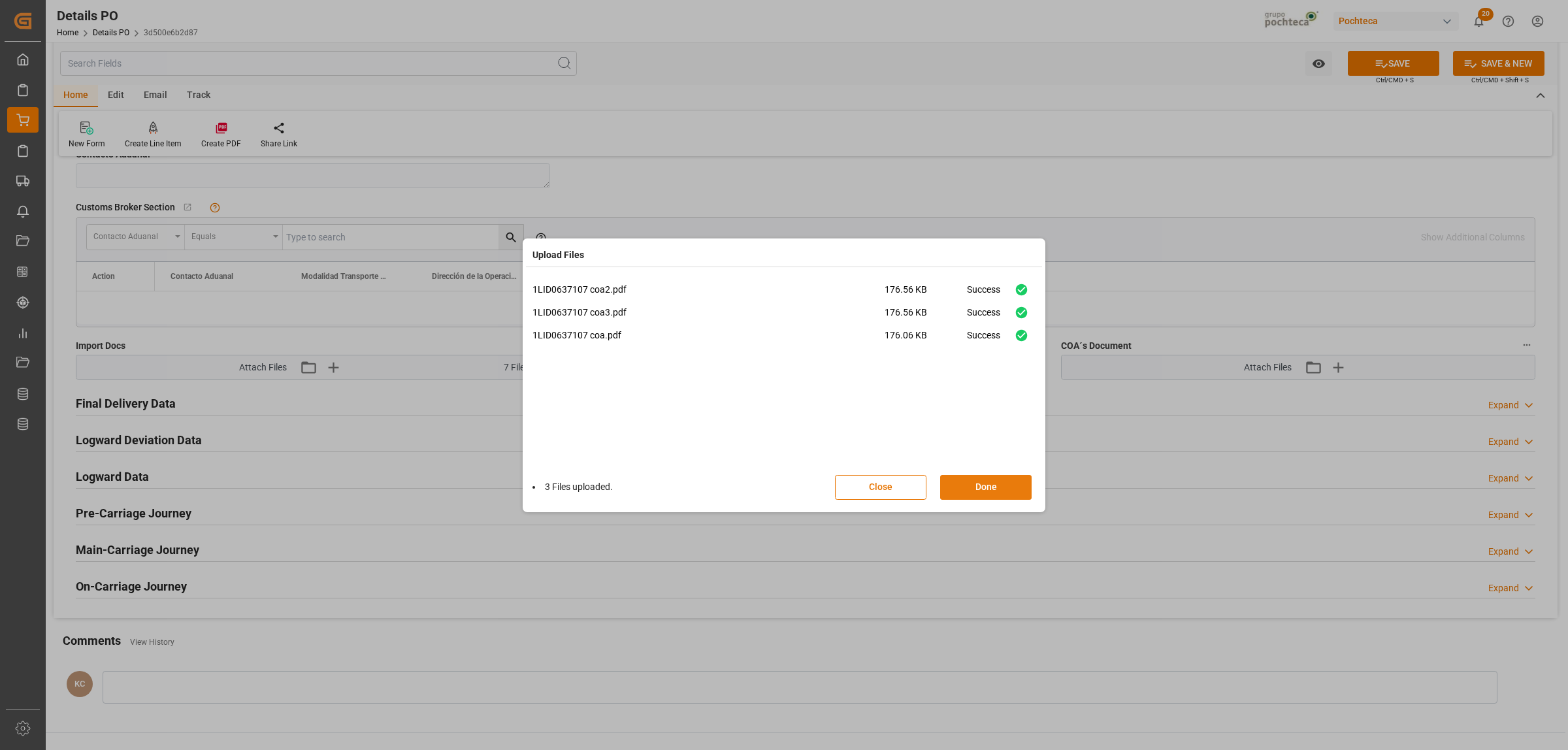
click at [1013, 494] on button "Done" at bounding box center [986, 487] width 92 height 25
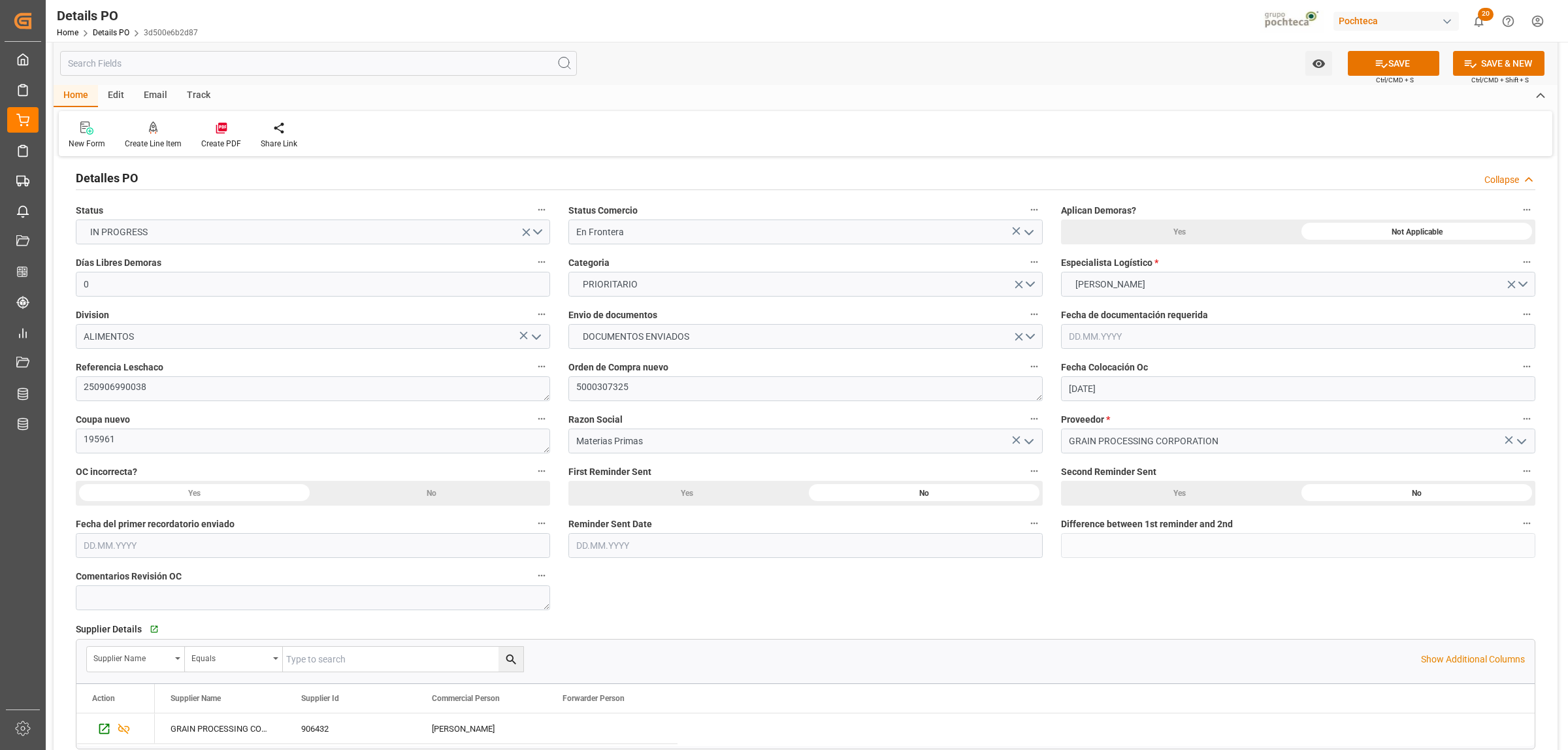
scroll to position [0, 0]
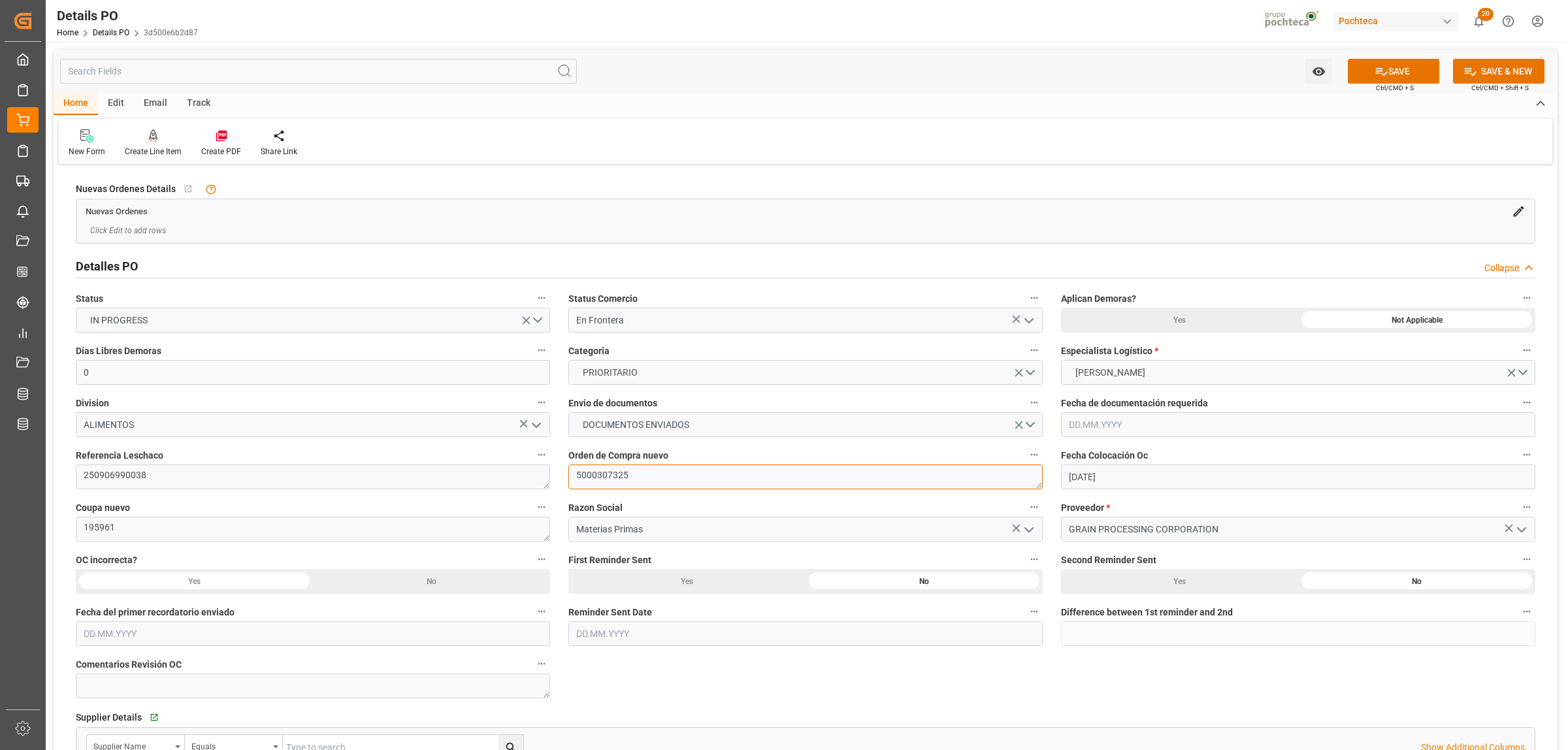
drag, startPoint x: 644, startPoint y: 478, endPoint x: 577, endPoint y: 478, distance: 67.0
click at [577, 478] on textarea "5000307325" at bounding box center [805, 477] width 474 height 25
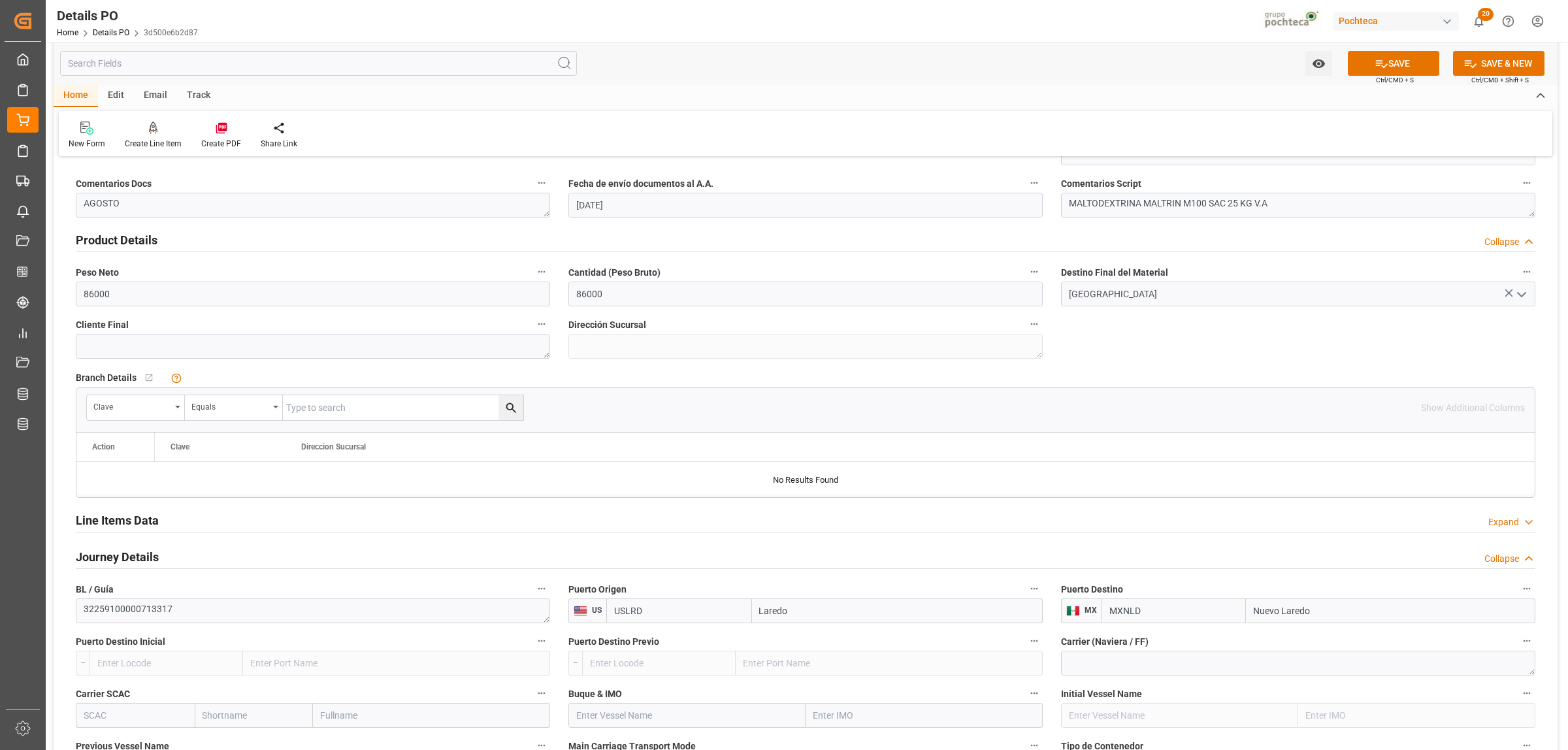
scroll to position [736, 0]
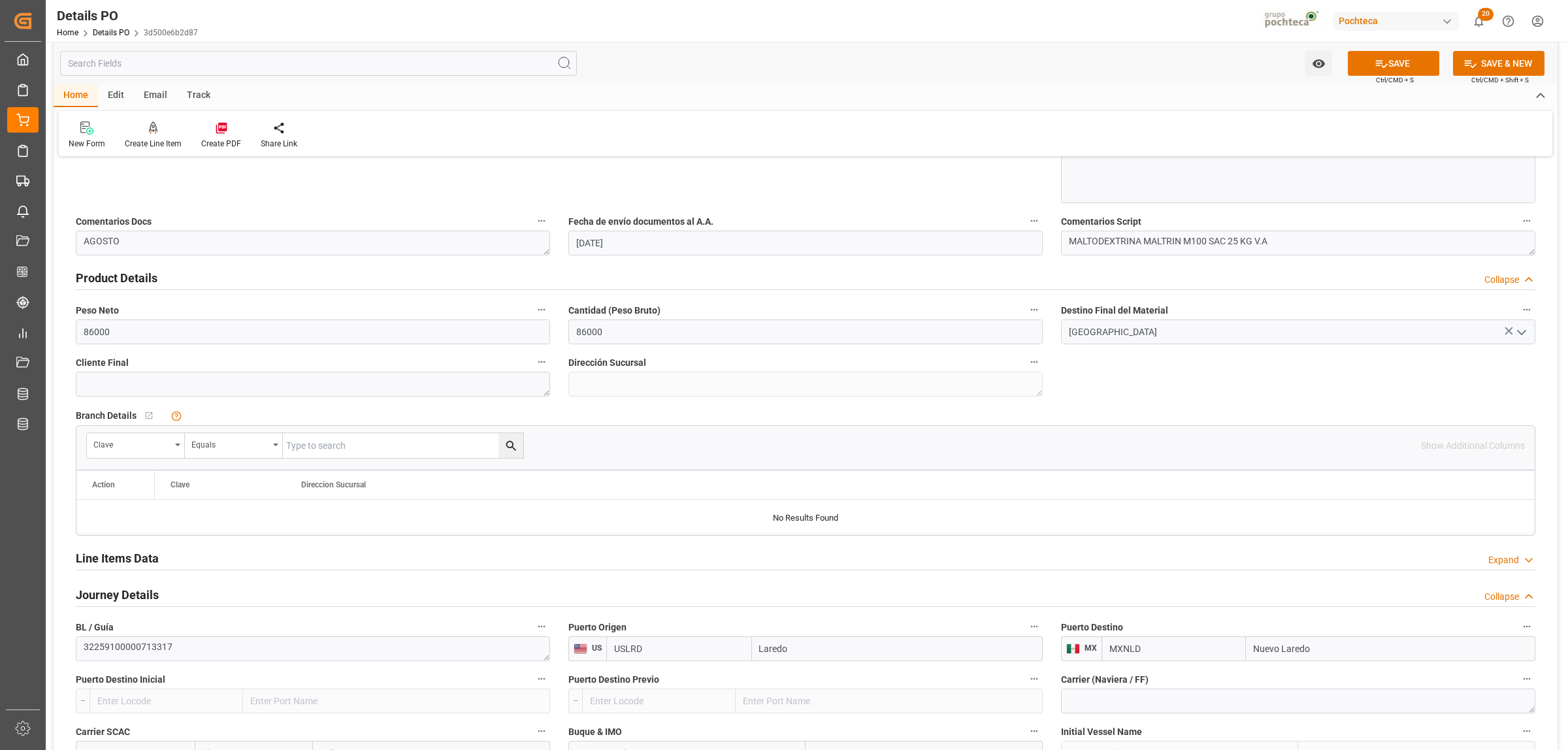
click at [129, 557] on h2 "Line Items Data" at bounding box center [117, 558] width 83 height 17
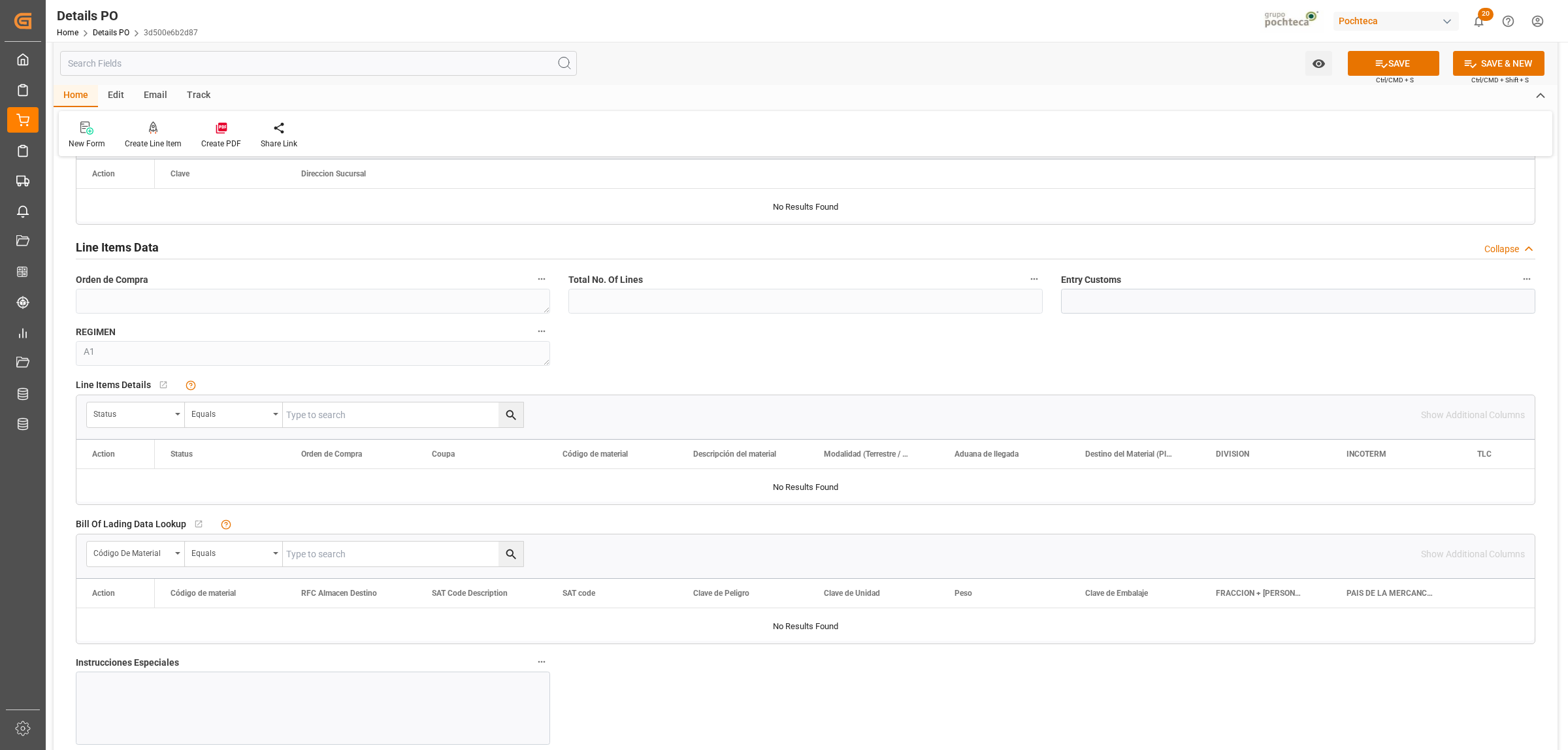
scroll to position [1062, 0]
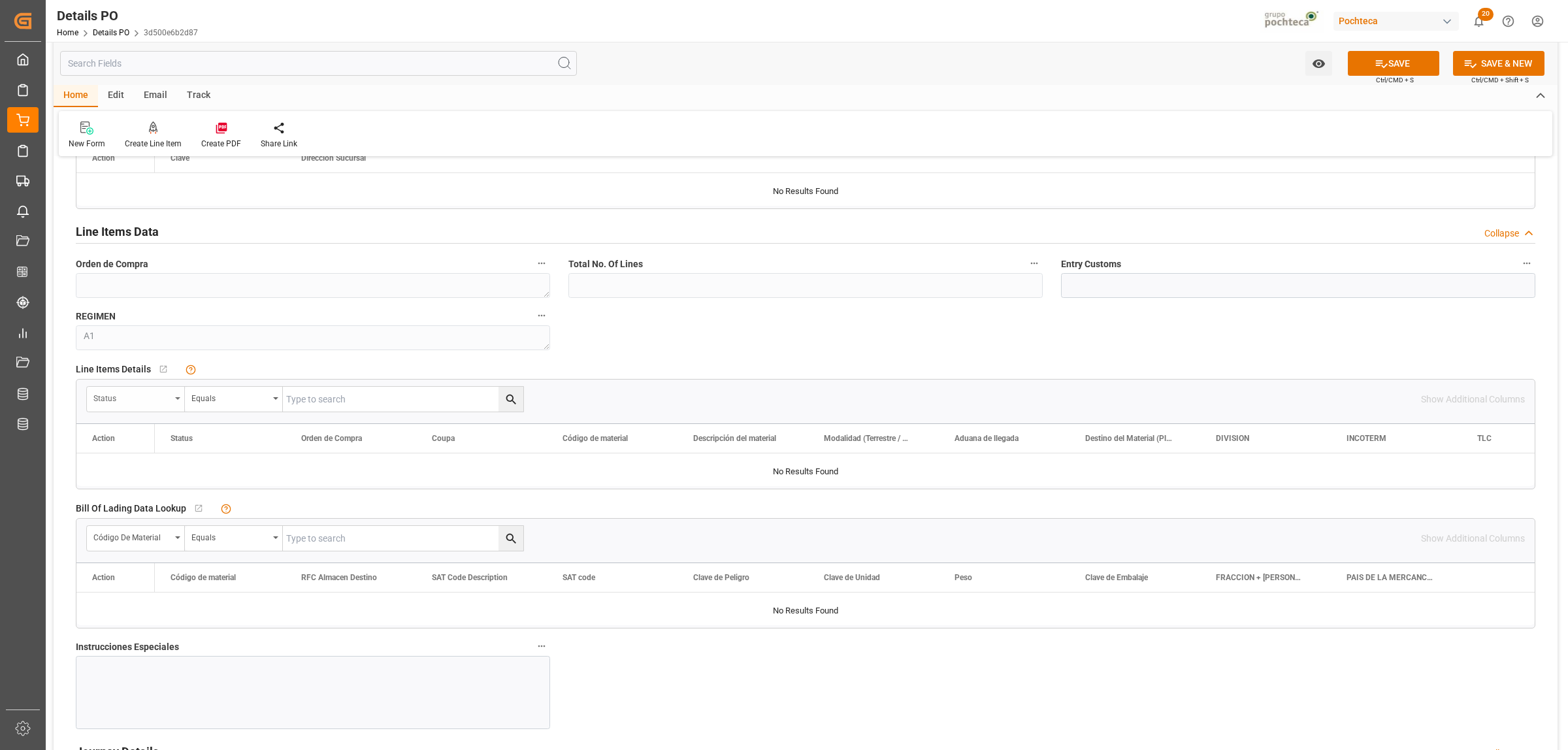
click at [181, 400] on div "Status" at bounding box center [136, 399] width 98 height 25
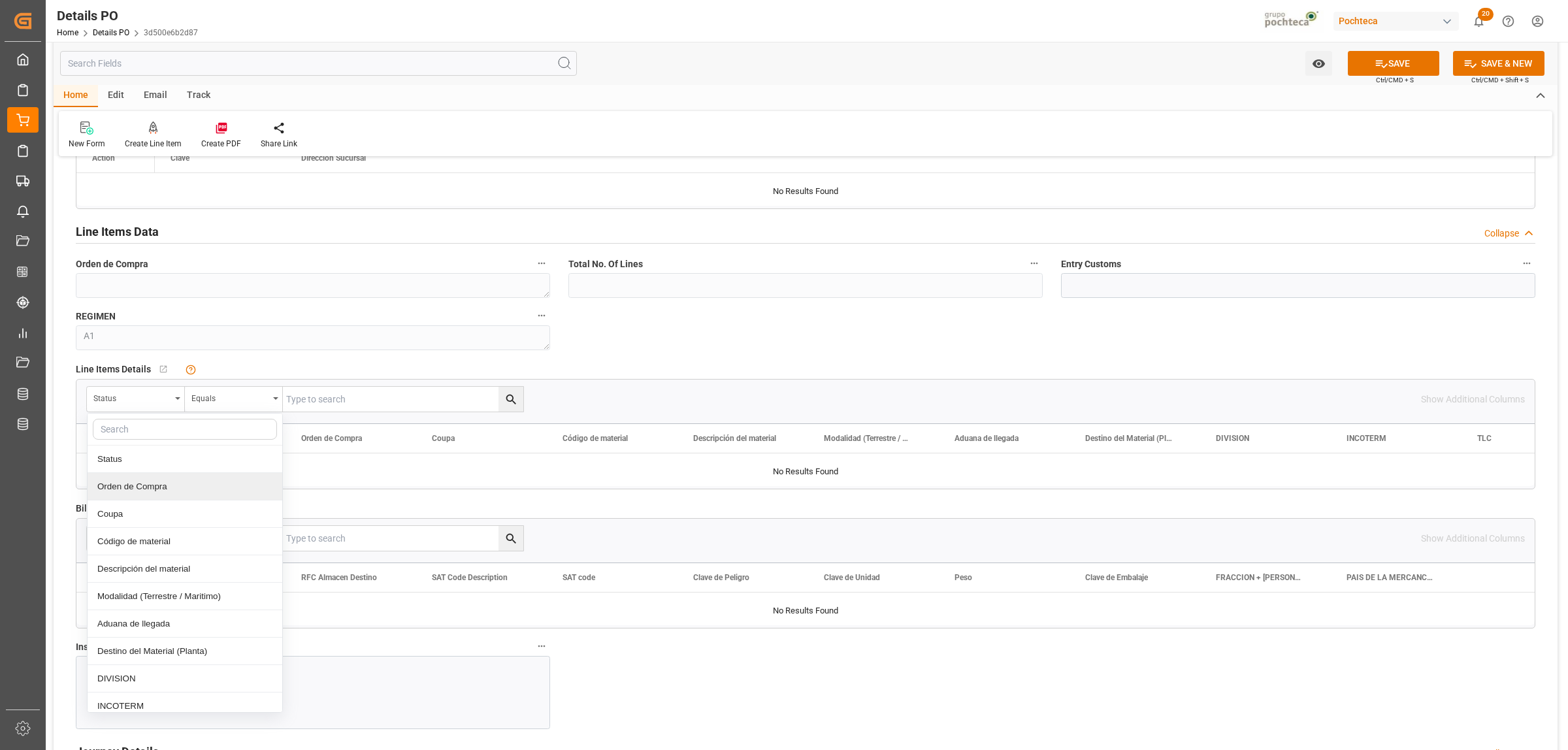
click at [152, 482] on div "Orden de Compra" at bounding box center [185, 487] width 195 height 27
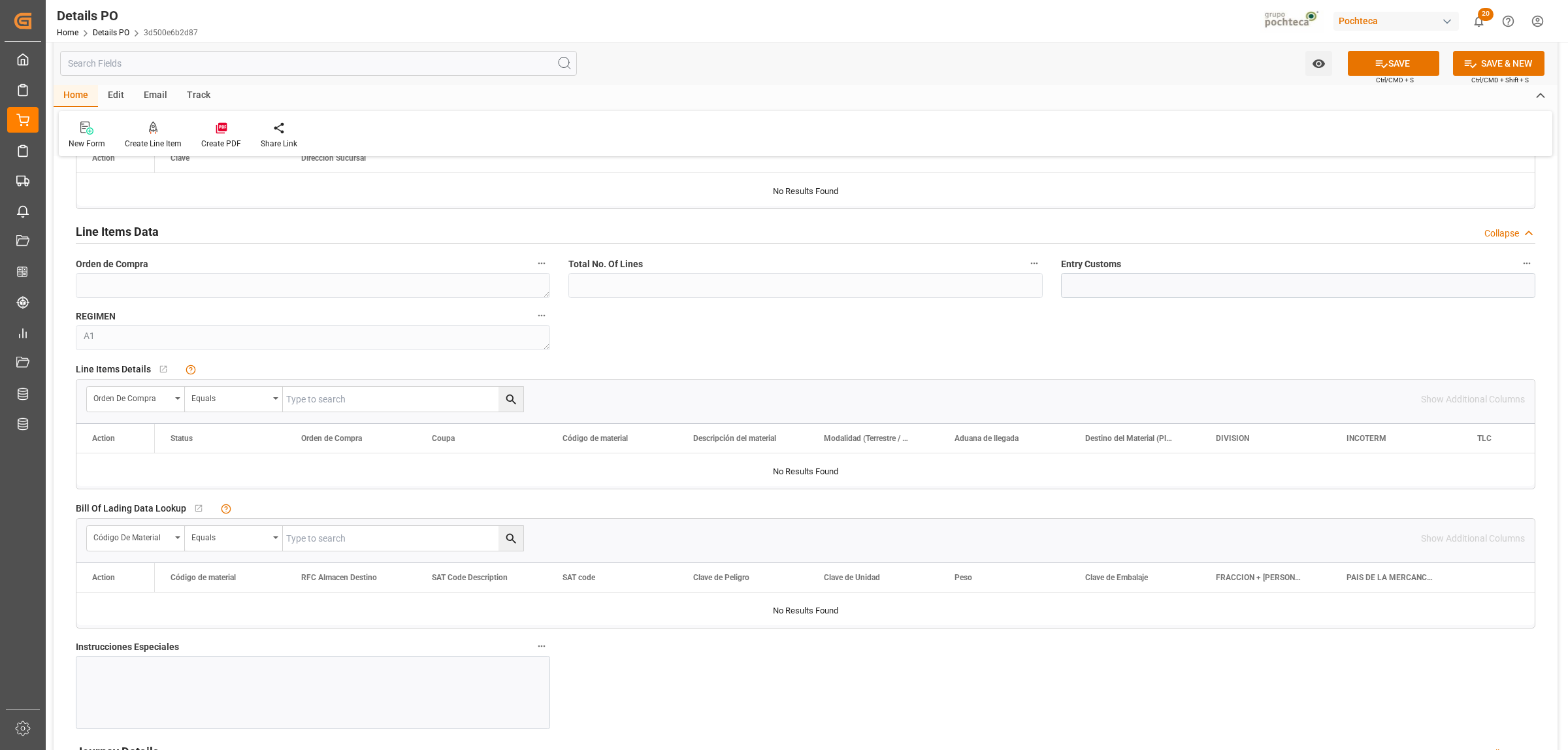
click at [308, 396] on input "text" at bounding box center [403, 399] width 240 height 25
paste input "5000307325"
type input "5000307325"
click at [507, 398] on icon "search button" at bounding box center [511, 400] width 10 height 10
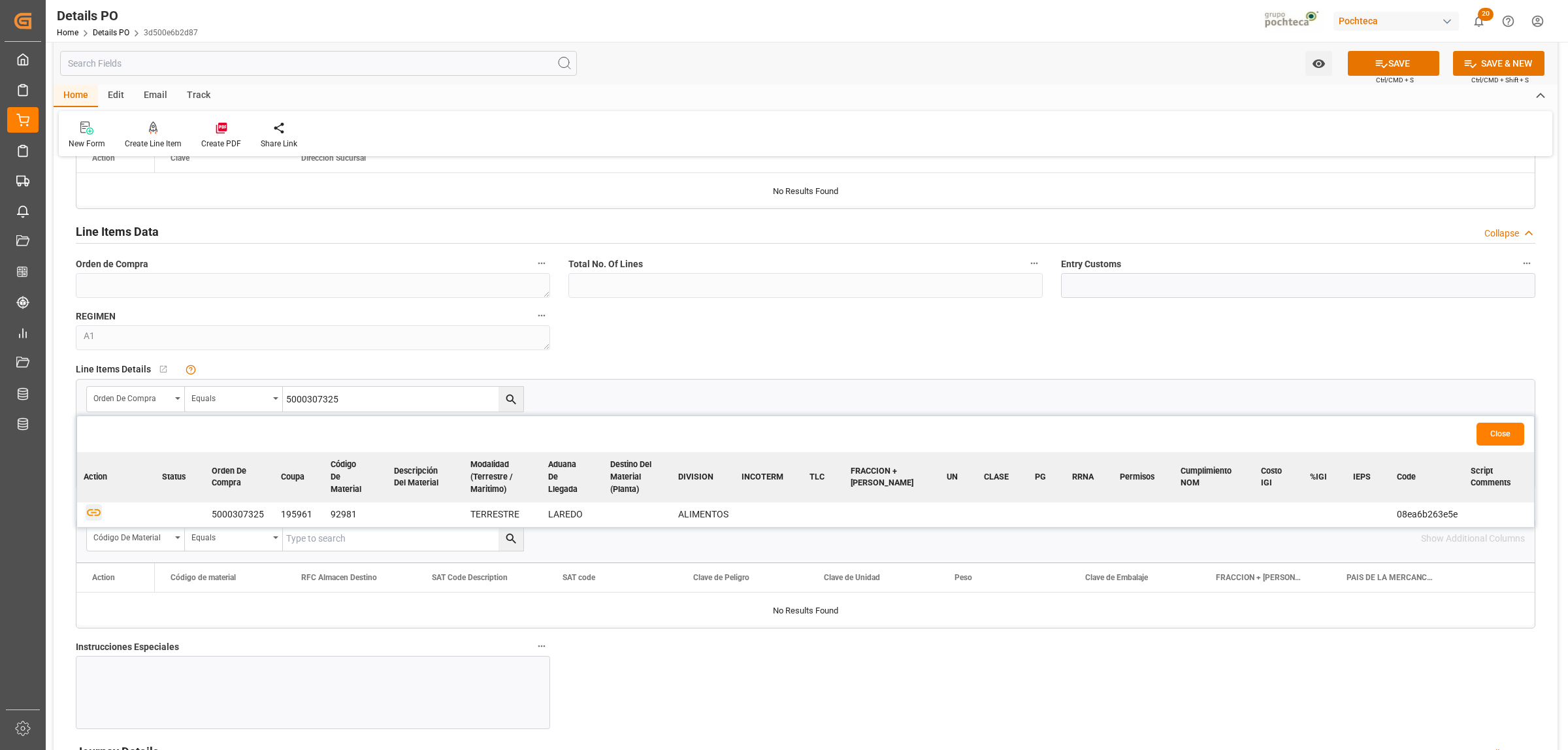
click at [93, 512] on icon "button" at bounding box center [94, 513] width 17 height 17
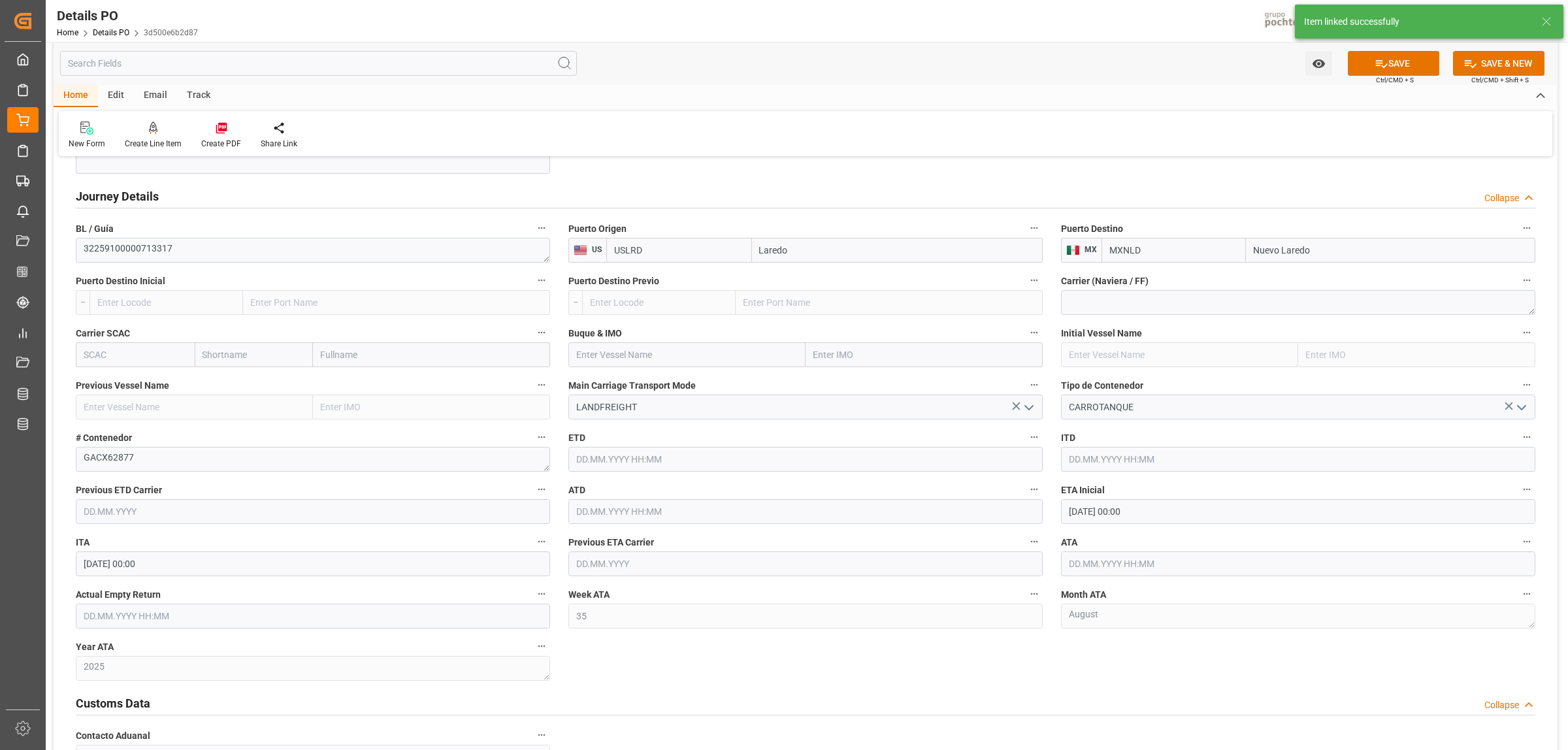
scroll to position [1634, 0]
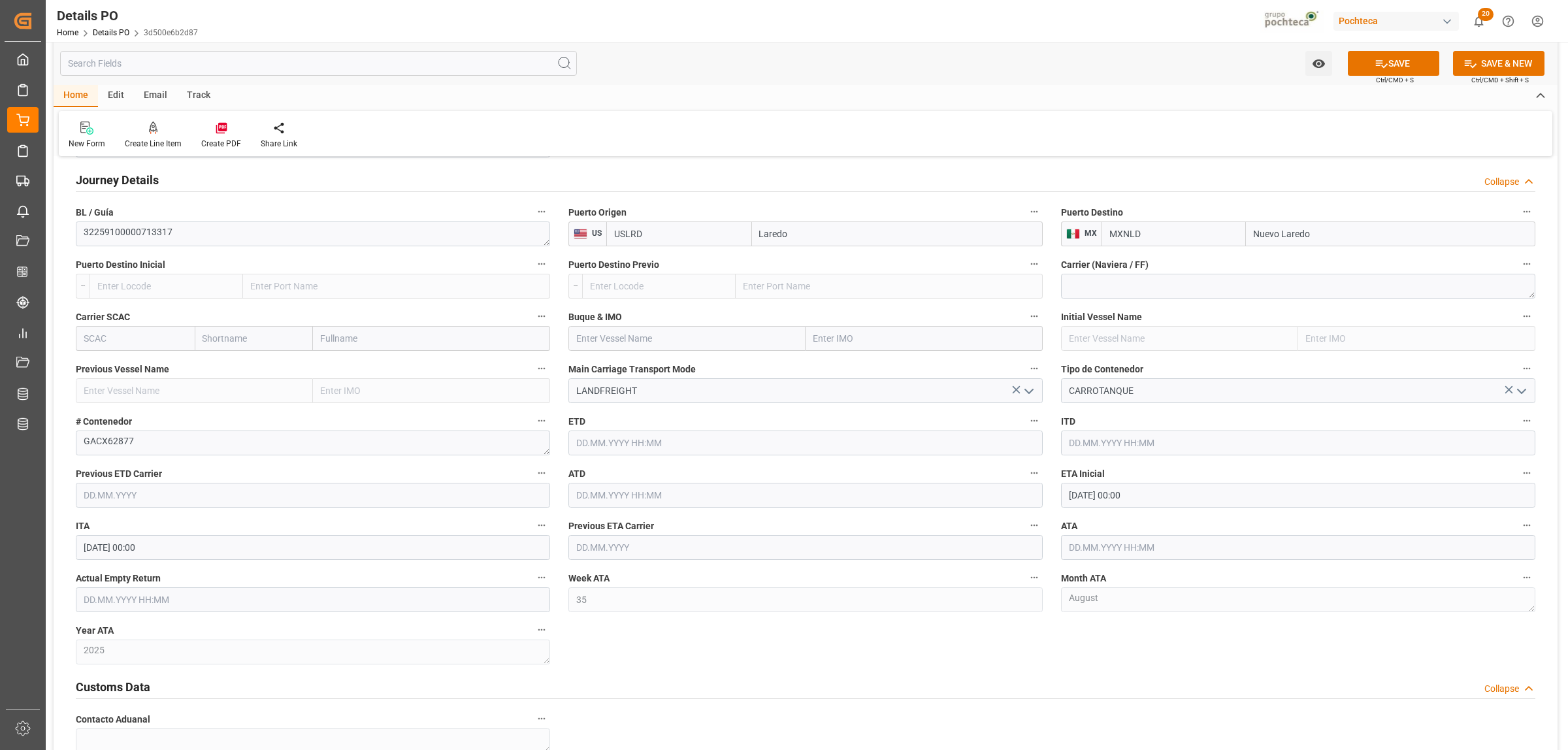
click at [1078, 554] on input "text" at bounding box center [1297, 548] width 474 height 25
click at [1157, 513] on span "28" at bounding box center [1155, 510] width 9 height 9
type input "28.08.2025 00:00"
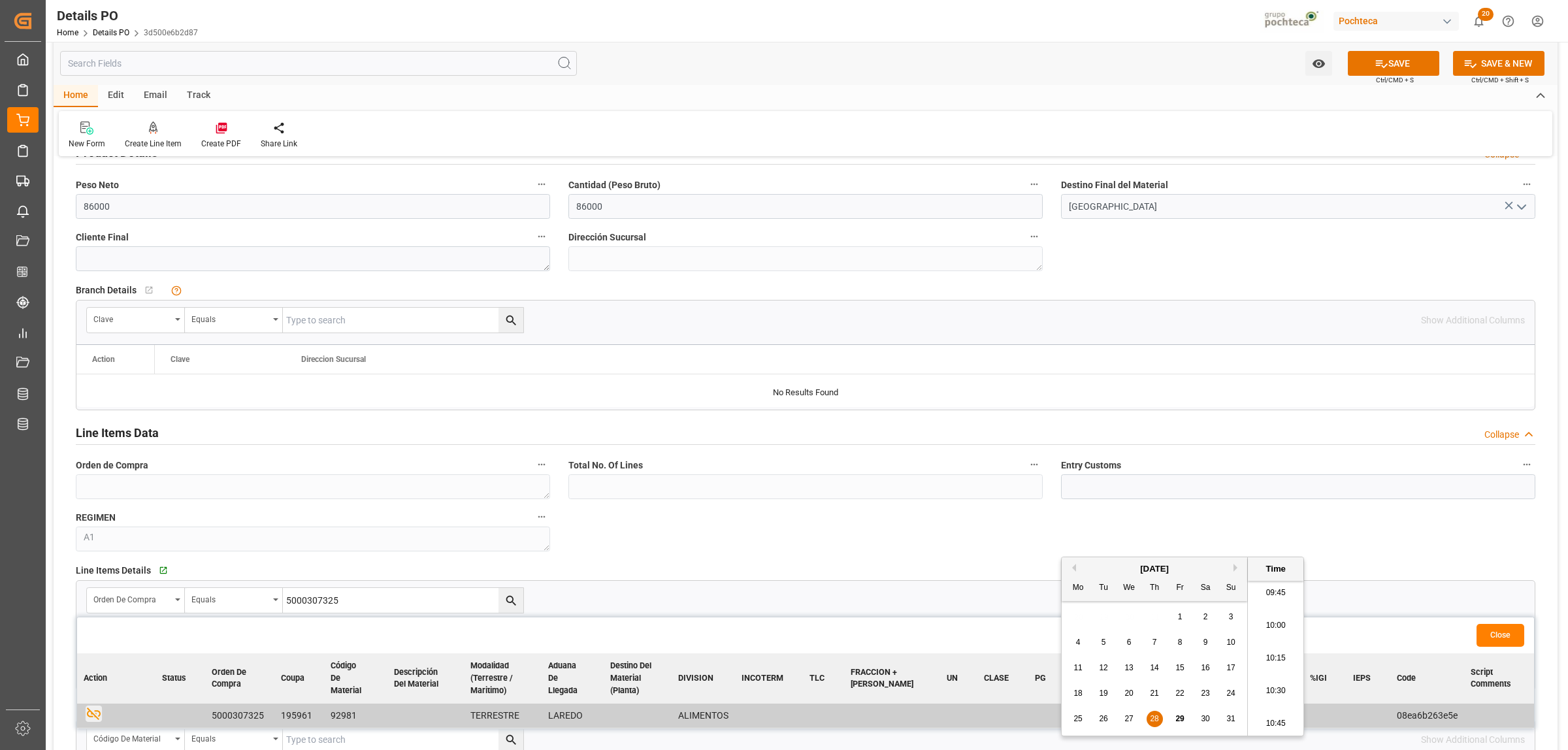
scroll to position [736, 0]
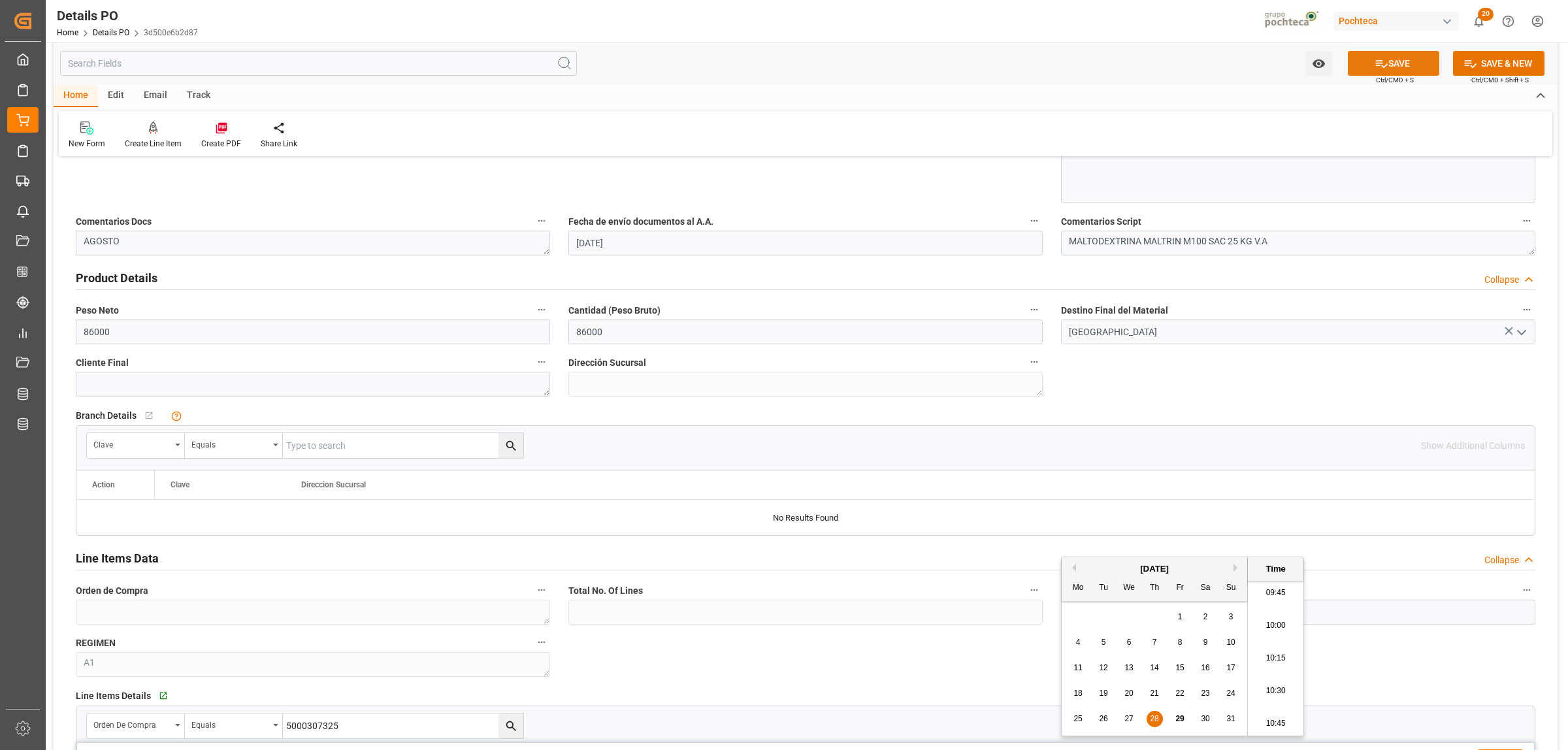
click at [1409, 57] on button "SAVE" at bounding box center [1393, 64] width 92 height 25
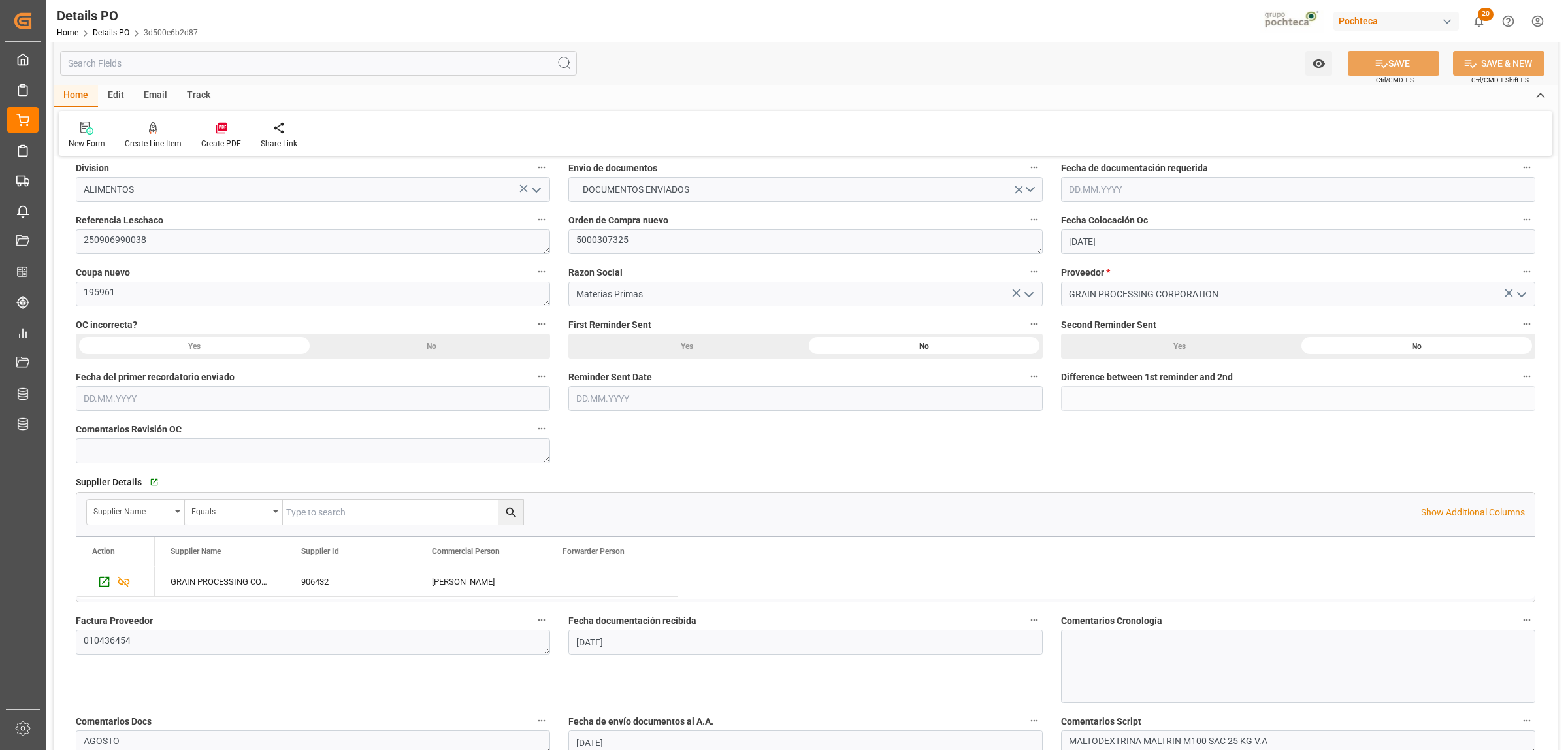
scroll to position [0, 0]
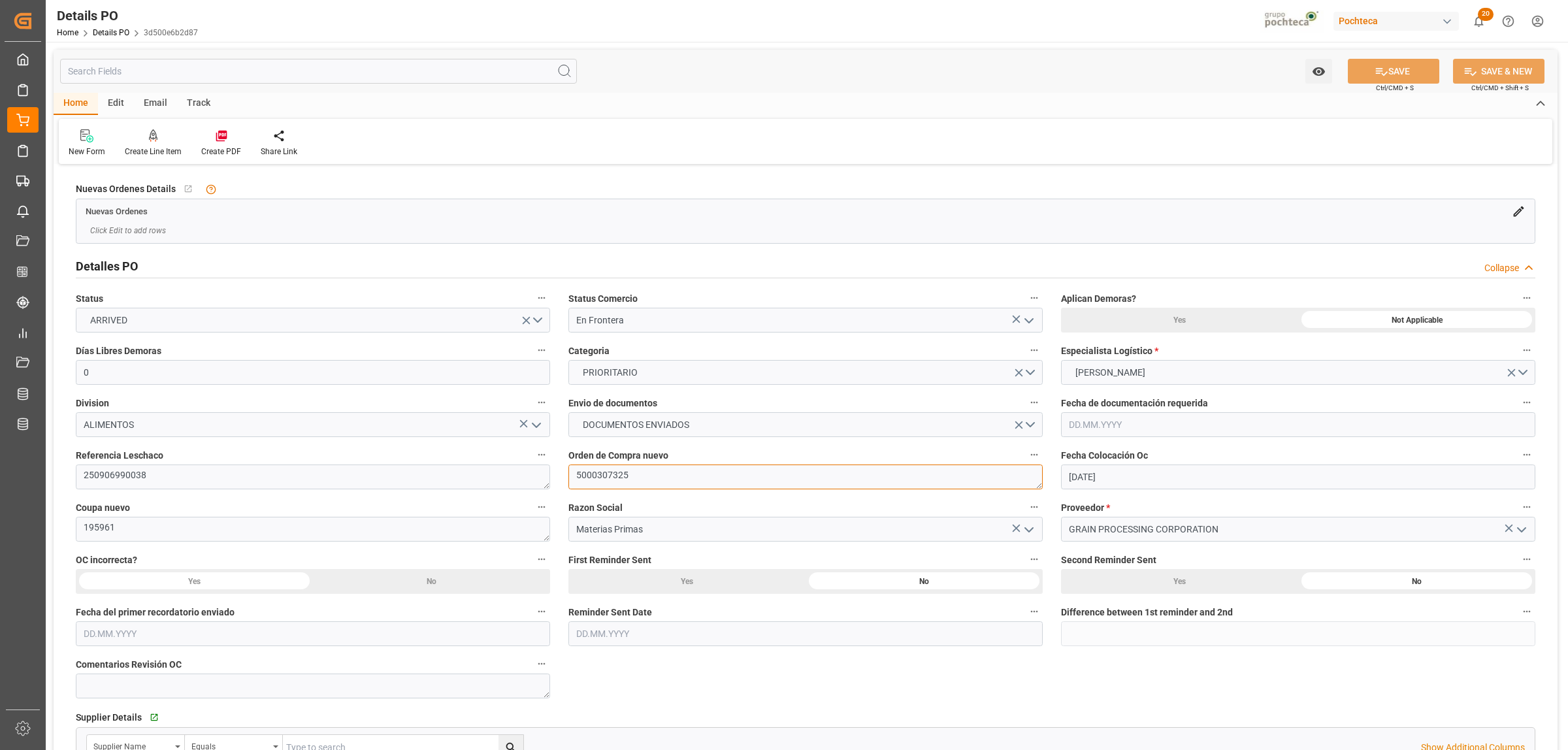
click at [625, 474] on textarea "5000307325" at bounding box center [805, 477] width 474 height 25
drag, startPoint x: 628, startPoint y: 474, endPoint x: 576, endPoint y: 471, distance: 52.1
click at [576, 471] on textarea "5000307325" at bounding box center [805, 477] width 474 height 25
drag, startPoint x: 619, startPoint y: 477, endPoint x: 574, endPoint y: 481, distance: 45.2
click at [574, 481] on textarea "5000307325" at bounding box center [805, 477] width 474 height 25
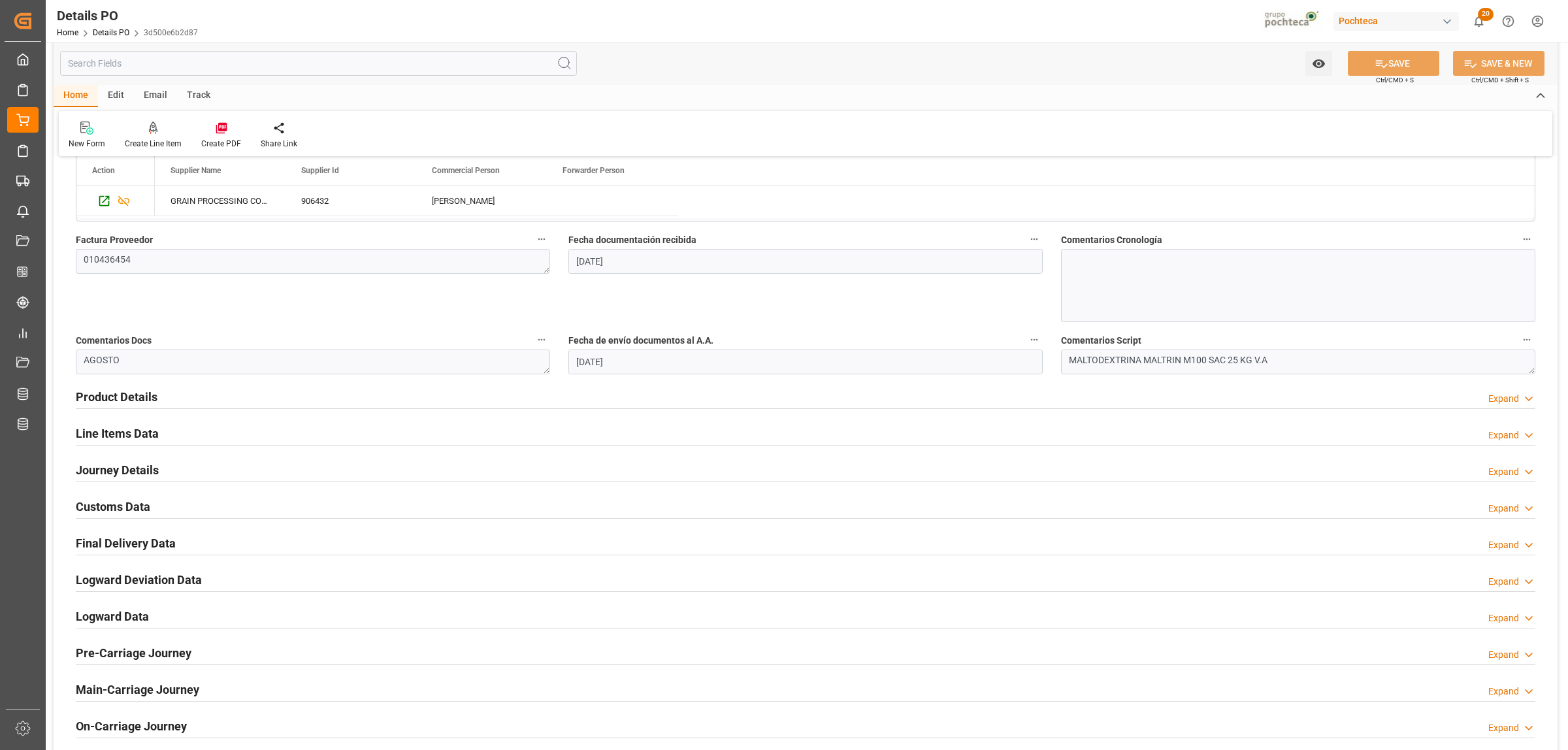
scroll to position [653, 0]
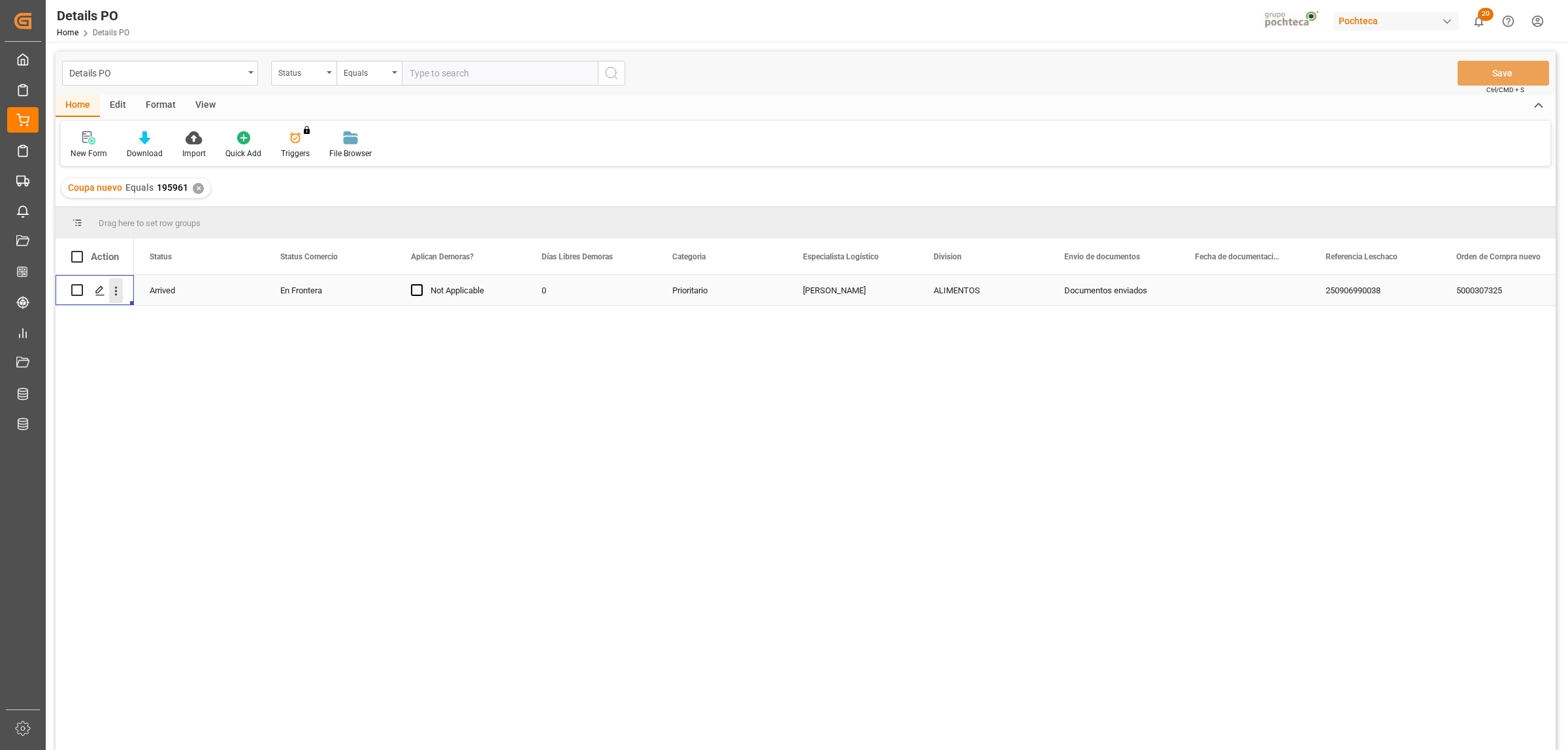
click at [112, 294] on icon "open menu" at bounding box center [115, 291] width 14 height 14
click at [214, 448] on span "Create and Link Child Object" at bounding box center [201, 452] width 119 height 14
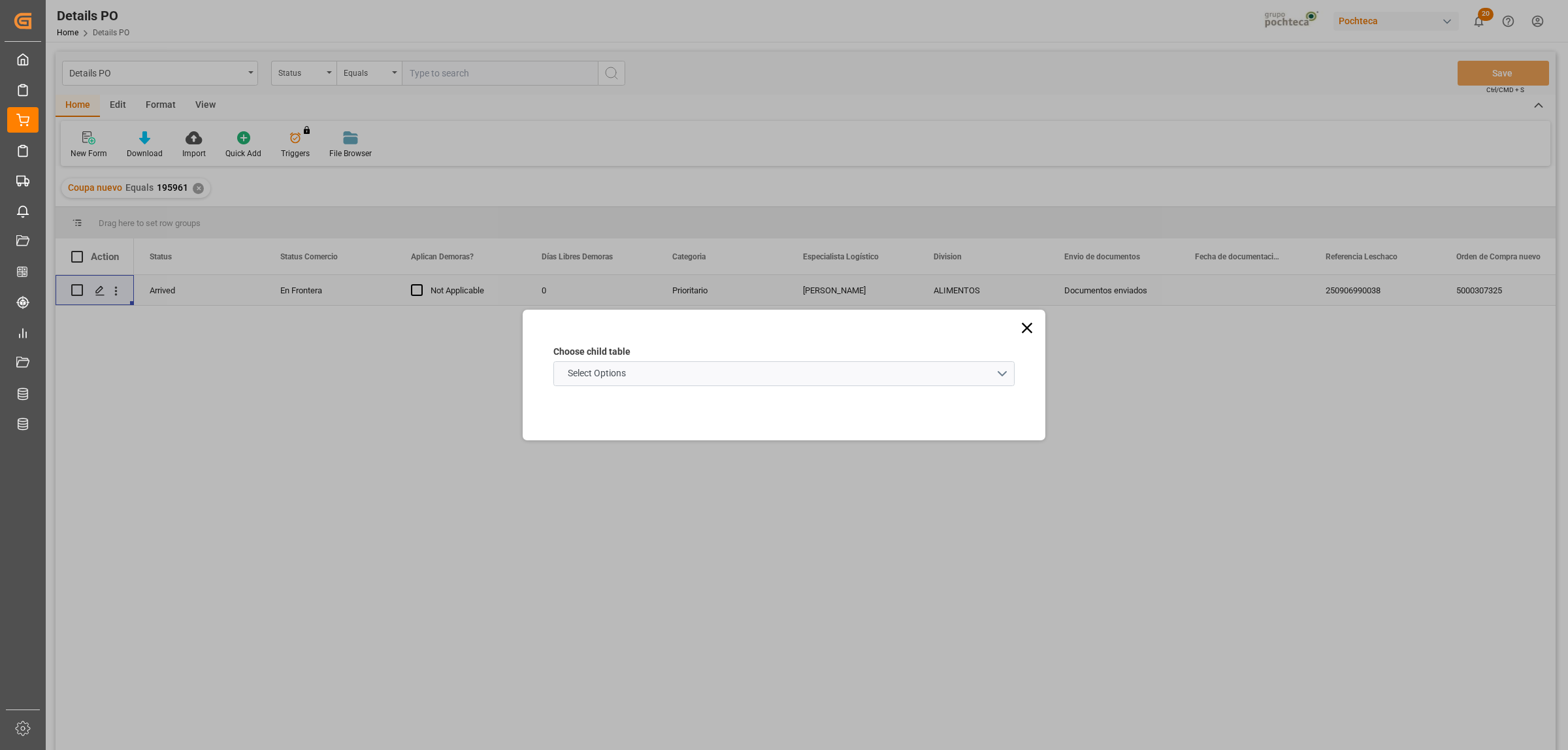
click at [1026, 333] on icon at bounding box center [1027, 328] width 18 height 18
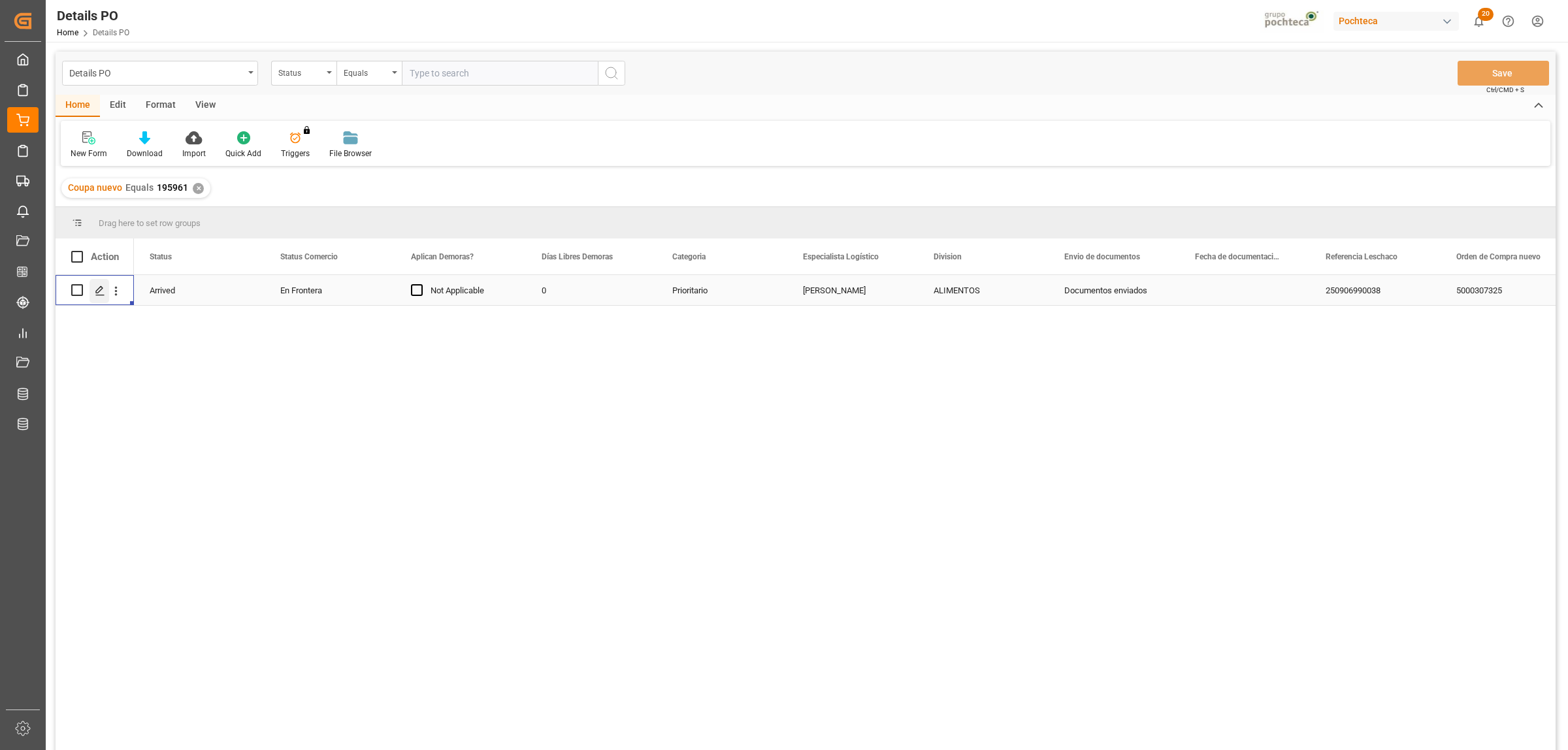
click at [105, 292] on icon "Press SPACE to select this row." at bounding box center [100, 291] width 10 height 10
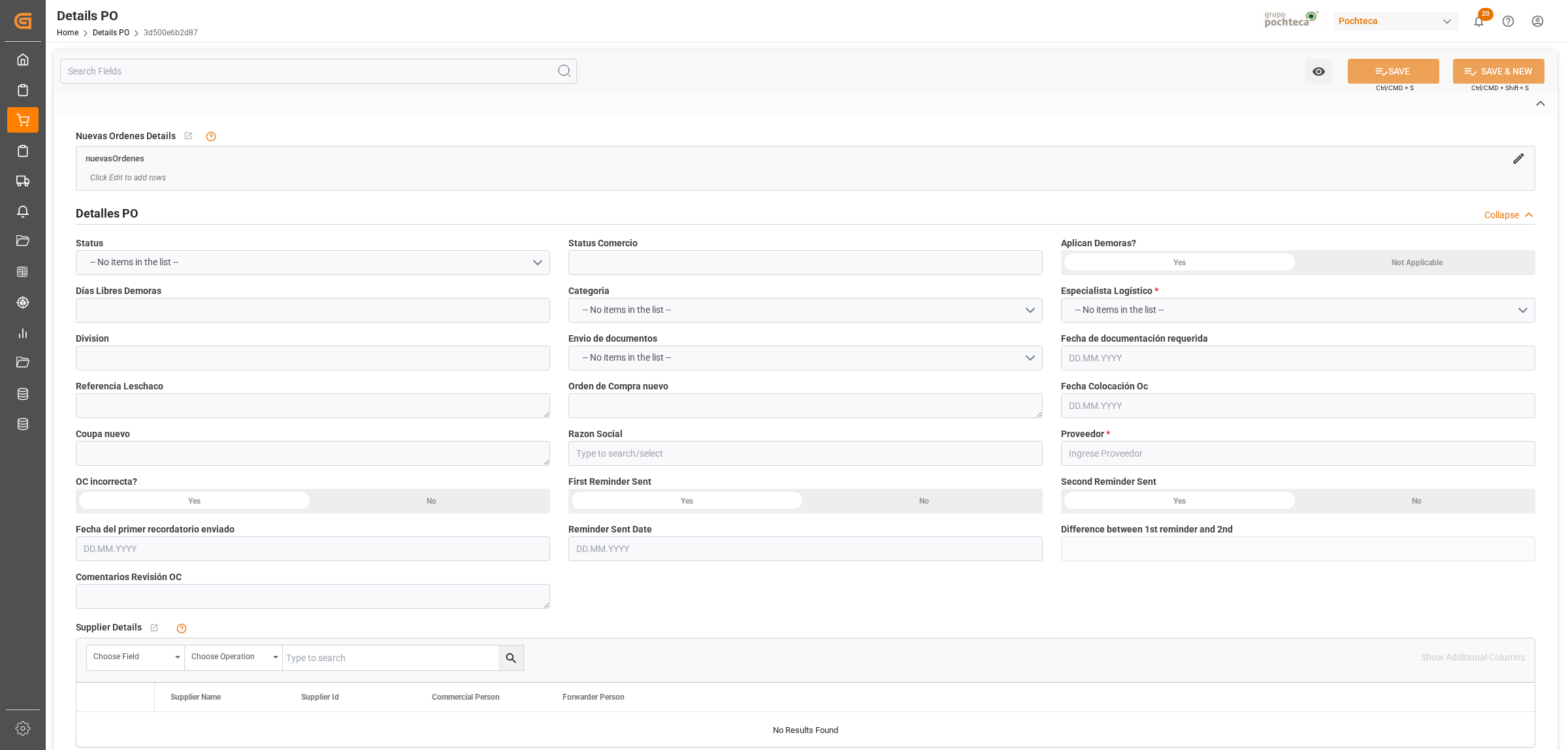
type input "En Frontera"
type input "ALIMENTOS"
type textarea "250906990038"
type textarea "5000307325"
type textarea "195961"
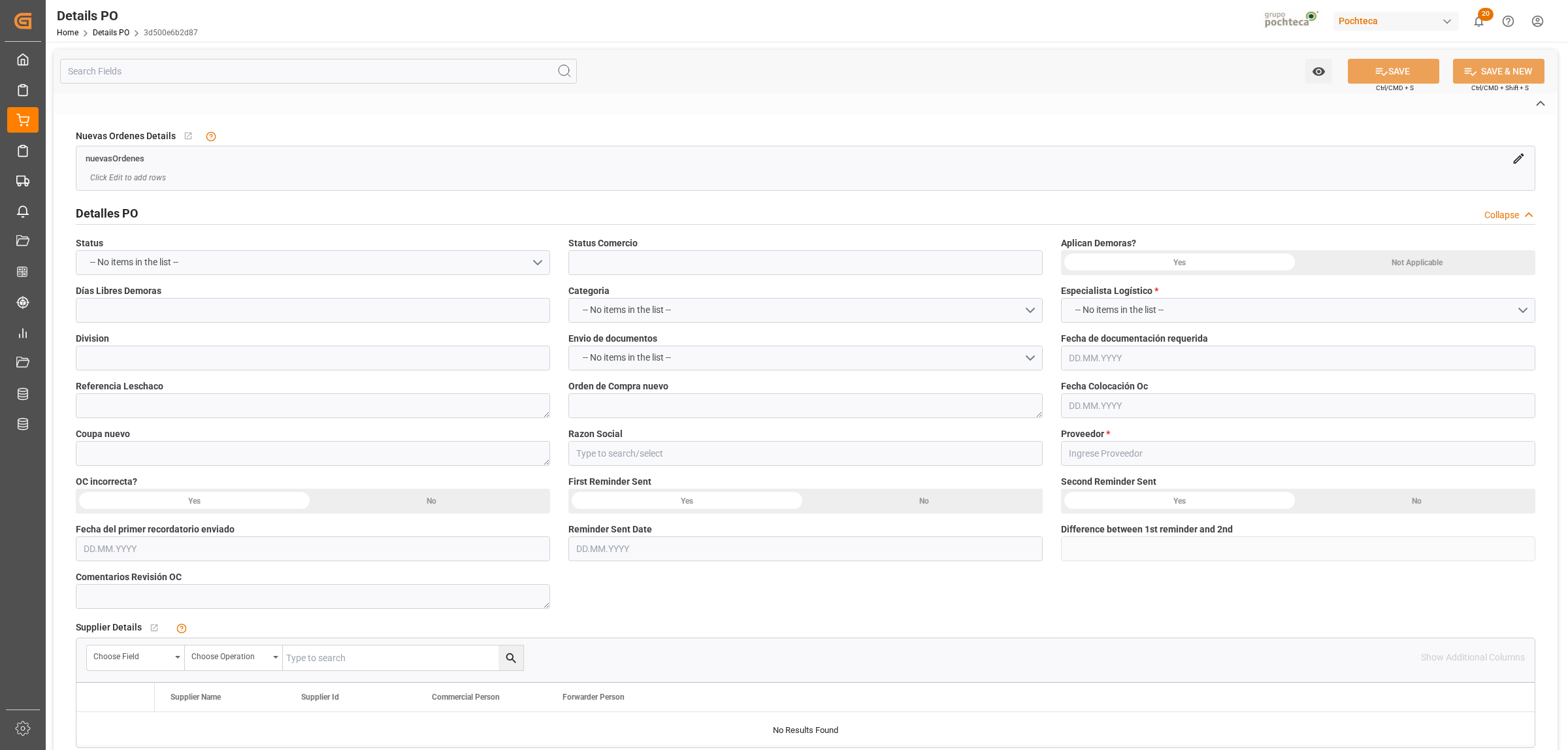
type input "Materias Primas"
type input "GRAIN PROCESSING CORPORATION"
type textarea "010436454"
type textarea "AGOSTO"
type textarea "MALTODEXTRINA MALTRIN M100 SAC 25 KG V.A"
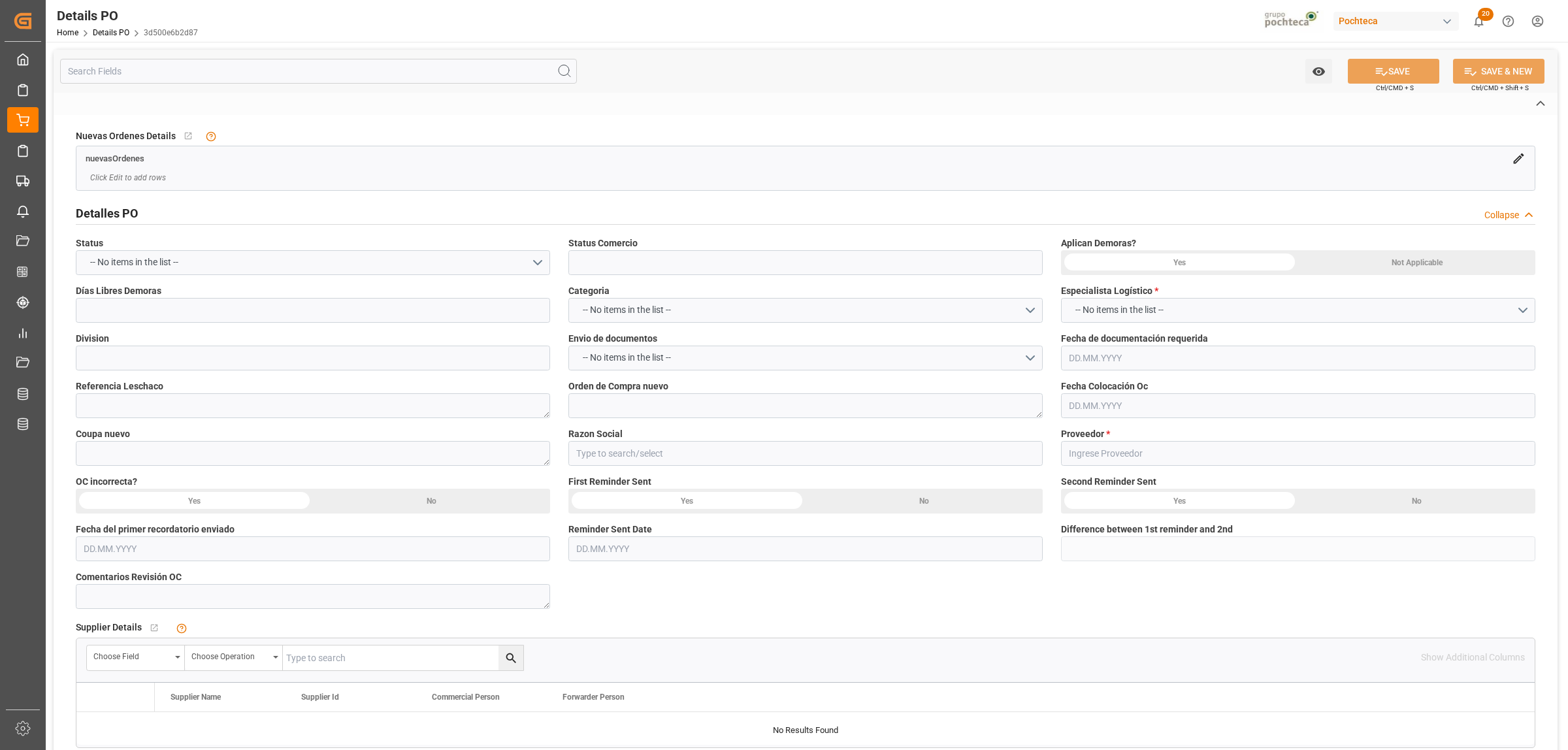
type textarea "5000307325"
type textarea "A1"
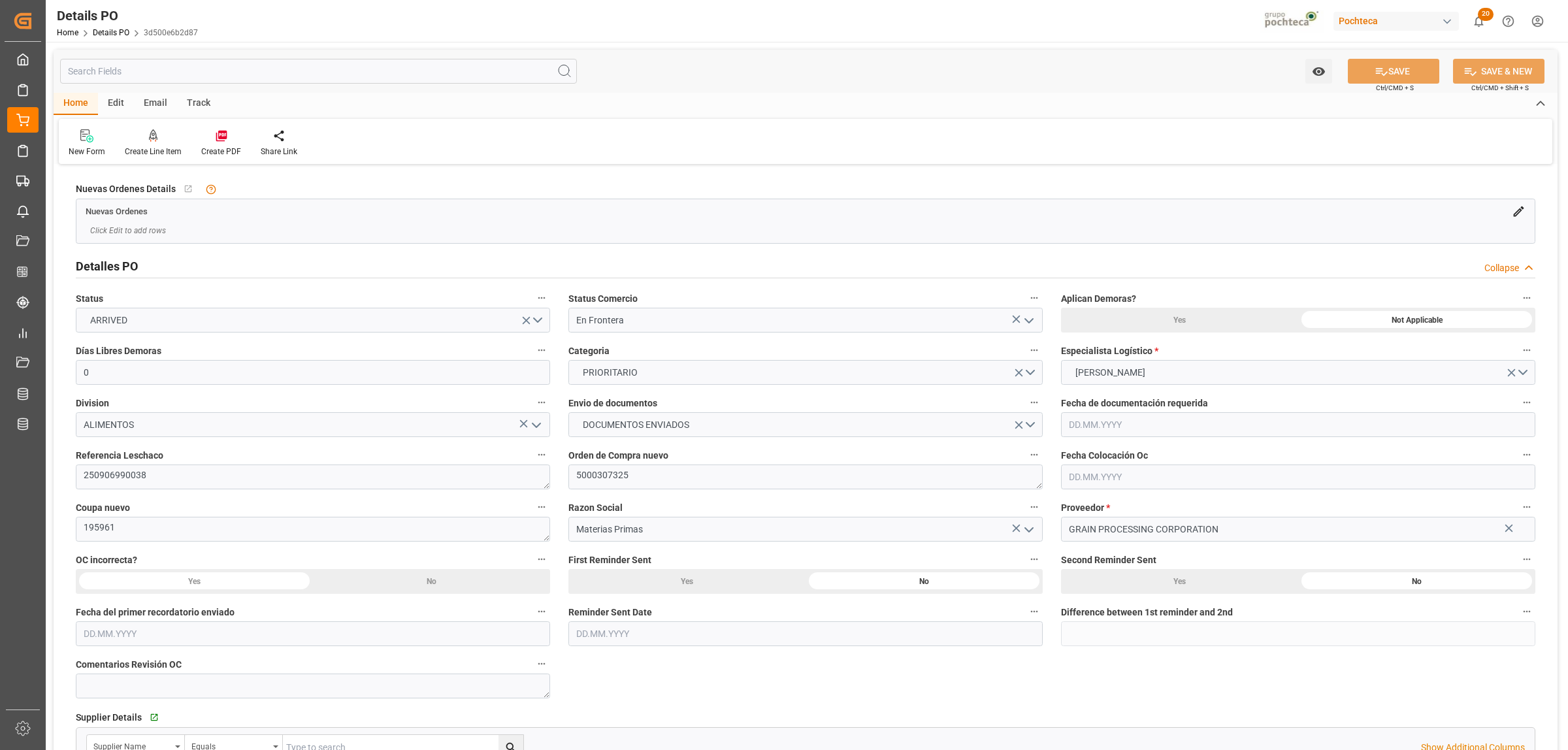
type input "0"
type input "1"
type input "05.08.2025"
type input "29.08.2025"
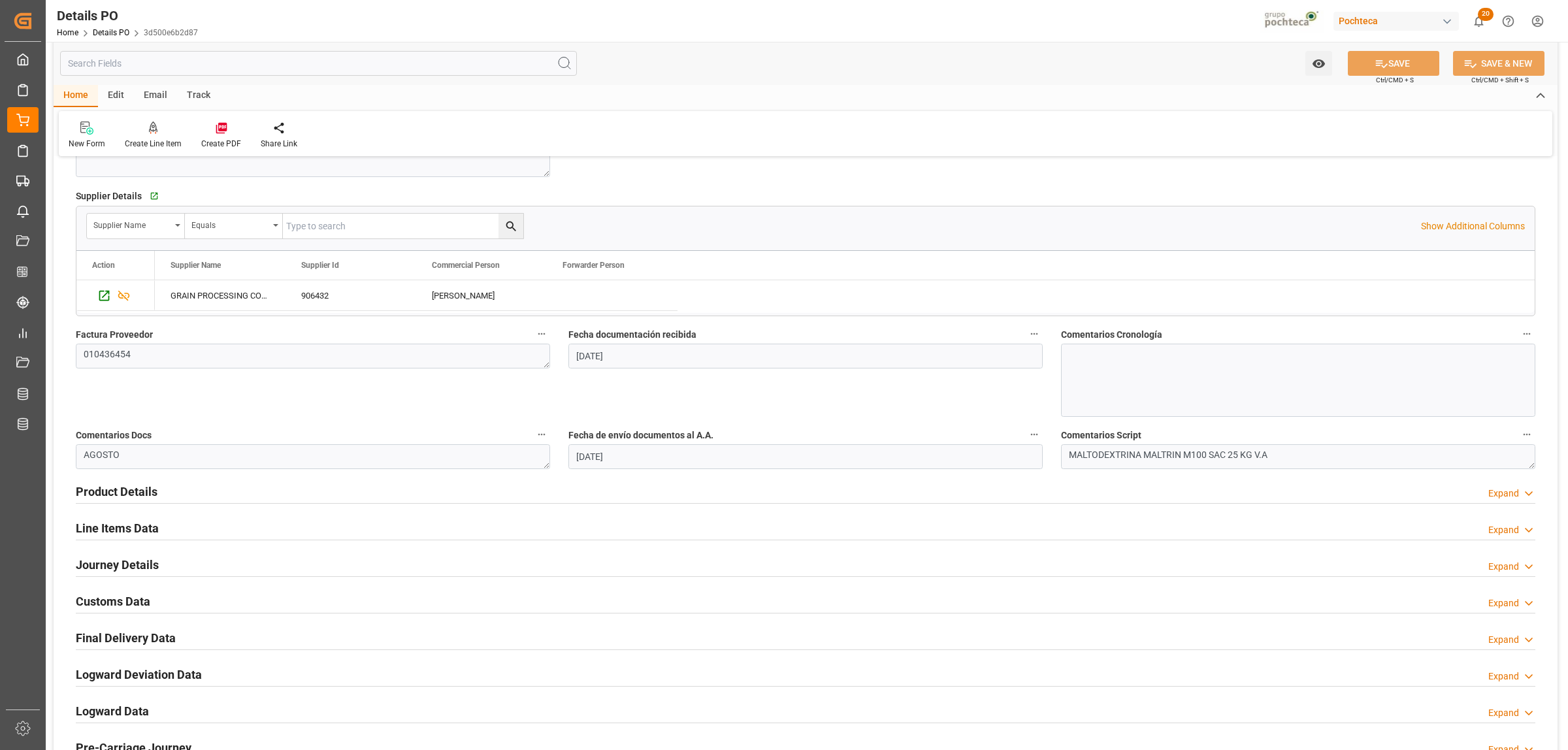
scroll to position [572, 0]
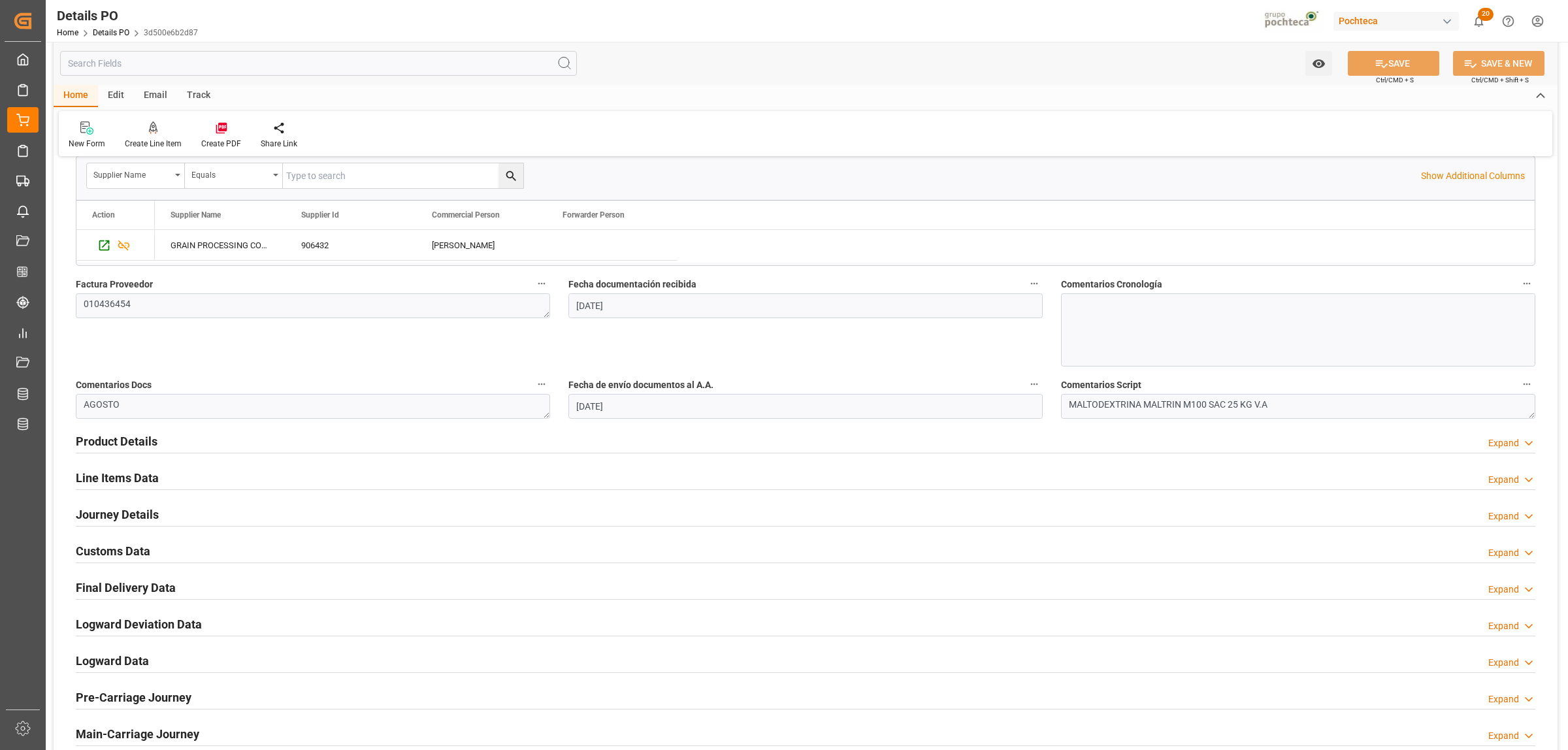
click at [121, 479] on h2 "Line Items Data" at bounding box center [117, 478] width 83 height 17
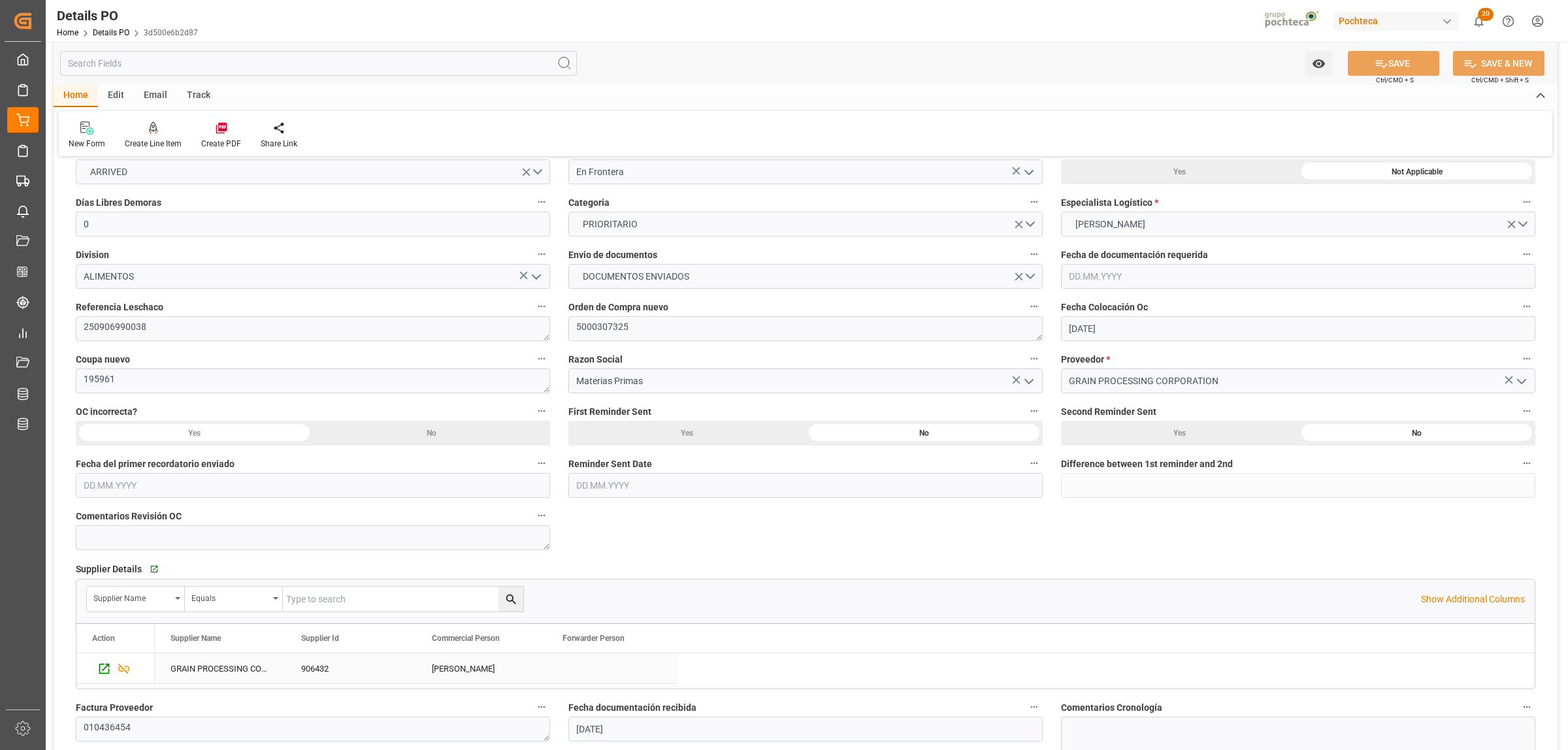
scroll to position [0, 0]
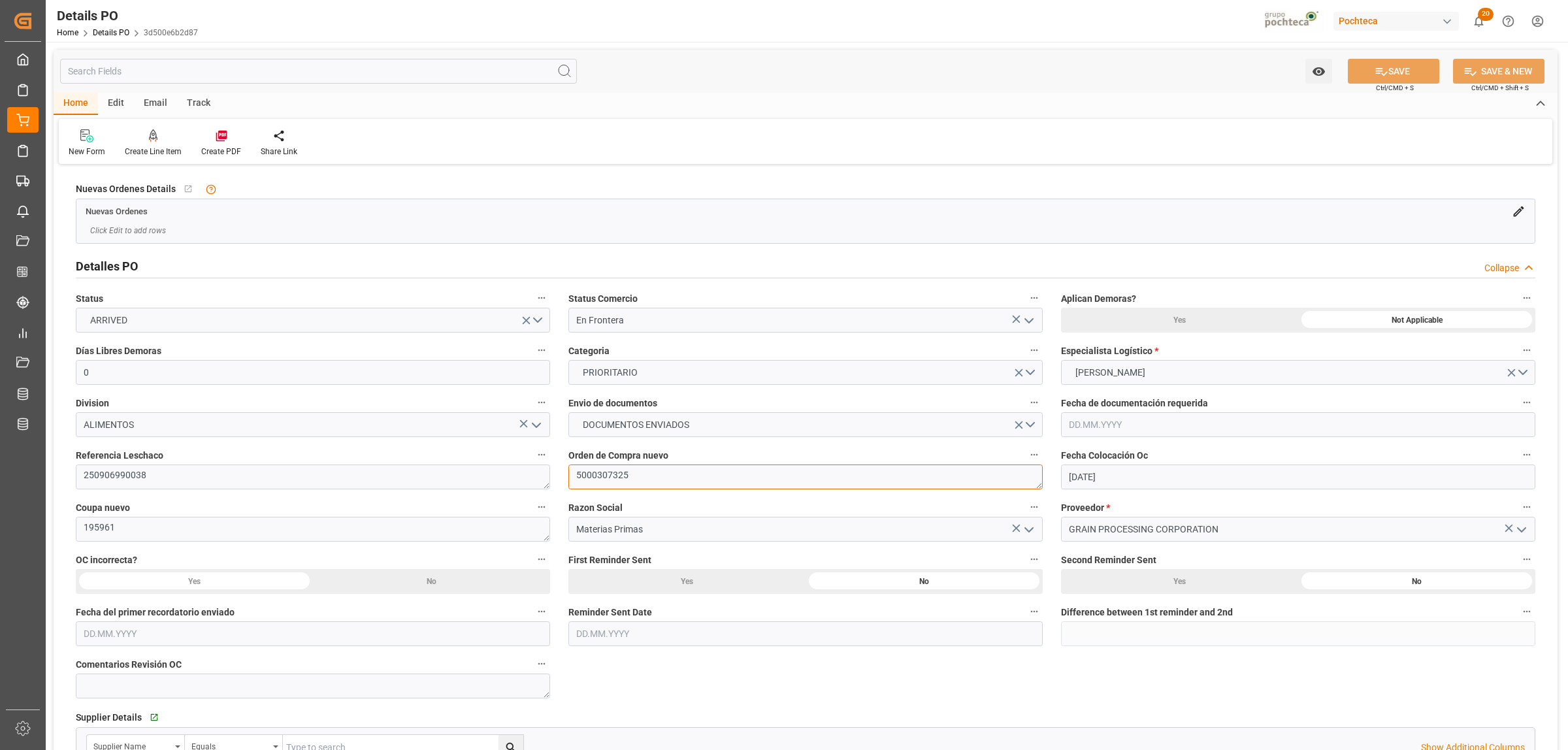
drag, startPoint x: 628, startPoint y: 479, endPoint x: 577, endPoint y: 471, distance: 51.6
click at [577, 471] on textarea "5000307325" at bounding box center [805, 477] width 474 height 25
drag, startPoint x: 114, startPoint y: 527, endPoint x: 79, endPoint y: 527, distance: 35.0
click at [79, 527] on textarea "195961" at bounding box center [312, 529] width 474 height 25
click at [629, 460] on span "Orden de Compra nuevo" at bounding box center [618, 455] width 100 height 14
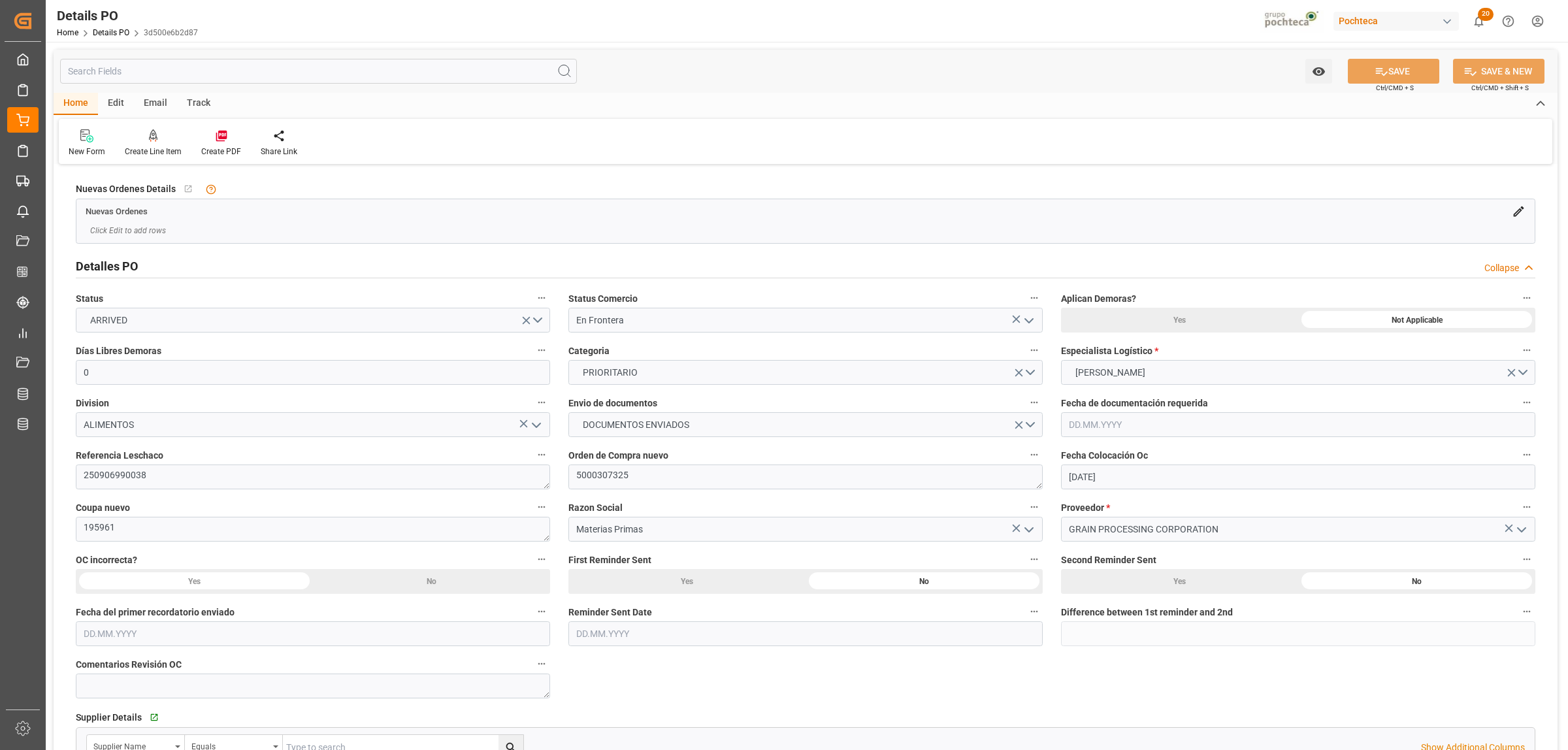
click at [1026, 460] on button "Orden de Compra nuevo" at bounding box center [1035, 455] width 17 height 17
click at [625, 474] on div at bounding box center [784, 375] width 1568 height 750
click at [628, 476] on textarea "5000307325" at bounding box center [805, 477] width 474 height 25
drag, startPoint x: 628, startPoint y: 476, endPoint x: 575, endPoint y: 478, distance: 53.0
click at [575, 478] on textarea "5000307325" at bounding box center [805, 477] width 474 height 25
